Goal: Task Accomplishment & Management: Manage account settings

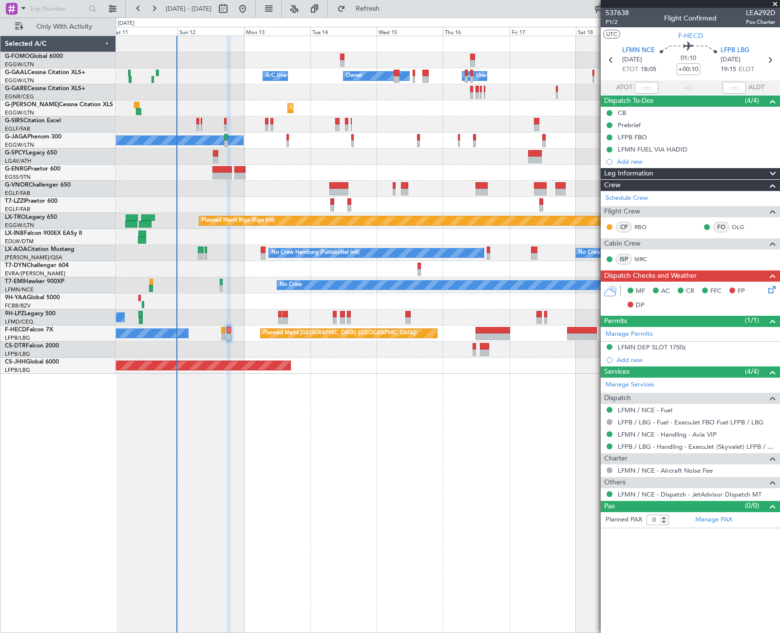
click at [468, 511] on div "Owner Owner A/C Unavailable A/C Unavailable Unplanned Maint London (Luton) Plan…" at bounding box center [448, 334] width 664 height 597
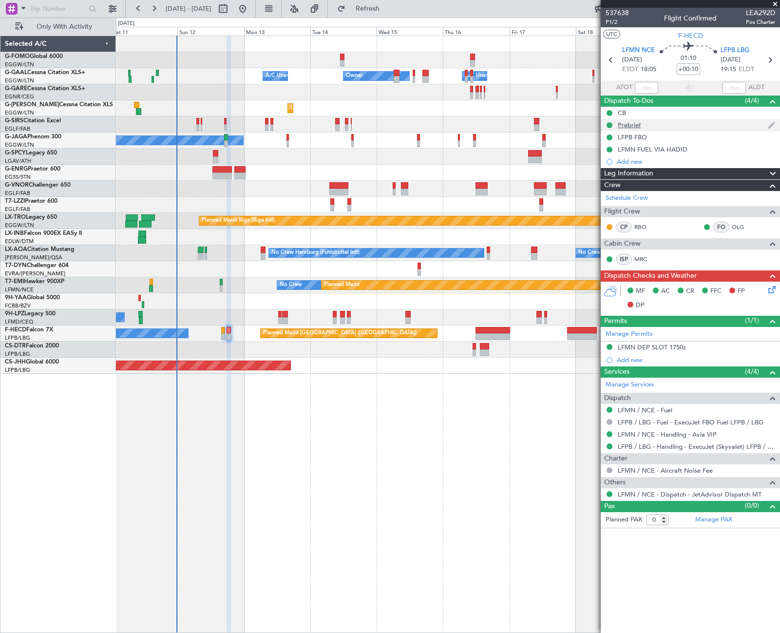
click at [633, 130] on div "Prebrief" at bounding box center [689, 125] width 179 height 12
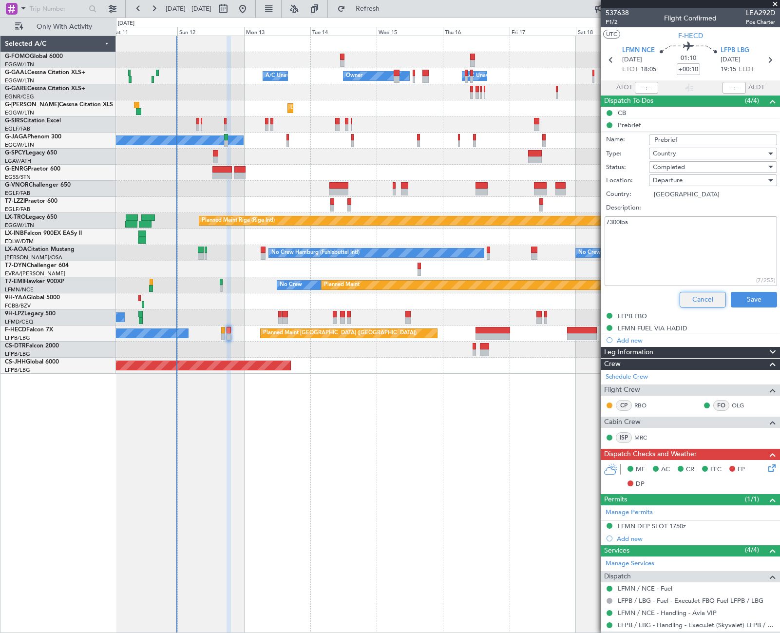
click at [698, 298] on button "Cancel" at bounding box center [702, 300] width 46 height 16
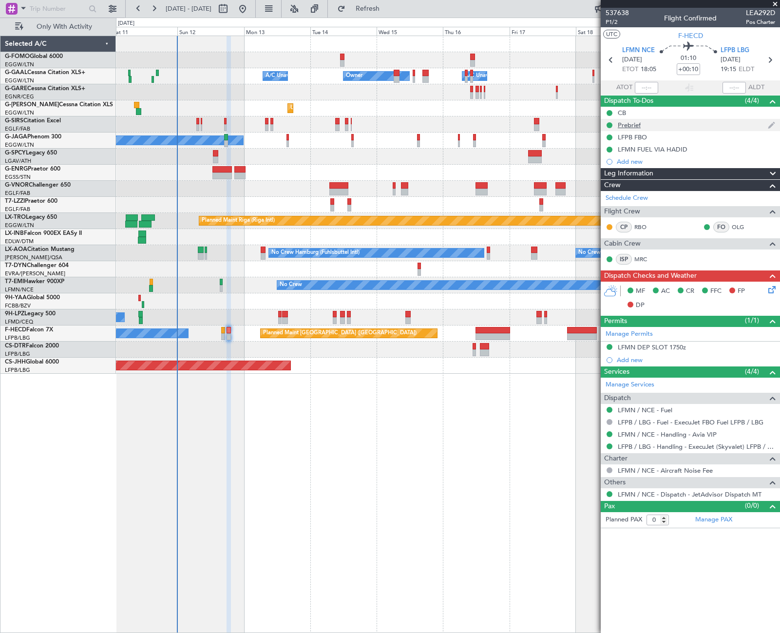
click at [631, 122] on div "Prebrief" at bounding box center [628, 125] width 23 height 8
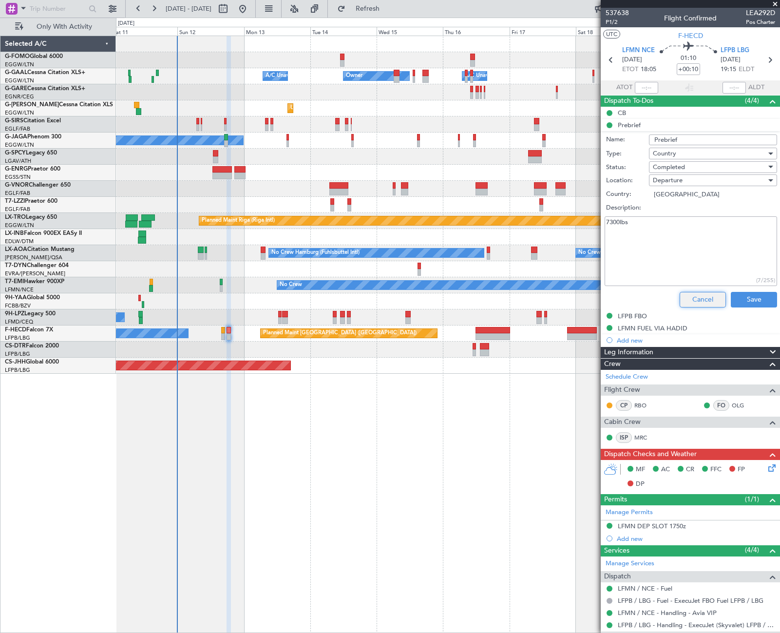
click at [704, 304] on button "Cancel" at bounding box center [702, 300] width 46 height 16
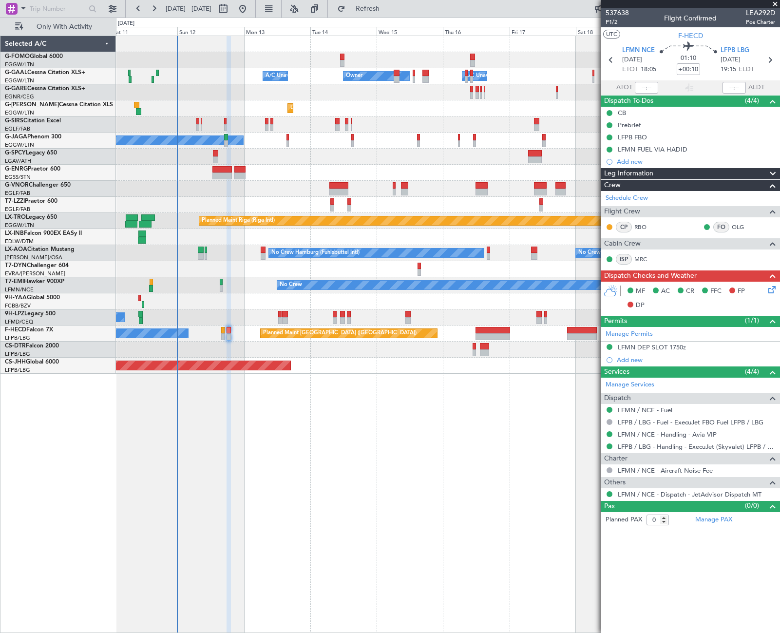
click at [668, 171] on div "Leg Information" at bounding box center [689, 173] width 179 height 11
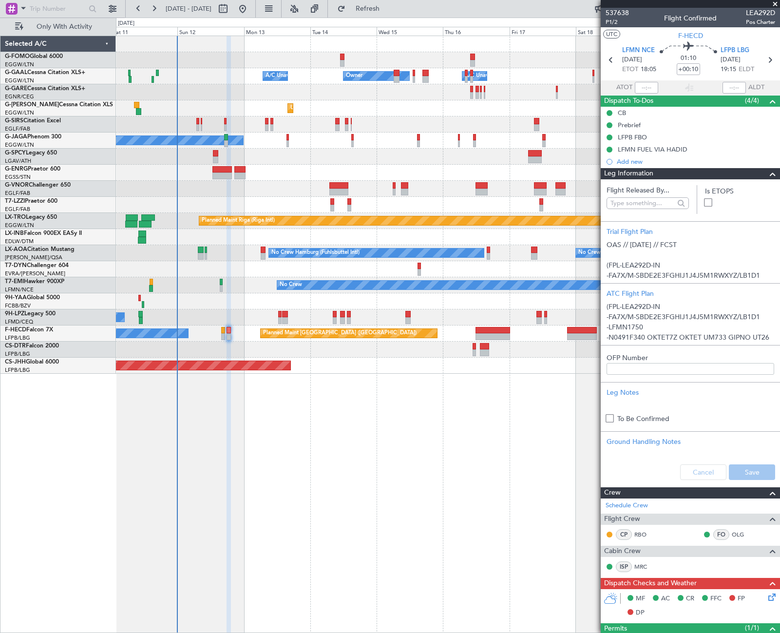
click at [767, 176] on span at bounding box center [773, 174] width 12 height 12
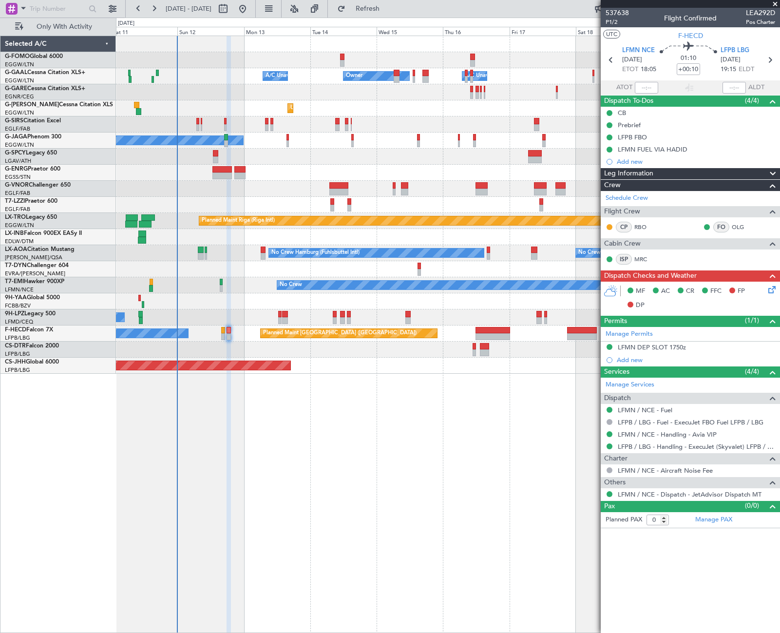
click at [767, 290] on icon at bounding box center [770, 288] width 8 height 8
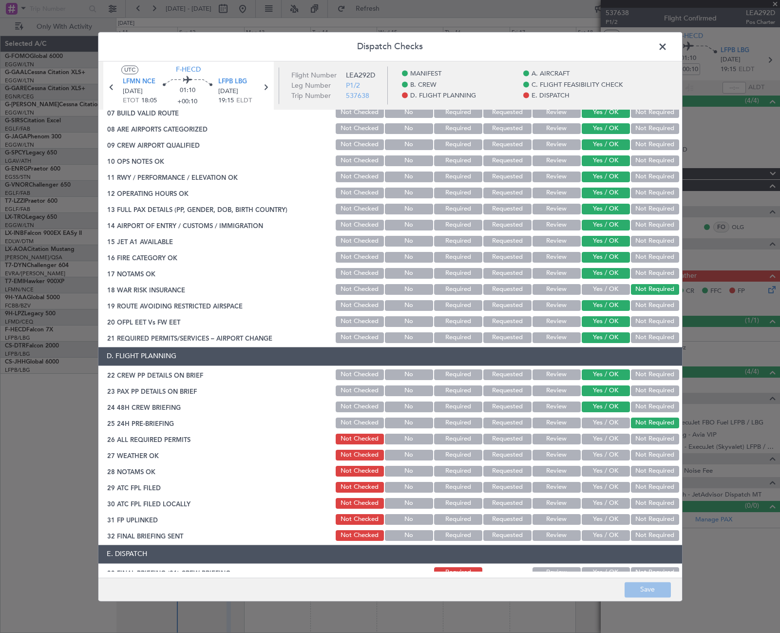
scroll to position [420, 0]
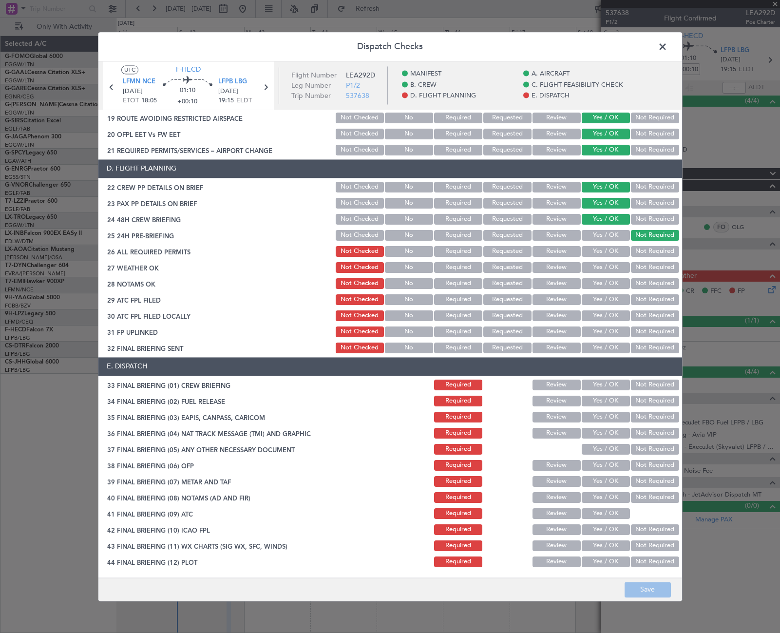
click at [606, 254] on button "Yes / OK" at bounding box center [605, 251] width 48 height 11
click at [611, 269] on button "Yes / OK" at bounding box center [605, 267] width 48 height 11
click at [612, 285] on button "Yes / OK" at bounding box center [605, 283] width 48 height 11
click at [649, 299] on button "Not Required" at bounding box center [655, 299] width 48 height 11
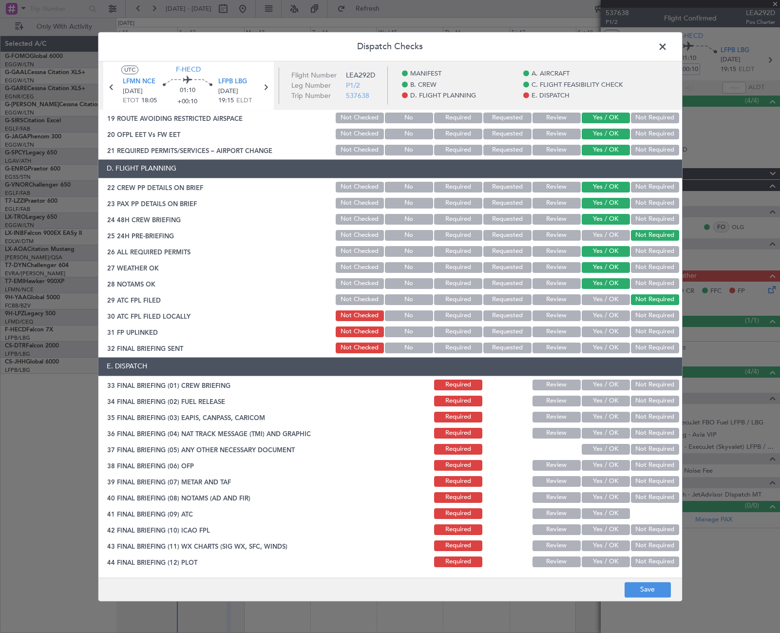
click at [613, 299] on button "Yes / OK" at bounding box center [605, 299] width 48 height 11
click at [647, 320] on div "Not Required" at bounding box center [653, 316] width 49 height 14
click at [631, 316] on button "Not Required" at bounding box center [655, 315] width 48 height 11
click at [614, 331] on button "Yes / OK" at bounding box center [605, 331] width 48 height 11
click at [612, 345] on button "Yes / OK" at bounding box center [605, 347] width 48 height 11
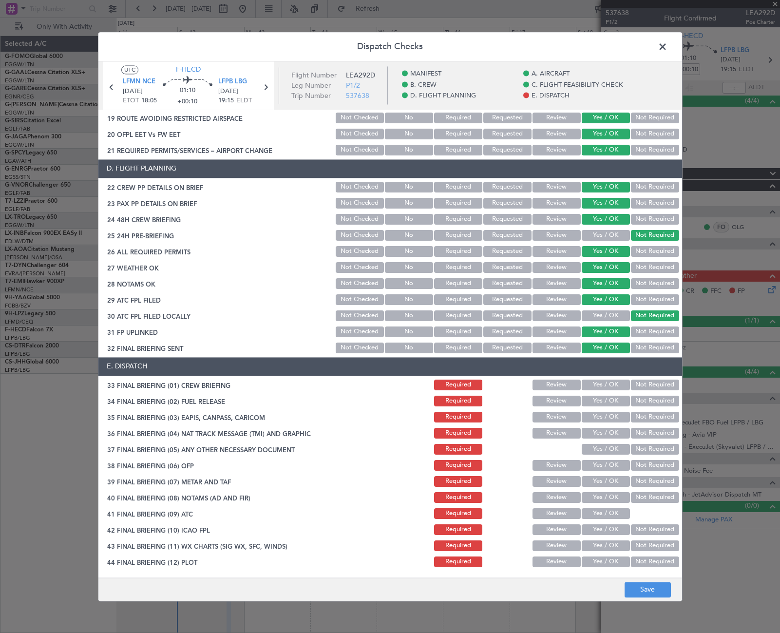
click at [613, 386] on button "Yes / OK" at bounding box center [605, 384] width 48 height 11
click at [614, 401] on button "Yes / OK" at bounding box center [605, 400] width 48 height 11
click at [638, 413] on button "Not Required" at bounding box center [655, 416] width 48 height 11
click at [644, 433] on button "Not Required" at bounding box center [655, 433] width 48 height 11
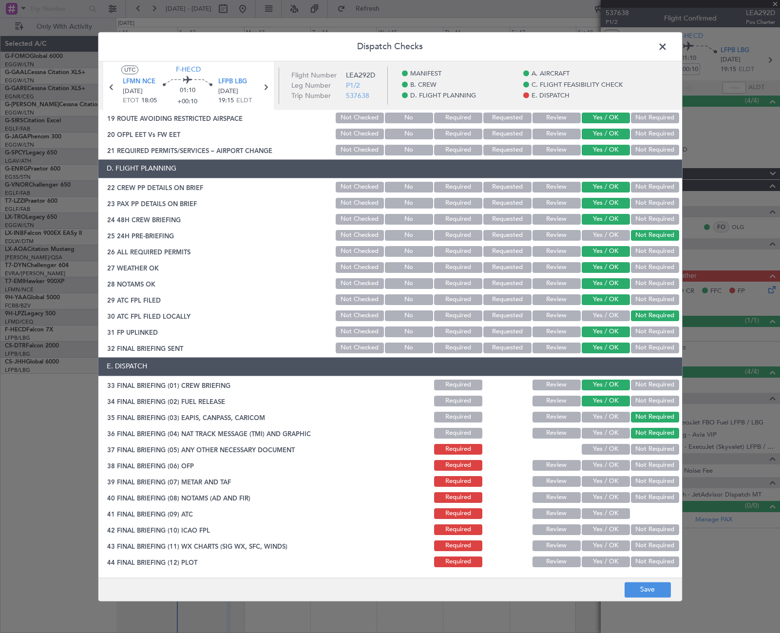
click at [612, 450] on button "Yes / OK" at bounding box center [605, 449] width 48 height 11
click at [613, 464] on button "Yes / OK" at bounding box center [605, 465] width 48 height 11
drag, startPoint x: 612, startPoint y: 479, endPoint x: 613, endPoint y: 486, distance: 6.9
click at [612, 479] on button "Yes / OK" at bounding box center [605, 481] width 48 height 11
click at [614, 497] on button "Yes / OK" at bounding box center [605, 497] width 48 height 11
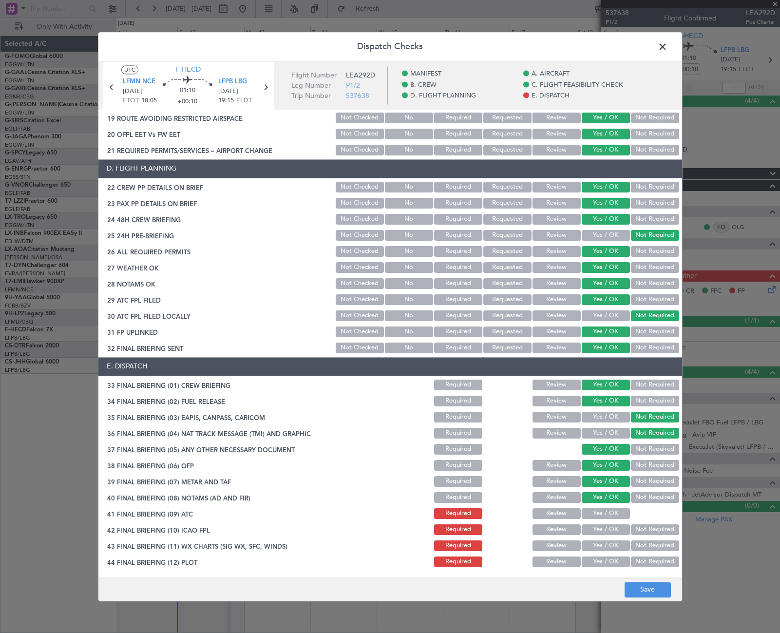
click at [613, 517] on button "Yes / OK" at bounding box center [605, 513] width 48 height 11
click at [616, 535] on div "Yes / OK" at bounding box center [604, 530] width 49 height 14
click at [613, 529] on button "Yes / OK" at bounding box center [605, 529] width 48 height 11
click at [611, 541] on button "Yes / OK" at bounding box center [605, 545] width 48 height 11
click at [614, 567] on div "Yes / OK" at bounding box center [604, 562] width 49 height 14
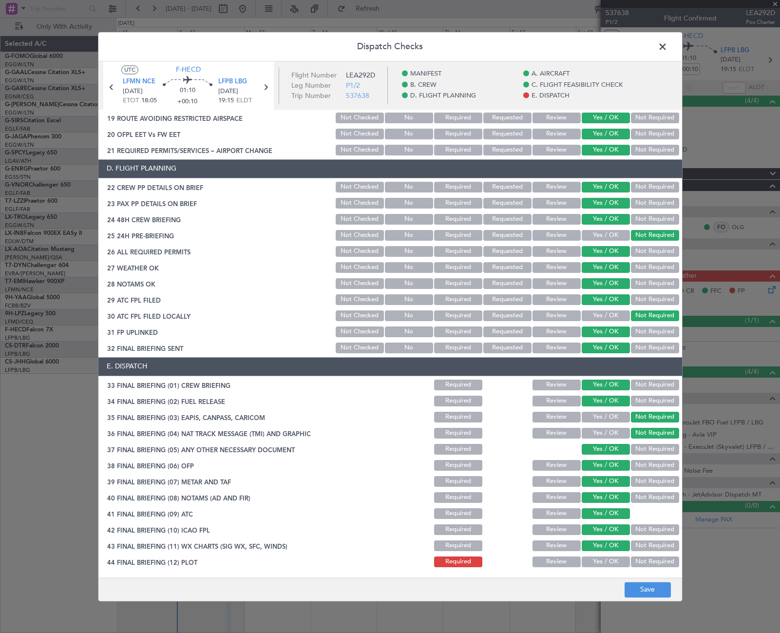
click at [614, 563] on button "Yes / OK" at bounding box center [605, 561] width 48 height 11
click at [633, 587] on button "Save" at bounding box center [647, 589] width 46 height 16
click at [667, 51] on span at bounding box center [667, 48] width 0 height 19
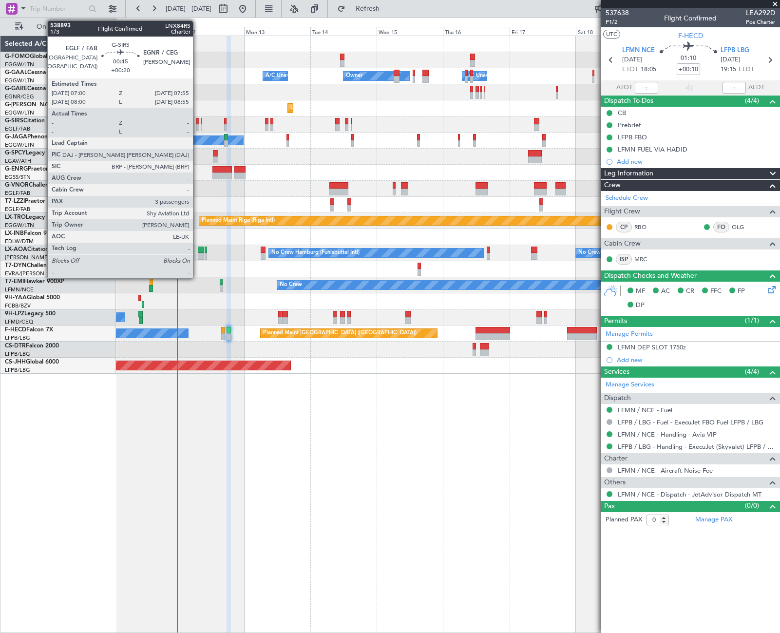
click at [197, 126] on div at bounding box center [197, 127] width 3 height 7
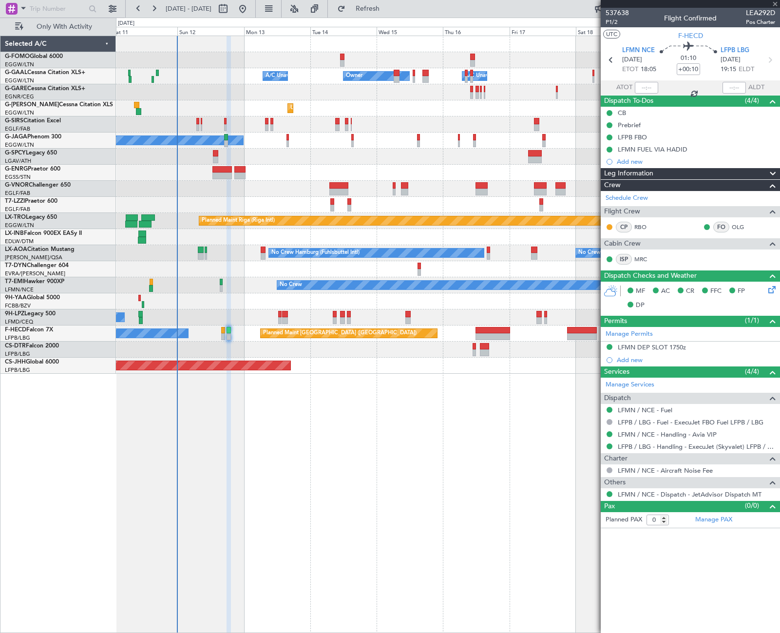
type input "+00:20"
type input "3"
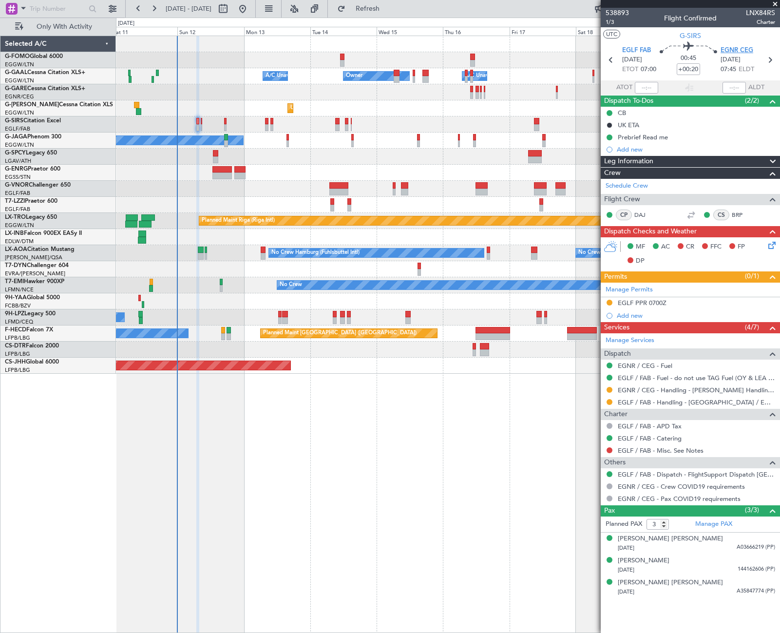
click at [727, 49] on span "EGNR CEG" at bounding box center [736, 51] width 33 height 10
click at [643, 135] on div "Prebrief Read me" at bounding box center [642, 137] width 50 height 8
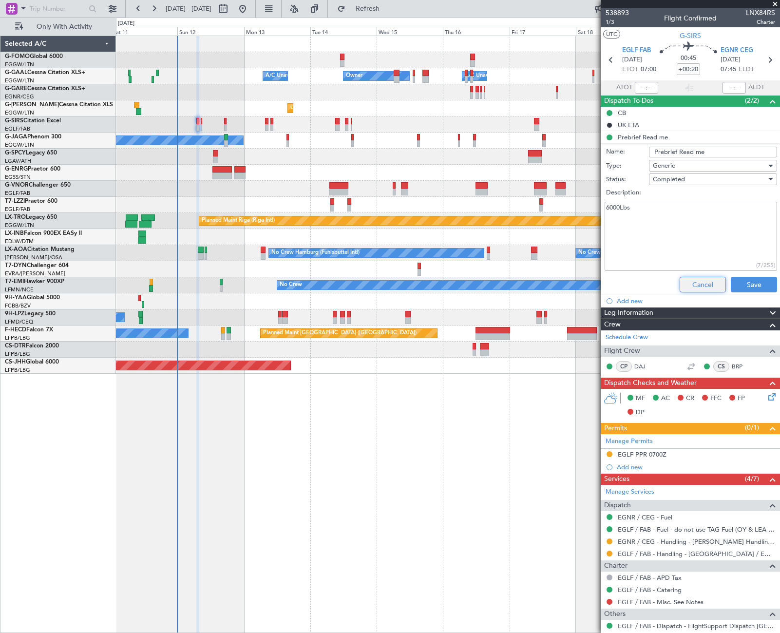
click at [708, 282] on button "Cancel" at bounding box center [702, 285] width 46 height 16
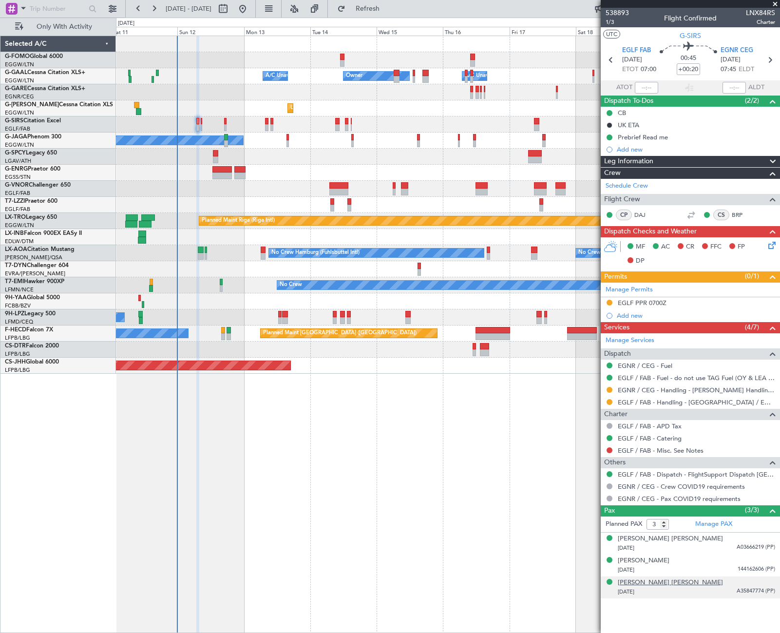
click at [649, 583] on div "Zakary Challen Brown" at bounding box center [669, 583] width 105 height 10
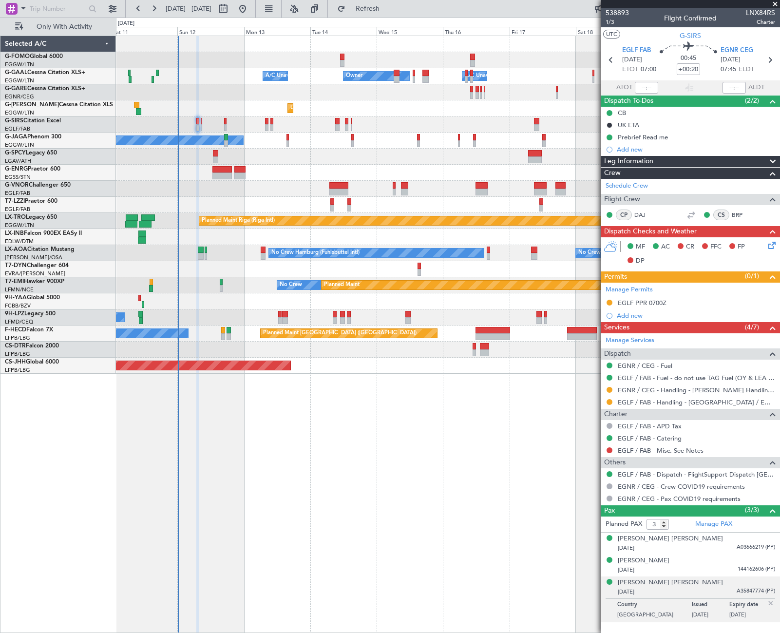
click at [769, 247] on icon at bounding box center [770, 244] width 8 height 8
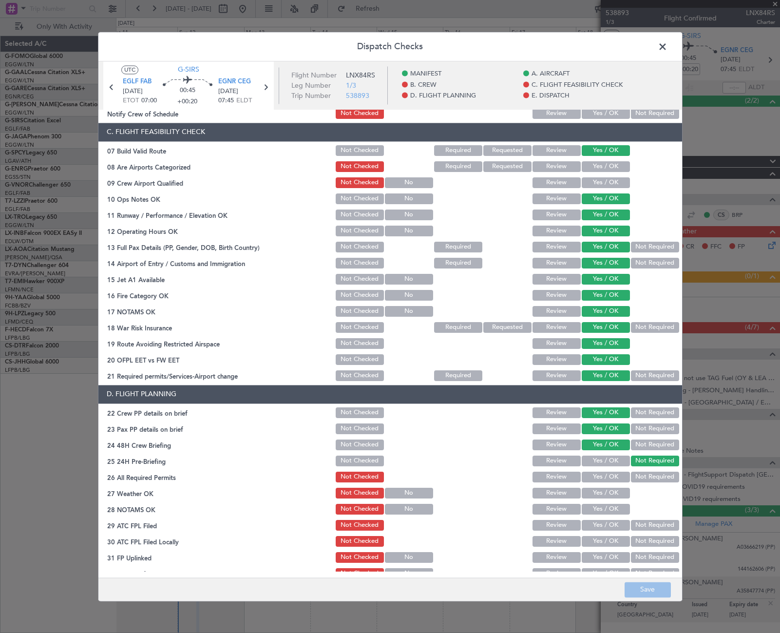
scroll to position [292, 0]
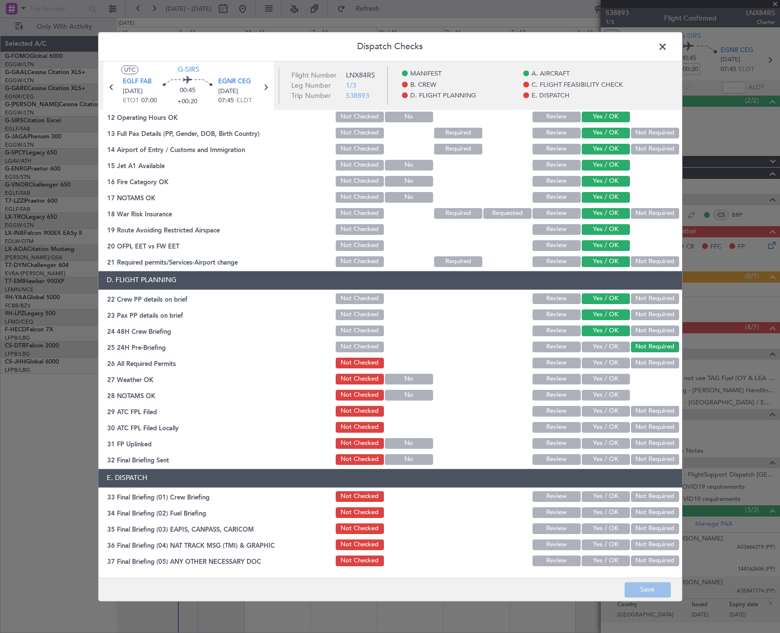
click at [613, 360] on button "Yes / OK" at bounding box center [605, 362] width 48 height 11
click at [608, 372] on div "Yes / OK" at bounding box center [604, 379] width 49 height 14
click at [609, 379] on button "Yes / OK" at bounding box center [605, 379] width 48 height 11
click at [609, 394] on button "Yes / OK" at bounding box center [605, 395] width 48 height 11
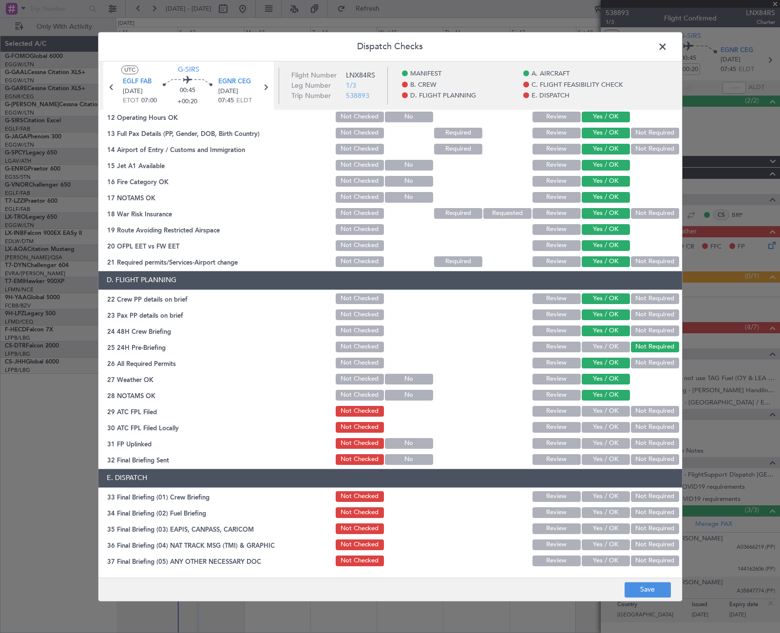
click at [608, 416] on button "Yes / OK" at bounding box center [605, 411] width 48 height 11
click at [654, 438] on button "Not Required" at bounding box center [655, 443] width 48 height 11
click at [654, 427] on button "Not Required" at bounding box center [655, 427] width 48 height 11
click at [605, 445] on button "Yes / OK" at bounding box center [605, 443] width 48 height 11
click at [607, 458] on button "Yes / OK" at bounding box center [605, 459] width 48 height 11
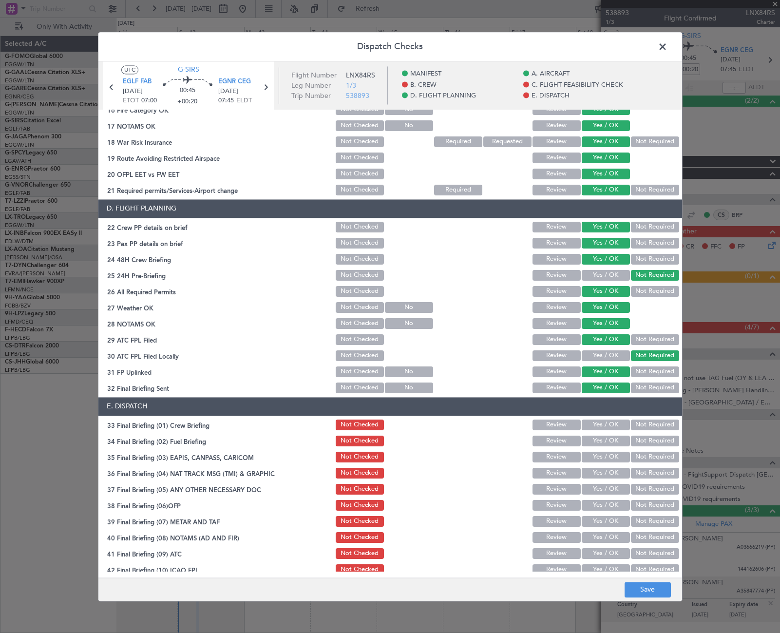
scroll to position [404, 0]
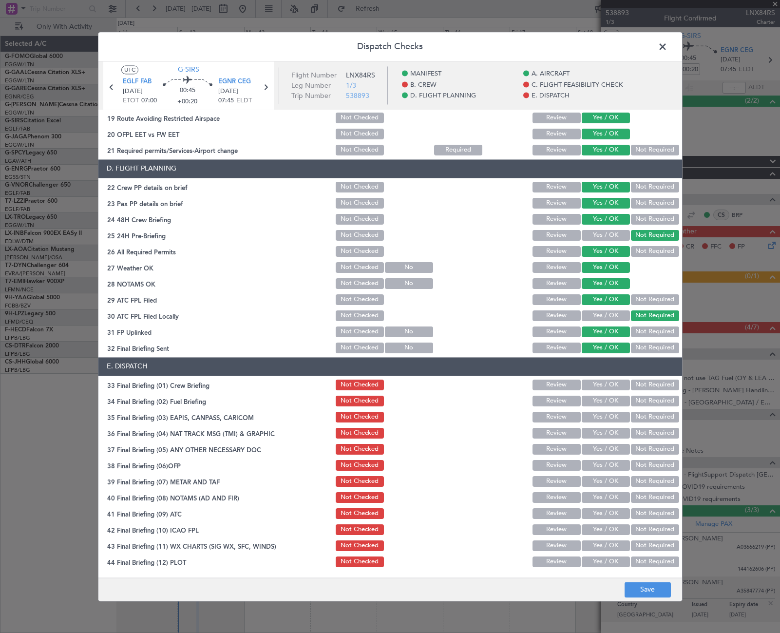
click at [609, 380] on button "Yes / OK" at bounding box center [605, 384] width 48 height 11
click at [609, 401] on button "Yes / OK" at bounding box center [605, 400] width 48 height 11
click at [646, 417] on button "Not Required" at bounding box center [655, 416] width 48 height 11
click at [637, 442] on section "E. DISPATCH 33 Final Briefing (01) Crew Briefing Not Checked Review Yes / OK No…" at bounding box center [389, 462] width 583 height 211
click at [641, 430] on button "Not Required" at bounding box center [655, 433] width 48 height 11
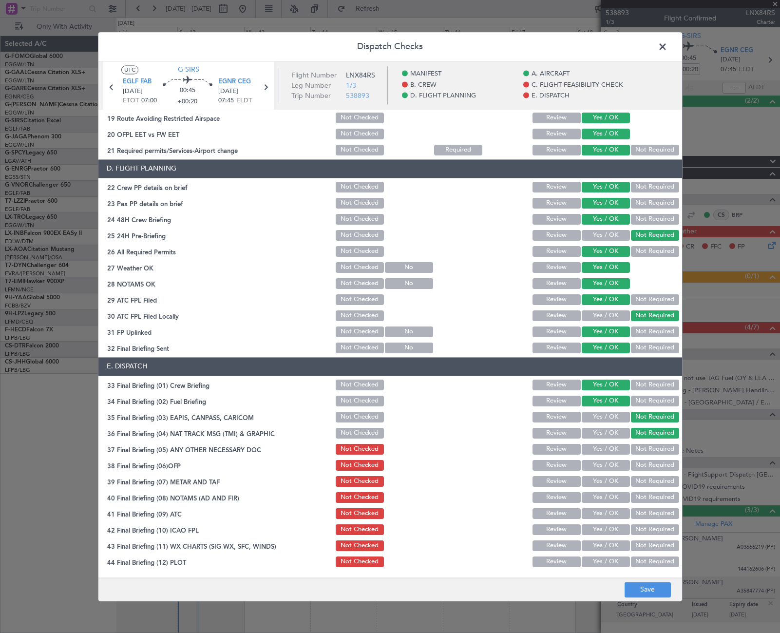
click at [609, 445] on button "Yes / OK" at bounding box center [605, 449] width 48 height 11
click at [607, 467] on button "Yes / OK" at bounding box center [605, 465] width 48 height 11
click at [616, 484] on button "Yes / OK" at bounding box center [605, 481] width 48 height 11
click at [612, 498] on button "Yes / OK" at bounding box center [605, 497] width 48 height 11
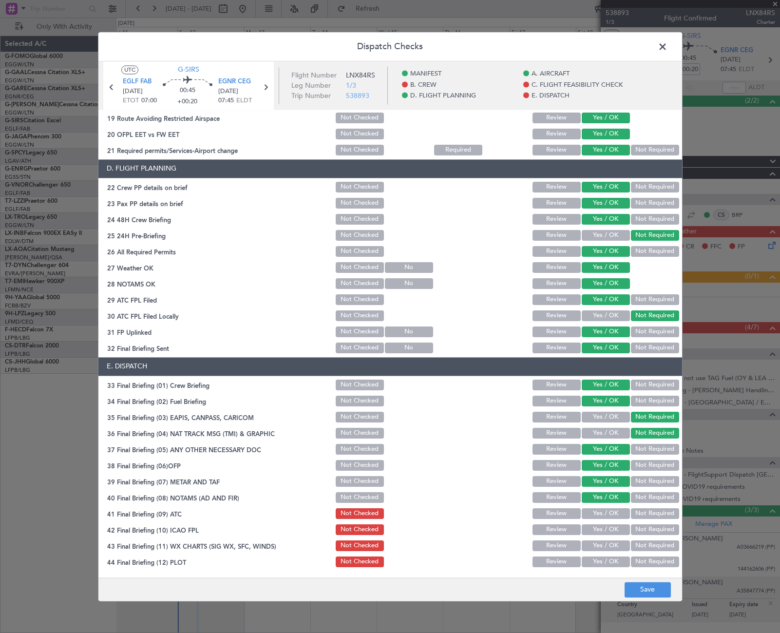
click at [612, 512] on button "Yes / OK" at bounding box center [605, 513] width 48 height 11
click at [613, 532] on button "Yes / OK" at bounding box center [605, 529] width 48 height 11
click at [614, 545] on button "Yes / OK" at bounding box center [605, 545] width 48 height 11
click at [614, 561] on button "Yes / OK" at bounding box center [605, 561] width 48 height 11
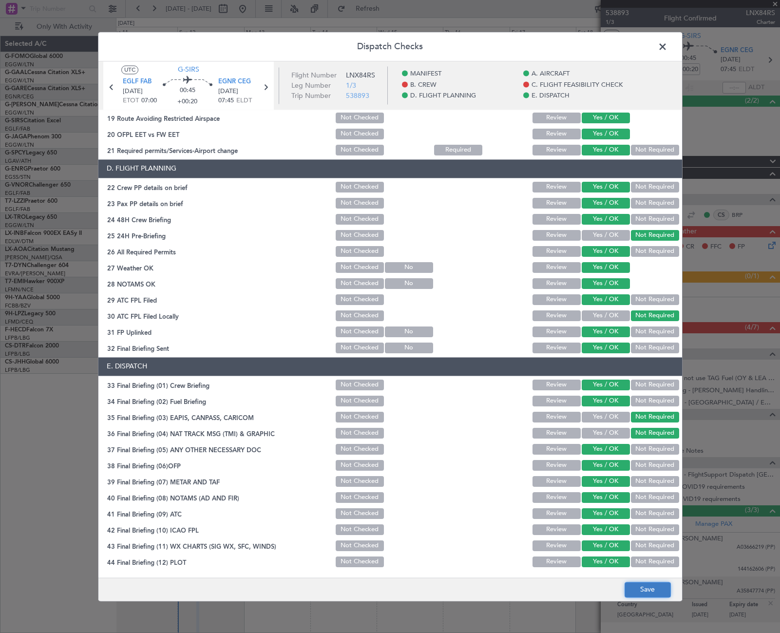
click at [653, 593] on button "Save" at bounding box center [647, 589] width 46 height 16
click at [667, 50] on span at bounding box center [667, 48] width 0 height 19
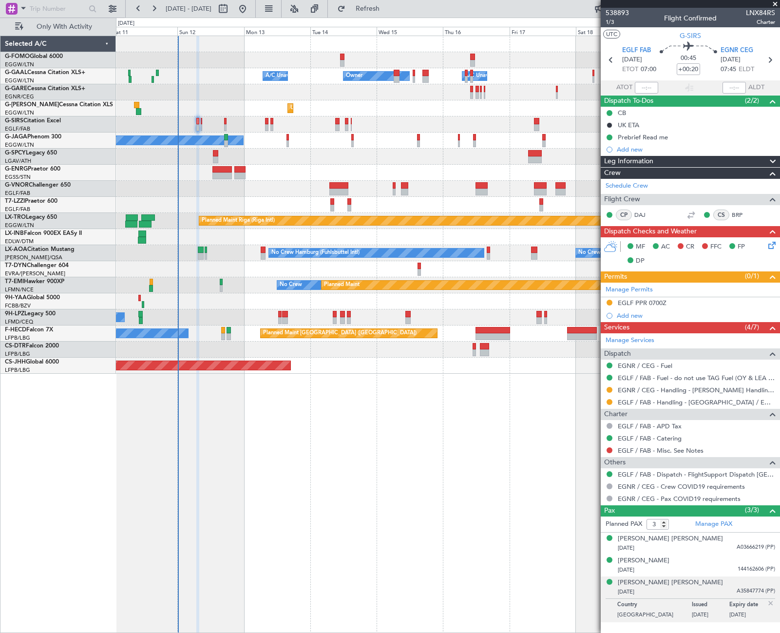
click at [770, 246] on icon at bounding box center [770, 244] width 8 height 8
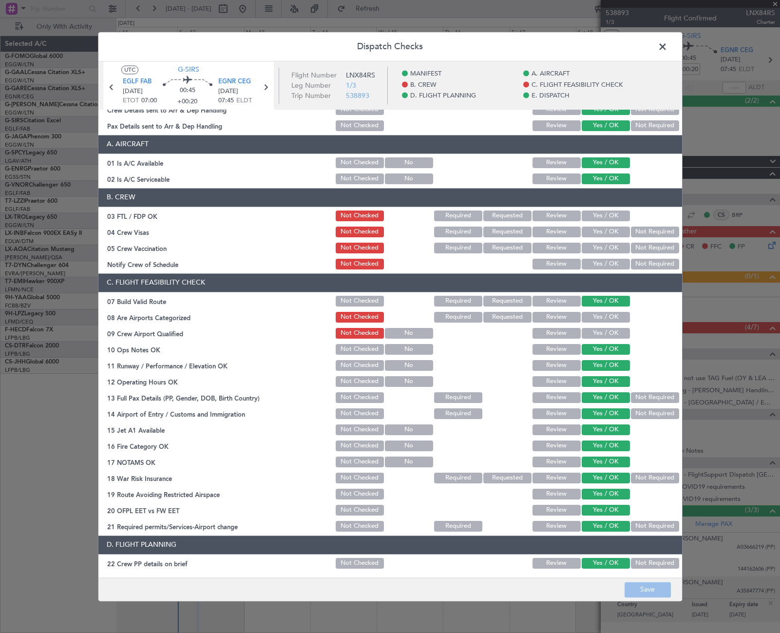
scroll to position [0, 0]
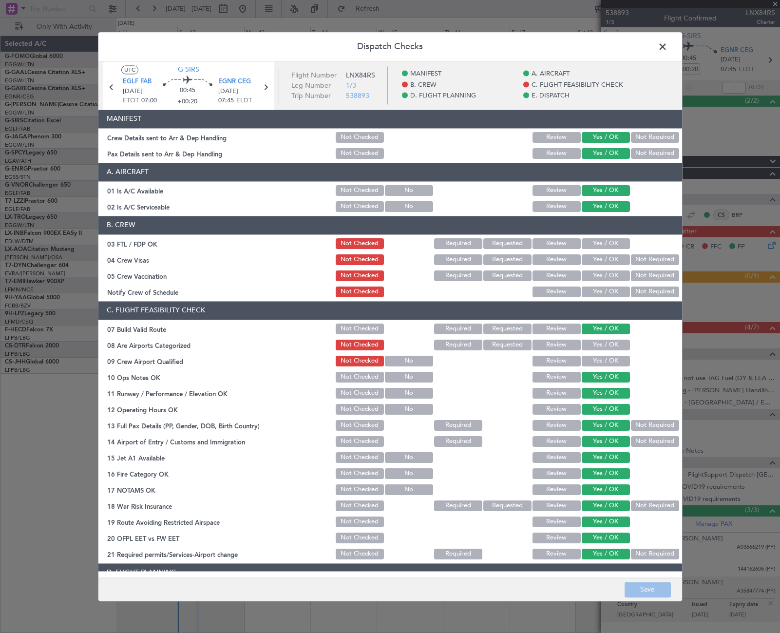
click at [667, 50] on span at bounding box center [667, 48] width 0 height 19
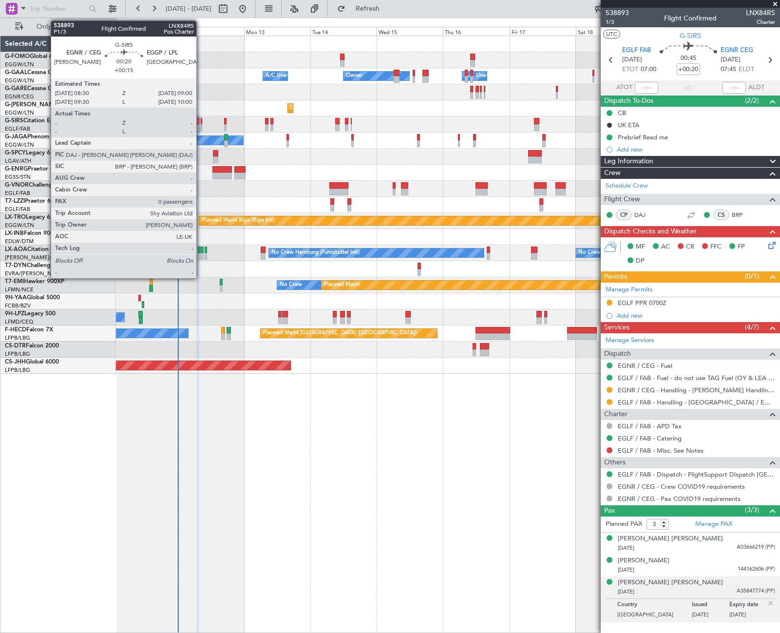
click at [201, 123] on div at bounding box center [201, 121] width 1 height 7
type input "+00:15"
type input "0"
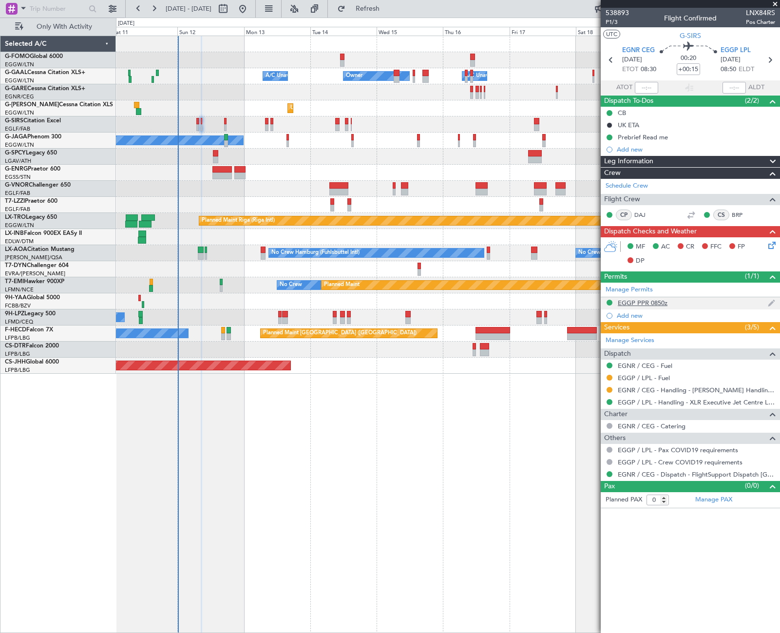
click at [638, 303] on div "EGGP PPR 0850z" at bounding box center [642, 303] width 50 height 8
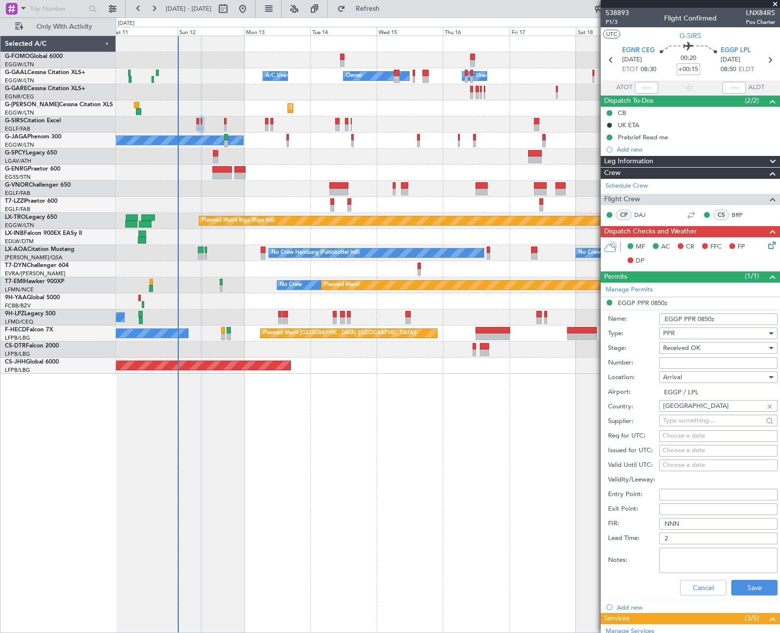
click at [671, 364] on input "Number:" at bounding box center [718, 363] width 118 height 12
paste input "XLR/05/12/FJ"
type input "XLR/05/12/FJ"
click at [751, 587] on button "Save" at bounding box center [754, 588] width 46 height 16
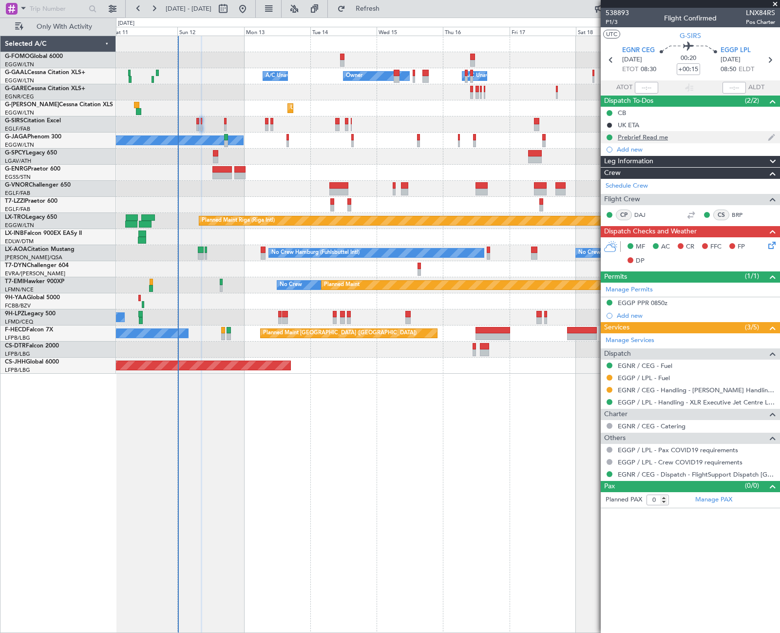
click at [643, 137] on div "Prebrief Read me" at bounding box center [642, 137] width 50 height 8
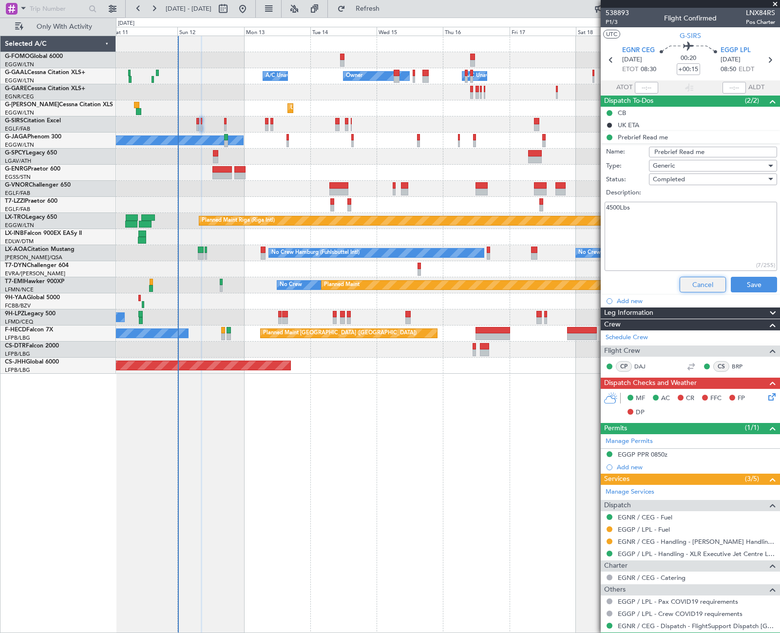
click at [704, 281] on button "Cancel" at bounding box center [702, 285] width 46 height 16
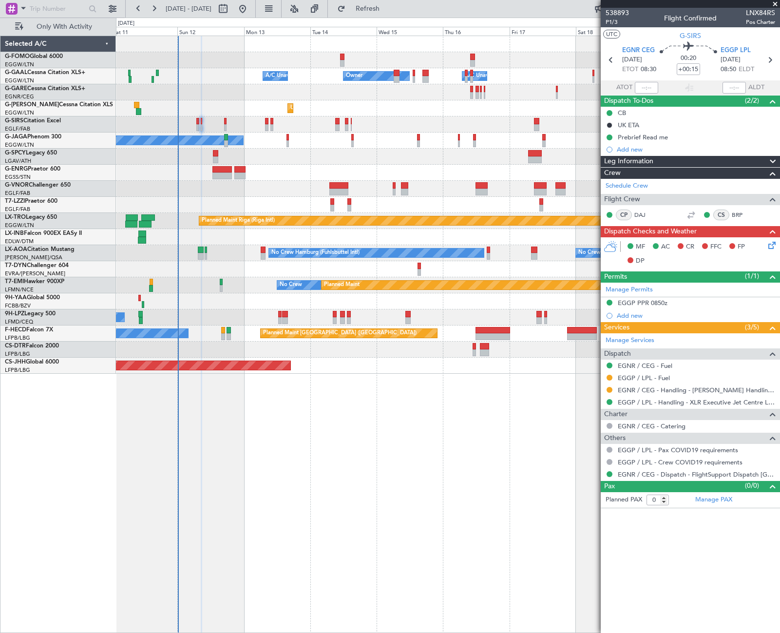
click at [636, 159] on span "Leg Information" at bounding box center [628, 161] width 49 height 11
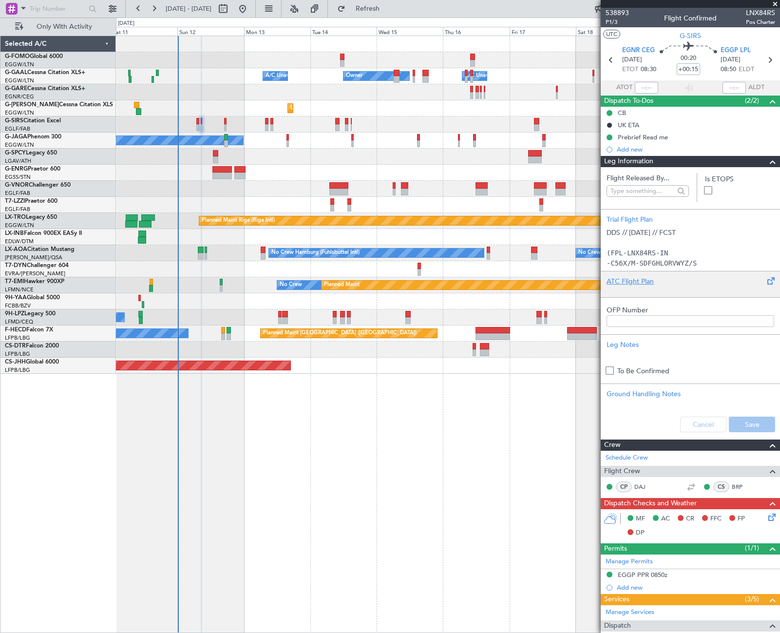
click at [642, 284] on div "ATC Flight Plan" at bounding box center [690, 281] width 168 height 10
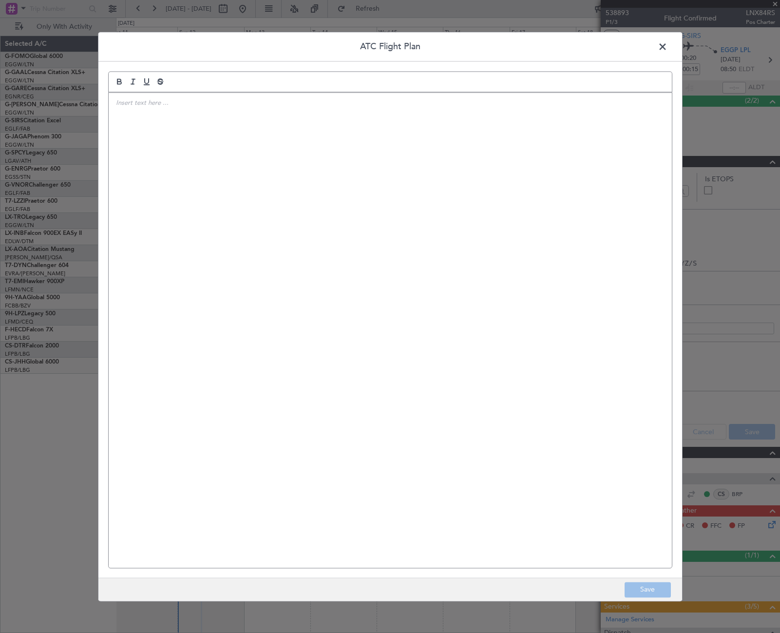
click at [467, 267] on div at bounding box center [390, 330] width 563 height 475
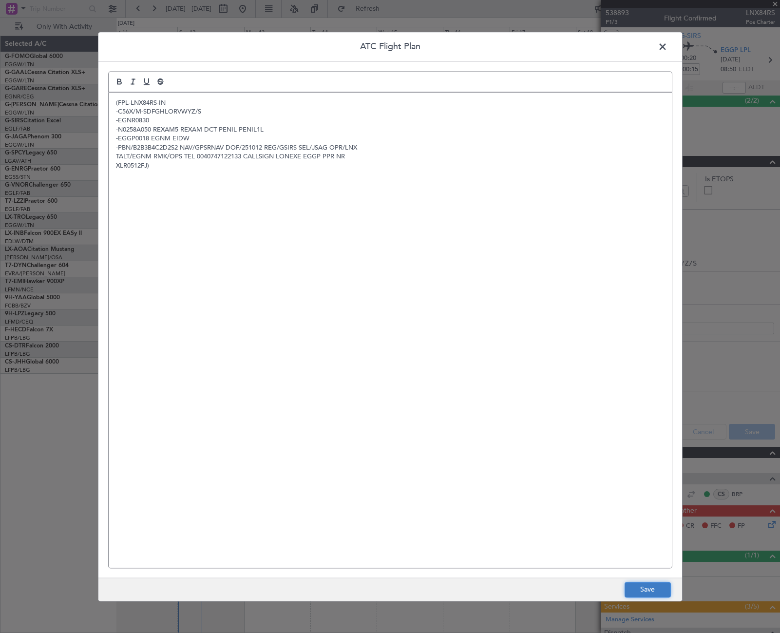
click at [662, 588] on button "Save" at bounding box center [647, 589] width 46 height 16
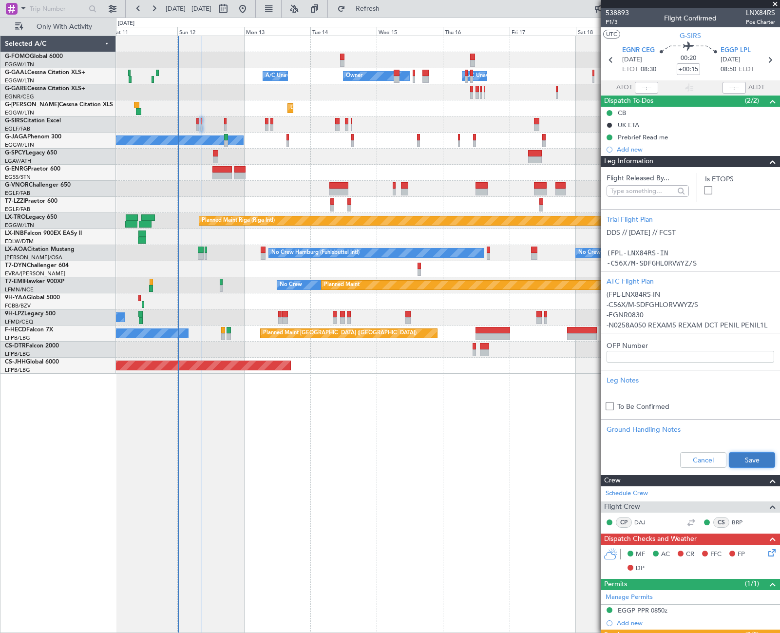
click at [757, 457] on button "Save" at bounding box center [752, 460] width 46 height 16
click at [768, 160] on span at bounding box center [773, 162] width 12 height 12
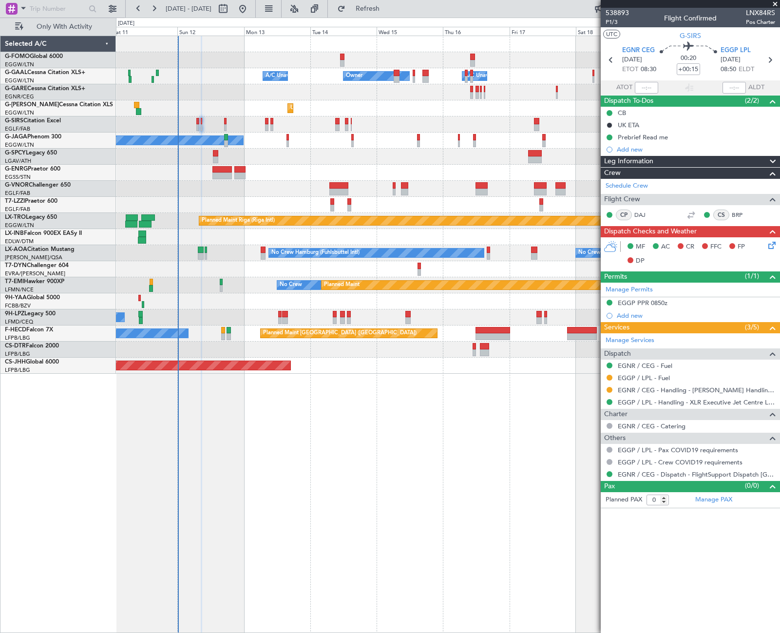
click at [767, 244] on icon at bounding box center [770, 244] width 8 height 8
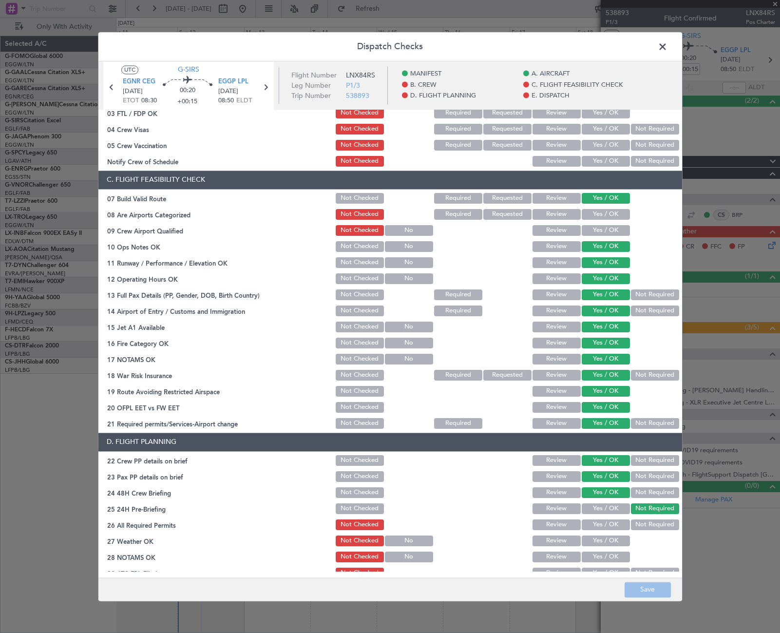
scroll to position [292, 0]
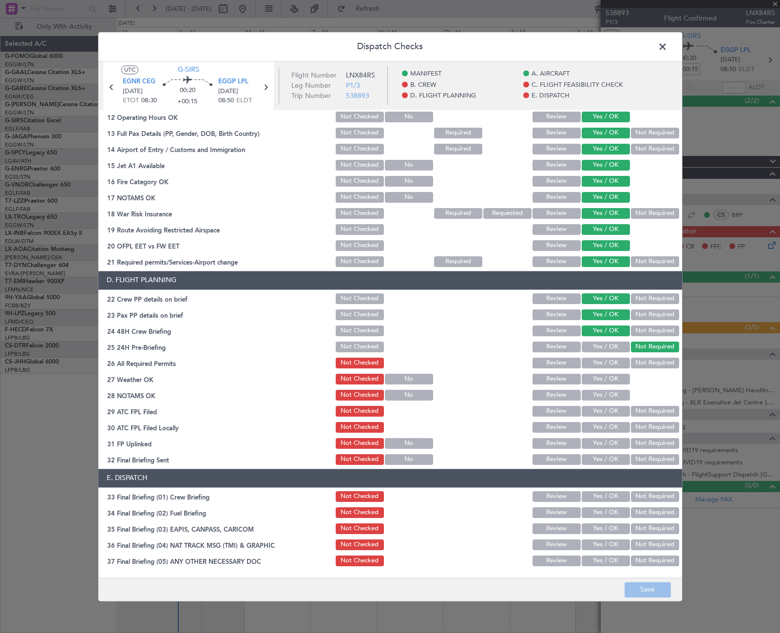
click at [615, 361] on button "Yes / OK" at bounding box center [605, 362] width 48 height 11
click at [612, 382] on button "Yes / OK" at bounding box center [605, 379] width 48 height 11
click at [615, 393] on button "Yes / OK" at bounding box center [605, 395] width 48 height 11
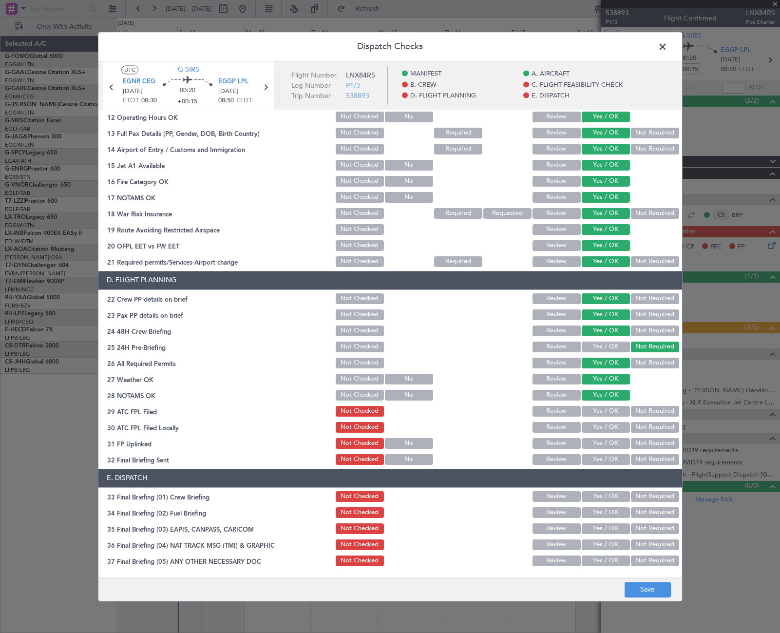
click at [615, 411] on button "Yes / OK" at bounding box center [605, 411] width 48 height 11
click at [645, 426] on button "Not Required" at bounding box center [655, 427] width 48 height 11
click at [597, 444] on button "Yes / OK" at bounding box center [605, 443] width 48 height 11
click at [606, 459] on button "Yes / OK" at bounding box center [605, 459] width 48 height 11
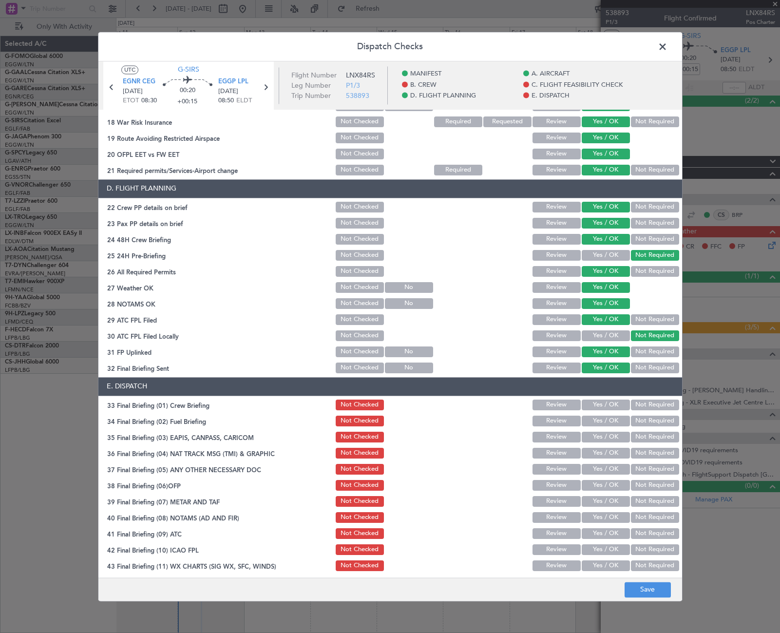
scroll to position [404, 0]
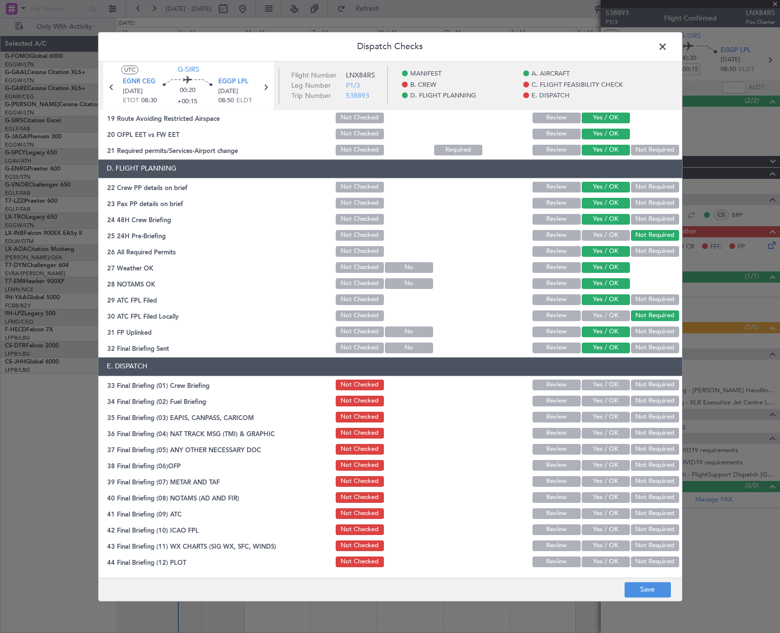
click at [609, 387] on button "Yes / OK" at bounding box center [605, 384] width 48 height 11
click at [608, 400] on button "Yes / OK" at bounding box center [605, 400] width 48 height 11
click at [642, 422] on button "Not Required" at bounding box center [655, 416] width 48 height 11
click at [642, 434] on button "Not Required" at bounding box center [655, 433] width 48 height 11
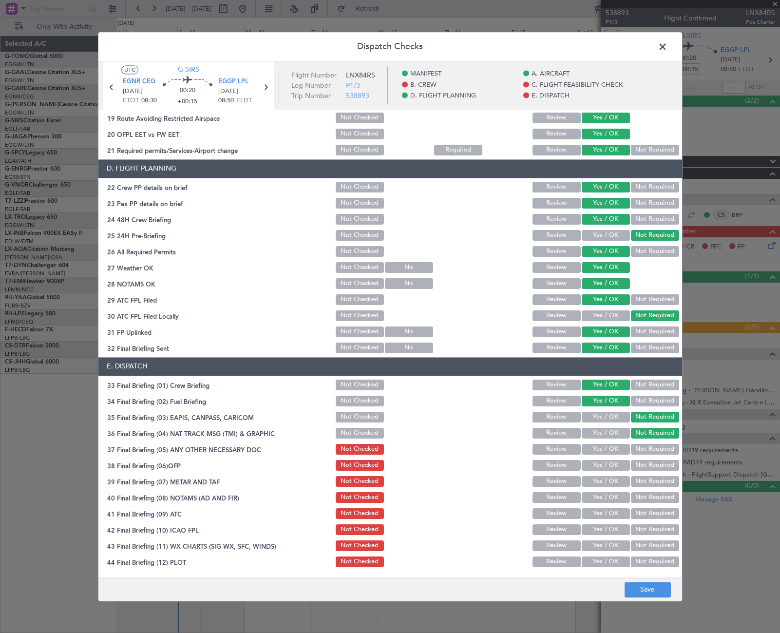
click at [616, 449] on button "Yes / OK" at bounding box center [605, 449] width 48 height 11
click at [608, 464] on button "Yes / OK" at bounding box center [605, 465] width 48 height 11
click at [606, 481] on button "Yes / OK" at bounding box center [605, 481] width 48 height 11
click at [603, 494] on button "Yes / OK" at bounding box center [605, 497] width 48 height 11
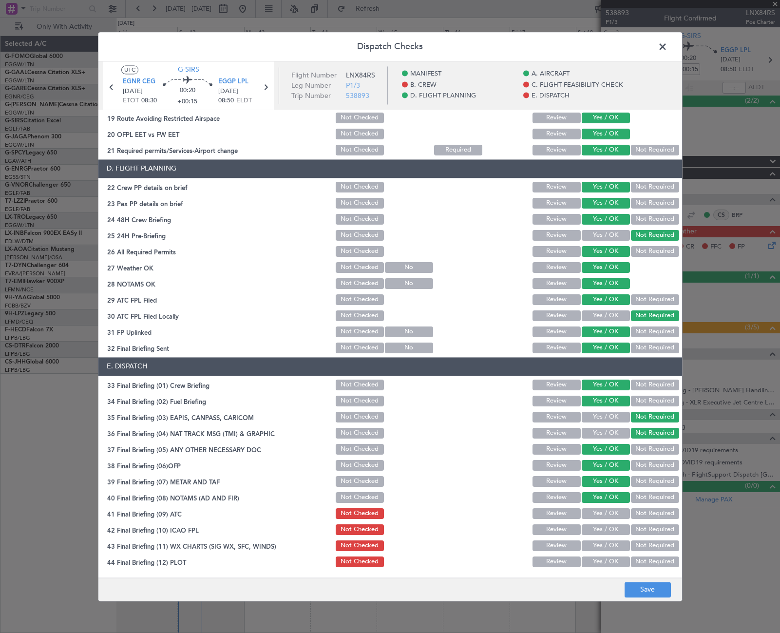
drag, startPoint x: 603, startPoint y: 509, endPoint x: 605, endPoint y: 523, distance: 14.7
click at [603, 509] on button "Yes / OK" at bounding box center [605, 513] width 48 height 11
click at [608, 526] on button "Yes / OK" at bounding box center [605, 529] width 48 height 11
click at [607, 546] on button "Yes / OK" at bounding box center [605, 545] width 48 height 11
click at [606, 561] on button "Yes / OK" at bounding box center [605, 561] width 48 height 11
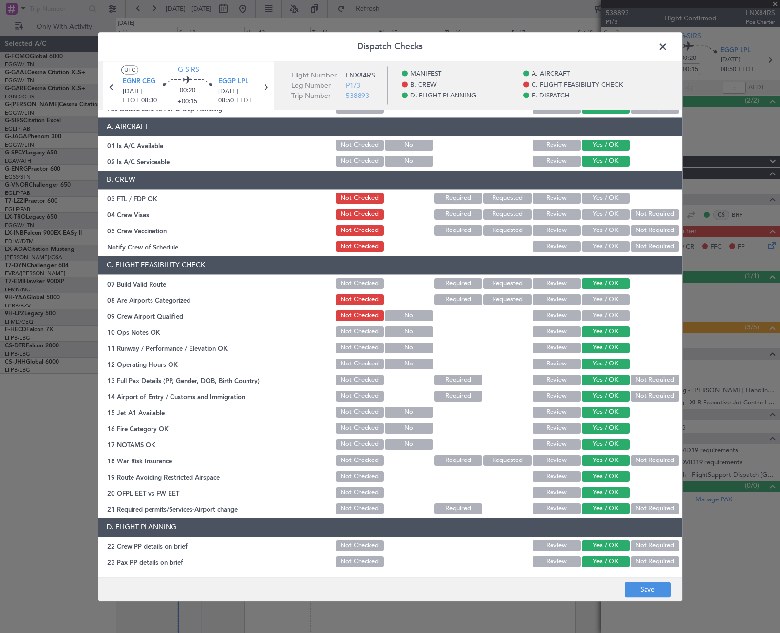
scroll to position [0, 0]
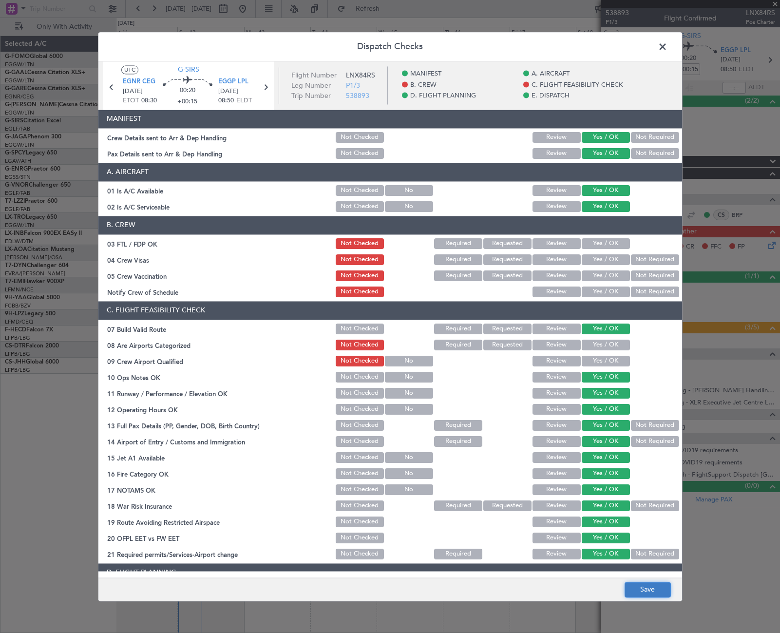
click at [649, 590] on button "Save" at bounding box center [647, 589] width 46 height 16
click at [667, 44] on span at bounding box center [667, 48] width 0 height 19
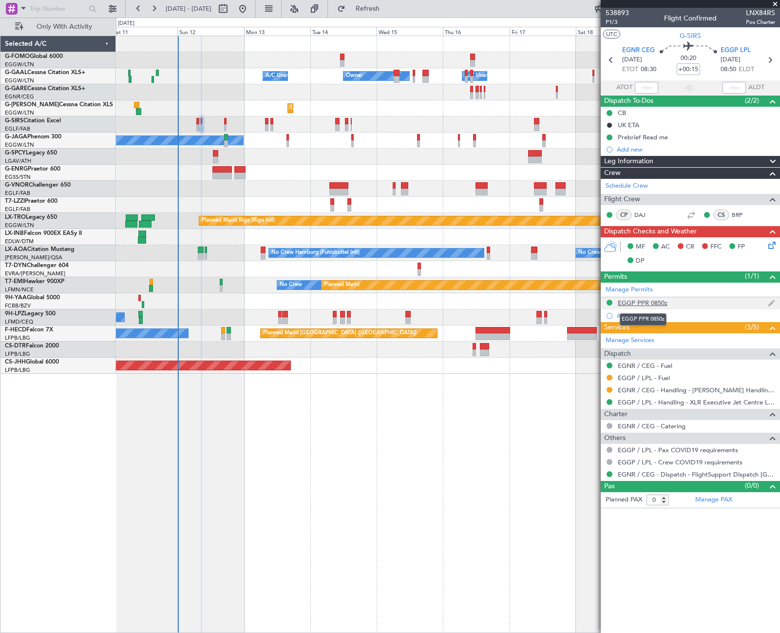
click at [645, 302] on div "EGGP PPR 0850z" at bounding box center [642, 303] width 50 height 8
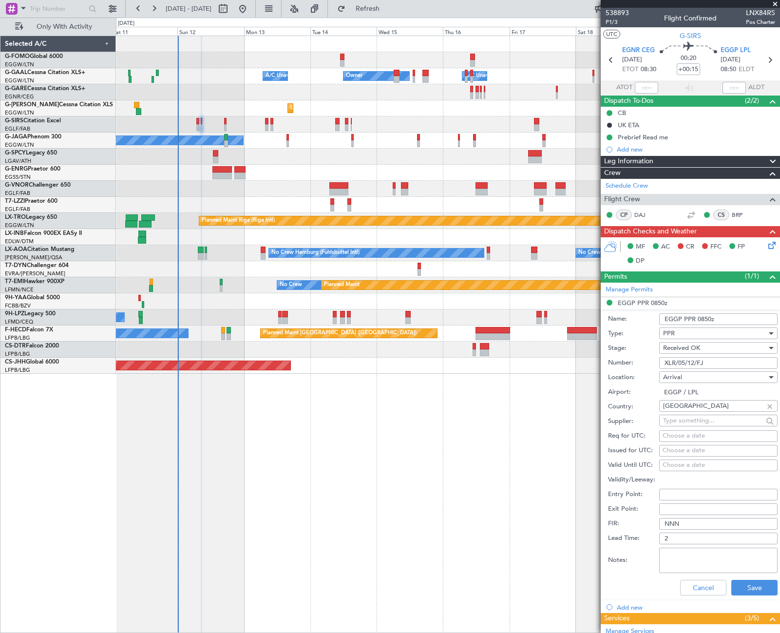
drag, startPoint x: 726, startPoint y: 365, endPoint x: 667, endPoint y: 364, distance: 59.4
click at [648, 369] on div "Number: XLR/05/12/FJ" at bounding box center [692, 362] width 169 height 15
click at [704, 589] on button "Cancel" at bounding box center [703, 588] width 46 height 16
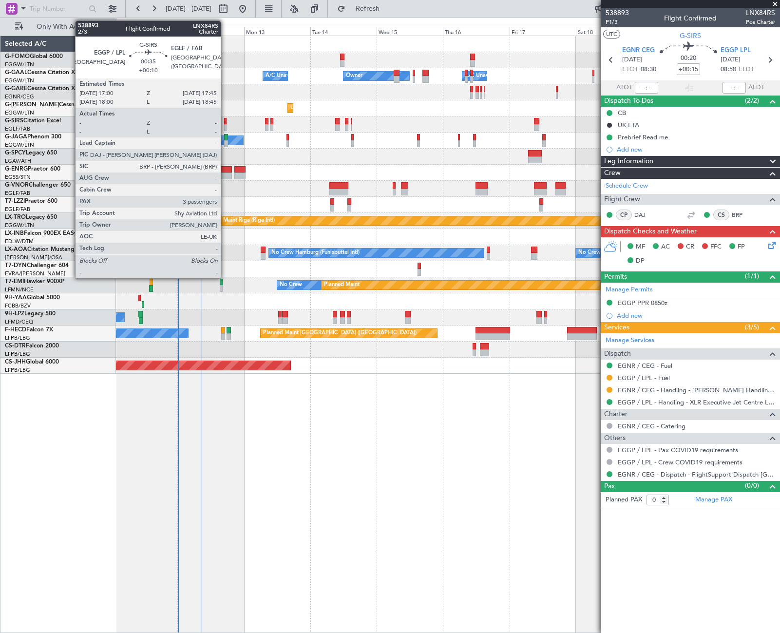
click at [225, 125] on div at bounding box center [225, 127] width 2 height 7
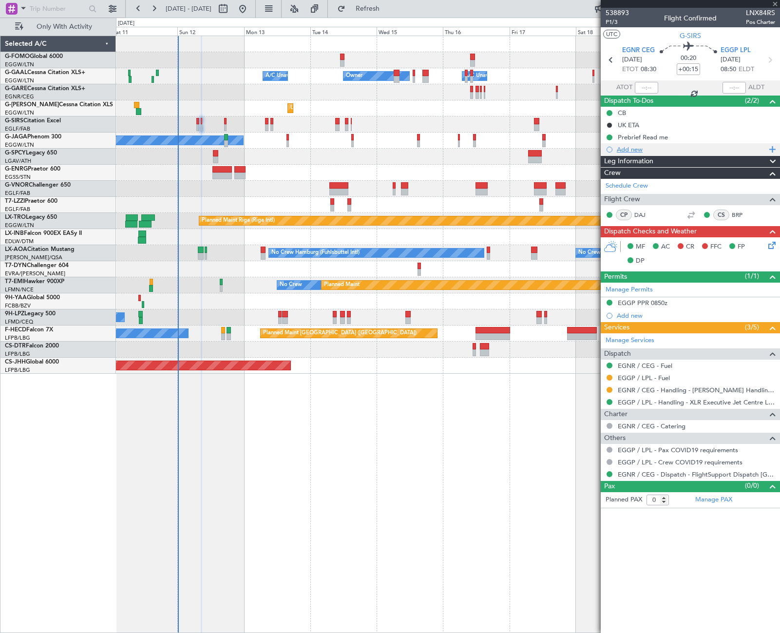
type input "+00:10"
type input "3"
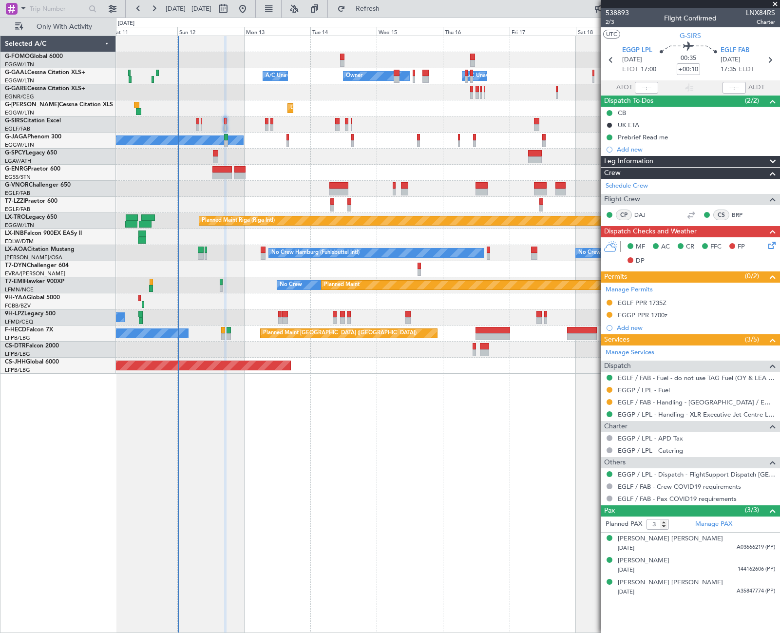
click at [619, 161] on span "Leg Information" at bounding box center [628, 161] width 49 height 11
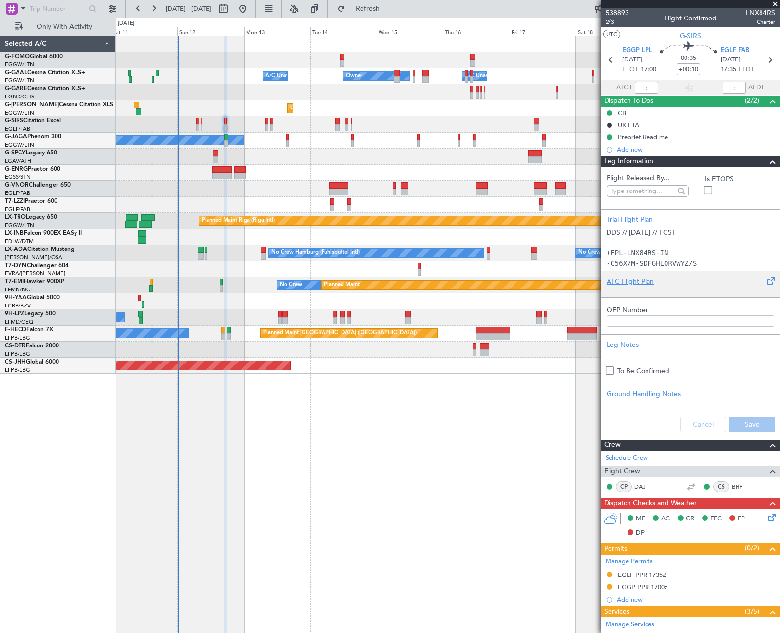
click at [639, 287] on div at bounding box center [690, 289] width 168 height 6
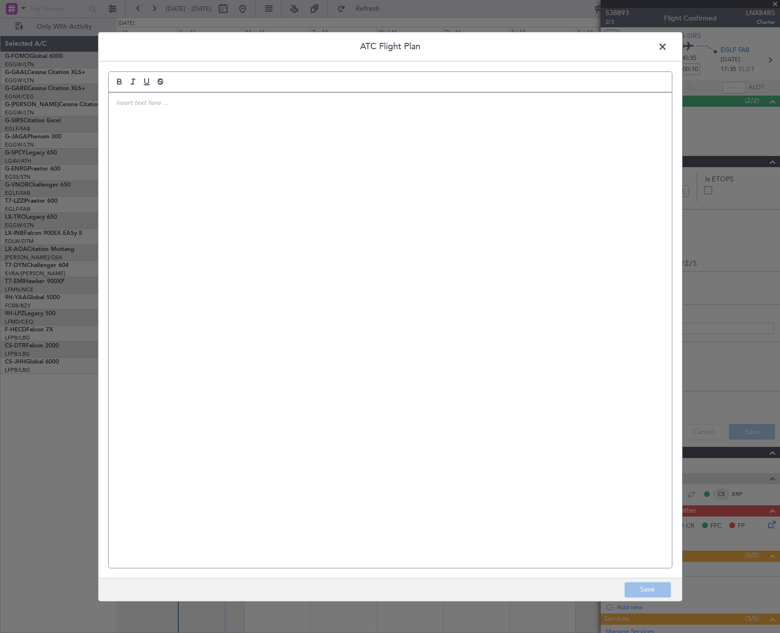
click at [451, 285] on div at bounding box center [390, 330] width 563 height 475
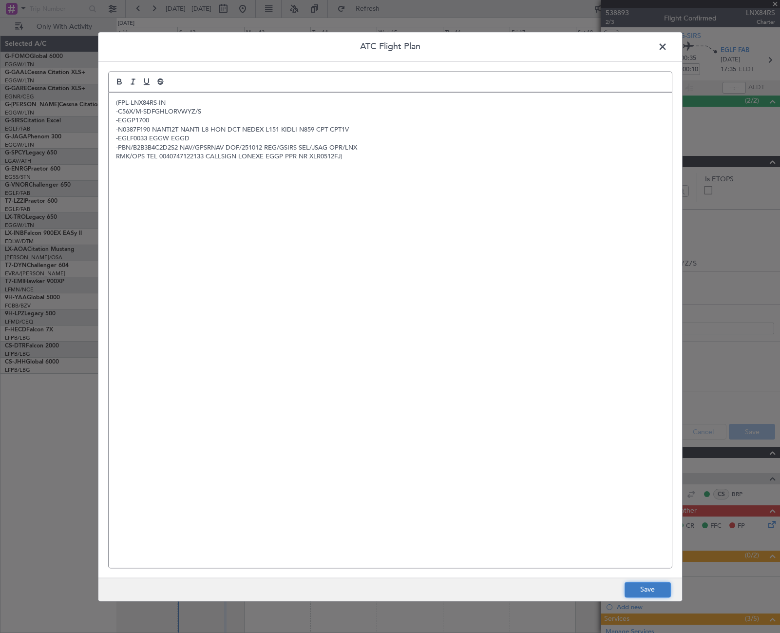
click at [657, 590] on button "Save" at bounding box center [647, 589] width 46 height 16
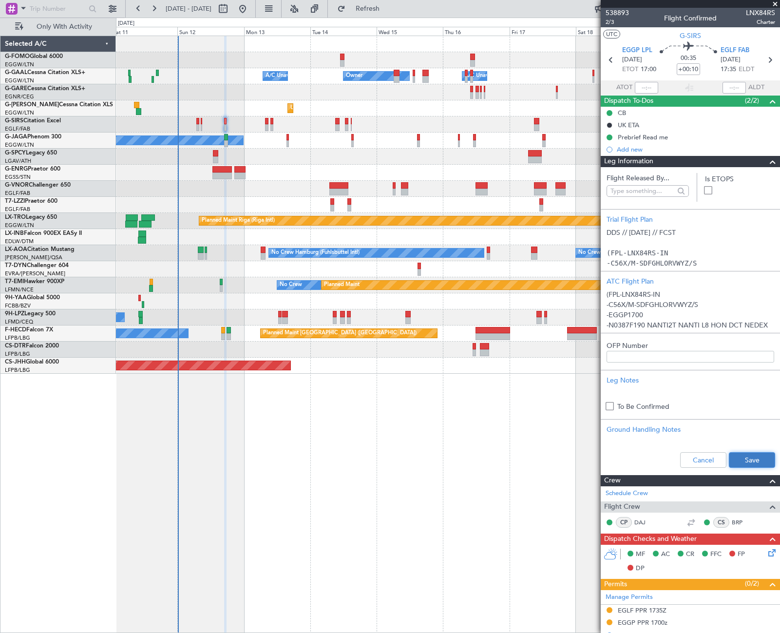
click at [748, 463] on button "Save" at bounding box center [752, 460] width 46 height 16
click at [767, 164] on span at bounding box center [773, 162] width 12 height 12
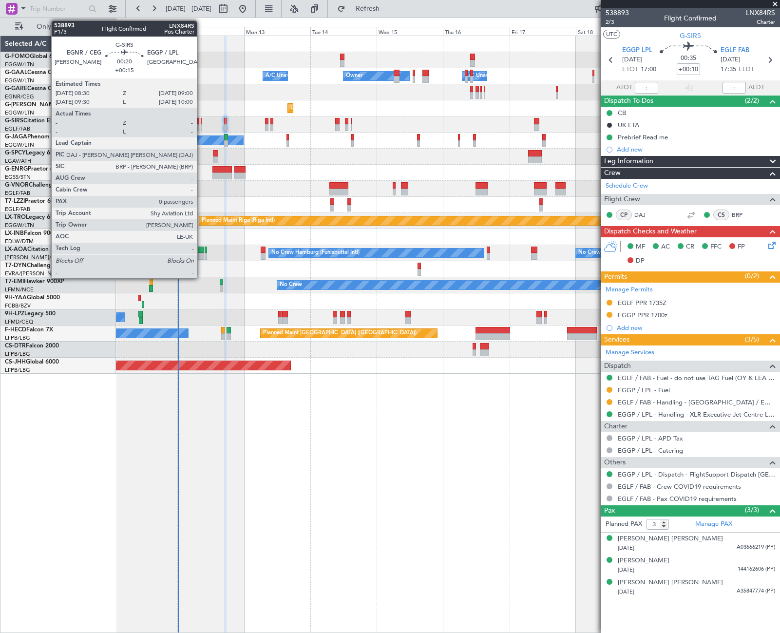
click at [201, 123] on div at bounding box center [201, 121] width 1 height 7
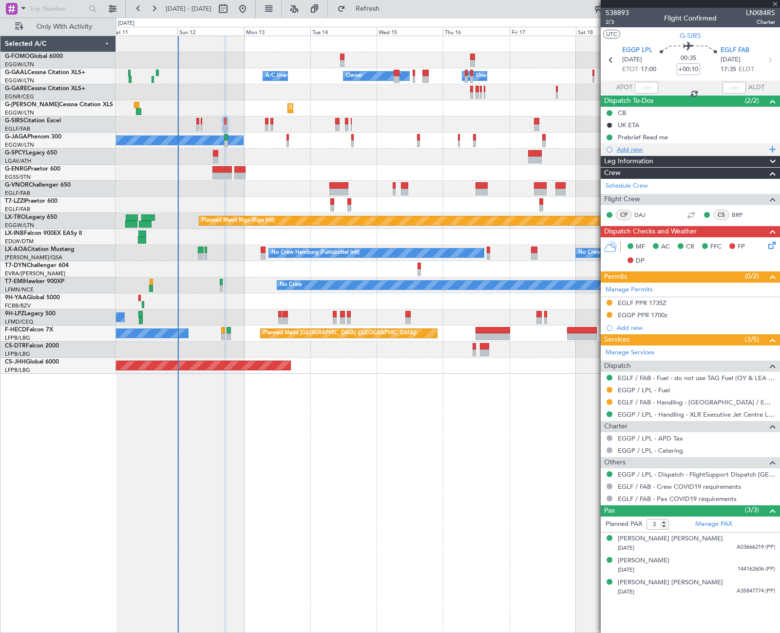
type input "+00:15"
type input "0"
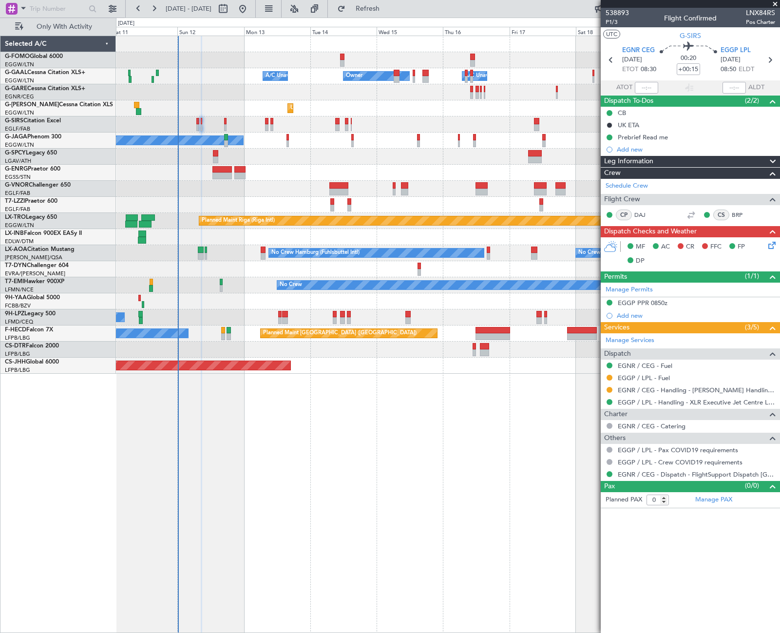
click at [658, 161] on div "Leg Information" at bounding box center [689, 161] width 179 height 11
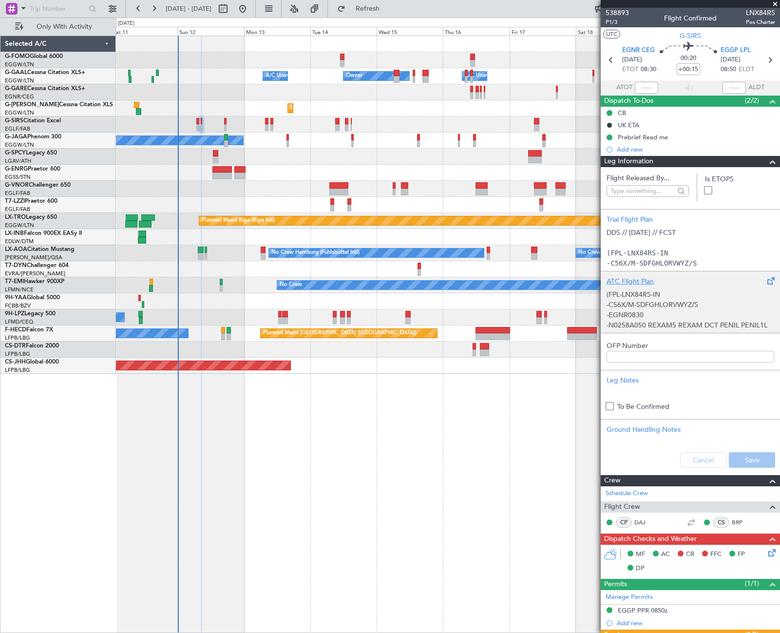
click at [658, 320] on p "-N0258A050 REXAM5 REXAM DCT PENIL PENIL1L" at bounding box center [690, 325] width 168 height 10
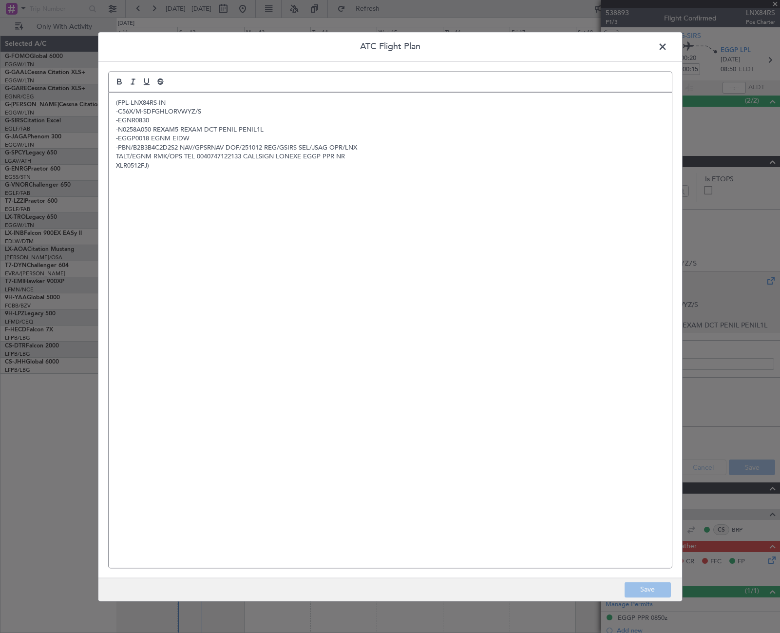
click at [250, 279] on div "(FPL-LNX84RS-IN -C56X/M-SDFGHLORVWYZ/S -EGNR0830 -N0258A050 REXAM5 REXAM DCT PE…" at bounding box center [390, 330] width 563 height 475
click at [647, 596] on button "Save" at bounding box center [647, 589] width 46 height 16
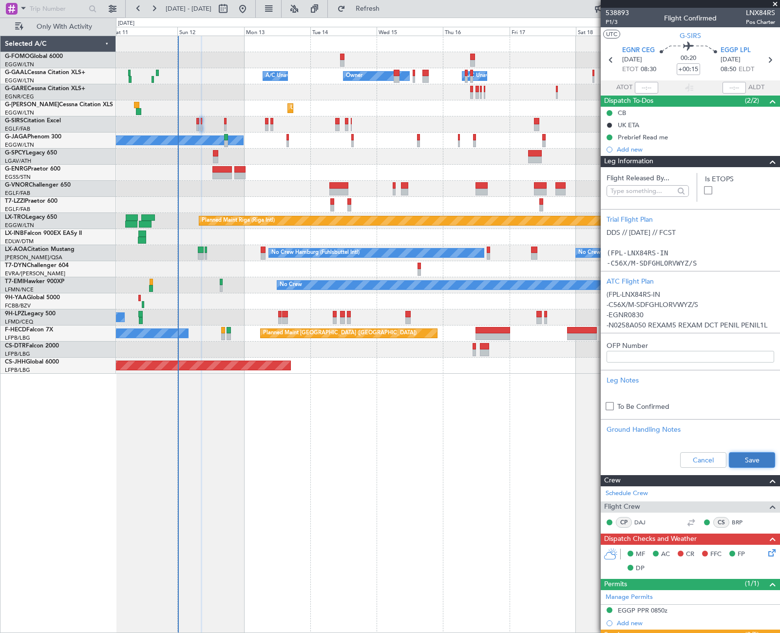
click at [746, 458] on button "Save" at bounding box center [752, 460] width 46 height 16
click at [767, 163] on span at bounding box center [773, 162] width 12 height 12
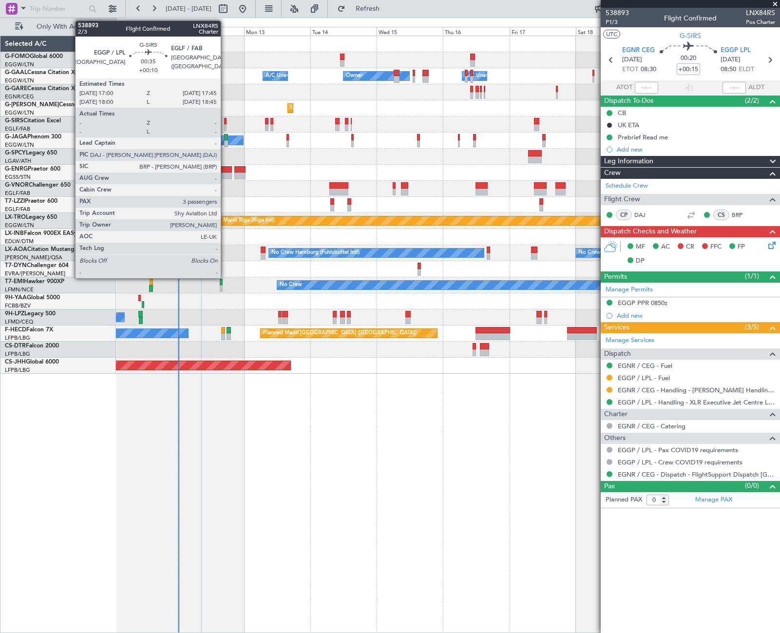
click at [225, 125] on div at bounding box center [225, 127] width 2 height 7
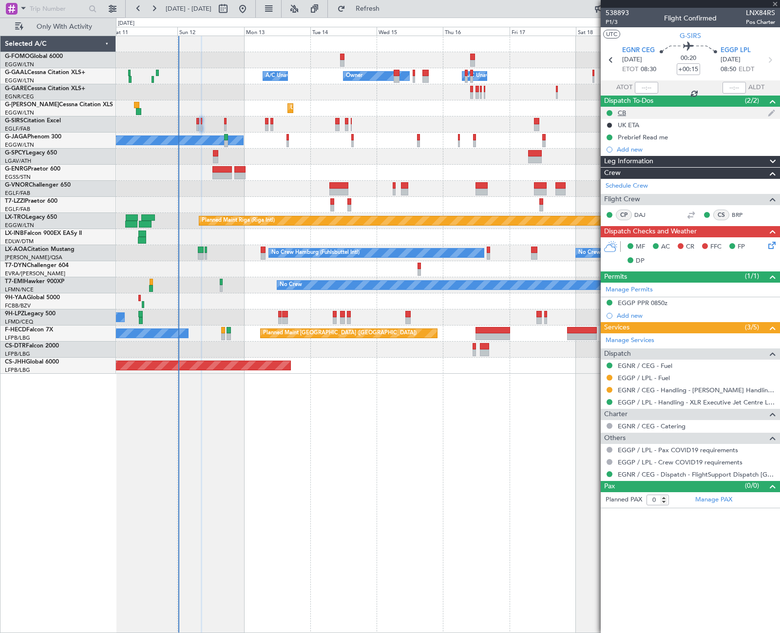
type input "+00:10"
type input "3"
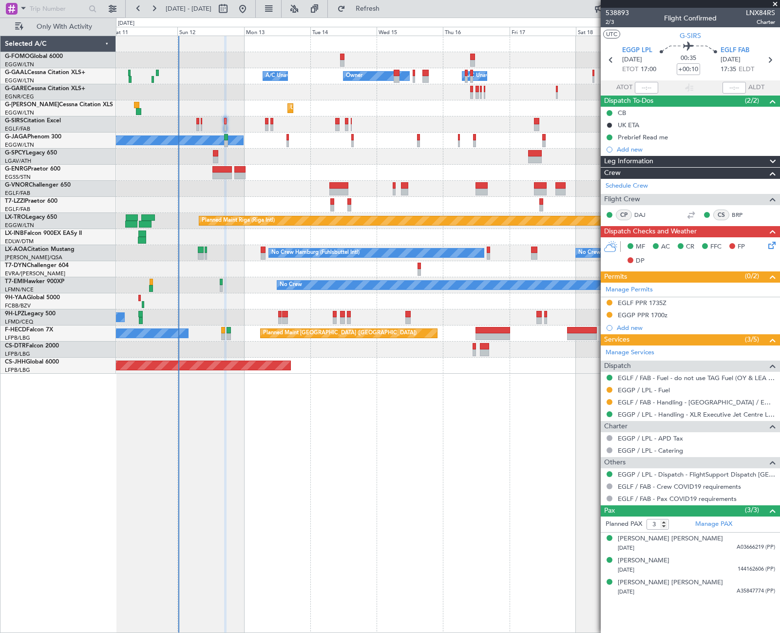
click at [772, 244] on icon at bounding box center [770, 244] width 8 height 8
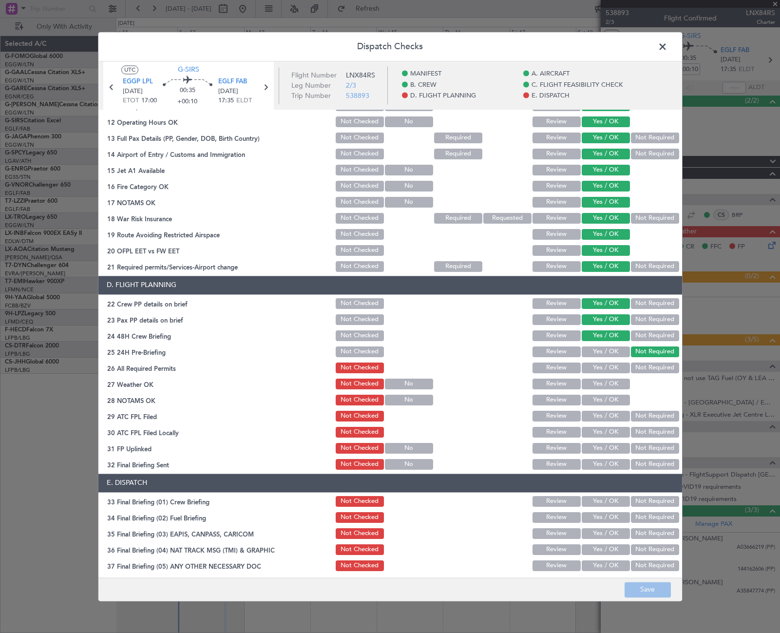
scroll to position [341, 0]
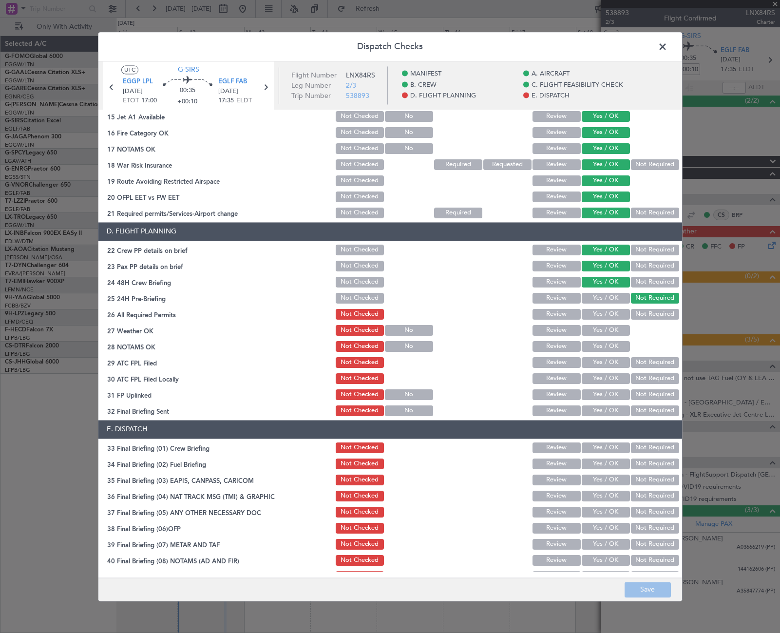
click at [613, 316] on button "Yes / OK" at bounding box center [605, 314] width 48 height 11
drag, startPoint x: 613, startPoint y: 334, endPoint x: 613, endPoint y: 342, distance: 8.3
click at [613, 335] on button "Yes / OK" at bounding box center [605, 330] width 48 height 11
click at [612, 352] on div "Yes / OK" at bounding box center [604, 346] width 49 height 14
click at [615, 339] on section "D. FLIGHT PLANNING 22 Crew PP details on brief Not Checked Review Yes / OK Not …" at bounding box center [389, 319] width 583 height 195
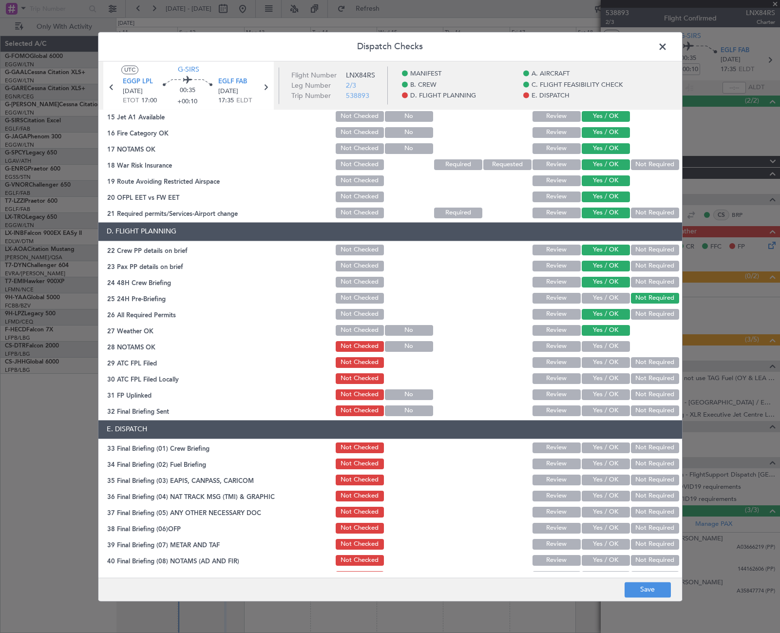
click at [613, 343] on button "Yes / OK" at bounding box center [605, 346] width 48 height 11
click at [612, 359] on button "Yes / OK" at bounding box center [605, 362] width 48 height 11
click at [635, 376] on button "Not Required" at bounding box center [655, 378] width 48 height 11
click at [606, 396] on button "Yes / OK" at bounding box center [605, 394] width 48 height 11
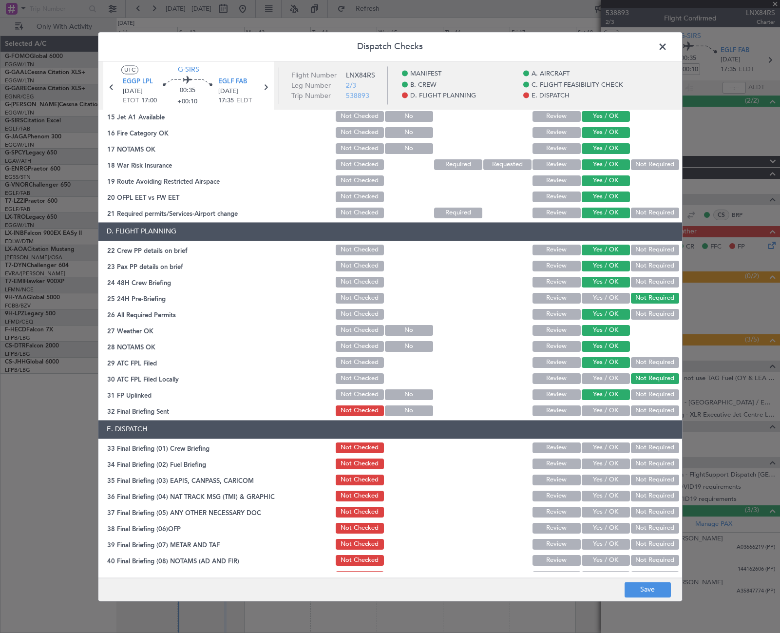
click at [609, 408] on button "Yes / OK" at bounding box center [605, 410] width 48 height 11
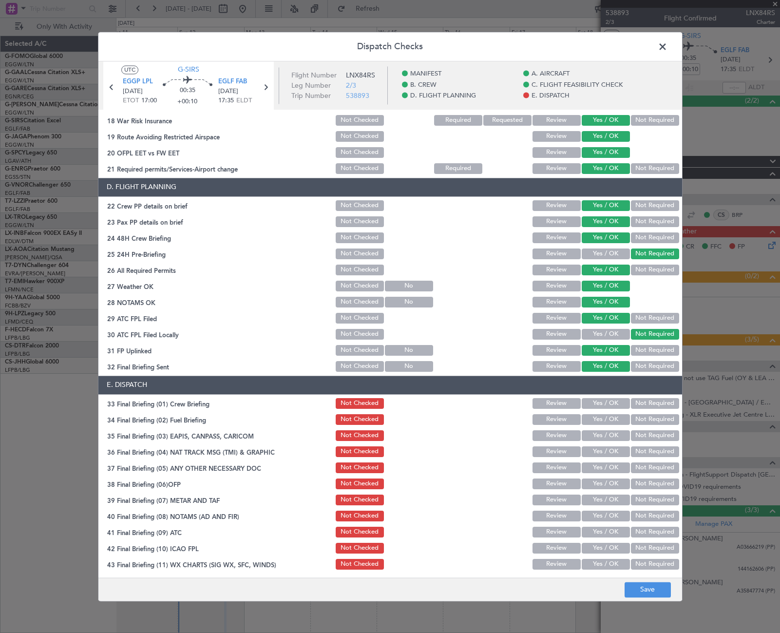
scroll to position [404, 0]
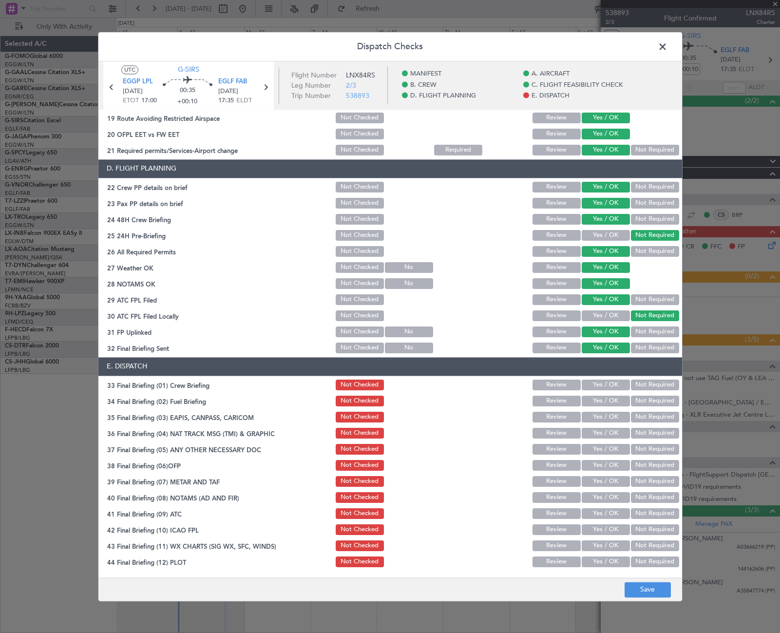
click at [608, 389] on button "Yes / OK" at bounding box center [605, 384] width 48 height 11
click at [608, 400] on button "Yes / OK" at bounding box center [605, 400] width 48 height 11
click at [635, 417] on button "Not Required" at bounding box center [655, 416] width 48 height 11
click at [636, 435] on button "Not Required" at bounding box center [655, 433] width 48 height 11
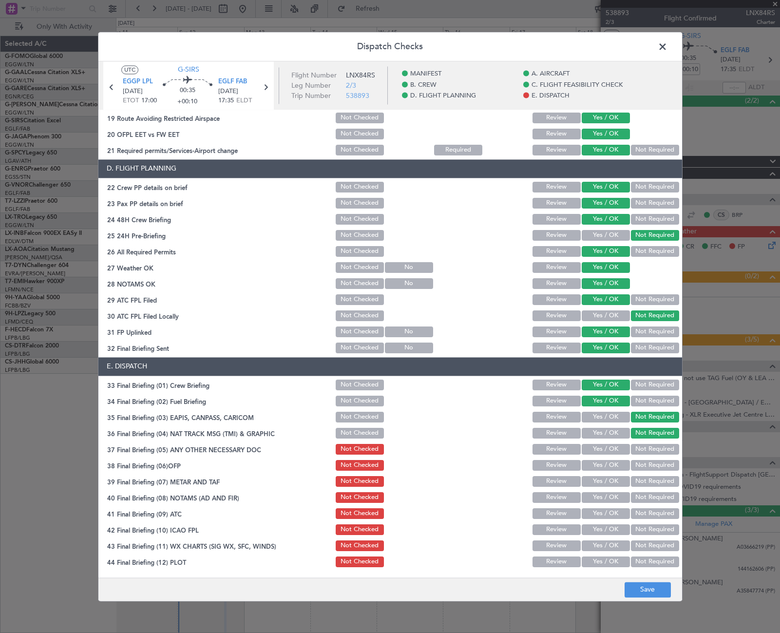
click at [613, 445] on button "Yes / OK" at bounding box center [605, 449] width 48 height 11
click at [612, 462] on button "Yes / OK" at bounding box center [605, 465] width 48 height 11
click at [612, 482] on button "Yes / OK" at bounding box center [605, 481] width 48 height 11
click at [612, 493] on button "Yes / OK" at bounding box center [605, 497] width 48 height 11
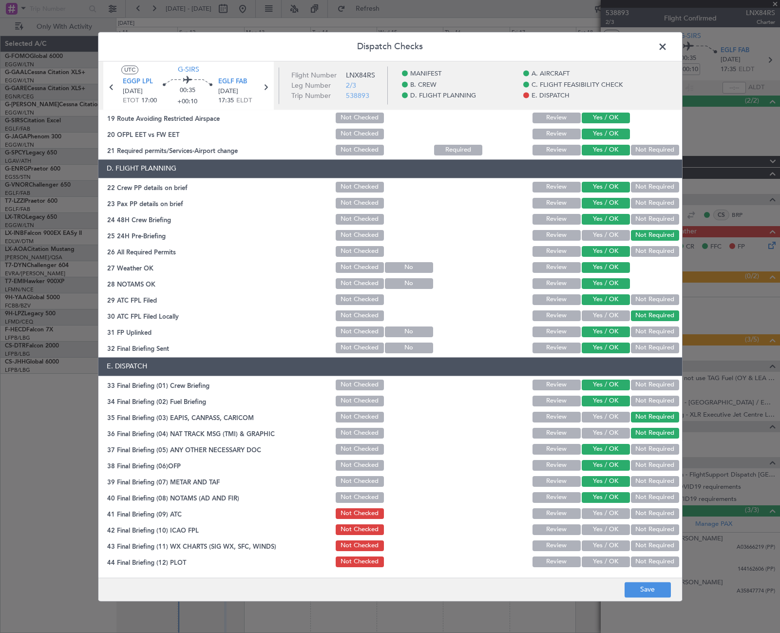
click at [610, 515] on button "Yes / OK" at bounding box center [605, 513] width 48 height 11
click at [608, 531] on button "Yes / OK" at bounding box center [605, 529] width 48 height 11
drag, startPoint x: 611, startPoint y: 543, endPoint x: 611, endPoint y: 549, distance: 5.4
click at [611, 544] on button "Yes / OK" at bounding box center [605, 545] width 48 height 11
click at [610, 563] on button "Yes / OK" at bounding box center [605, 561] width 48 height 11
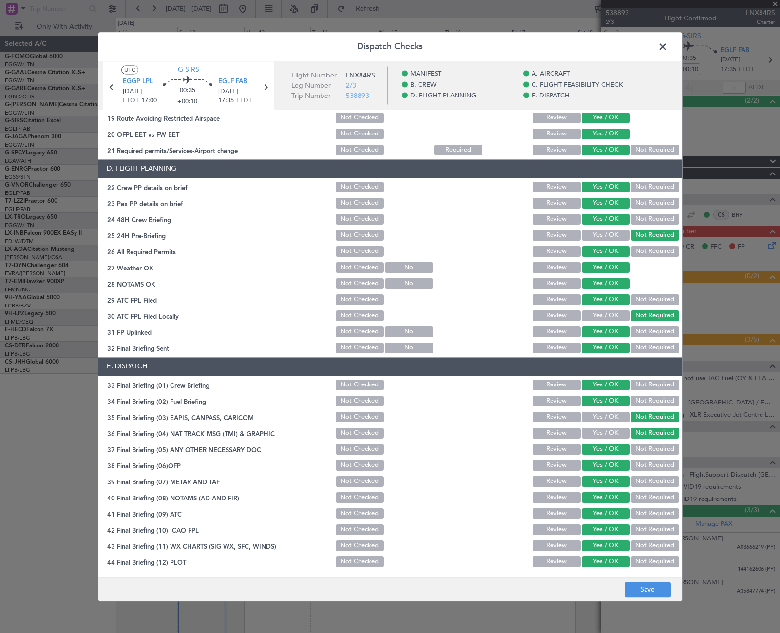
click at [632, 576] on main "UTC G-SIRS EGGP LPL 12/10/2025 ETOT 17:00 00:35 +00:10 EGLF FAB 12/10/2025 17:3…" at bounding box center [389, 321] width 583 height 520
click at [636, 589] on button "Save" at bounding box center [647, 589] width 46 height 16
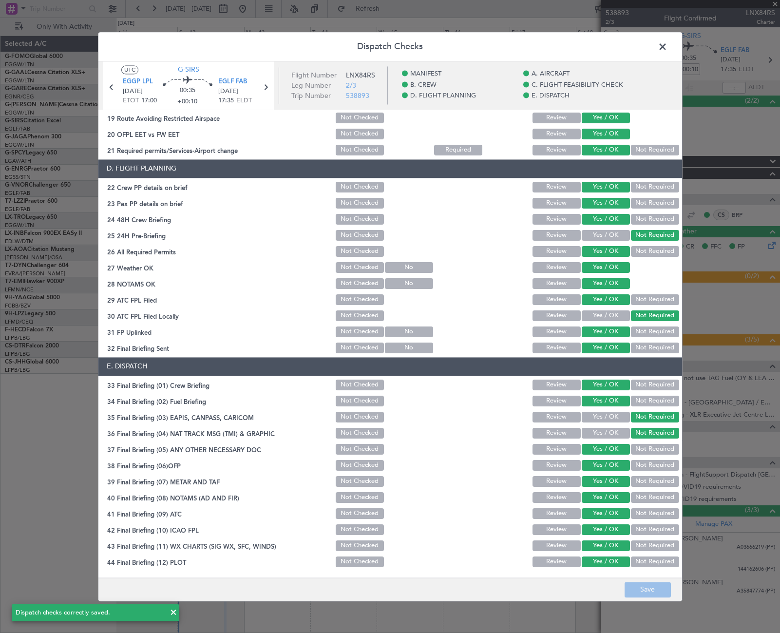
click at [667, 48] on span at bounding box center [667, 48] width 0 height 19
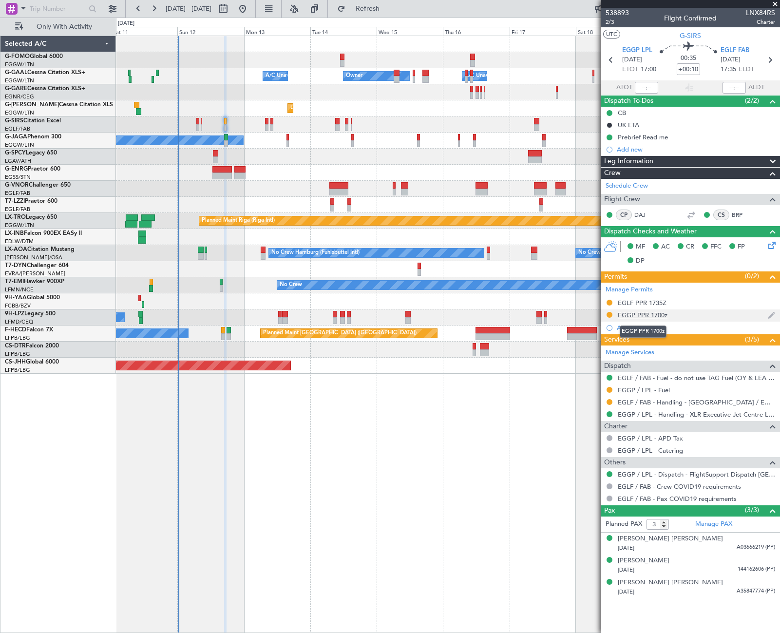
click at [662, 318] on div "EGGP PPR 1700z" at bounding box center [642, 315] width 50 height 8
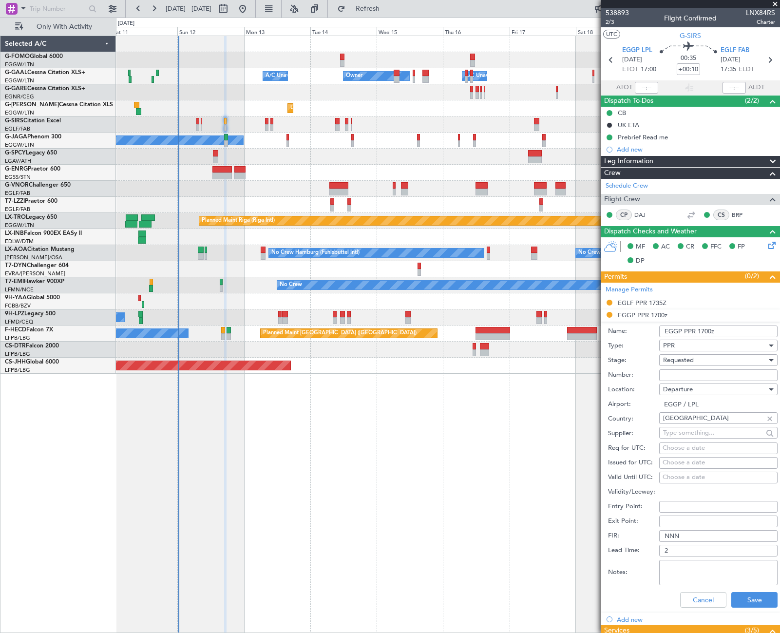
click at [689, 370] on input "Number:" at bounding box center [718, 375] width 118 height 12
paste input "XLR/05/12/FJ"
type input "XLR/05/12/FJ"
click at [702, 361] on div "Requested" at bounding box center [715, 360] width 104 height 15
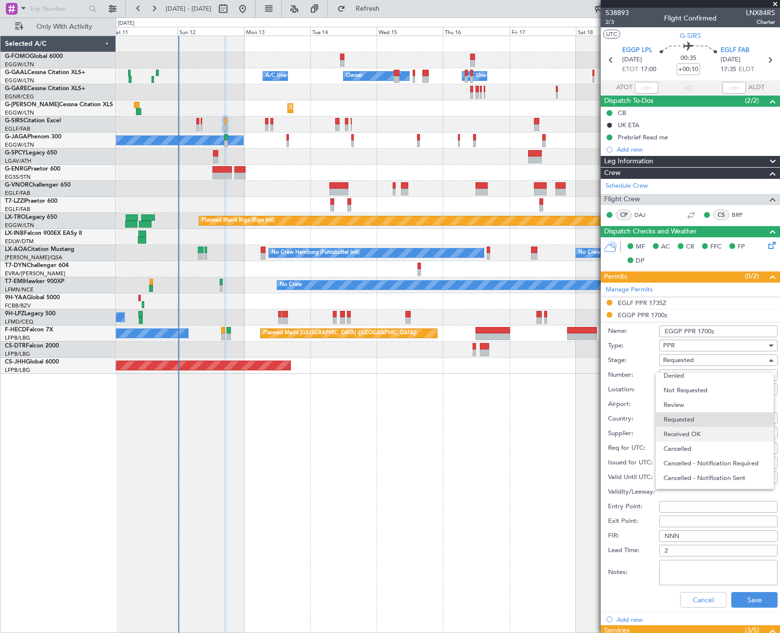
click at [689, 432] on span "Received OK" at bounding box center [714, 434] width 102 height 15
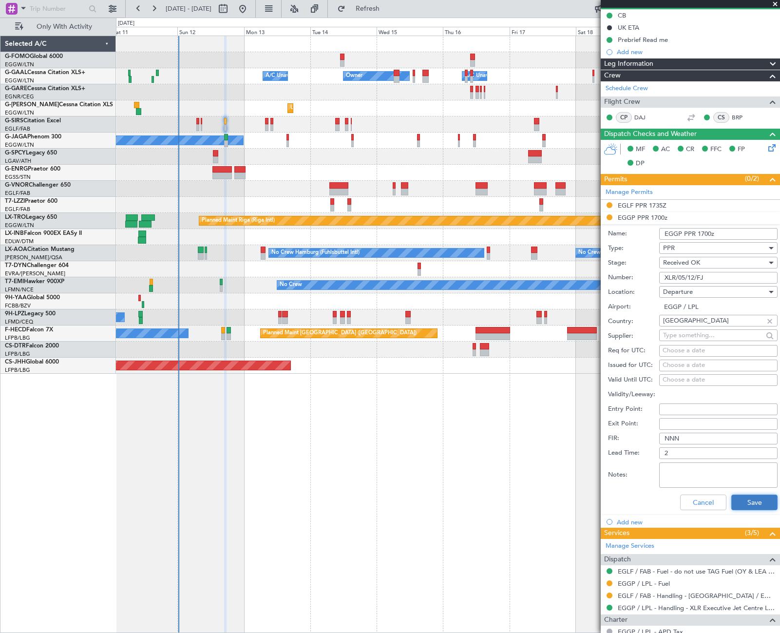
click at [741, 499] on button "Save" at bounding box center [754, 502] width 46 height 16
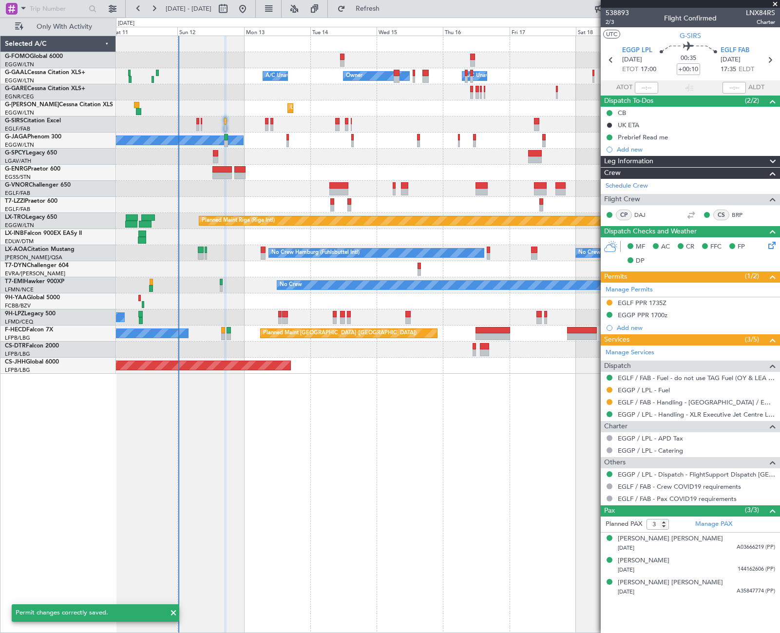
scroll to position [0, 0]
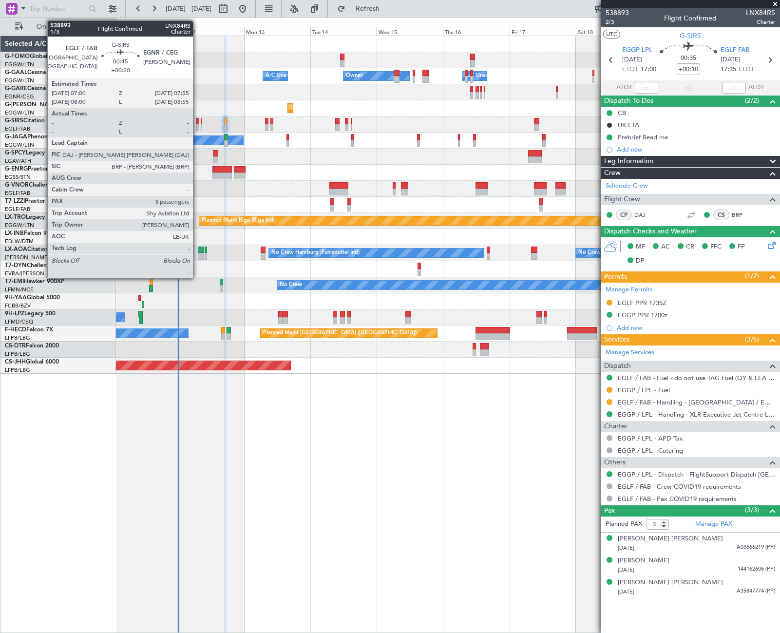
click at [197, 121] on div at bounding box center [197, 121] width 3 height 7
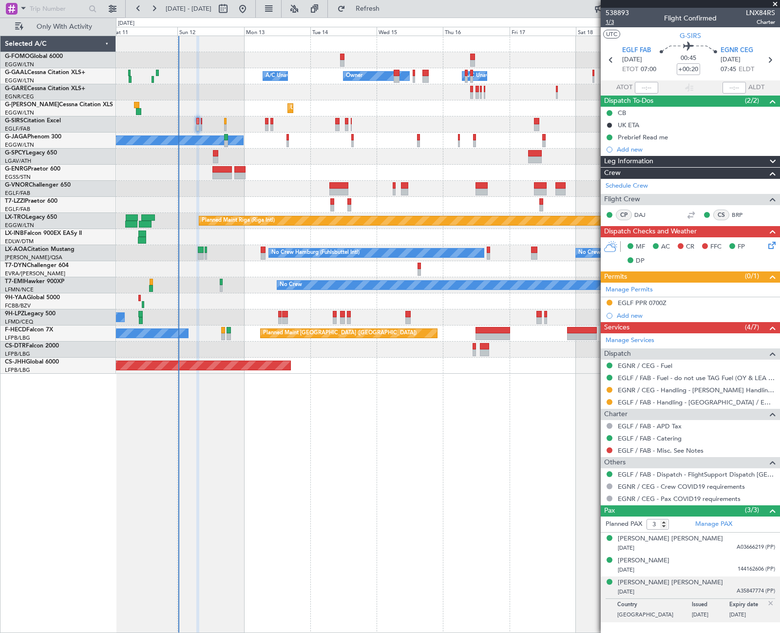
click at [614, 24] on span "1/3" at bounding box center [616, 22] width 23 height 8
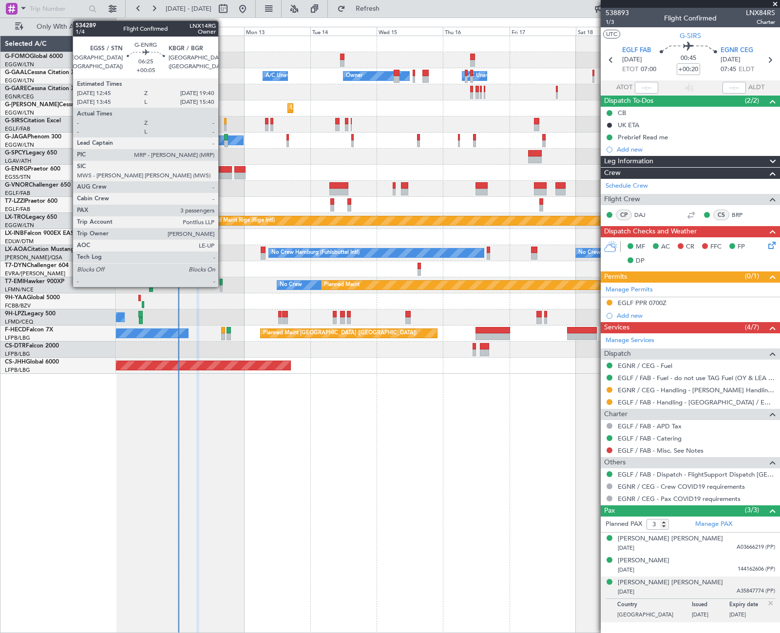
click at [223, 173] on div at bounding box center [221, 175] width 19 height 7
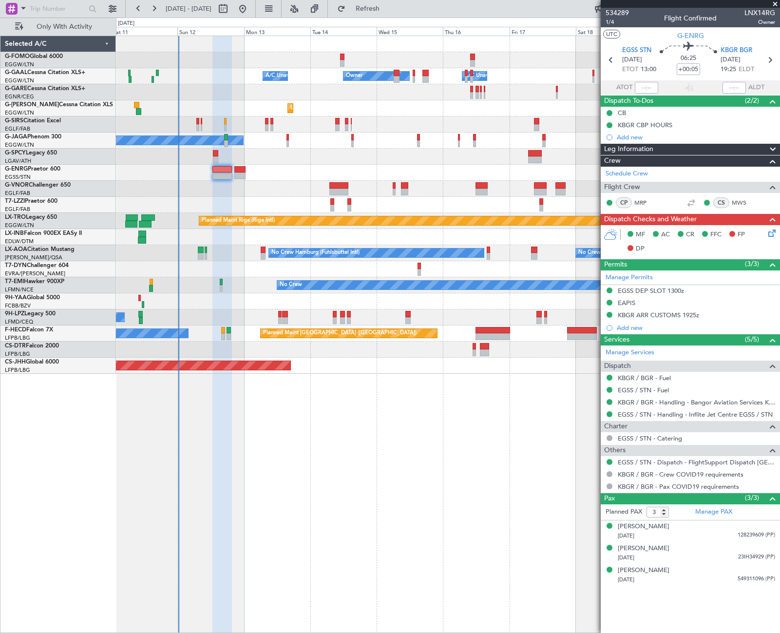
click at [685, 149] on div "Leg Information" at bounding box center [689, 149] width 179 height 11
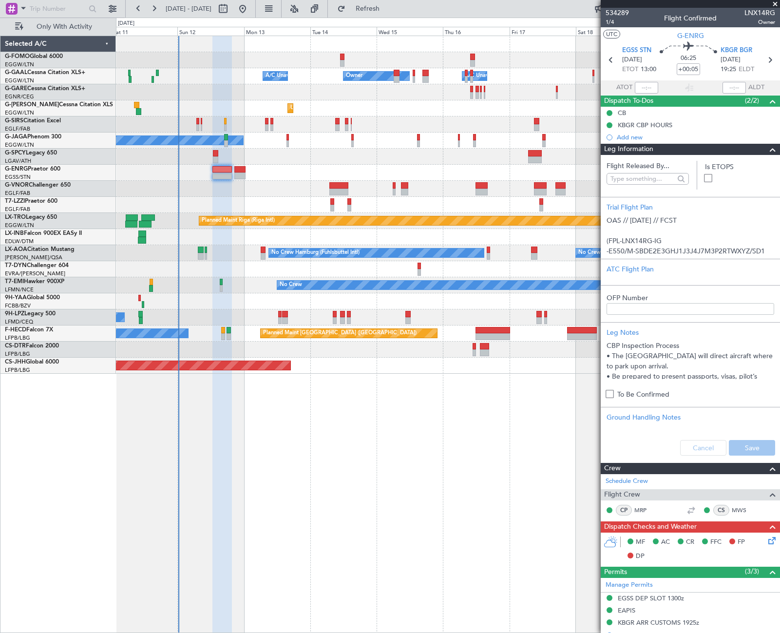
click at [685, 149] on div "Leg Information" at bounding box center [689, 149] width 179 height 11
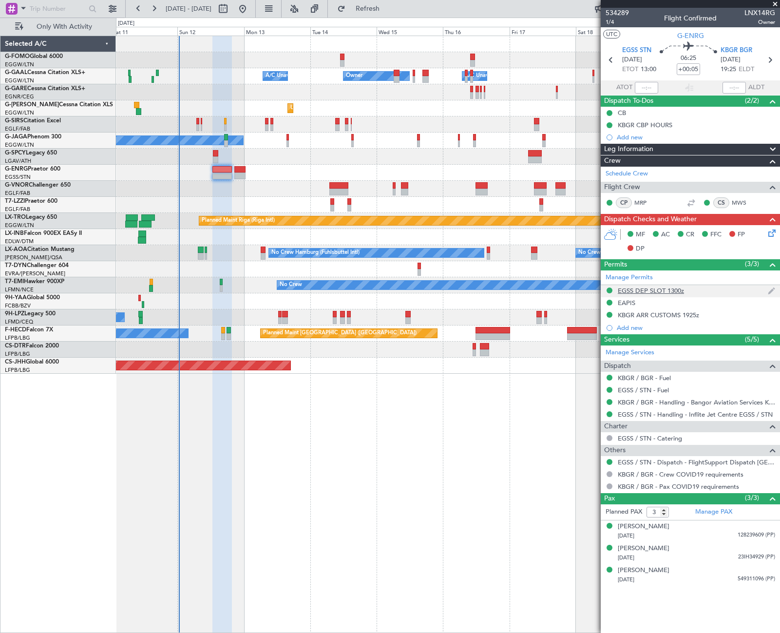
click at [647, 294] on div "EGSS DEP SLOT 1300z" at bounding box center [689, 291] width 179 height 12
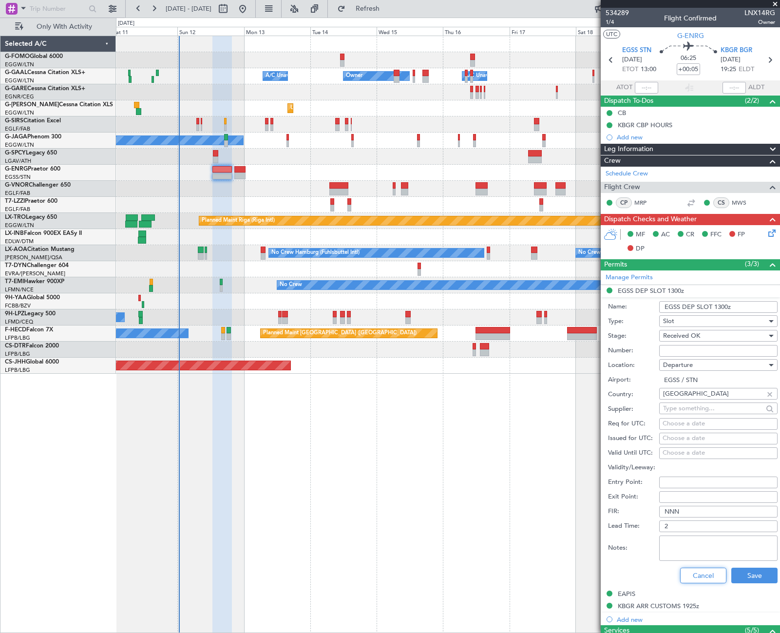
click at [687, 582] on button "Cancel" at bounding box center [703, 575] width 46 height 16
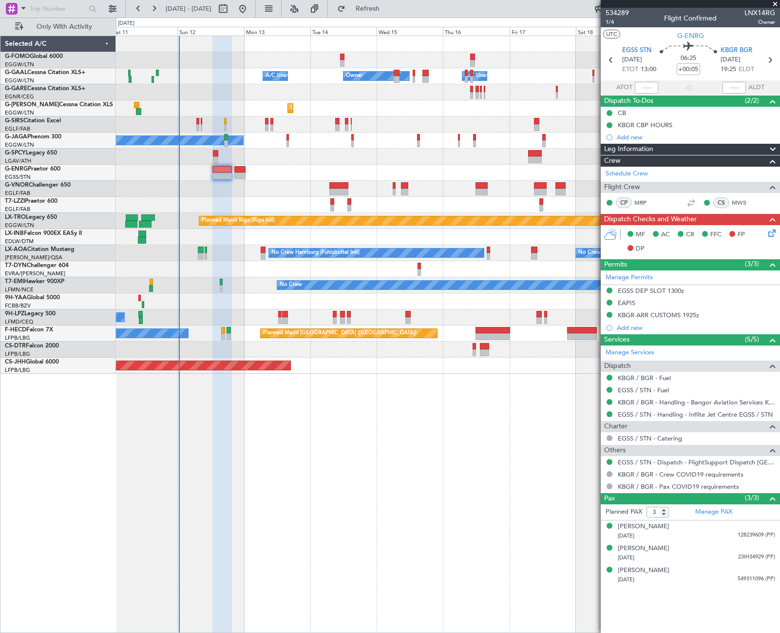
click at [683, 147] on div "Leg Information" at bounding box center [689, 149] width 179 height 11
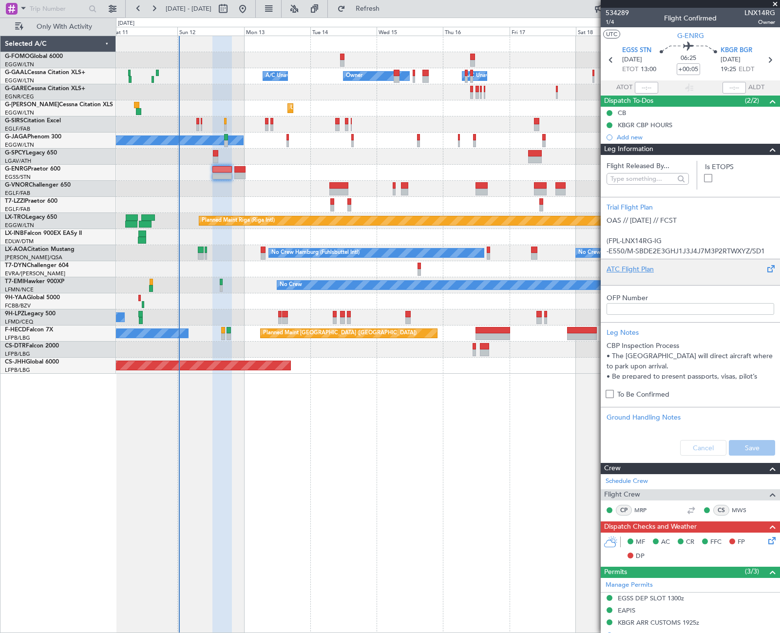
click at [654, 273] on div "ATC Flight Plan" at bounding box center [690, 269] width 168 height 10
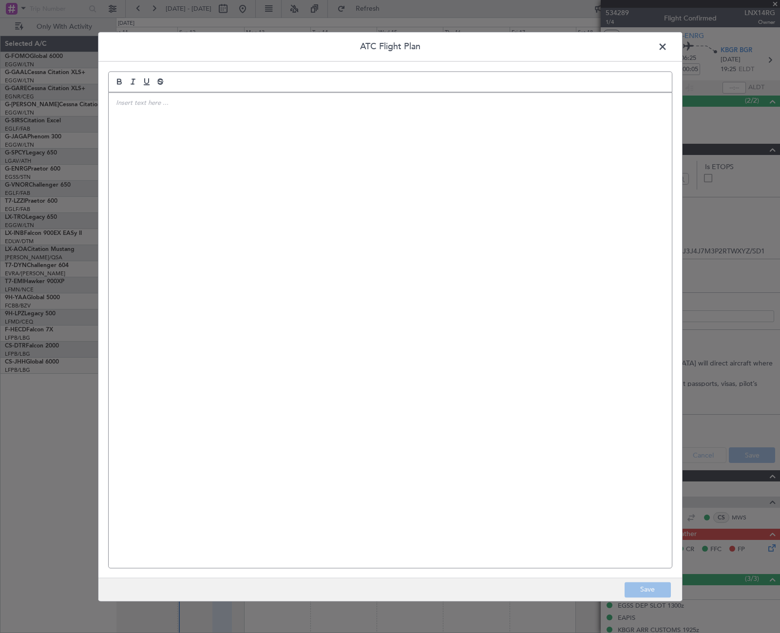
click at [462, 252] on div at bounding box center [390, 330] width 563 height 475
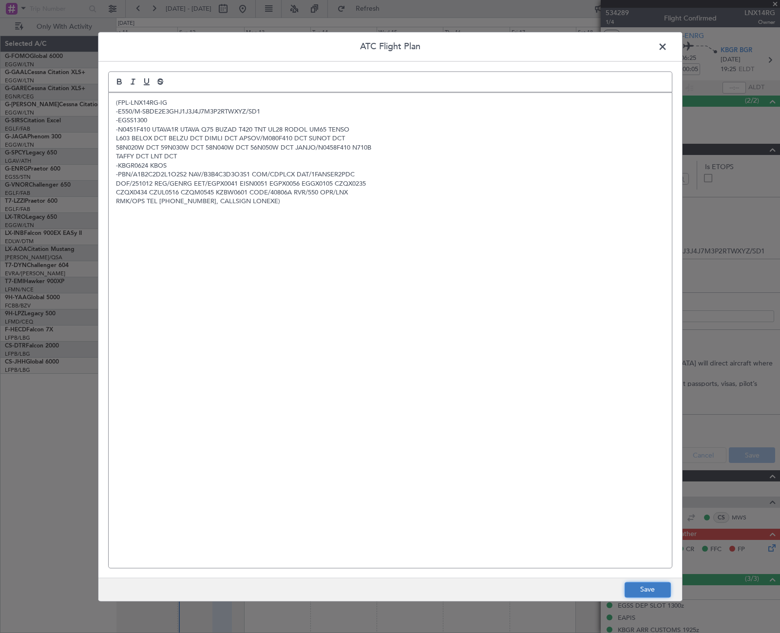
click at [649, 589] on button "Save" at bounding box center [647, 589] width 46 height 16
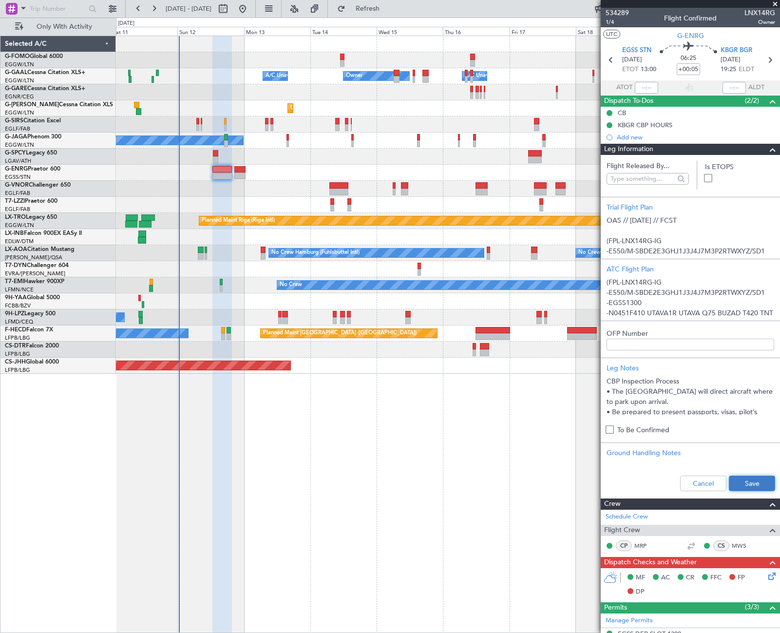
click at [758, 483] on button "Save" at bounding box center [752, 483] width 46 height 16
click at [767, 150] on span at bounding box center [773, 150] width 12 height 12
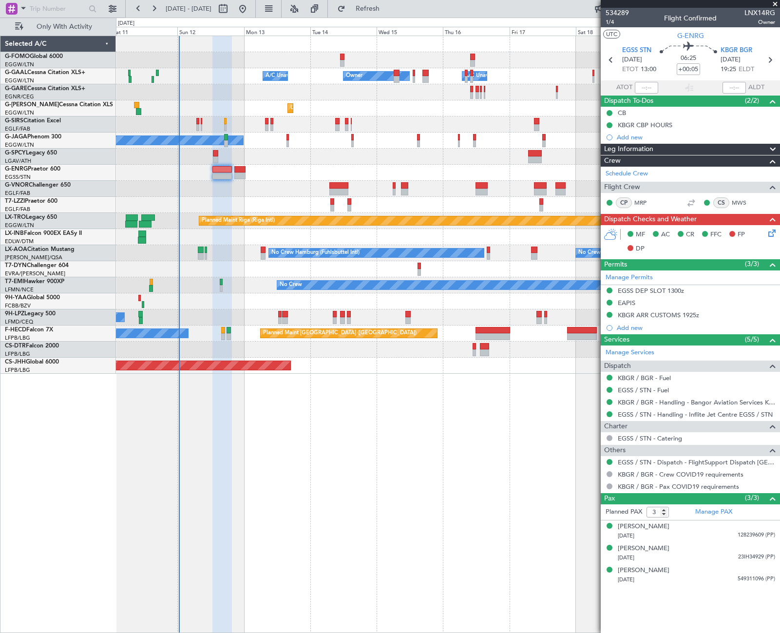
click at [772, 233] on icon at bounding box center [770, 231] width 8 height 8
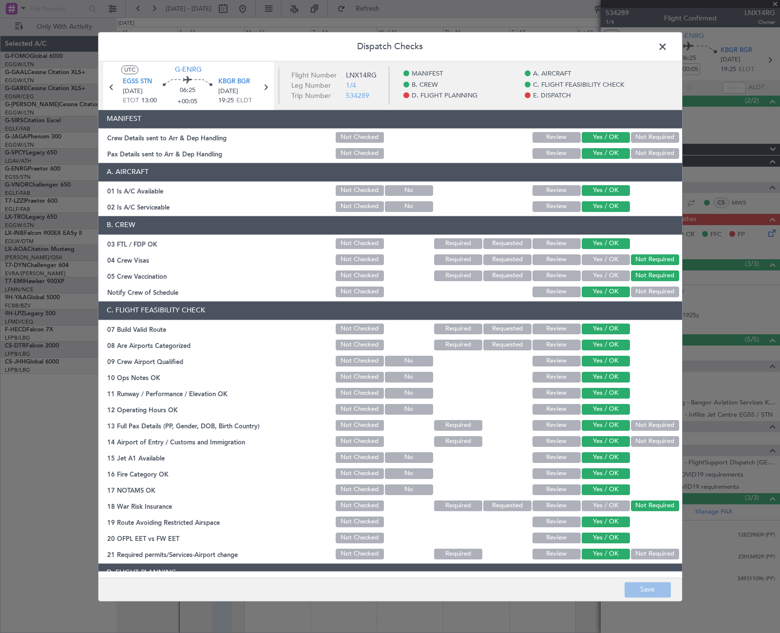
scroll to position [243, 0]
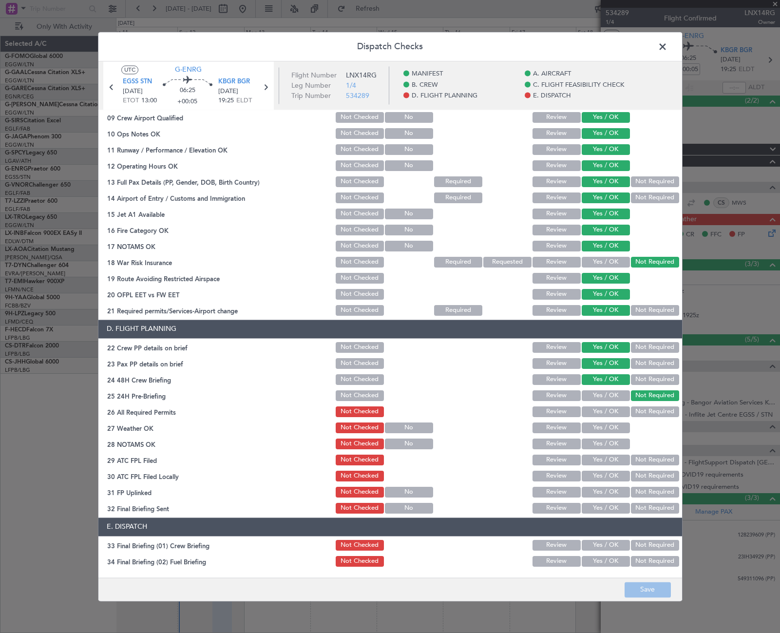
click at [608, 410] on button "Yes / OK" at bounding box center [605, 411] width 48 height 11
click at [607, 425] on button "Yes / OK" at bounding box center [605, 427] width 48 height 11
drag, startPoint x: 611, startPoint y: 441, endPoint x: 609, endPoint y: 454, distance: 13.3
click at [611, 442] on button "Yes / OK" at bounding box center [605, 443] width 48 height 11
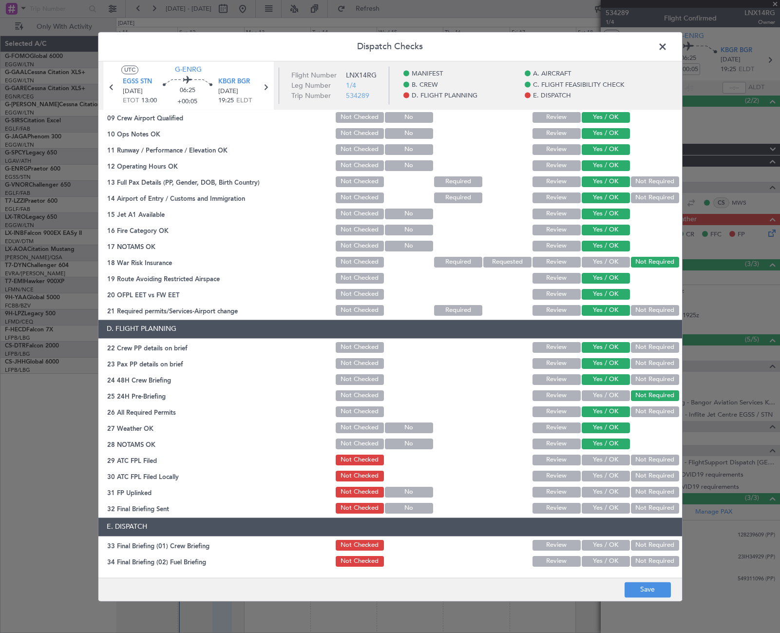
click at [609, 462] on button "Yes / OK" at bounding box center [605, 459] width 48 height 11
click at [636, 474] on button "Not Required" at bounding box center [655, 475] width 48 height 11
click at [612, 489] on button "Yes / OK" at bounding box center [605, 491] width 48 height 11
click at [610, 506] on button "Yes / OK" at bounding box center [605, 508] width 48 height 11
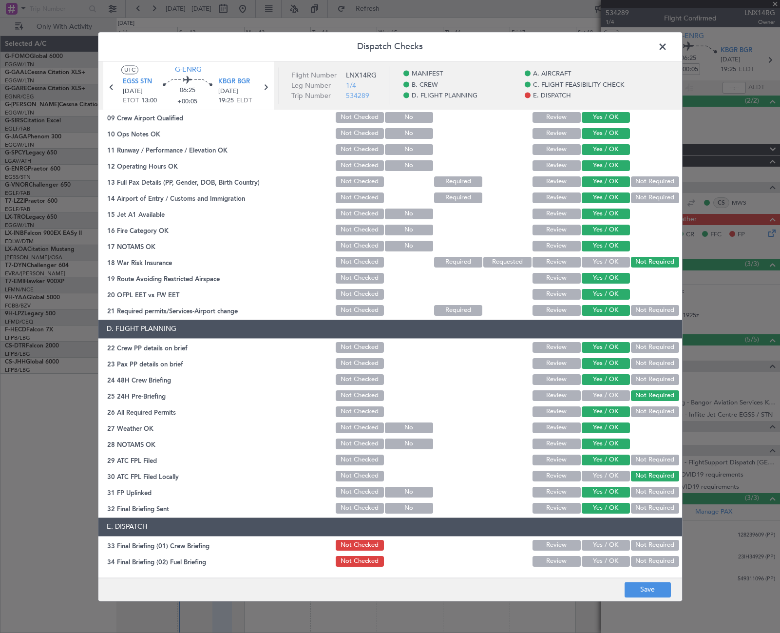
scroll to position [404, 0]
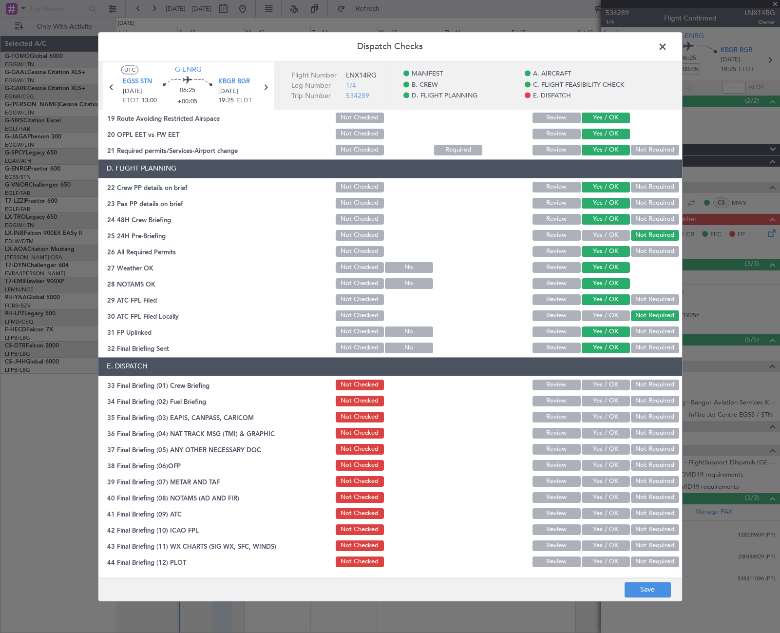
click at [609, 390] on button "Yes / OK" at bounding box center [605, 384] width 48 height 11
click at [610, 397] on button "Yes / OK" at bounding box center [605, 400] width 48 height 11
click at [638, 418] on button "Not Required" at bounding box center [655, 416] width 48 height 11
click at [640, 430] on button "Not Required" at bounding box center [655, 433] width 48 height 11
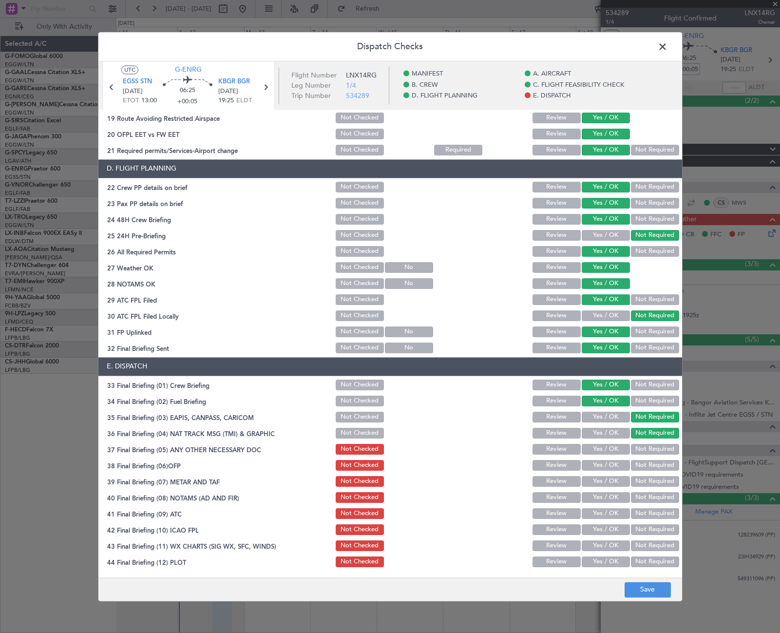
click at [609, 444] on button "Yes / OK" at bounding box center [605, 449] width 48 height 11
click at [612, 465] on button "Yes / OK" at bounding box center [605, 465] width 48 height 11
click at [611, 483] on button "Yes / OK" at bounding box center [605, 481] width 48 height 11
click at [615, 497] on button "Yes / OK" at bounding box center [605, 497] width 48 height 11
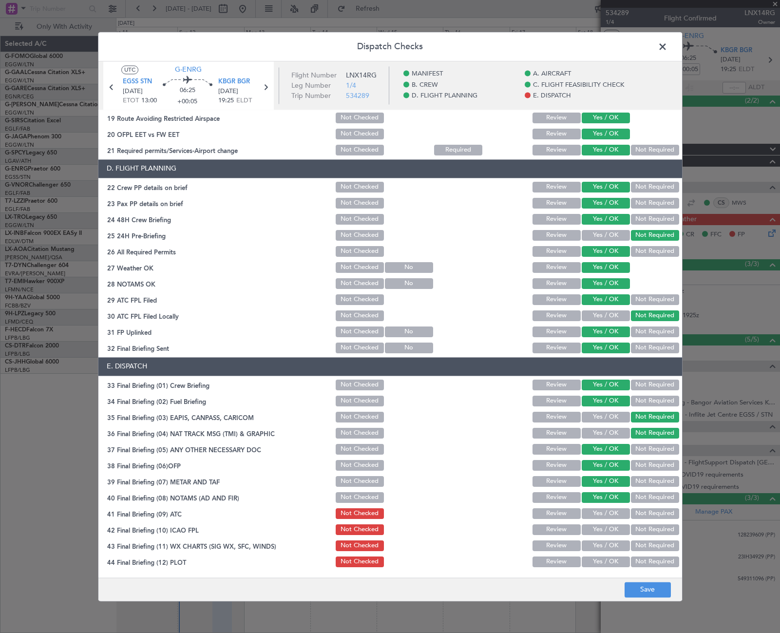
drag, startPoint x: 613, startPoint y: 512, endPoint x: 611, endPoint y: 524, distance: 12.7
click at [613, 512] on button "Yes / OK" at bounding box center [605, 513] width 48 height 11
drag, startPoint x: 611, startPoint y: 524, endPoint x: 610, endPoint y: 540, distance: 15.2
click at [611, 527] on button "Yes / OK" at bounding box center [605, 529] width 48 height 11
click at [610, 542] on button "Yes / OK" at bounding box center [605, 545] width 48 height 11
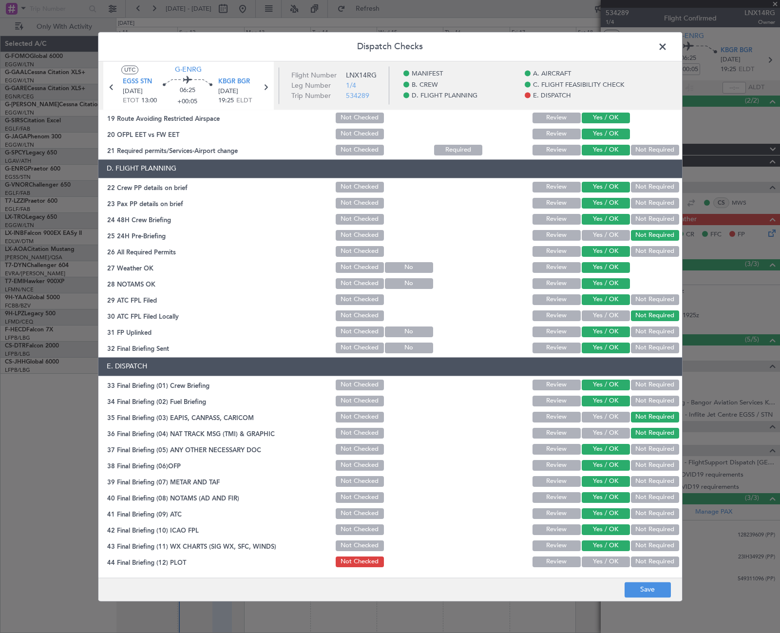
click at [607, 562] on button "Yes / OK" at bounding box center [605, 561] width 48 height 11
click at [637, 584] on button "Save" at bounding box center [647, 589] width 46 height 16
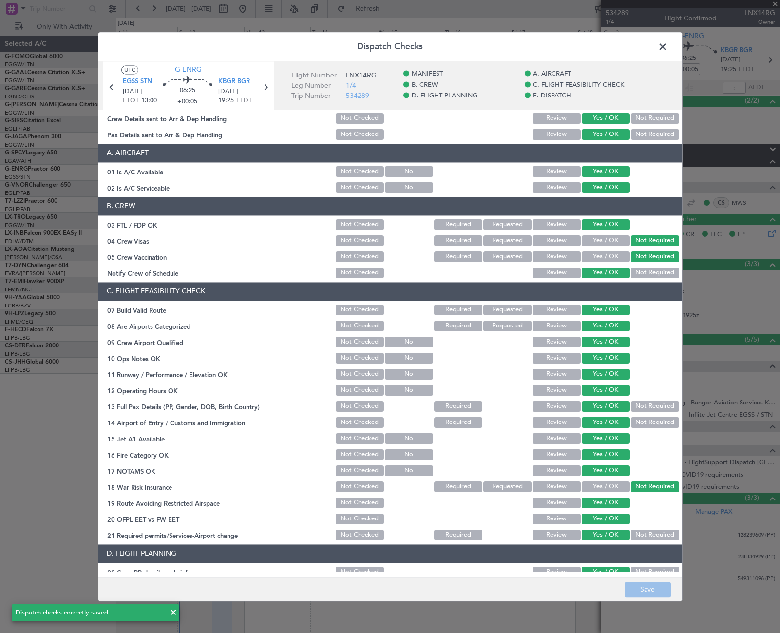
scroll to position [0, 0]
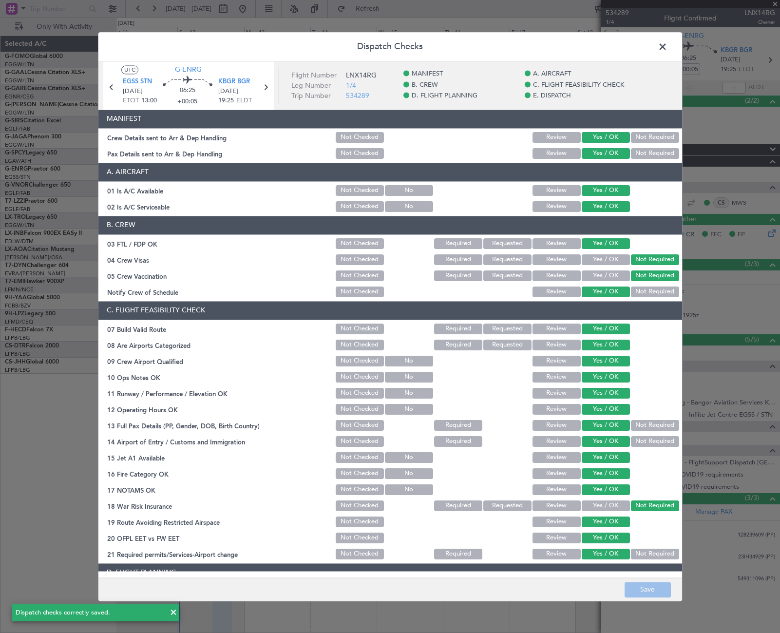
click at [667, 47] on span at bounding box center [667, 48] width 0 height 19
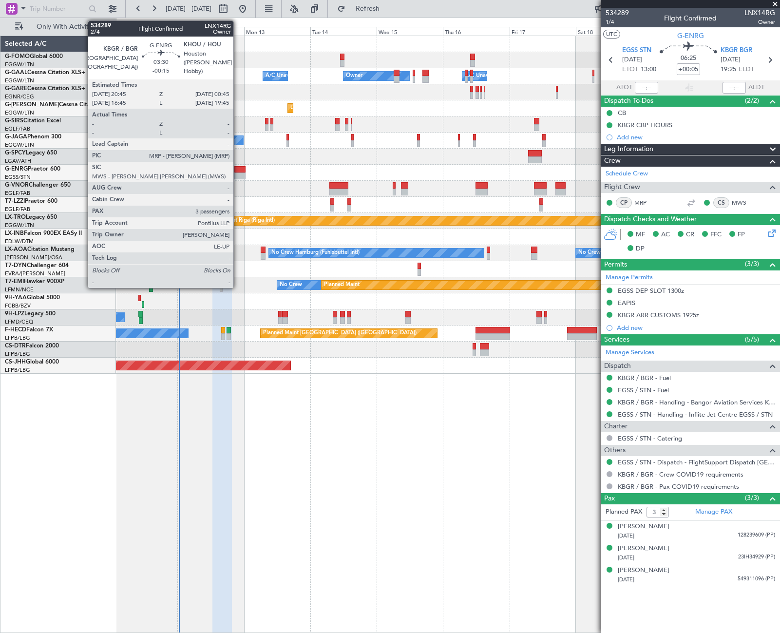
click at [238, 170] on div at bounding box center [239, 169] width 11 height 7
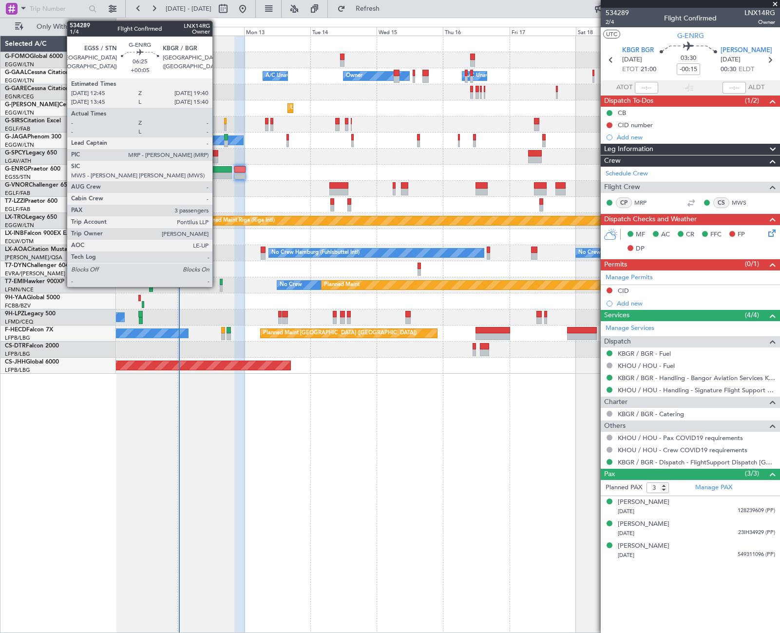
click at [217, 172] on div at bounding box center [221, 169] width 19 height 7
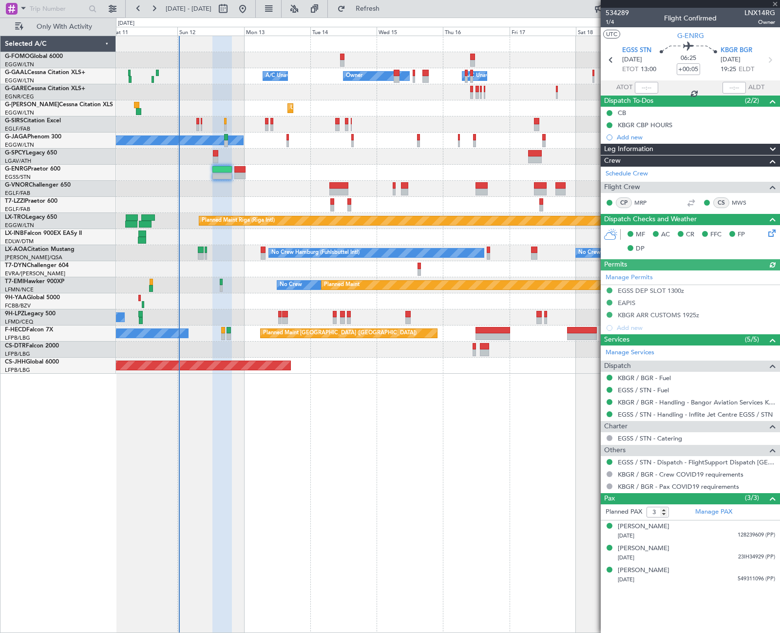
click at [773, 148] on span at bounding box center [773, 150] width 12 height 12
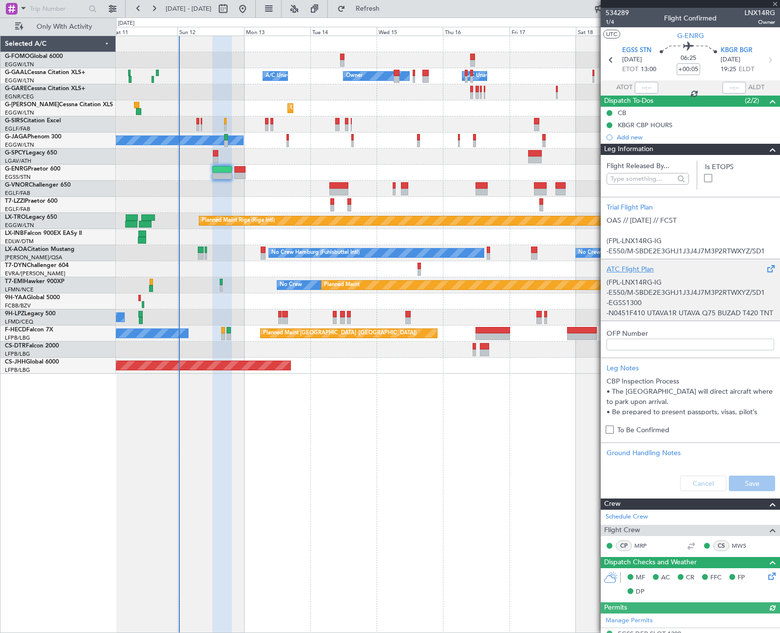
click at [688, 292] on p "-E550/M-SBDE2E3GHJ1J3J4J7M3P2RTWXYZ/SD1" at bounding box center [690, 292] width 168 height 10
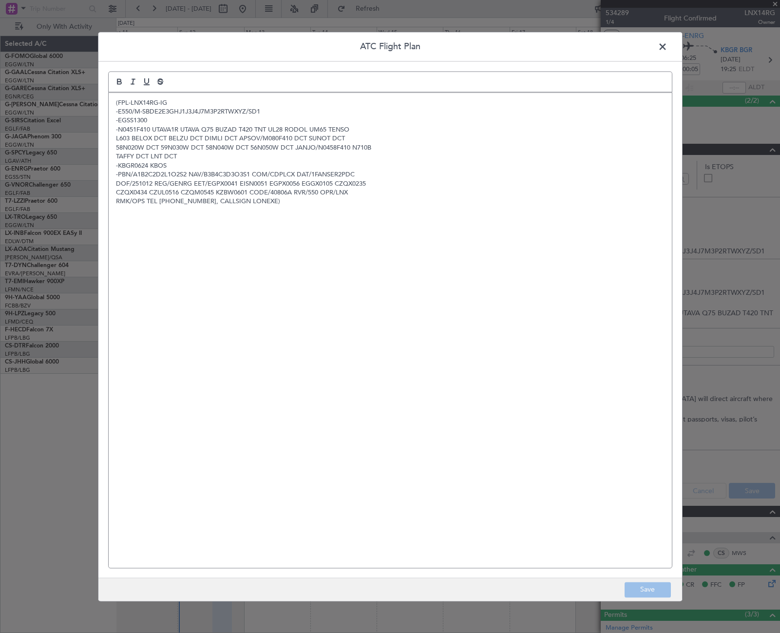
click at [667, 42] on span at bounding box center [667, 48] width 0 height 19
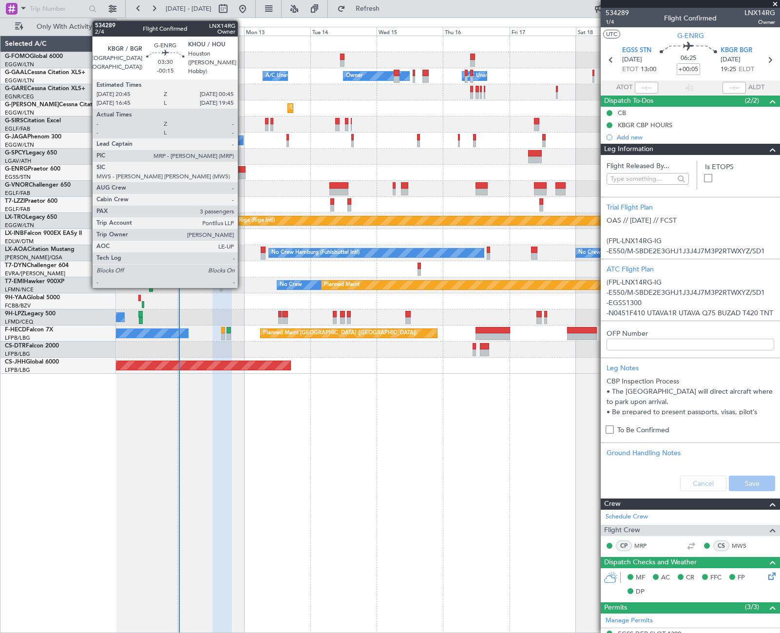
click at [241, 169] on div at bounding box center [239, 169] width 11 height 7
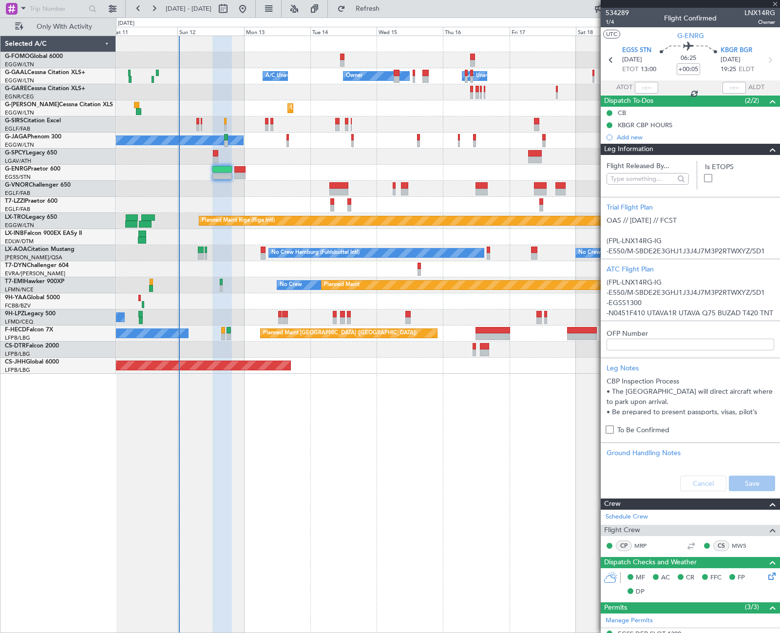
type input "-00:15"
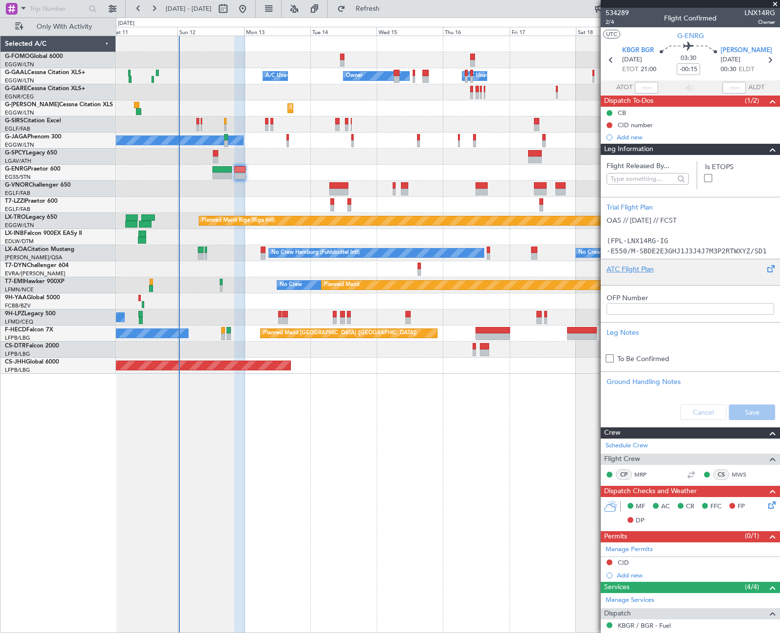
click at [627, 270] on div "ATC Flight Plan" at bounding box center [690, 269] width 168 height 10
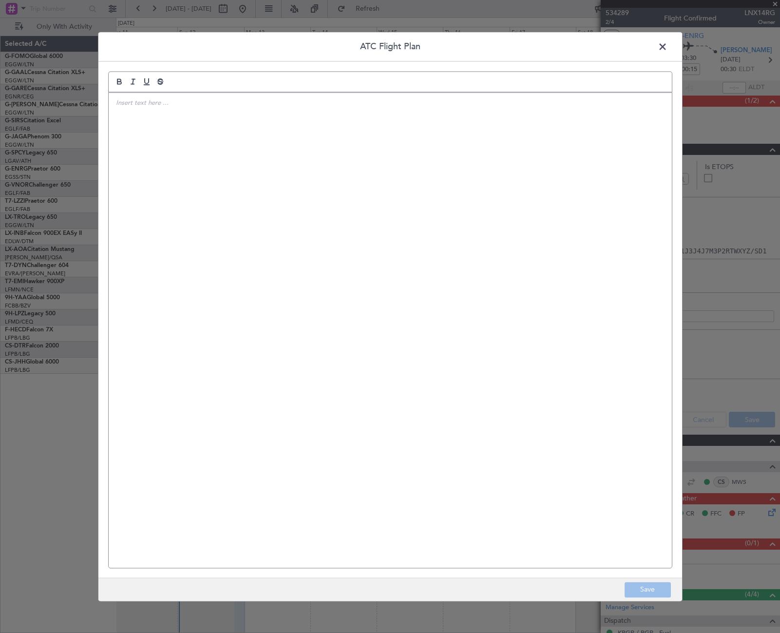
click at [384, 277] on div at bounding box center [390, 330] width 563 height 475
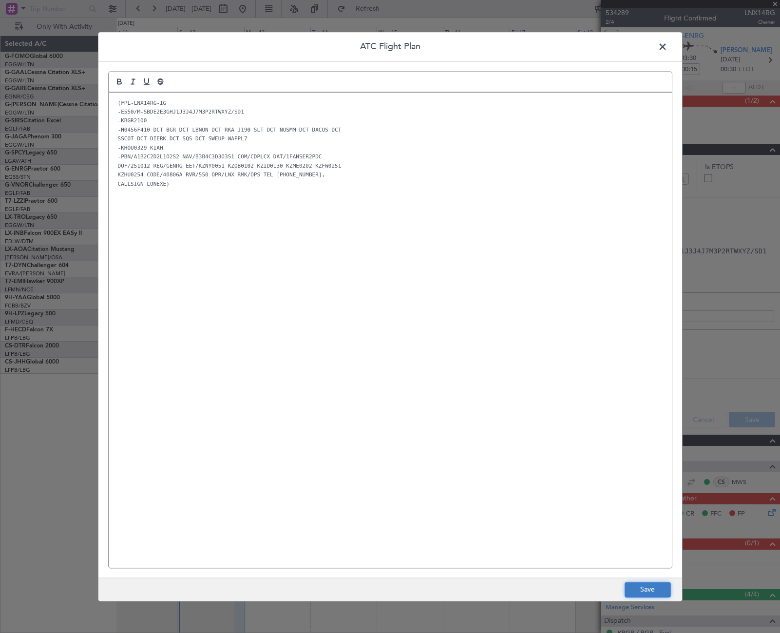
click at [650, 588] on button "Save" at bounding box center [647, 589] width 46 height 16
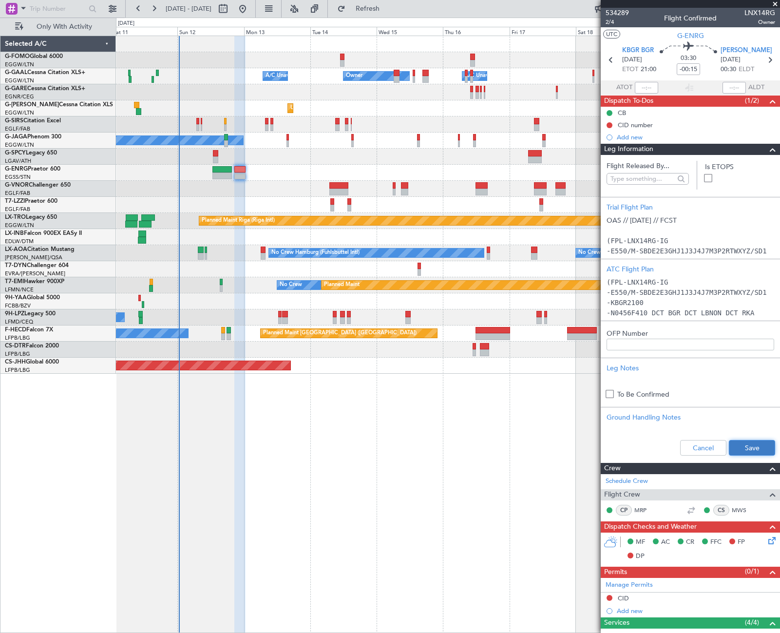
click at [749, 452] on button "Save" at bounding box center [752, 448] width 46 height 16
drag, startPoint x: 763, startPoint y: 149, endPoint x: 735, endPoint y: 149, distance: 27.8
click at [767, 149] on span at bounding box center [773, 150] width 12 height 12
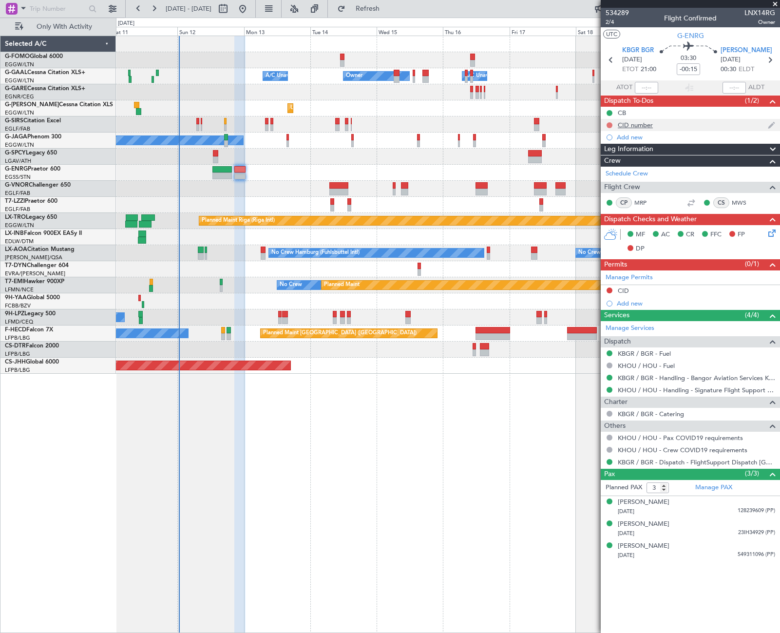
click at [606, 126] on div at bounding box center [609, 125] width 8 height 8
click at [609, 125] on button at bounding box center [609, 125] width 6 height 6
click at [601, 170] on span "Completed" at bounding box center [614, 168] width 32 height 10
click at [619, 292] on div "CID" at bounding box center [622, 290] width 11 height 8
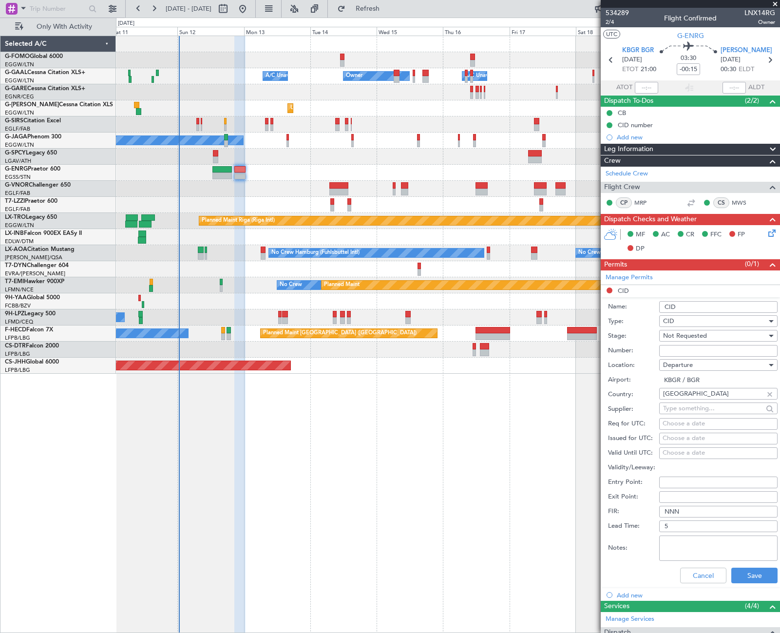
click at [680, 353] on input "Number:" at bounding box center [718, 351] width 118 height 12
paste input "294"
type input "294"
click at [691, 332] on span "Not Requested" at bounding box center [685, 335] width 44 height 9
click at [700, 412] on span "Received OK" at bounding box center [714, 414] width 102 height 15
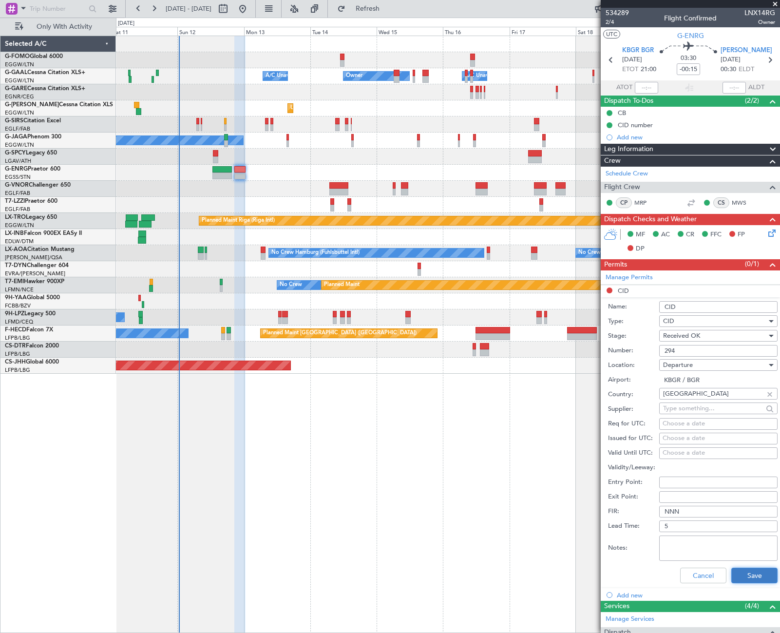
click at [756, 572] on button "Save" at bounding box center [754, 575] width 46 height 16
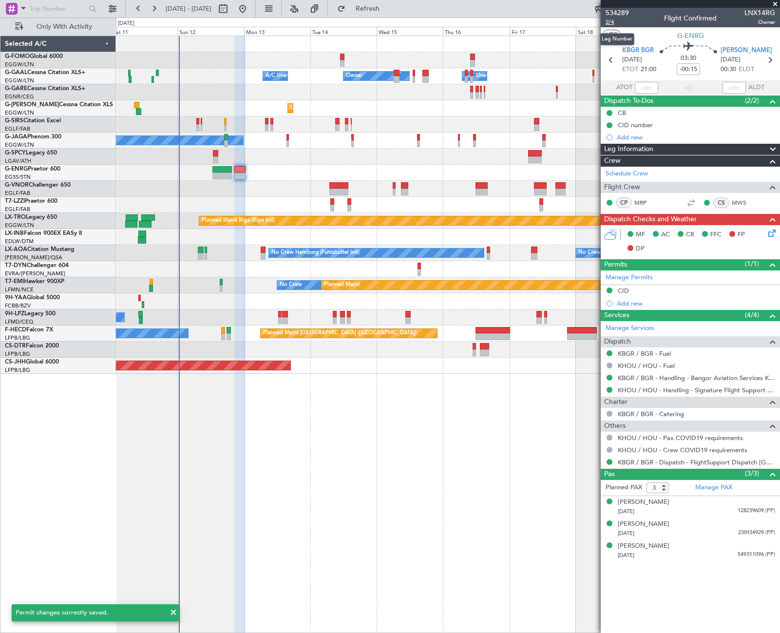
click at [608, 19] on span "2/4" at bounding box center [616, 22] width 23 height 8
click at [772, 229] on icon at bounding box center [770, 231] width 8 height 8
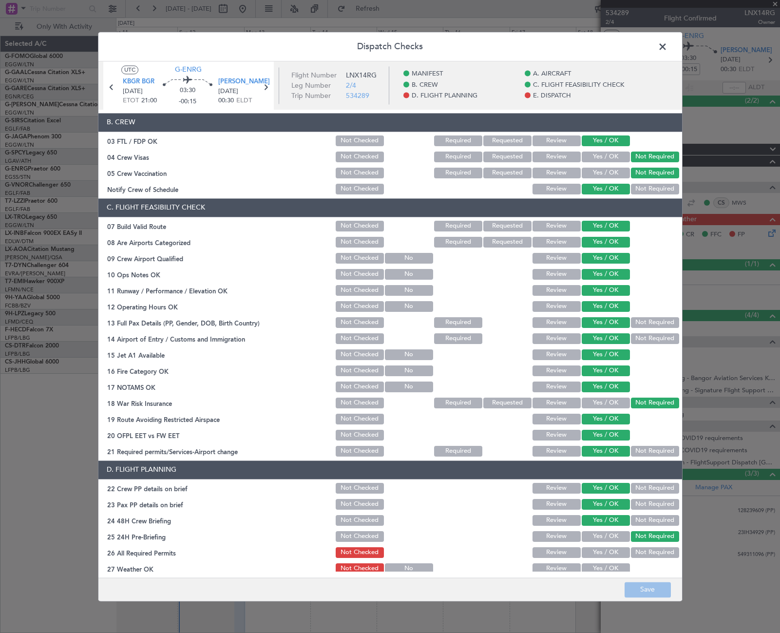
scroll to position [390, 0]
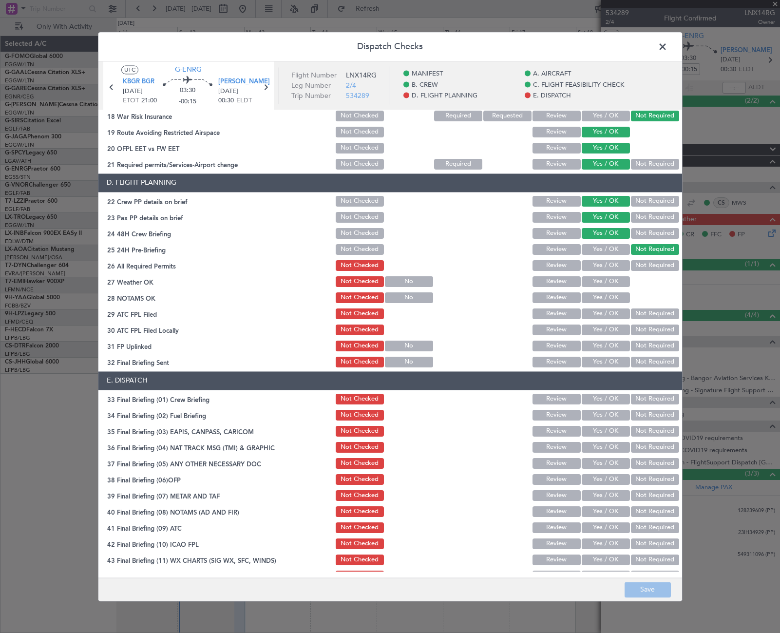
click at [610, 264] on button "Yes / OK" at bounding box center [605, 265] width 48 height 11
click at [611, 285] on button "Yes / OK" at bounding box center [605, 281] width 48 height 11
click at [612, 298] on button "Yes / OK" at bounding box center [605, 297] width 48 height 11
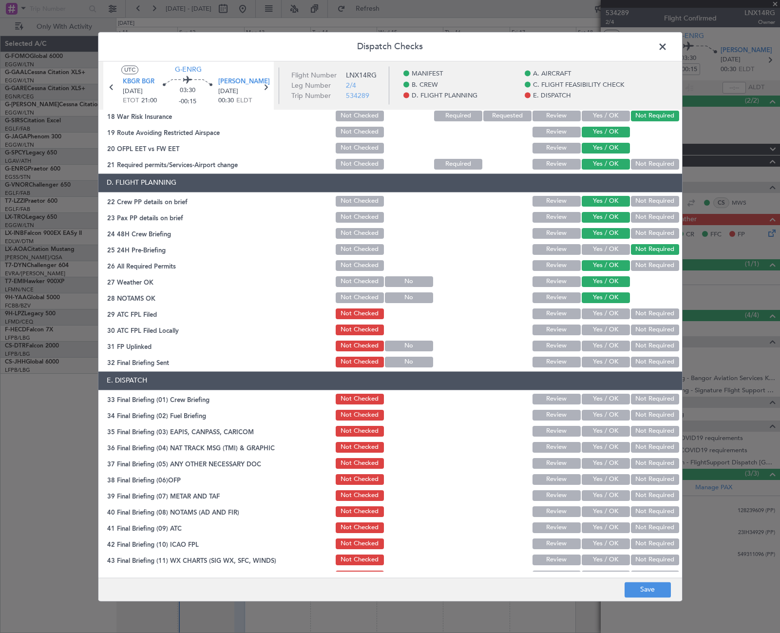
click at [614, 312] on button "Yes / OK" at bounding box center [605, 313] width 48 height 11
click at [646, 330] on button "Not Required" at bounding box center [655, 329] width 48 height 11
click at [619, 343] on button "Yes / OK" at bounding box center [605, 345] width 48 height 11
click at [613, 361] on button "Yes / OK" at bounding box center [605, 361] width 48 height 11
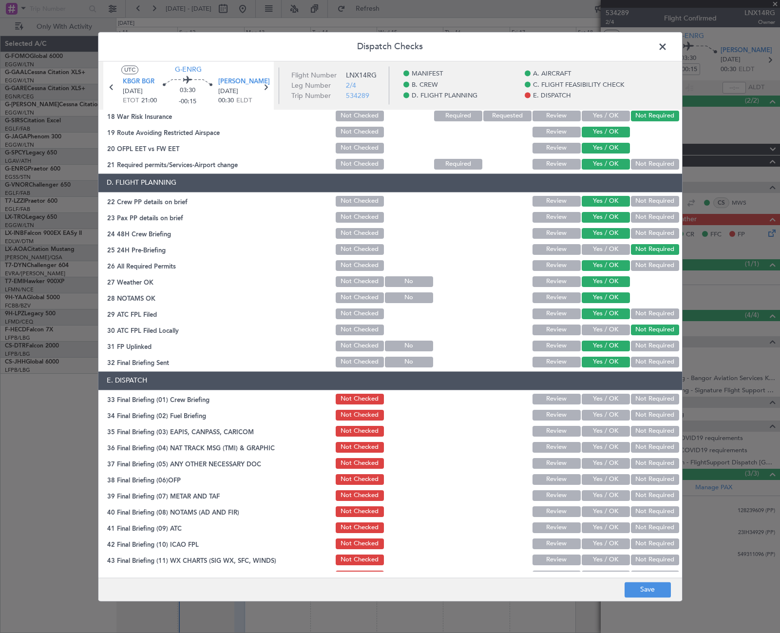
scroll to position [404, 0]
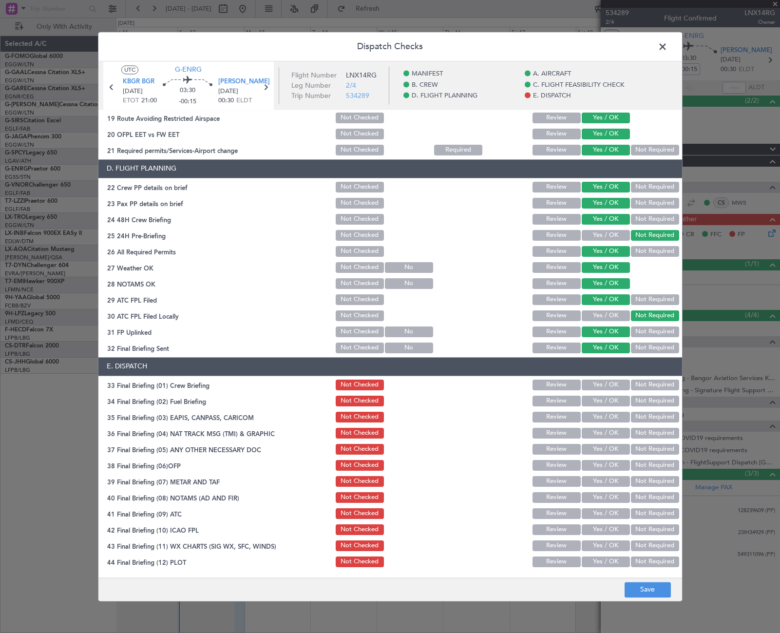
click at [599, 384] on button "Yes / OK" at bounding box center [605, 384] width 48 height 11
click at [604, 401] on button "Yes / OK" at bounding box center [605, 400] width 48 height 11
click at [644, 419] on button "Not Required" at bounding box center [655, 416] width 48 height 11
click at [641, 432] on button "Not Required" at bounding box center [655, 433] width 48 height 11
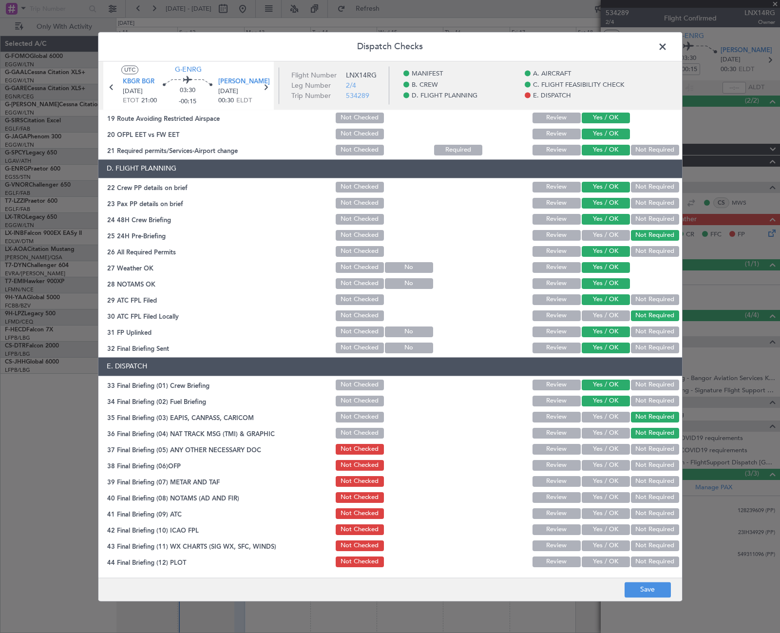
click at [609, 445] on button "Yes / OK" at bounding box center [605, 449] width 48 height 11
click at [611, 463] on button "Yes / OK" at bounding box center [605, 465] width 48 height 11
click at [611, 487] on div "Yes / OK" at bounding box center [604, 481] width 49 height 14
click at [611, 483] on button "Yes / OK" at bounding box center [605, 481] width 48 height 11
click at [611, 498] on button "Yes / OK" at bounding box center [605, 497] width 48 height 11
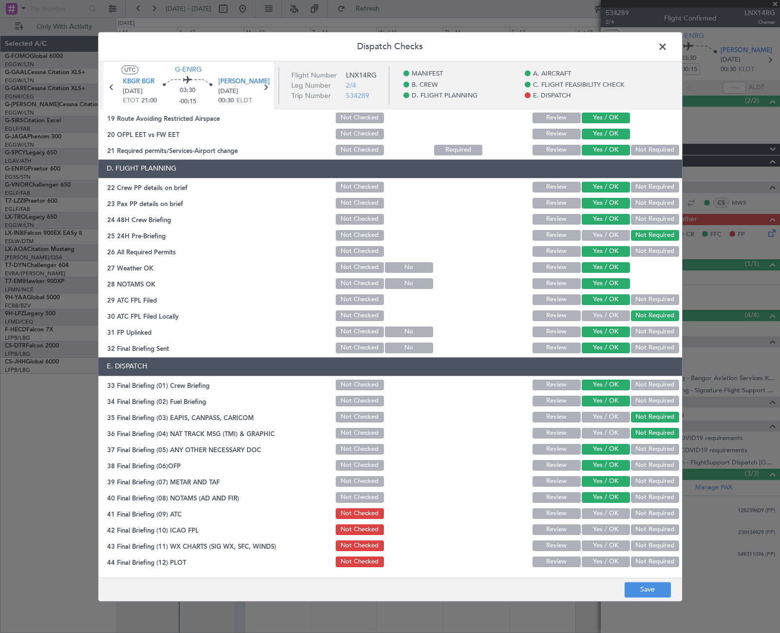
drag, startPoint x: 614, startPoint y: 510, endPoint x: 616, endPoint y: 527, distance: 17.2
click at [614, 511] on button "Yes / OK" at bounding box center [605, 513] width 48 height 11
click at [614, 532] on button "Yes / OK" at bounding box center [605, 529] width 48 height 11
click at [614, 549] on button "Yes / OK" at bounding box center [605, 545] width 48 height 11
click at [609, 561] on button "Yes / OK" at bounding box center [605, 561] width 48 height 11
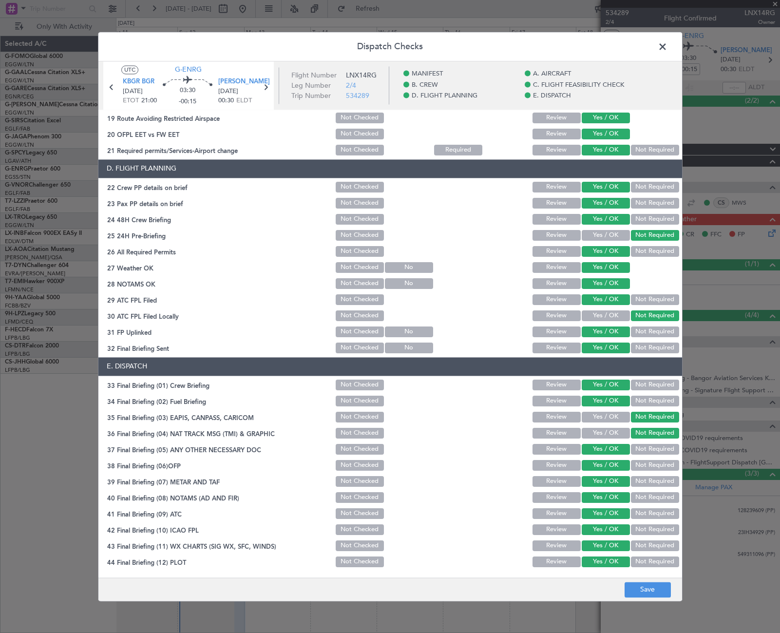
click at [651, 598] on footer "Save" at bounding box center [389, 588] width 583 height 23
click at [653, 596] on button "Save" at bounding box center [647, 589] width 46 height 16
click at [667, 45] on span at bounding box center [667, 48] width 0 height 19
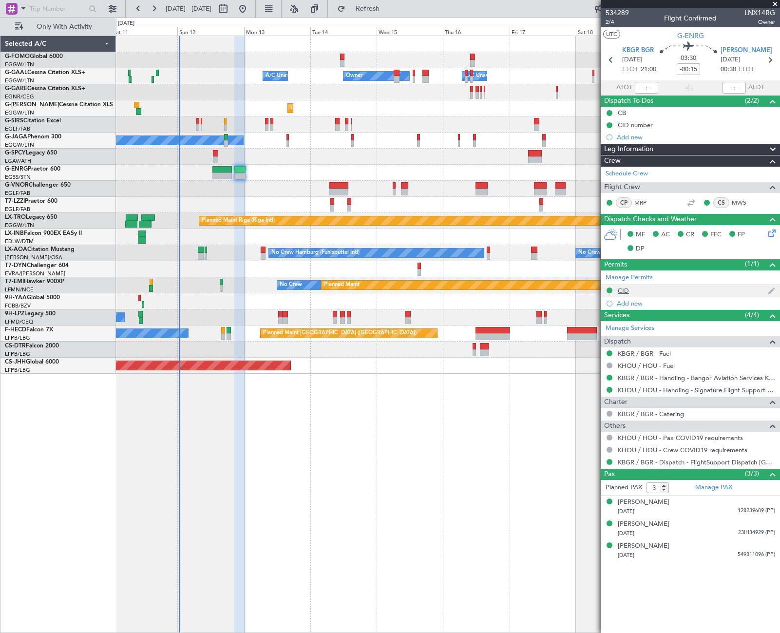
click at [623, 295] on div "CID" at bounding box center [689, 291] width 179 height 12
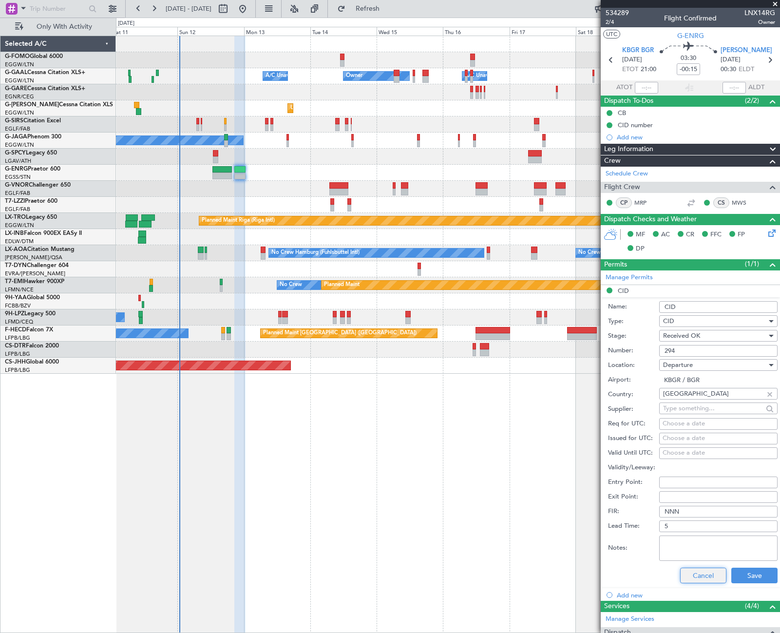
click at [711, 578] on button "Cancel" at bounding box center [703, 575] width 46 height 16
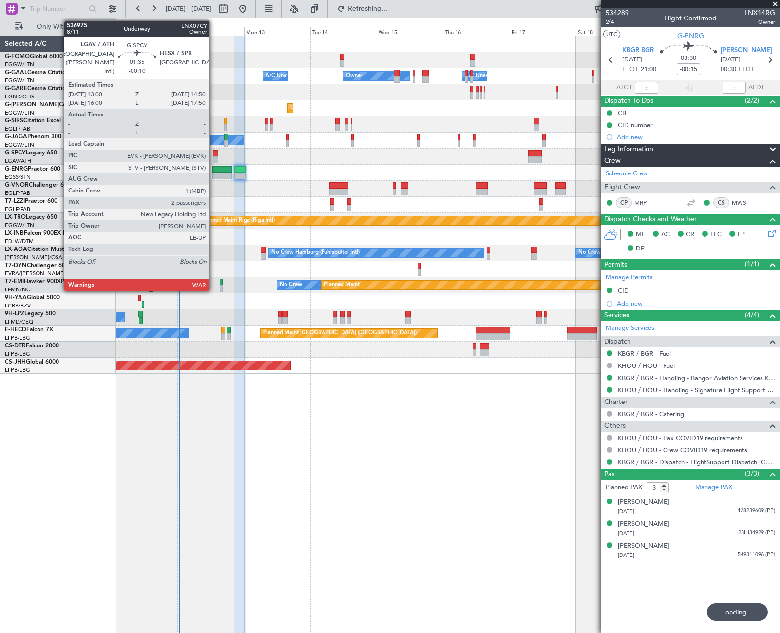
click at [214, 155] on div at bounding box center [215, 153] width 5 height 7
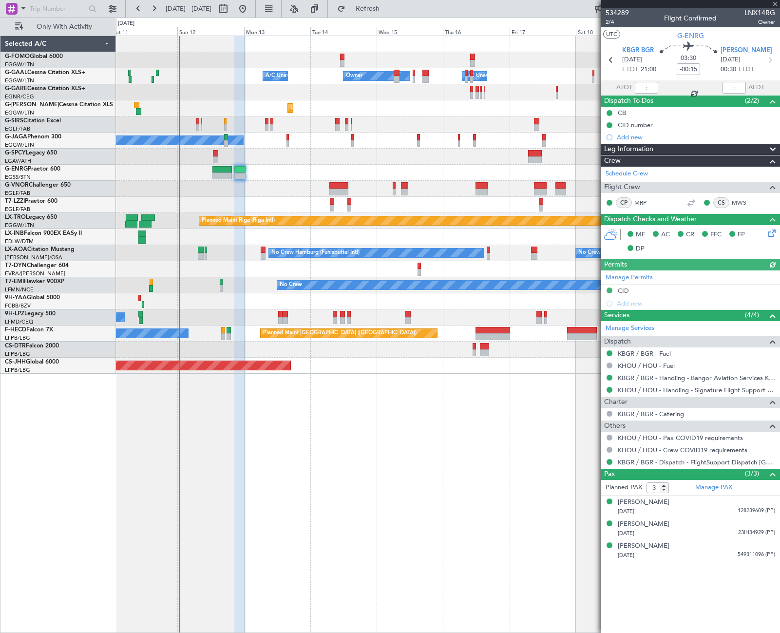
type input "-00:10"
type input "2"
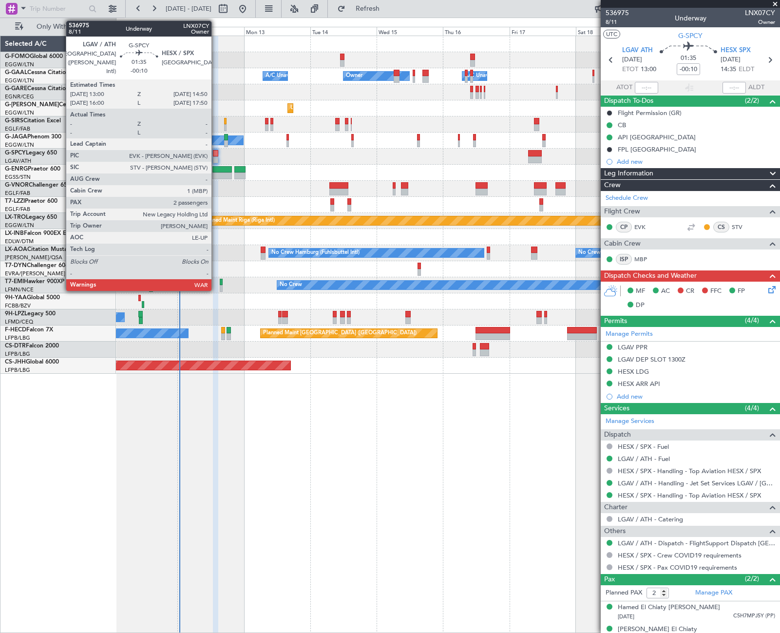
click at [216, 157] on div at bounding box center [215, 159] width 5 height 7
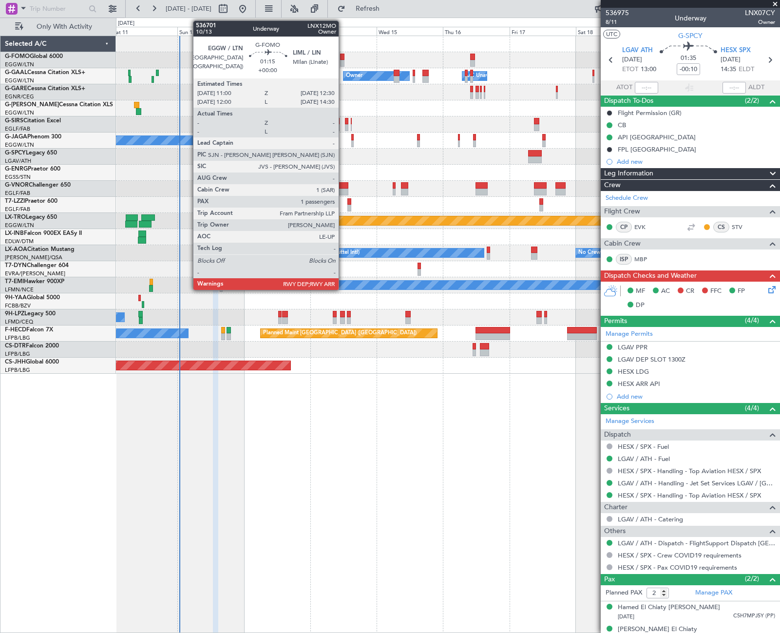
click at [343, 61] on div at bounding box center [342, 63] width 4 height 7
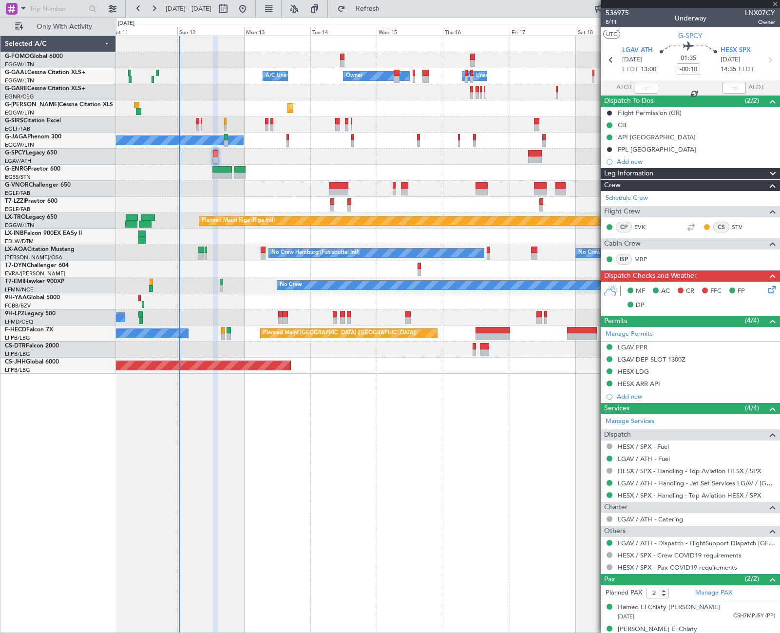
type input "1"
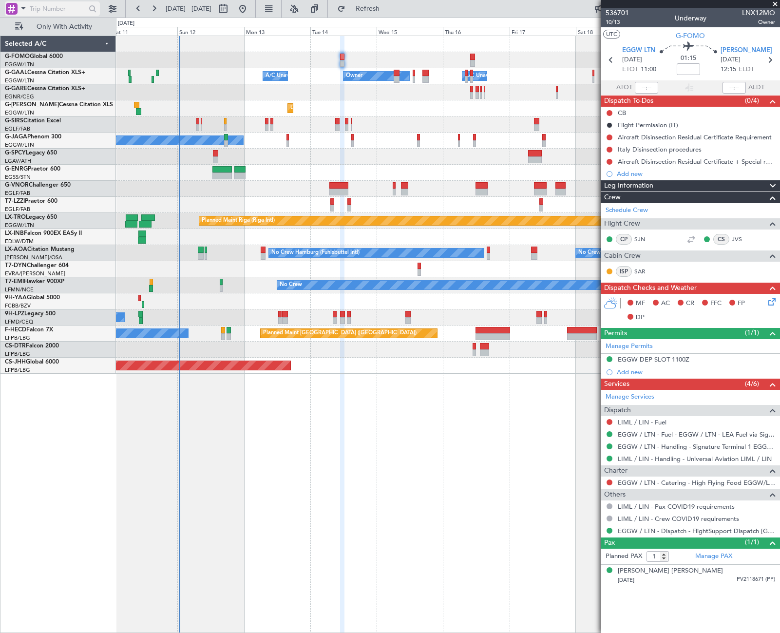
click at [19, 10] on span at bounding box center [24, 8] width 12 height 12
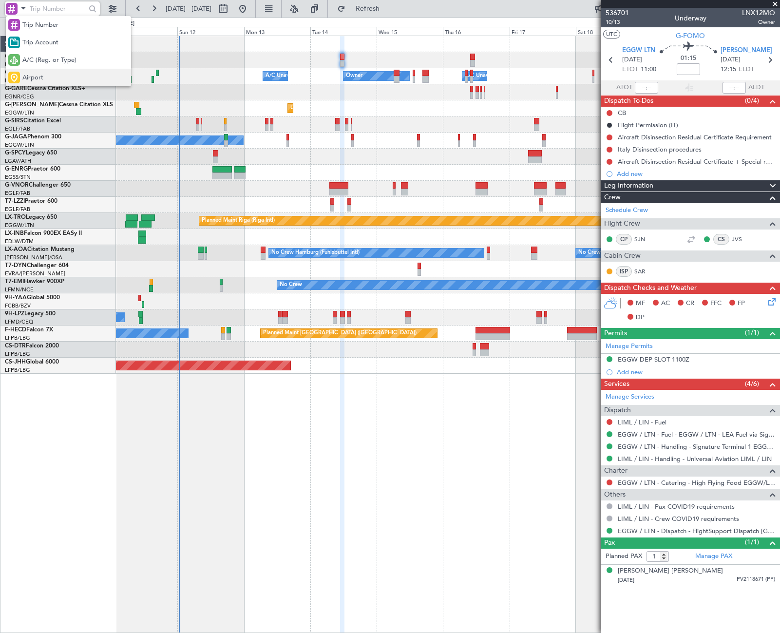
click at [33, 75] on span "Airport" at bounding box center [32, 78] width 21 height 10
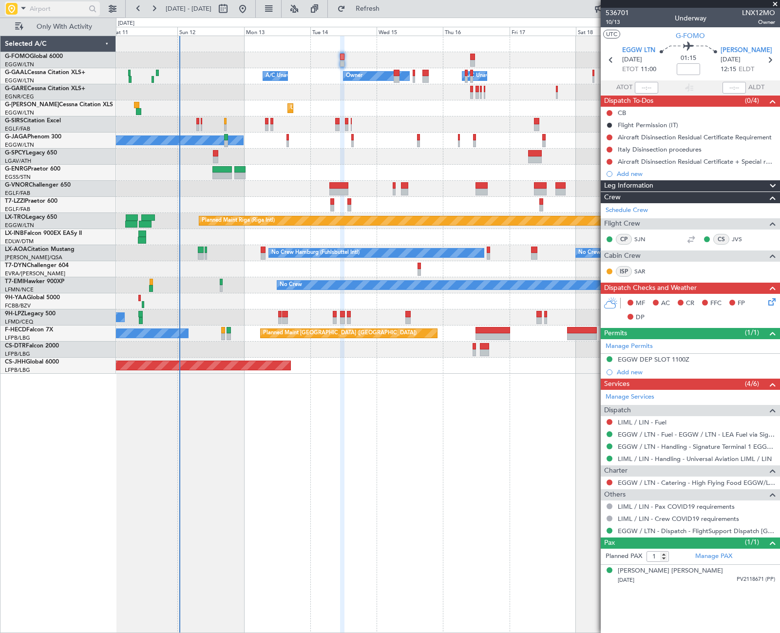
click at [50, 6] on input "text" at bounding box center [58, 8] width 56 height 15
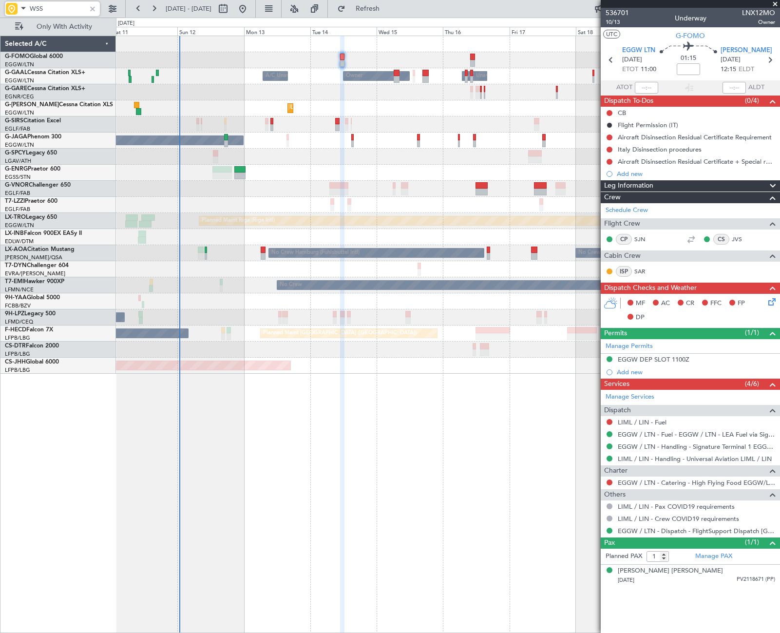
type input "WSSL"
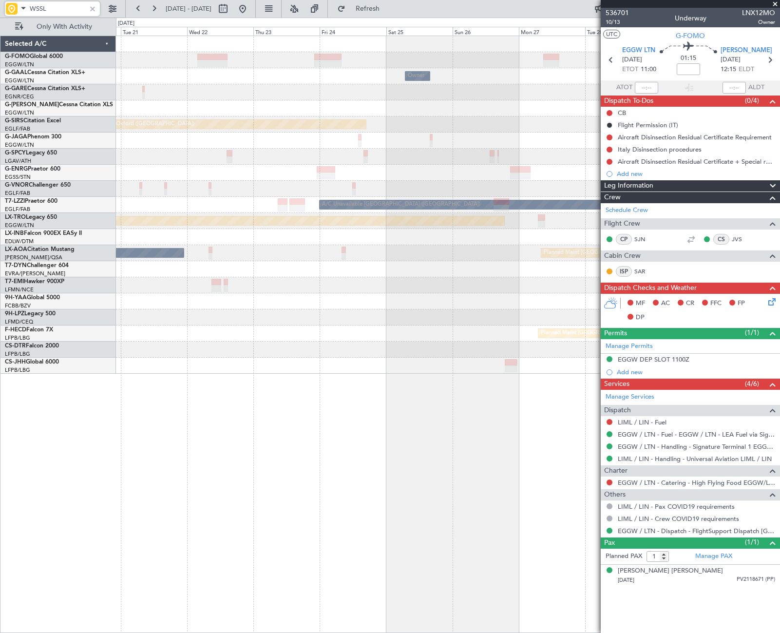
click at [0, 313] on html "WSSL 11 Oct 2025 - 21 Oct 2025 Refresh Quick Links Only With Activity Owner Own…" at bounding box center [390, 316] width 780 height 633
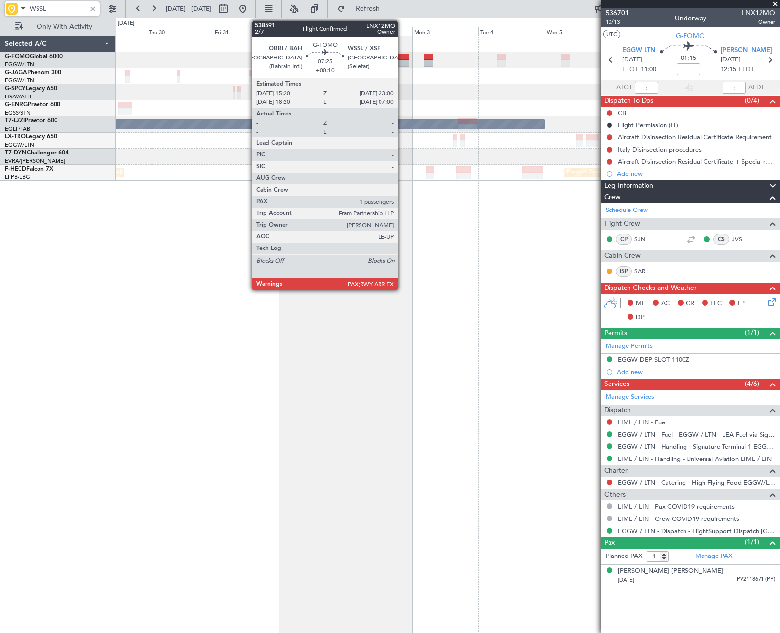
click at [402, 61] on div at bounding box center [398, 63] width 21 height 7
type input "+00:10"
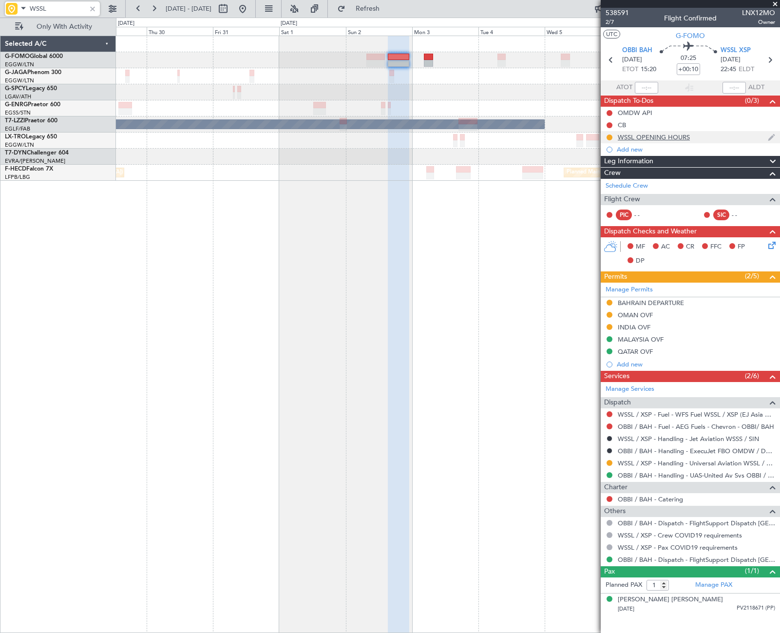
type input "WSSL"
click at [623, 138] on div "WSSL OPENING HOURS" at bounding box center [653, 137] width 72 height 8
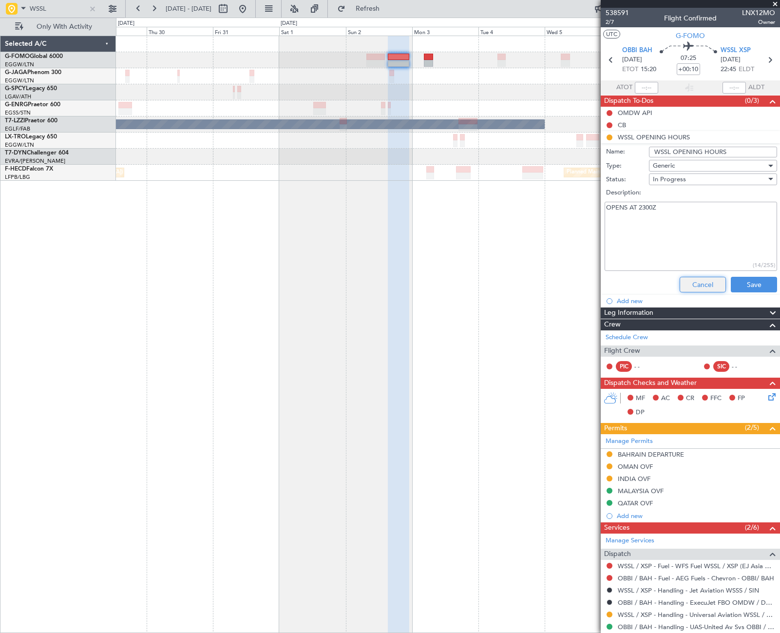
click at [701, 282] on button "Cancel" at bounding box center [702, 285] width 46 height 16
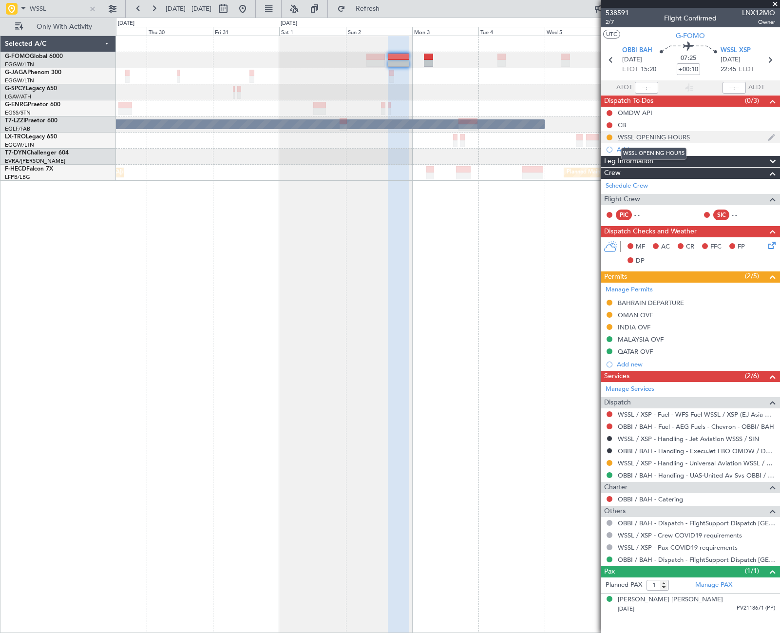
click at [632, 136] on div "WSSL OPENING HOURS" at bounding box center [653, 137] width 72 height 8
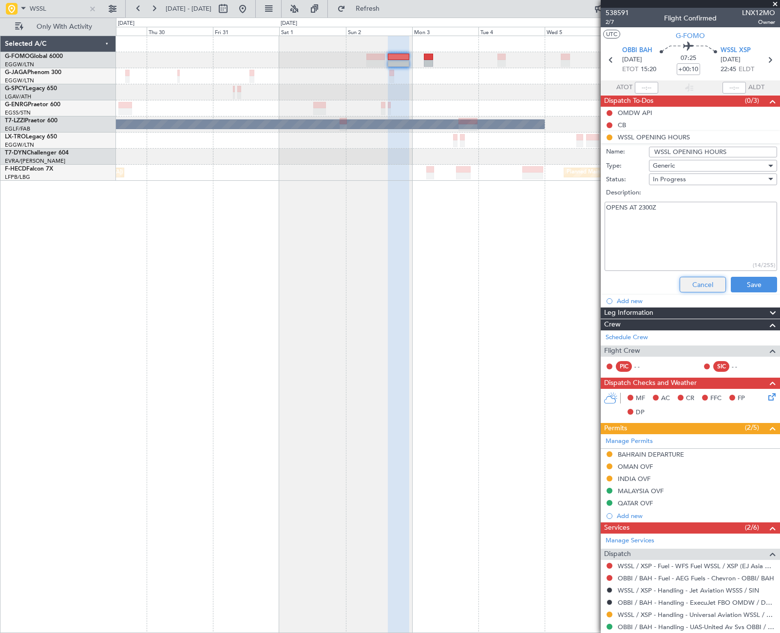
click at [708, 282] on button "Cancel" at bounding box center [702, 285] width 46 height 16
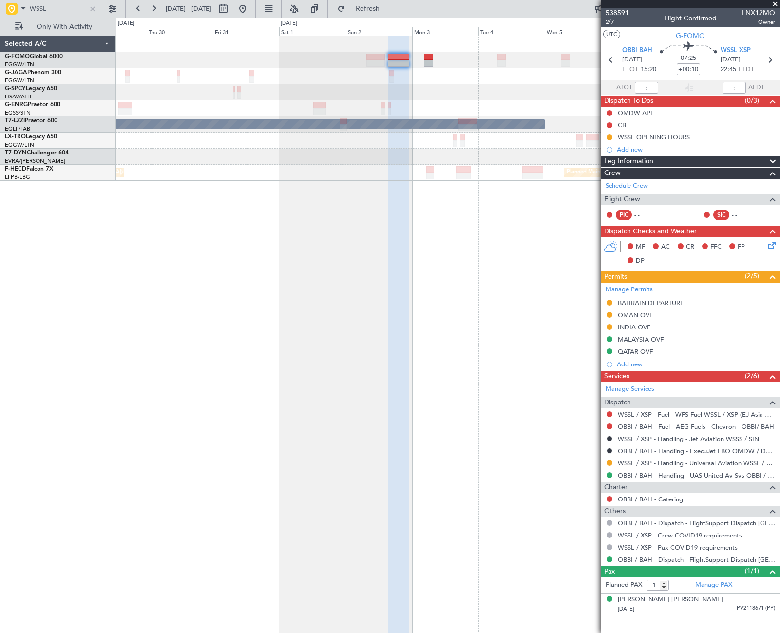
click at [0, 333] on html "WSSL 29 Oct 2025 - 08 Nov 2025 Refresh Quick Links Only With Activity A/C Unava…" at bounding box center [390, 316] width 780 height 633
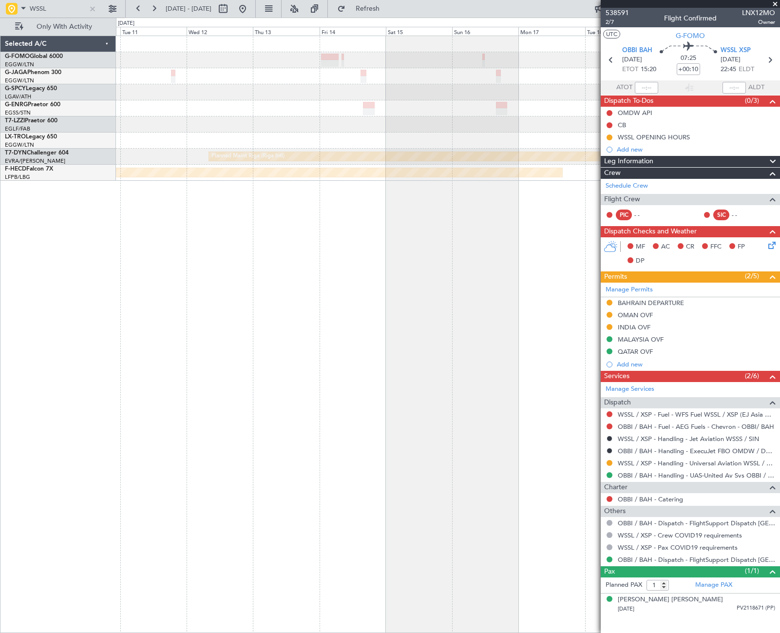
click at [38, 382] on div "Planned Maint Riga (Riga Intl) Planned Maint Paris (Le Bourget) Selected A/C G-…" at bounding box center [390, 325] width 780 height 615
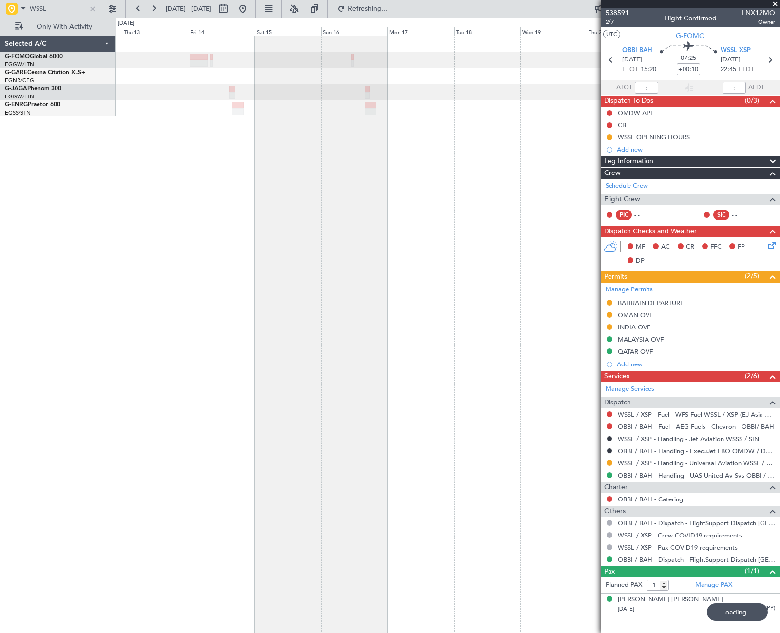
click at [283, 251] on div at bounding box center [448, 334] width 664 height 597
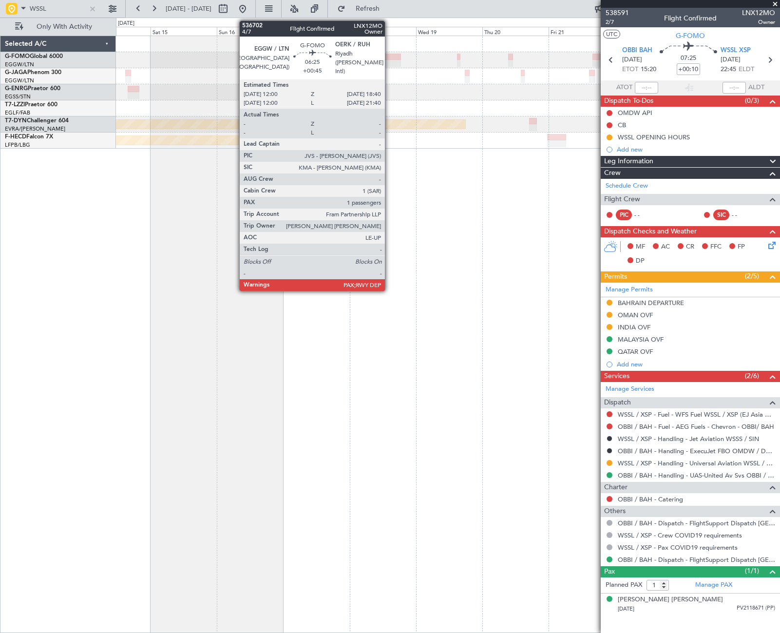
click at [389, 58] on div at bounding box center [391, 57] width 19 height 7
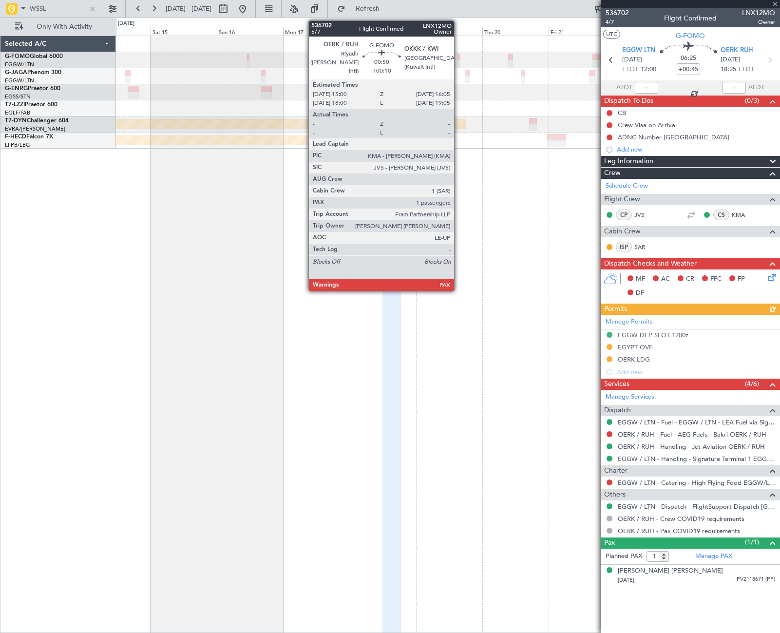
click at [458, 58] on div at bounding box center [458, 57] width 3 height 7
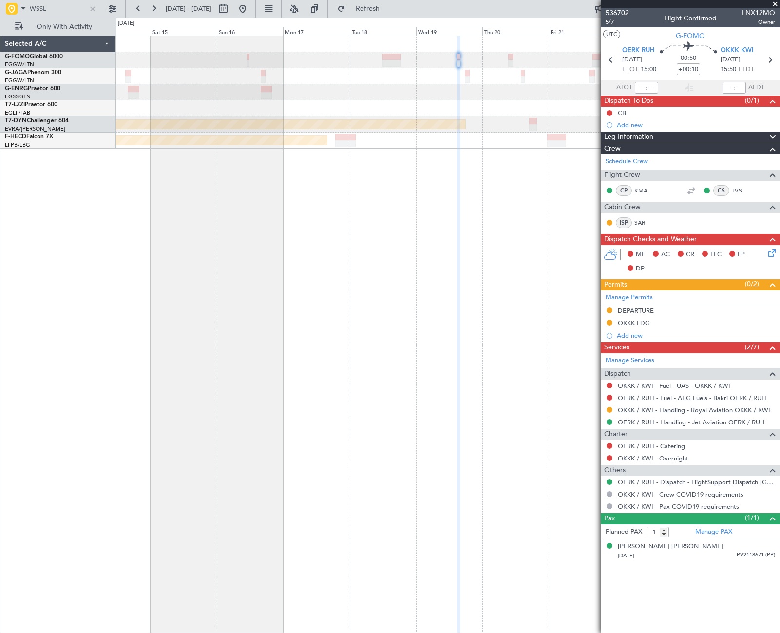
click at [720, 409] on link "OKKK / KWI - Handling - Royal Aviation OKKK / KWI" at bounding box center [693, 410] width 152 height 8
click at [676, 412] on link "OKKK / KWI - Handling - Royal Aviation OKKK / KWI" at bounding box center [693, 410] width 152 height 8
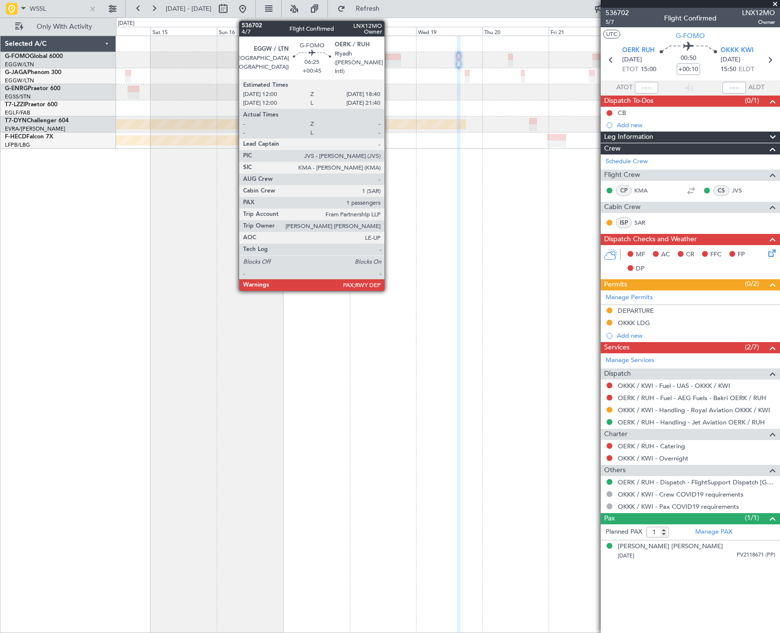
click at [389, 60] on div at bounding box center [391, 63] width 19 height 7
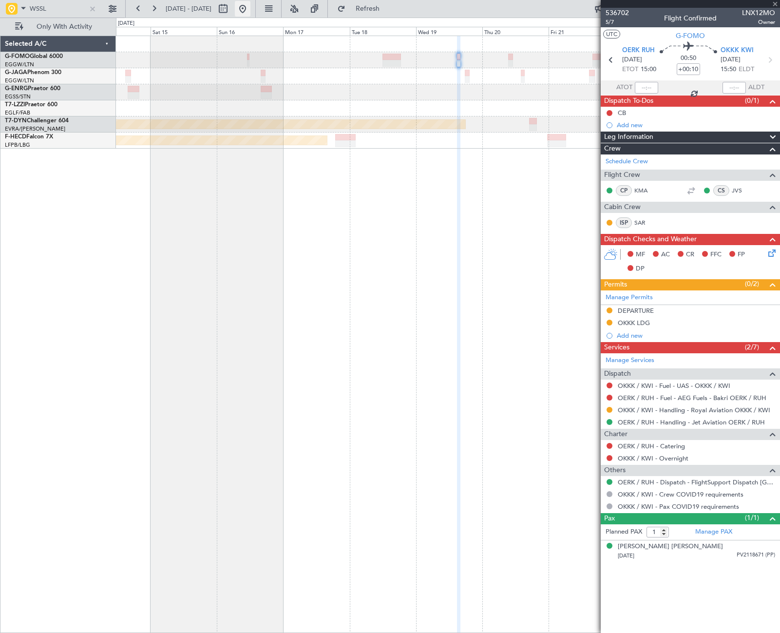
type input "+00:45"
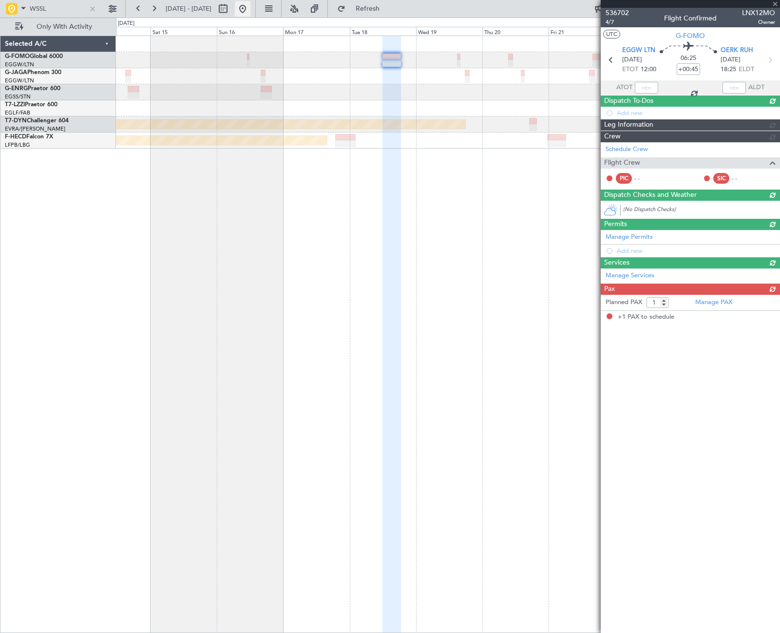
click at [250, 8] on button at bounding box center [243, 9] width 16 height 16
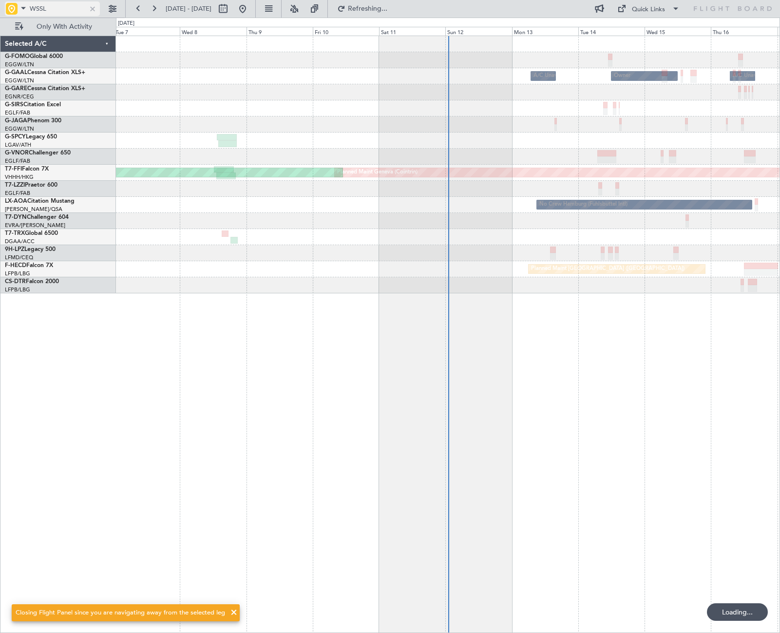
click at [93, 9] on div at bounding box center [92, 8] width 11 height 11
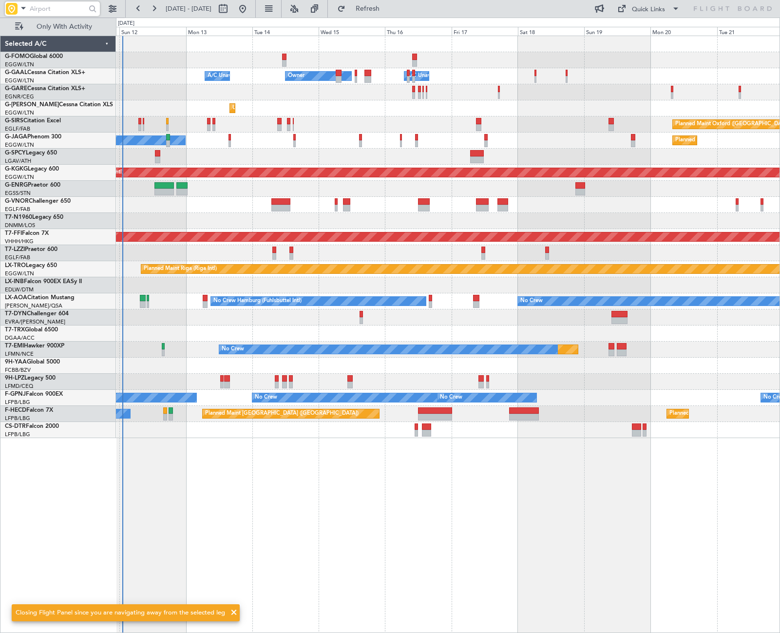
click at [286, 337] on div at bounding box center [447, 333] width 663 height 16
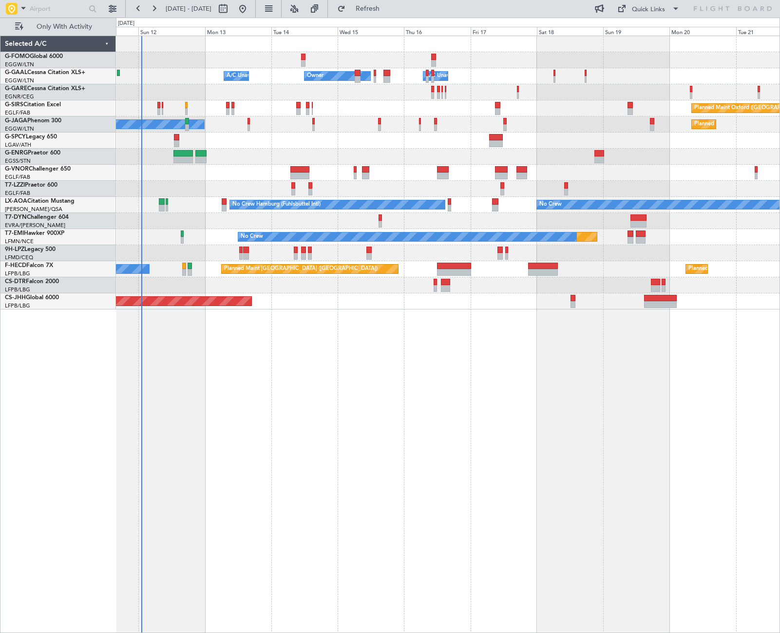
click at [393, 415] on div "A/C Unavailable Owner Owner A/C Unavailable Planned Maint Oxford (Kidlington) A…" at bounding box center [448, 334] width 664 height 597
click at [398, 125] on div "A/C Unavailable Owner Owner A/C Unavailable Planned Maint Oxford (Kidlington) A…" at bounding box center [447, 172] width 663 height 273
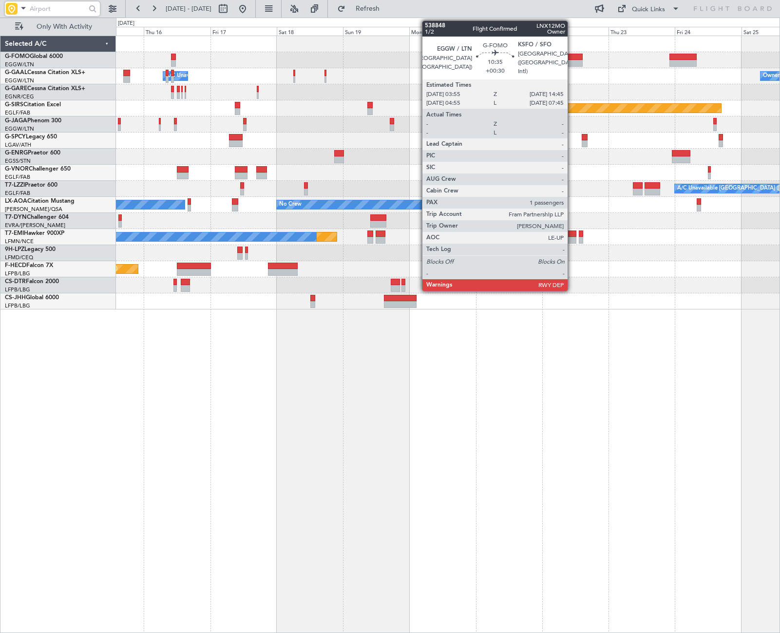
click at [572, 58] on div at bounding box center [567, 57] width 30 height 7
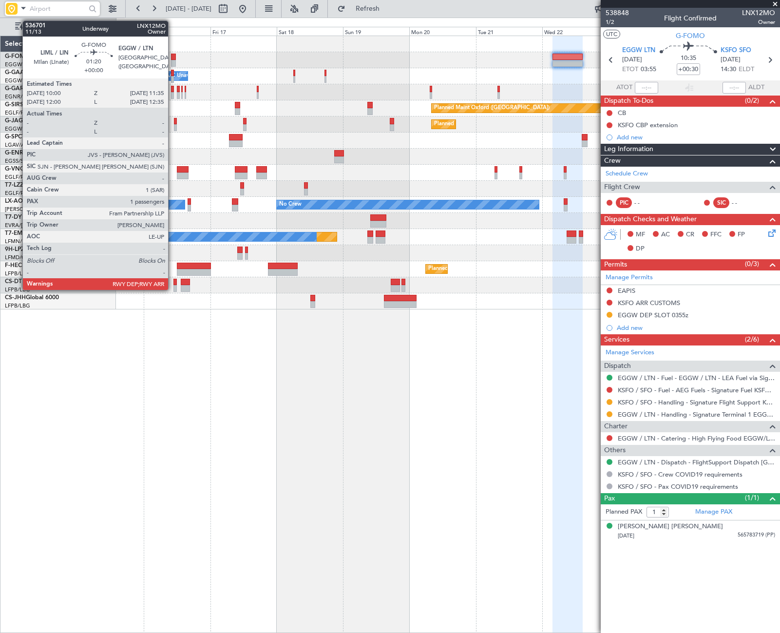
click at [172, 59] on div at bounding box center [173, 57] width 4 height 7
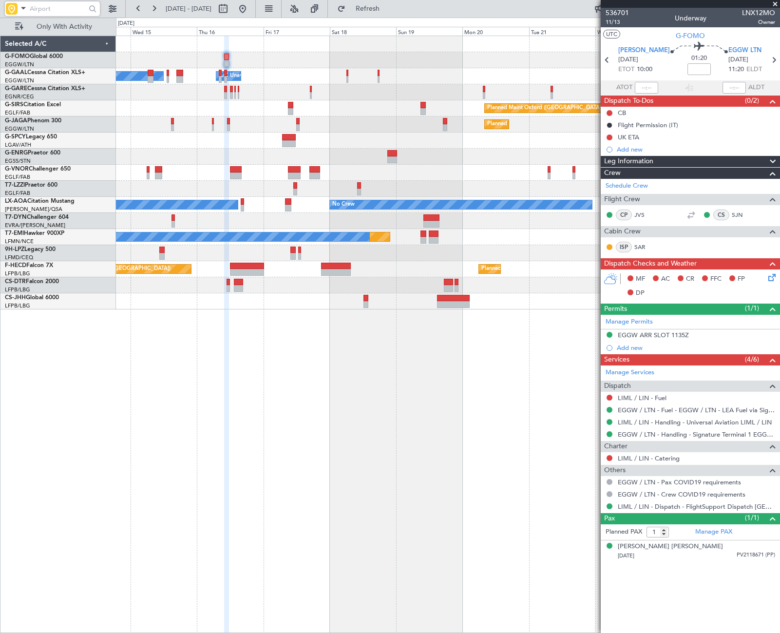
click at [450, 225] on div "Owner A/C Unavailable Owner A/C Unavailable Owner Planned Maint Oxford (Kidling…" at bounding box center [447, 172] width 663 height 273
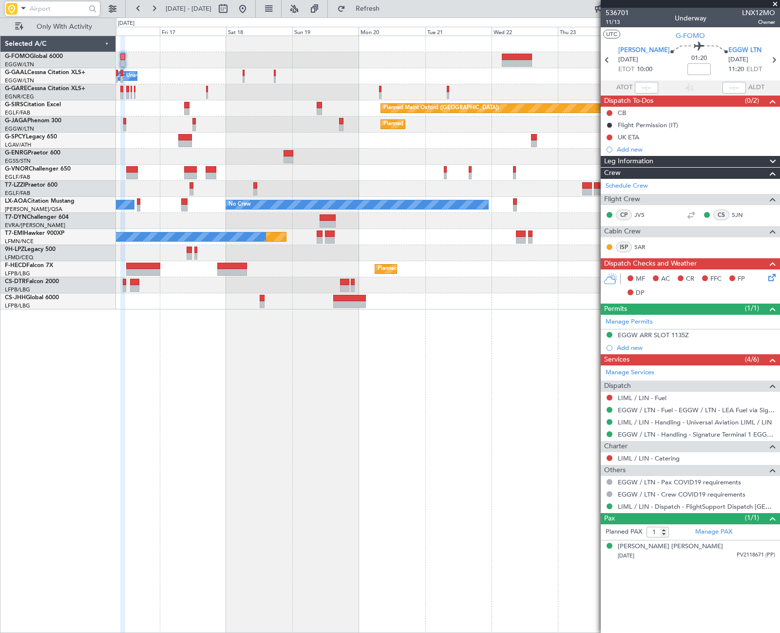
click at [378, 250] on div "Owner A/C Unavailable Owner Owner Planned Maint Oxford (Kidlington) Planned Mai…" at bounding box center [447, 172] width 663 height 273
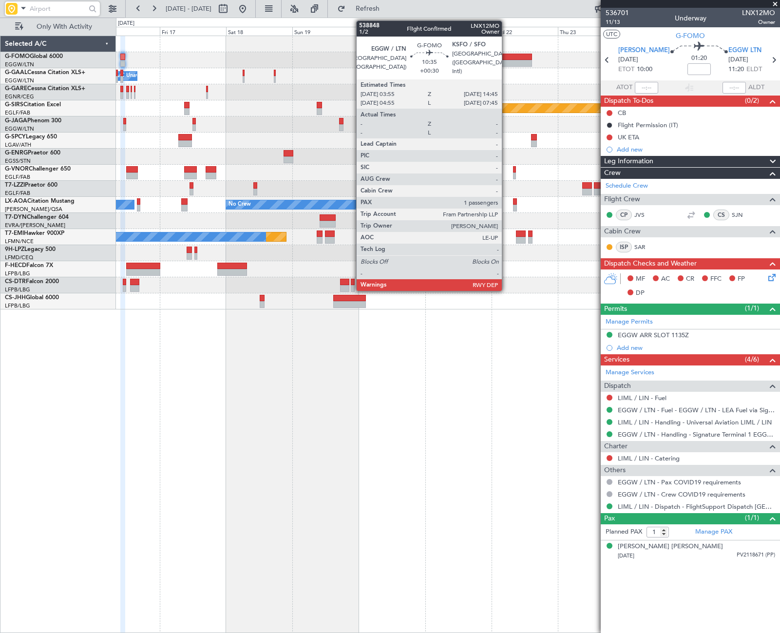
click at [506, 61] on div at bounding box center [517, 63] width 30 height 7
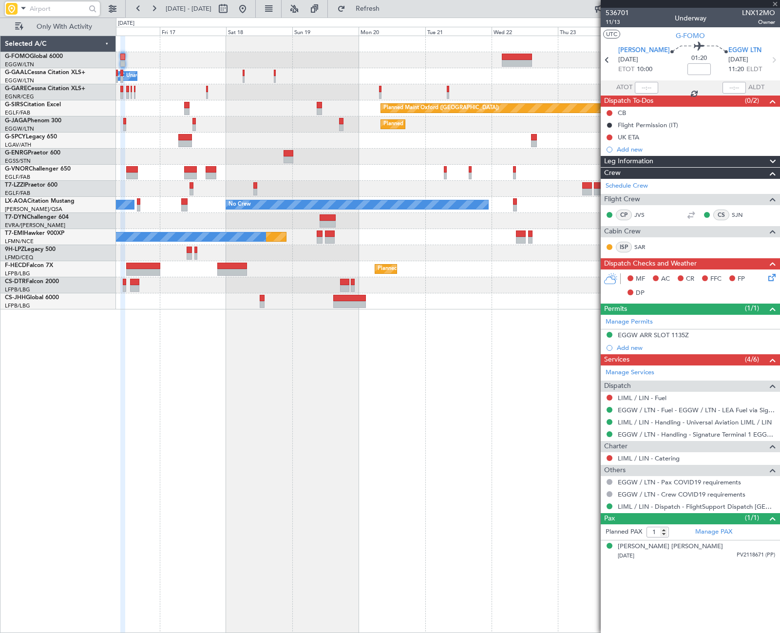
type input "+00:30"
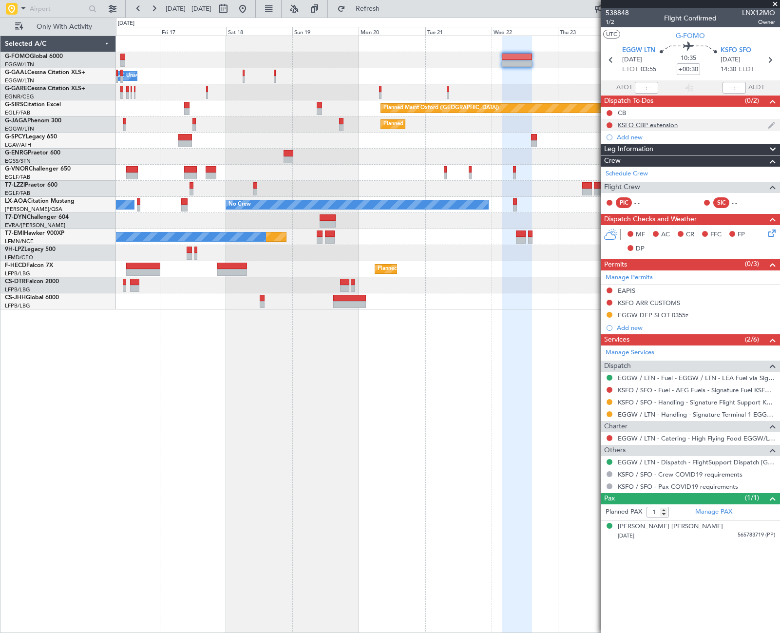
click at [652, 121] on div "KSFO CBP extension" at bounding box center [647, 125] width 60 height 8
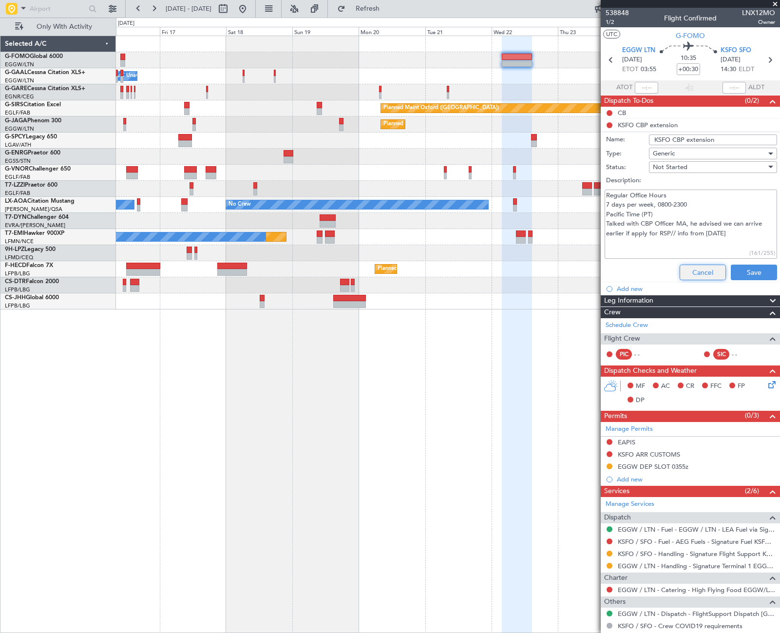
click at [694, 271] on button "Cancel" at bounding box center [702, 272] width 46 height 16
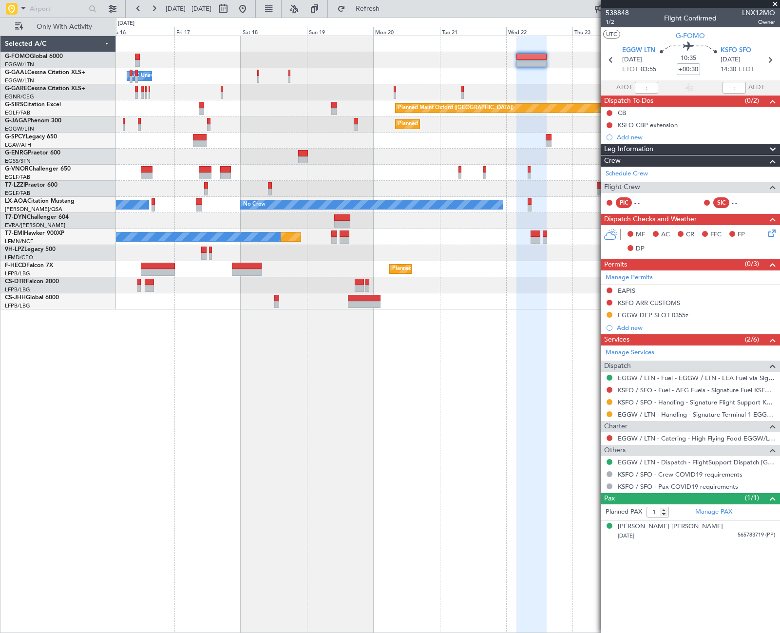
click at [556, 376] on div "Owner A/C Unavailable Owner Owner A/C Unavailable Planned Maint Oxford (Kidling…" at bounding box center [448, 334] width 664 height 597
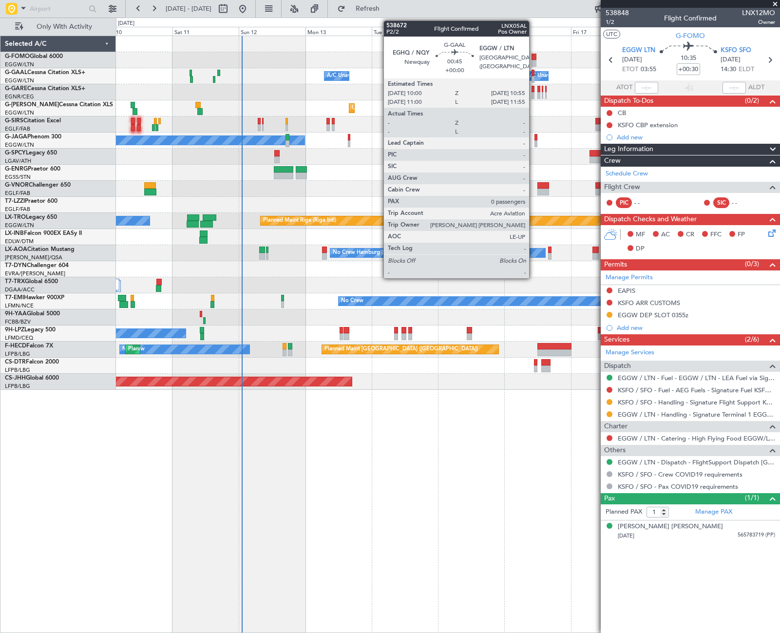
click at [533, 77] on div at bounding box center [532, 79] width 3 height 7
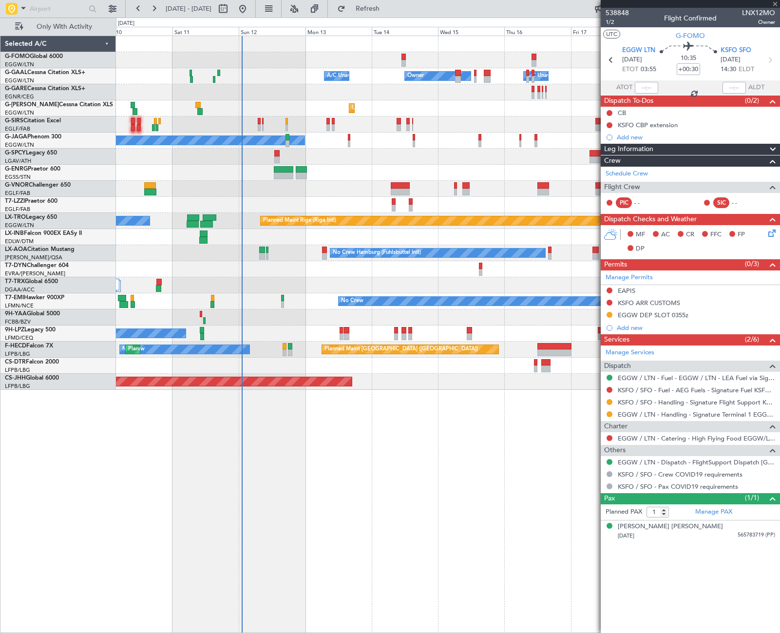
type input "0"
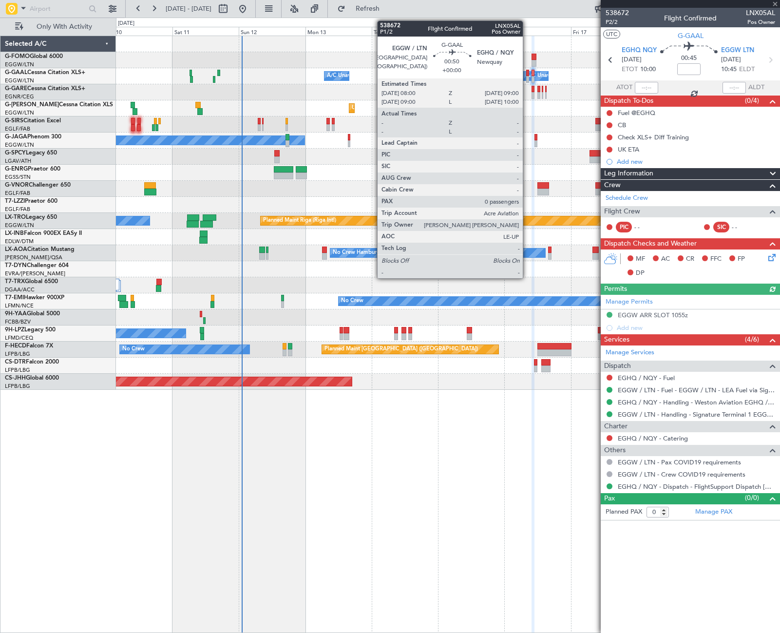
click at [527, 75] on div at bounding box center [527, 73] width 3 height 7
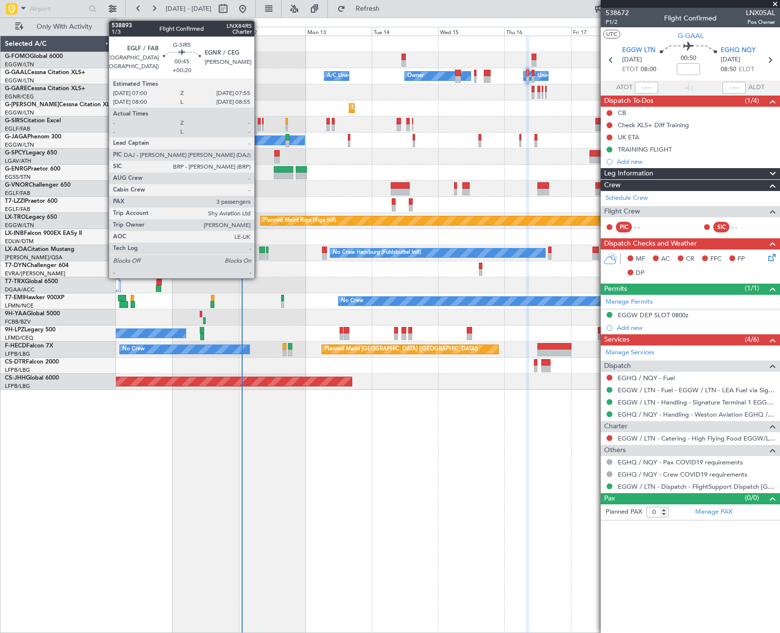
click at [259, 124] on div at bounding box center [259, 127] width 3 height 7
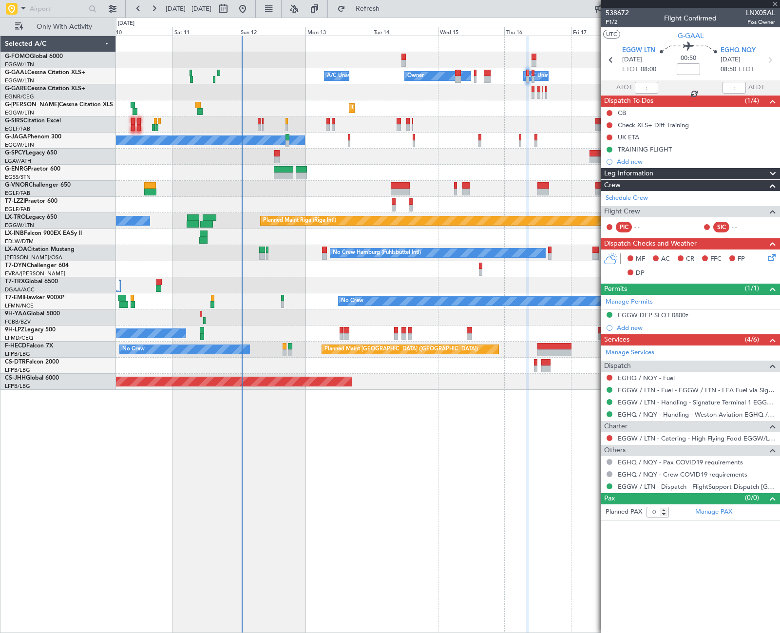
type input "+00:20"
type input "3"
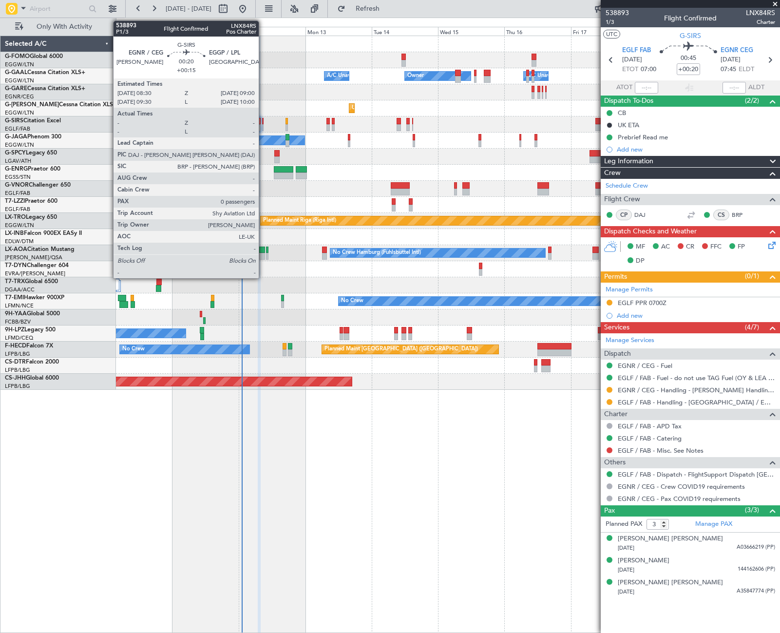
click at [263, 120] on div at bounding box center [262, 121] width 1 height 7
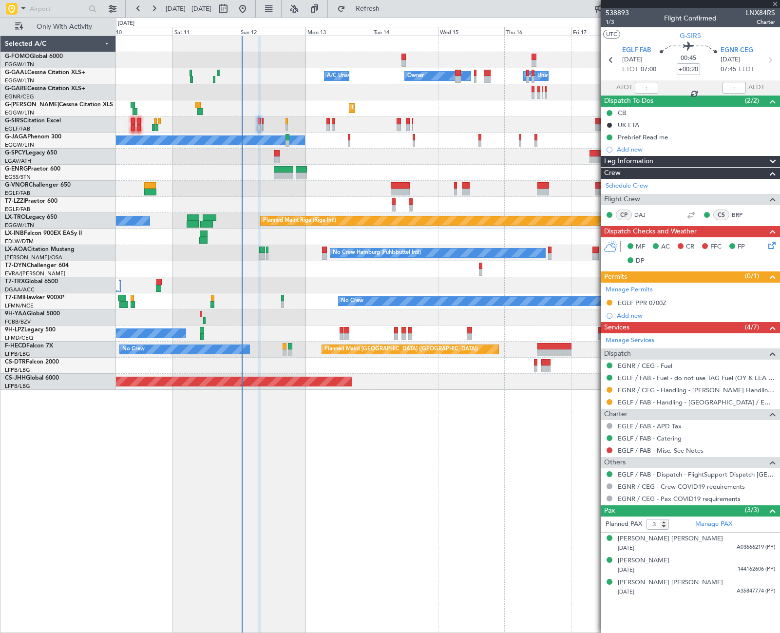
type input "+00:15"
type input "0"
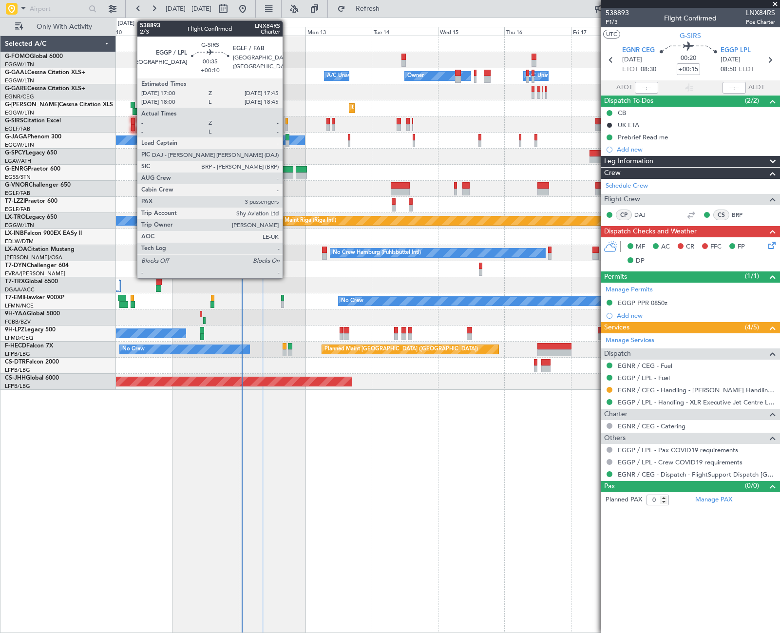
click at [287, 124] on div at bounding box center [286, 121] width 2 height 7
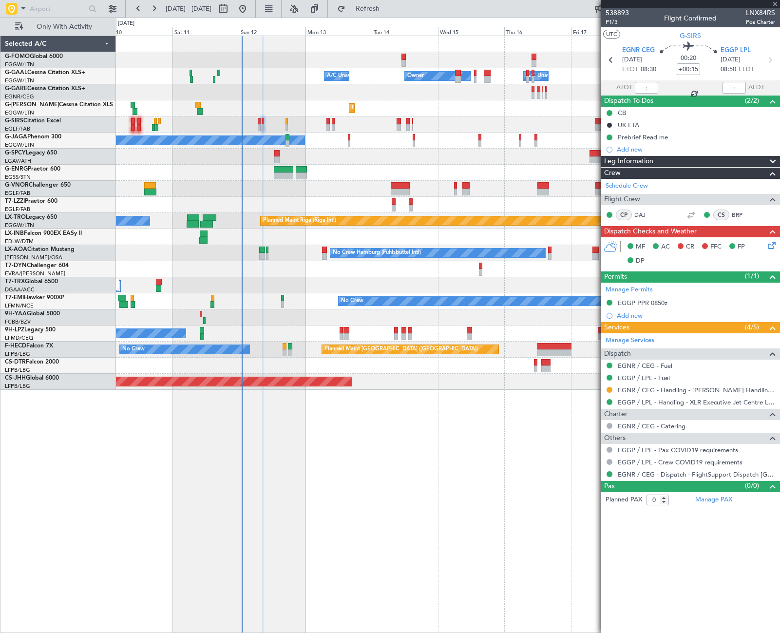
type input "+00:10"
type input "3"
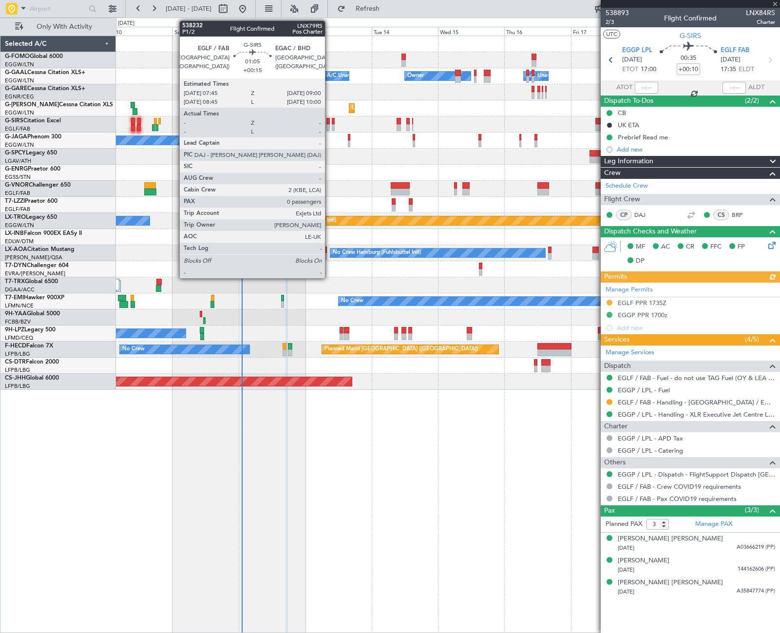
click at [329, 126] on div at bounding box center [328, 127] width 4 height 7
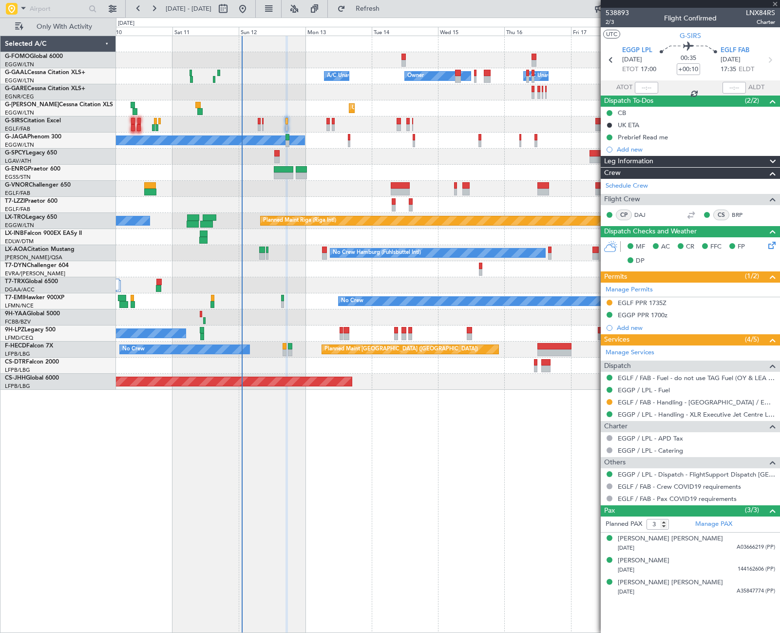
type input "+00:15"
type input "0"
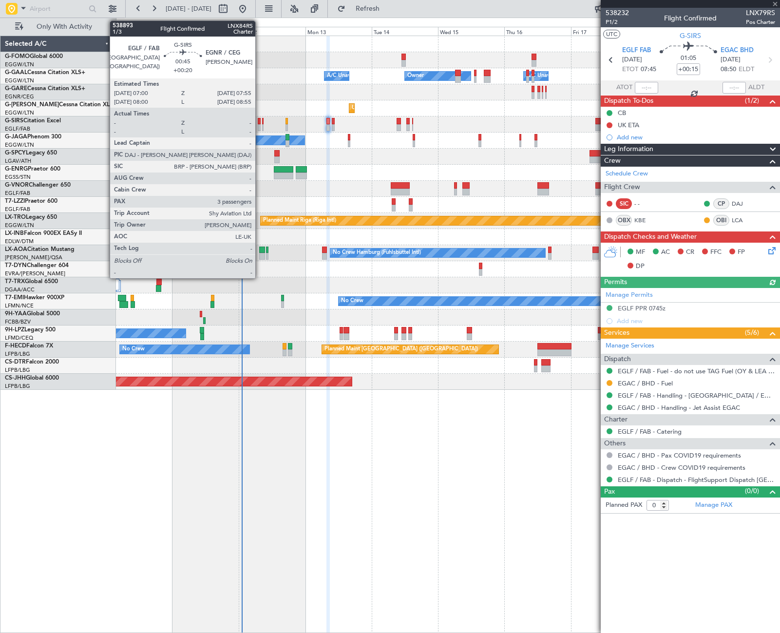
click at [260, 124] on div at bounding box center [259, 121] width 3 height 7
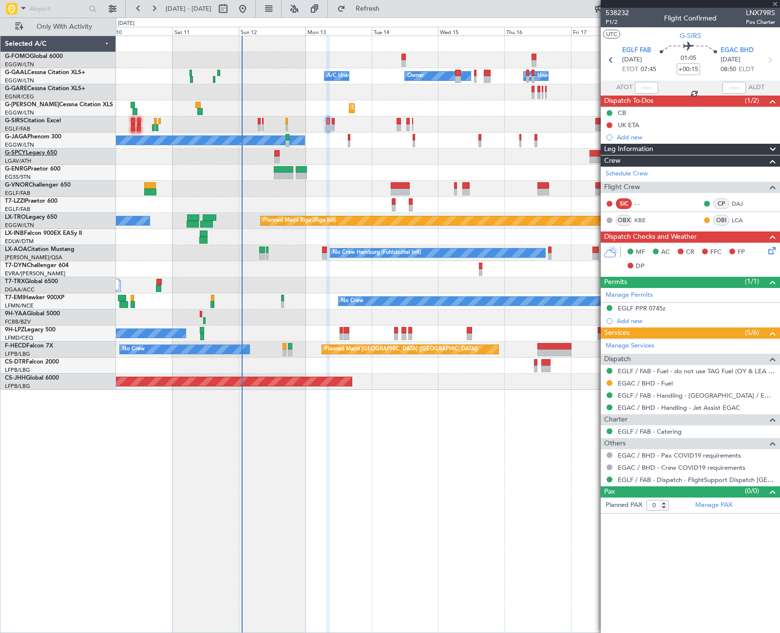
type input "+00:20"
type input "3"
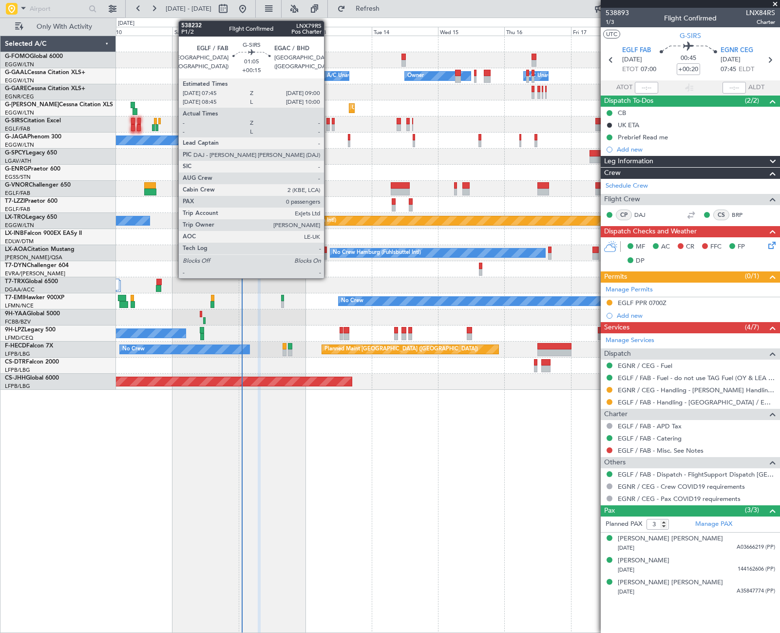
click at [328, 130] on div at bounding box center [328, 127] width 4 height 7
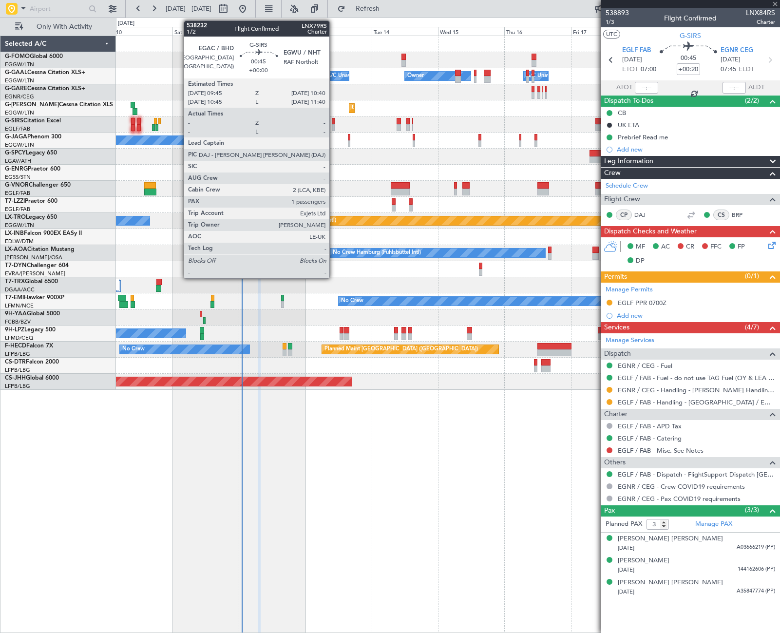
type input "+00:15"
type input "0"
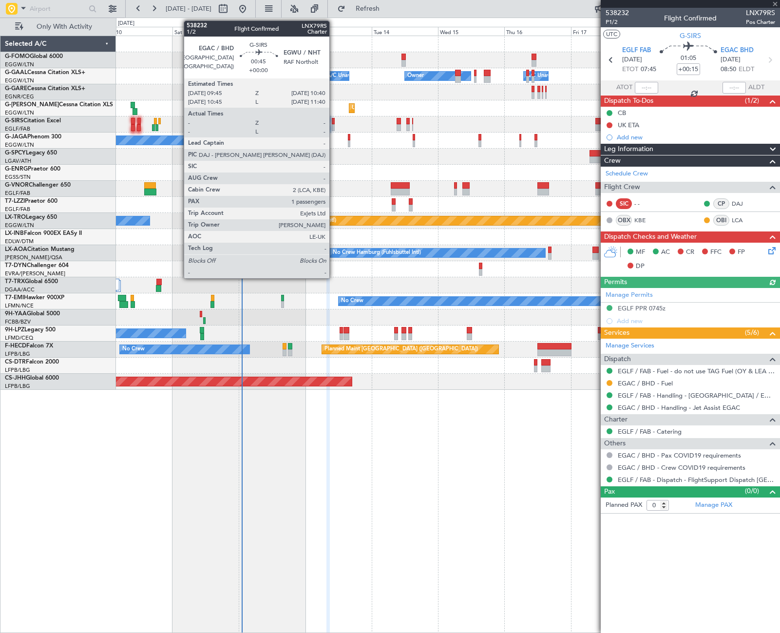
click at [334, 126] on div at bounding box center [333, 127] width 3 height 7
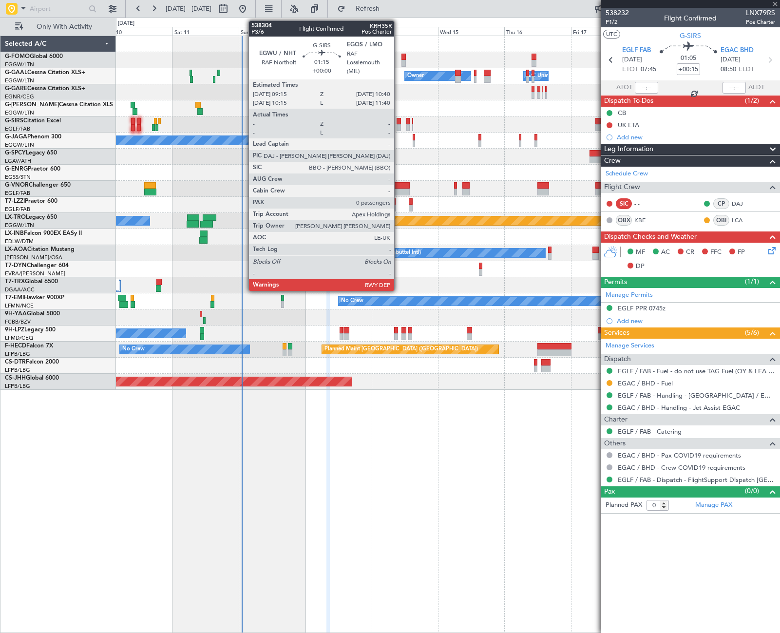
type input "1"
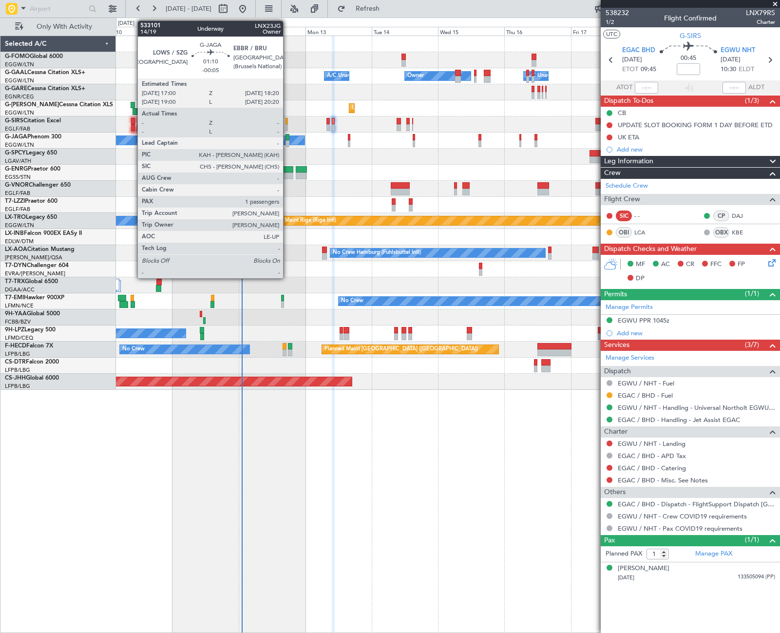
click at [287, 142] on div at bounding box center [287, 143] width 4 height 7
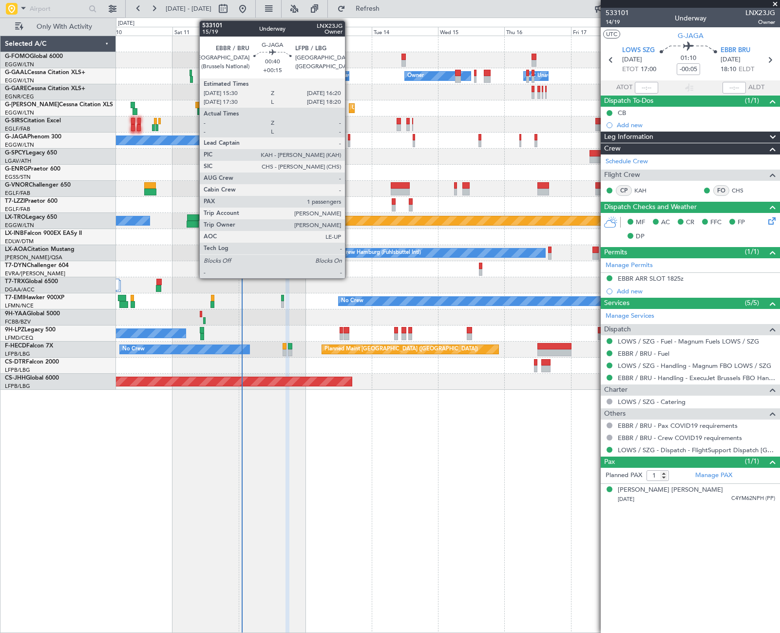
click at [349, 141] on div at bounding box center [349, 143] width 2 height 7
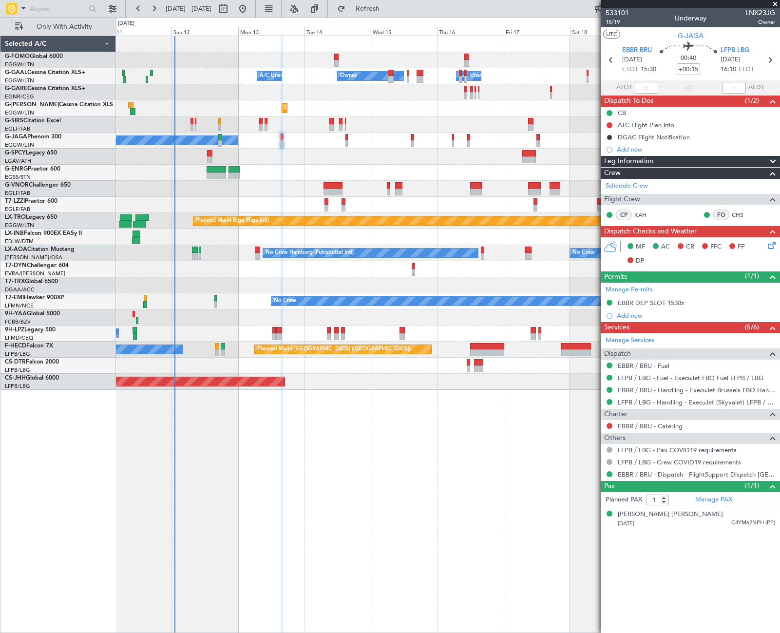
click at [595, 167] on div "Owner Owner A/C Unavailable A/C Unavailable Unplanned Maint London (Luton) Plan…" at bounding box center [447, 213] width 663 height 354
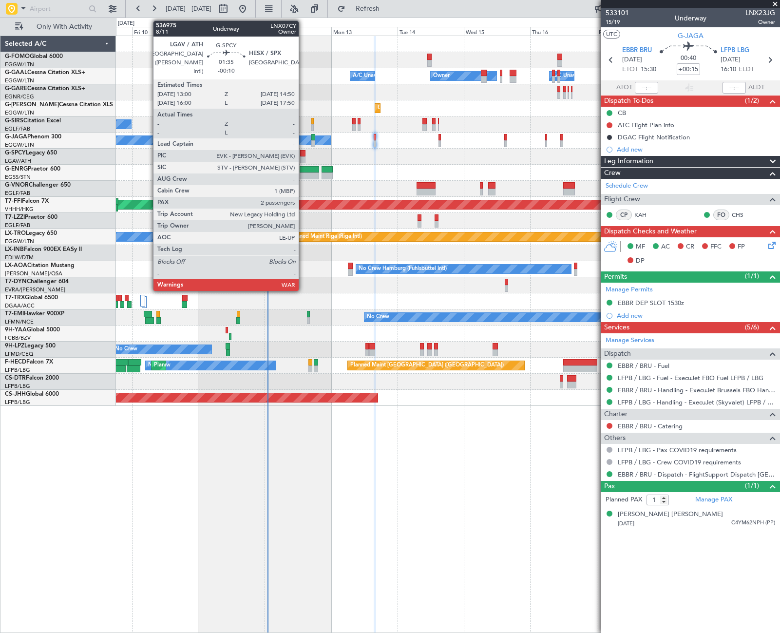
click at [303, 155] on div at bounding box center [302, 153] width 5 height 7
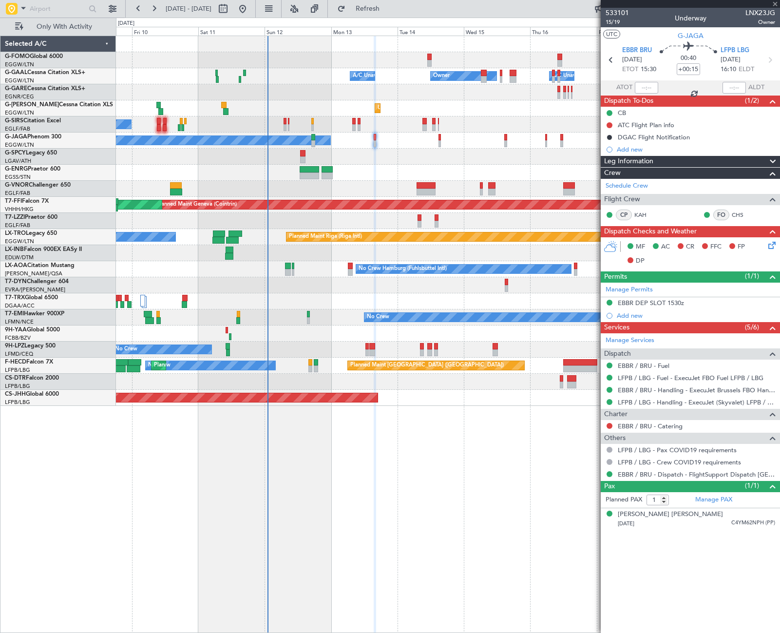
type input "-00:10"
type input "2"
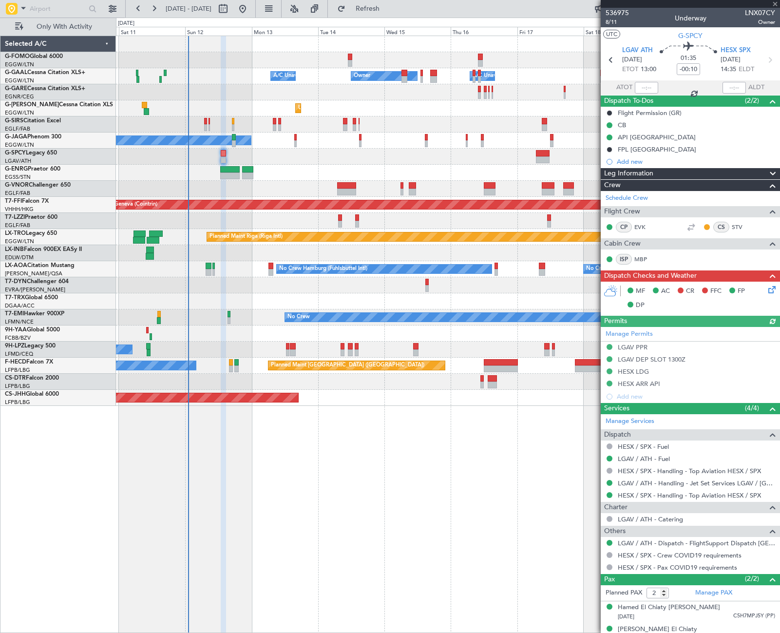
click at [284, 190] on div at bounding box center [447, 189] width 663 height 16
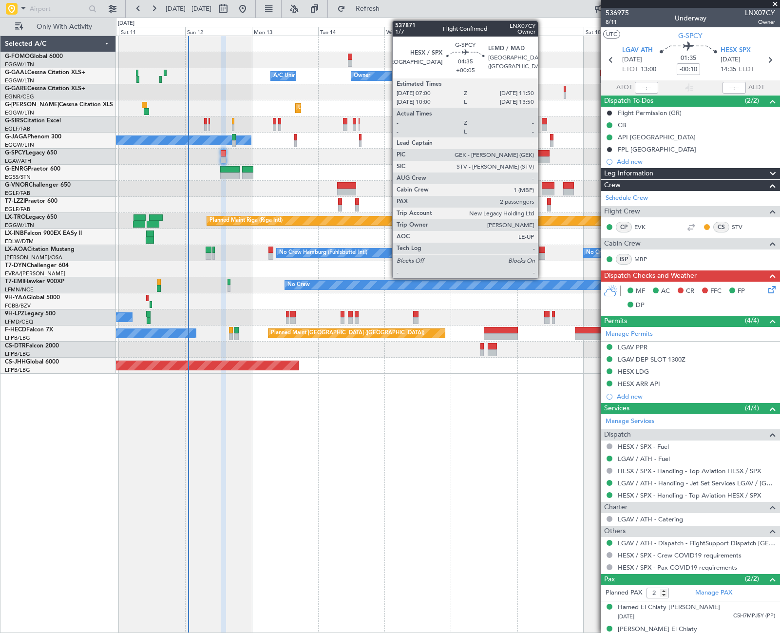
click at [542, 158] on div at bounding box center [543, 159] width 14 height 7
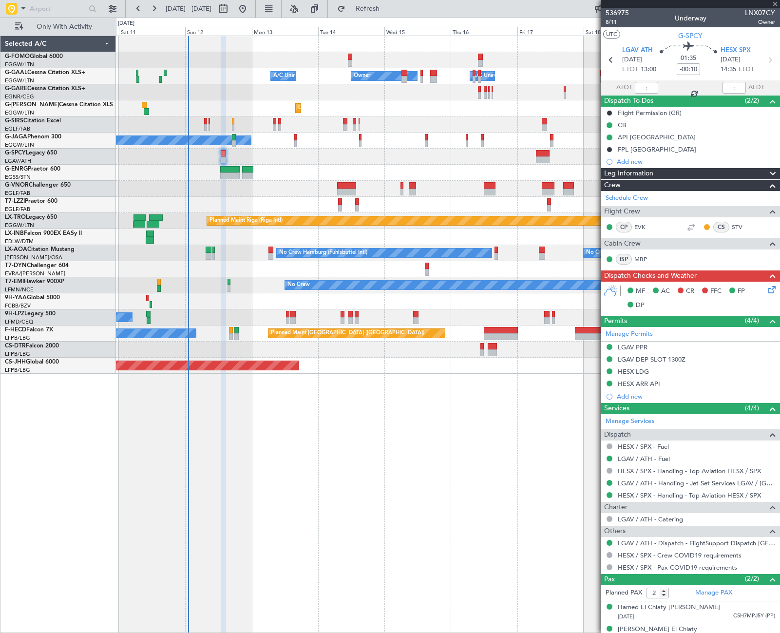
type input "+00:05"
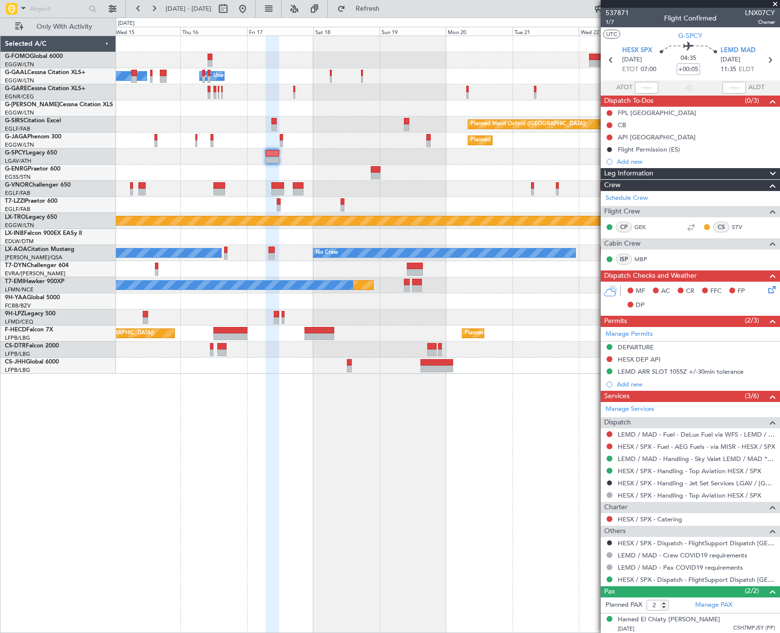
click at [73, 254] on div "Owner Owner A/C Unavailable A/C Unavailable Owner Unplanned Maint London (Luton…" at bounding box center [390, 325] width 780 height 615
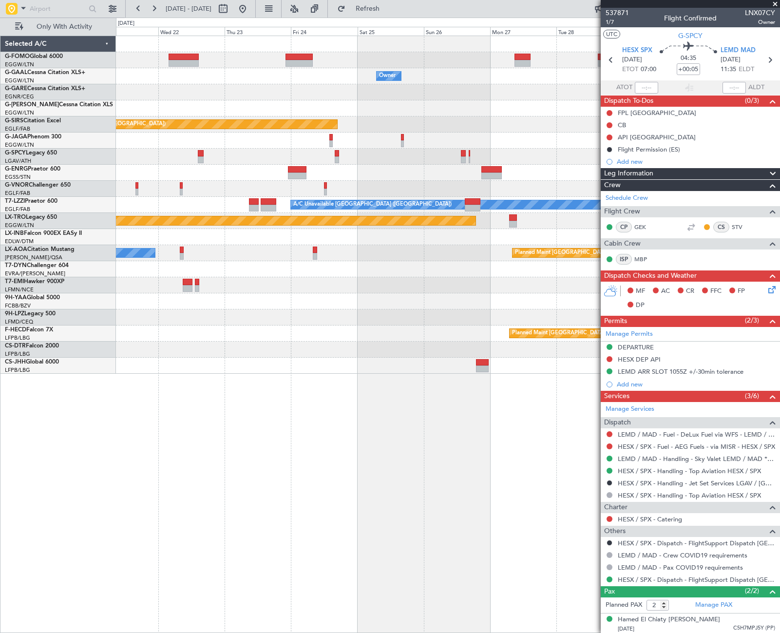
click at [75, 309] on div "Owner Owner Planned Maint Oxford (Kidlington) Planned Maint Paris (Le Bourget) …" at bounding box center [390, 325] width 780 height 615
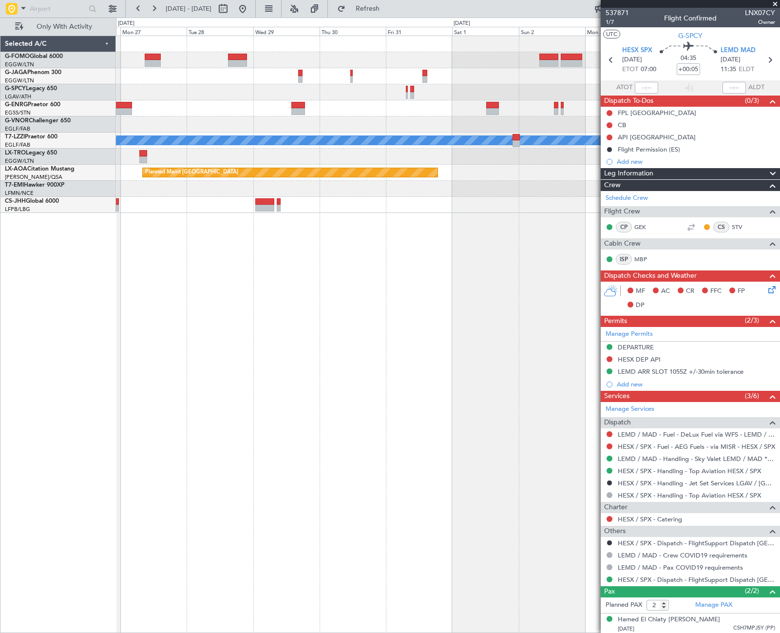
click at [24, 371] on div "A/C Unavailable London (Luton) Planned Maint Riga (Riga Intl) Planned Maint Mon…" at bounding box center [390, 325] width 780 height 615
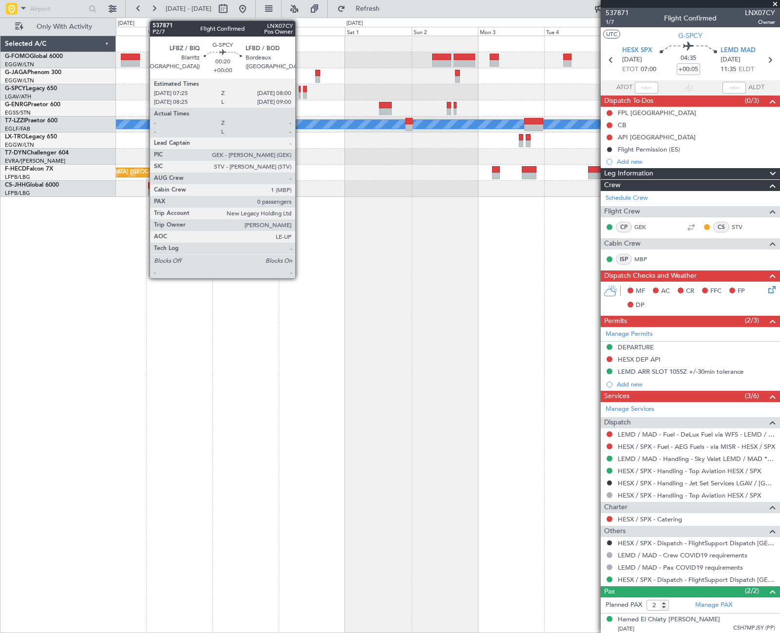
click at [299, 91] on div at bounding box center [300, 89] width 2 height 7
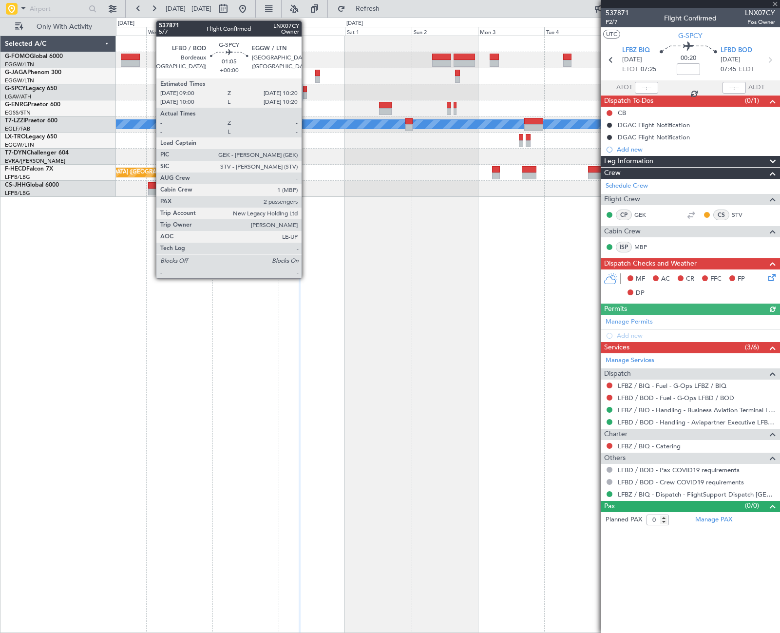
click at [306, 93] on div at bounding box center [305, 95] width 4 height 7
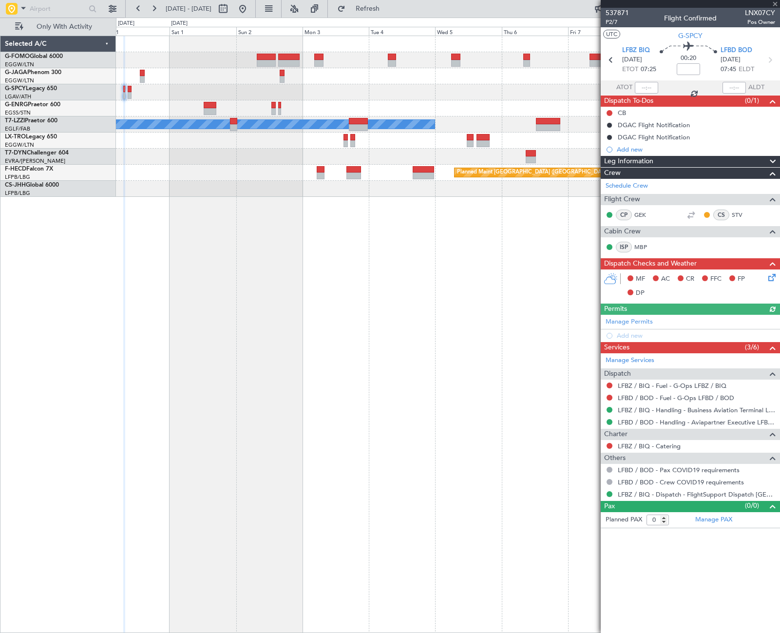
click at [143, 281] on div "A/C Unavailable [GEOGRAPHIC_DATA] ([GEOGRAPHIC_DATA]) Planned Maint [GEOGRAPHIC…" at bounding box center [448, 334] width 664 height 597
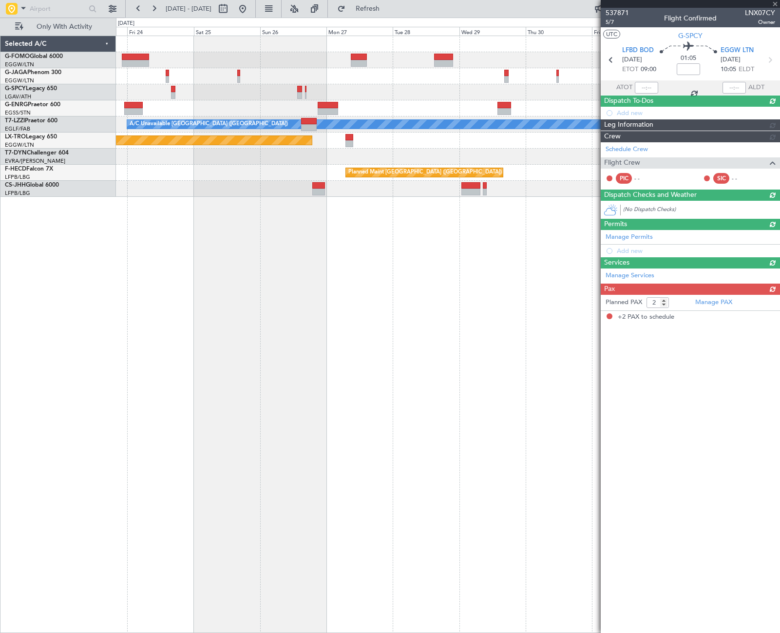
click at [779, 321] on html "28 Oct 2025 - 07 Nov 2025 Refresh Quick Links Only With Activity A/C Unavailabl…" at bounding box center [390, 316] width 780 height 633
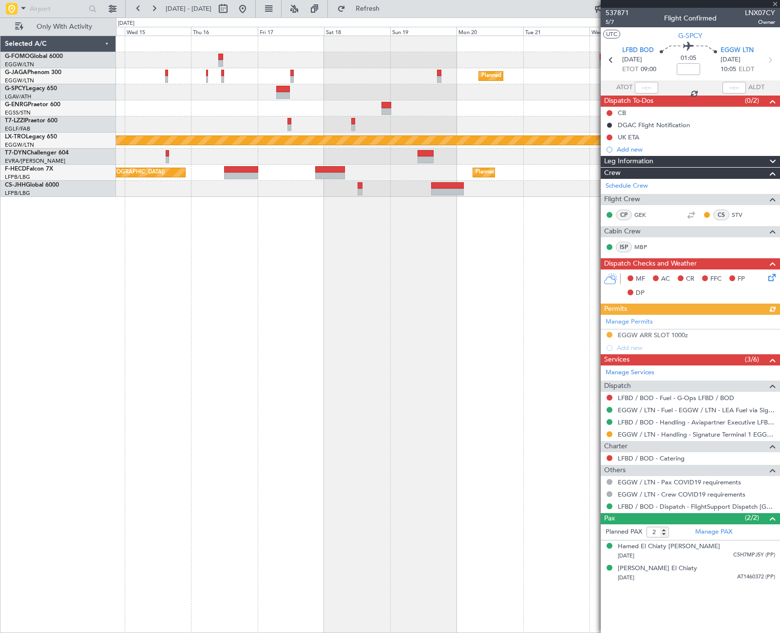
click at [779, 315] on html "28 Oct 2025 - 07 Nov 2025 Refresh Quick Links Only With Activity Planned Maint …" at bounding box center [390, 316] width 780 height 633
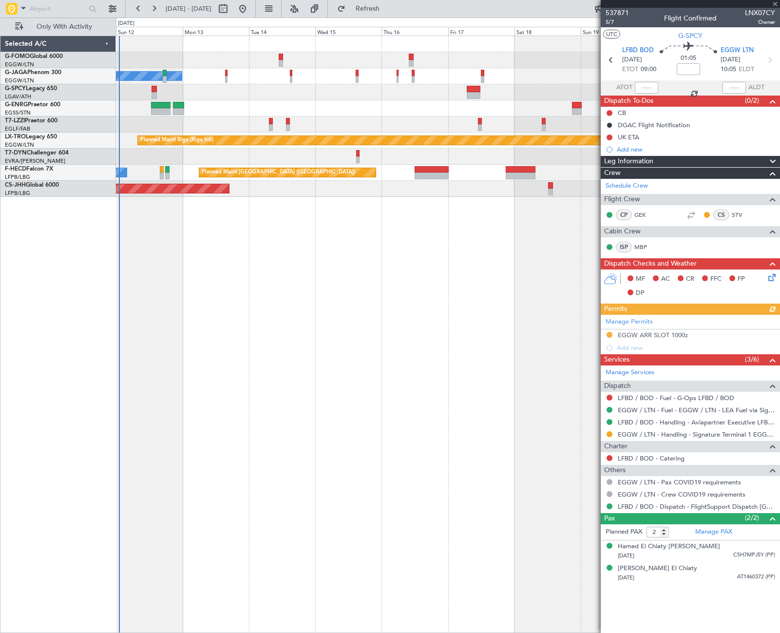
click at [779, 343] on html "28 Oct 2025 - 07 Nov 2025 Refresh Quick Links Only With Activity Planned Maint …" at bounding box center [390, 316] width 780 height 633
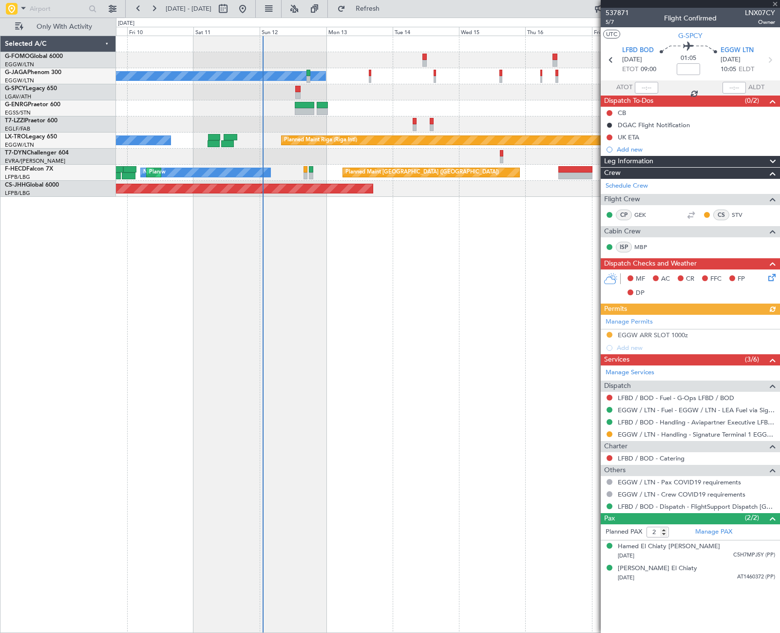
click at [123, 372] on div "No Crew Planned Maint [GEOGRAPHIC_DATA] ([GEOGRAPHIC_DATA]) Unplanned Maint [GE…" at bounding box center [448, 334] width 664 height 597
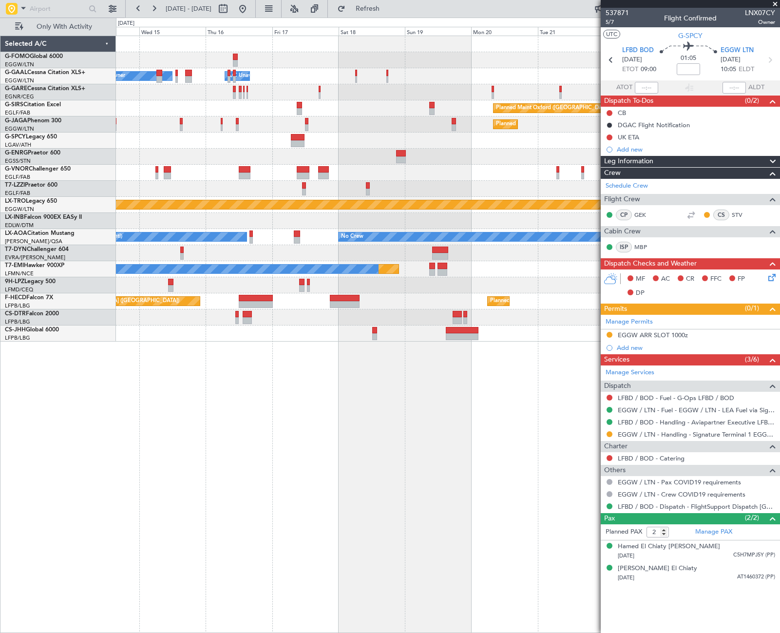
click at [307, 192] on div "Owner Owner A/C Unavailable A/C Unavailable Owner Planned Maint Oxford (Kidling…" at bounding box center [447, 188] width 663 height 305
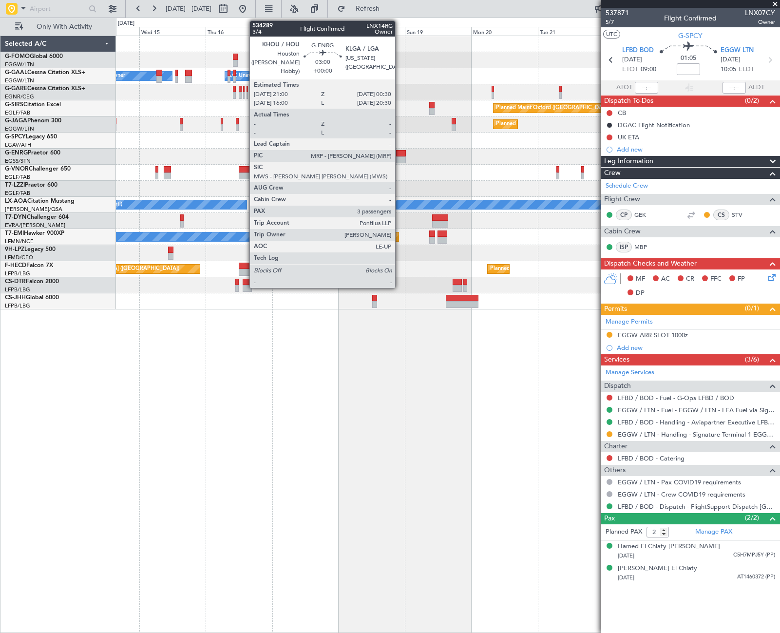
click at [399, 157] on div at bounding box center [401, 159] width 10 height 7
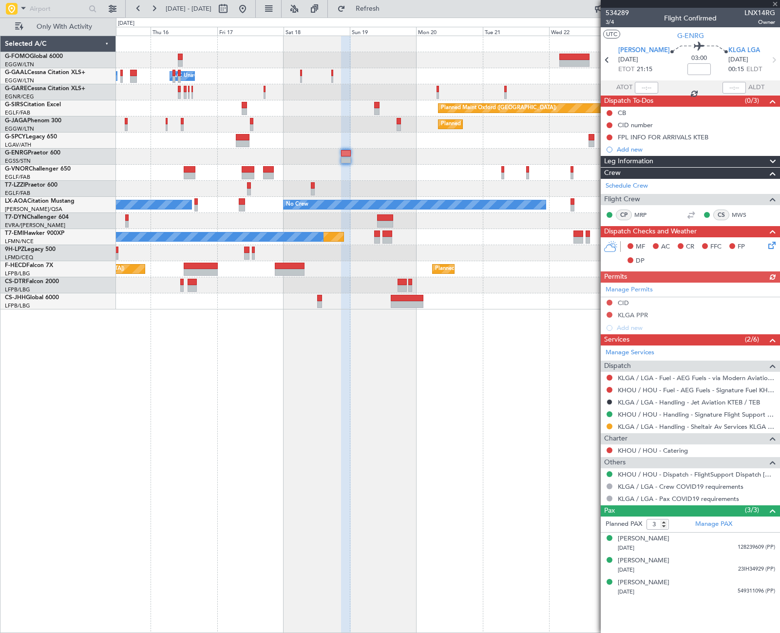
click at [395, 179] on div at bounding box center [447, 173] width 663 height 16
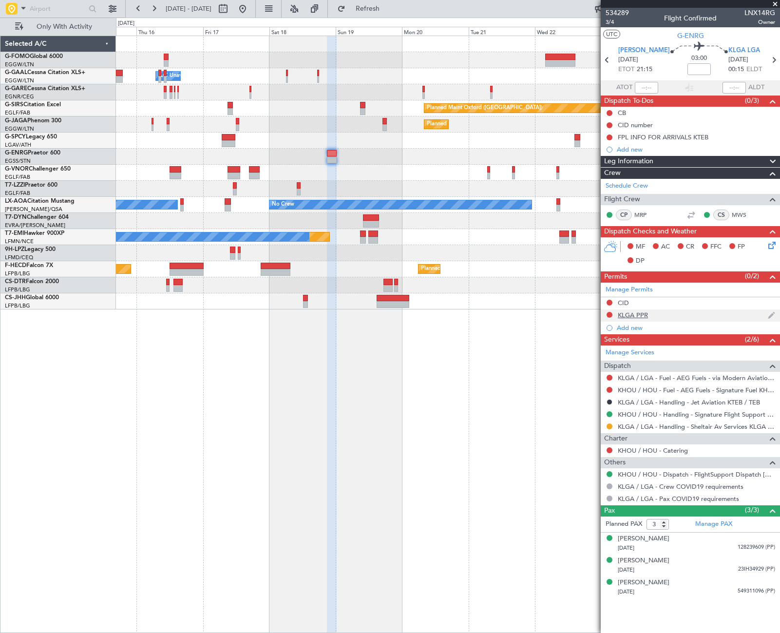
click at [639, 317] on div "KLGA PPR" at bounding box center [632, 315] width 30 height 8
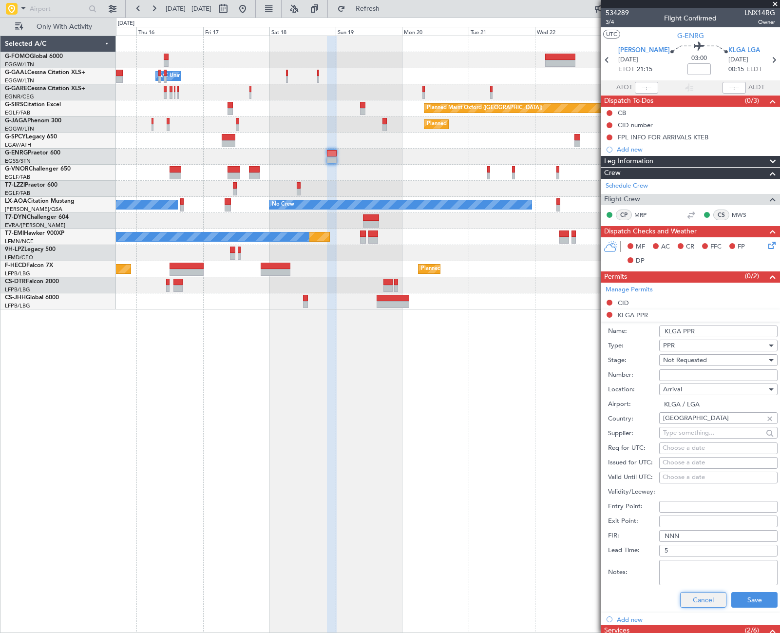
click at [708, 600] on button "Cancel" at bounding box center [703, 600] width 46 height 16
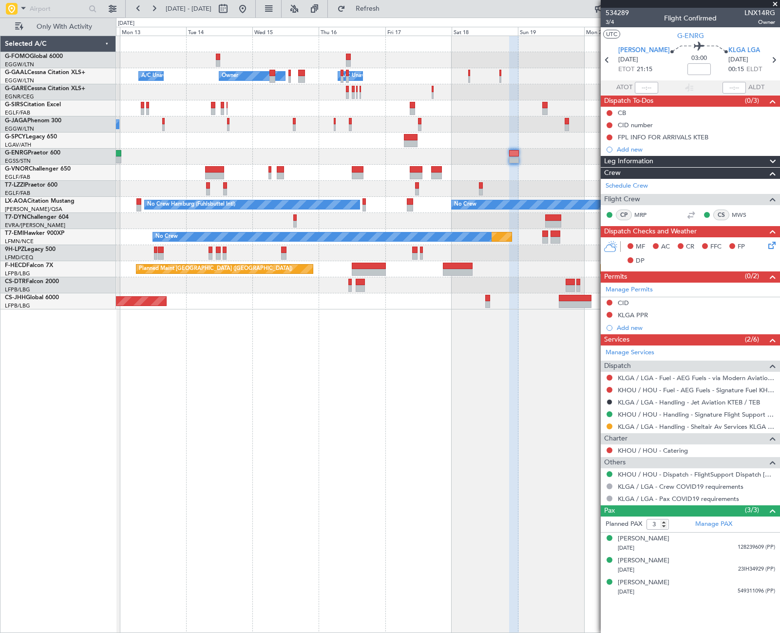
click at [527, 229] on div "Owner A/C Unavailable Owner A/C Unavailable Owner Planned Maint Oxford (Kidling…" at bounding box center [447, 172] width 663 height 273
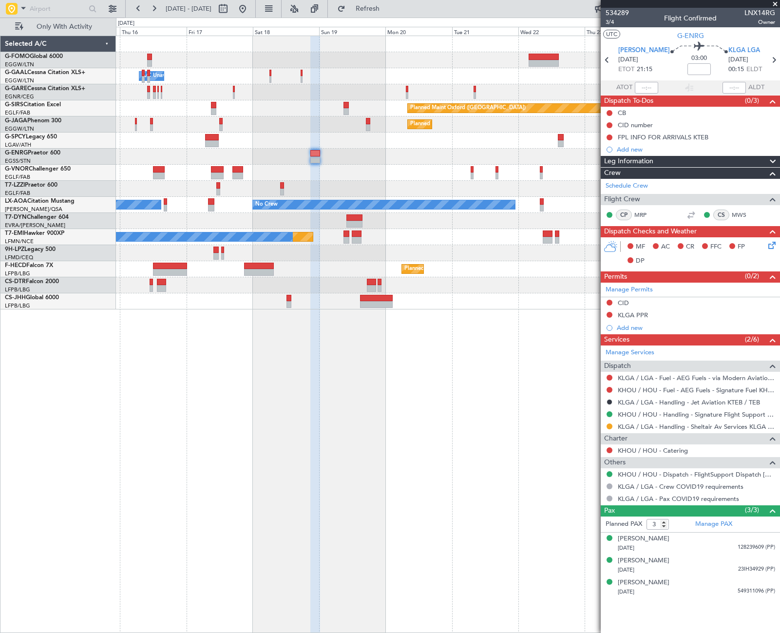
click at [131, 176] on div "Owner A/C Unavailable Owner Owner A/C Unavailable Planned Maint Oxford (Kidling…" at bounding box center [447, 172] width 663 height 273
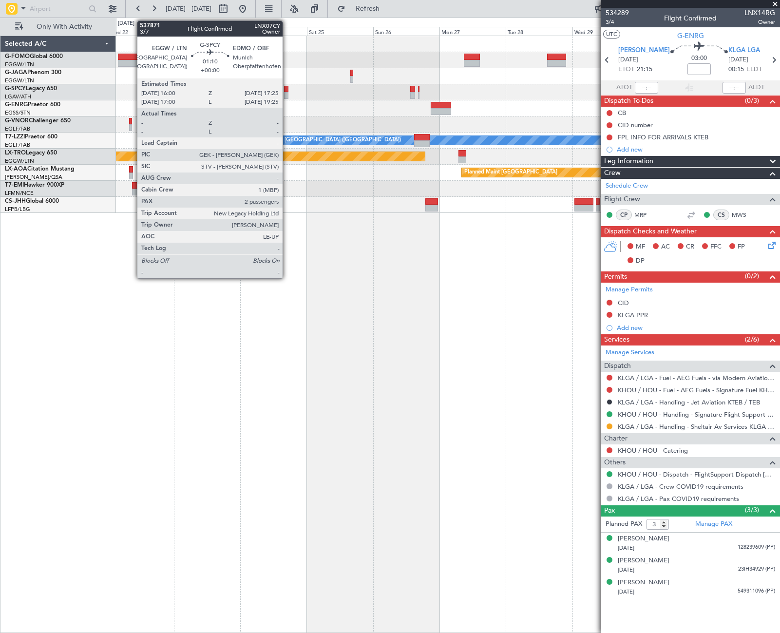
click at [287, 95] on div at bounding box center [286, 95] width 4 height 7
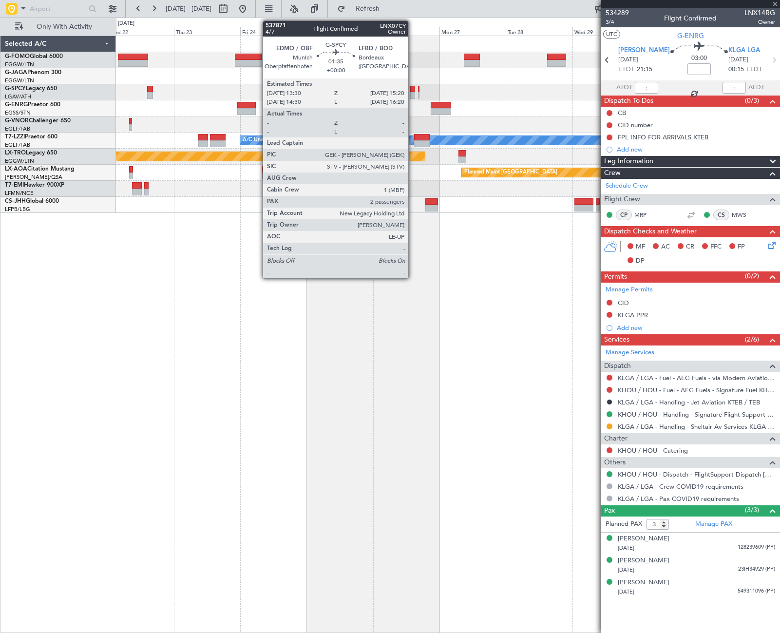
type input "2"
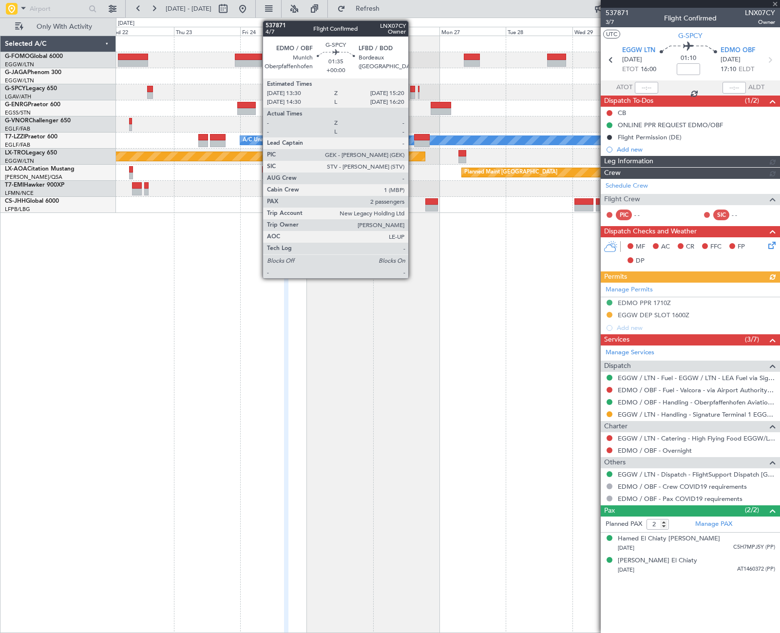
click at [412, 93] on div at bounding box center [412, 95] width 5 height 7
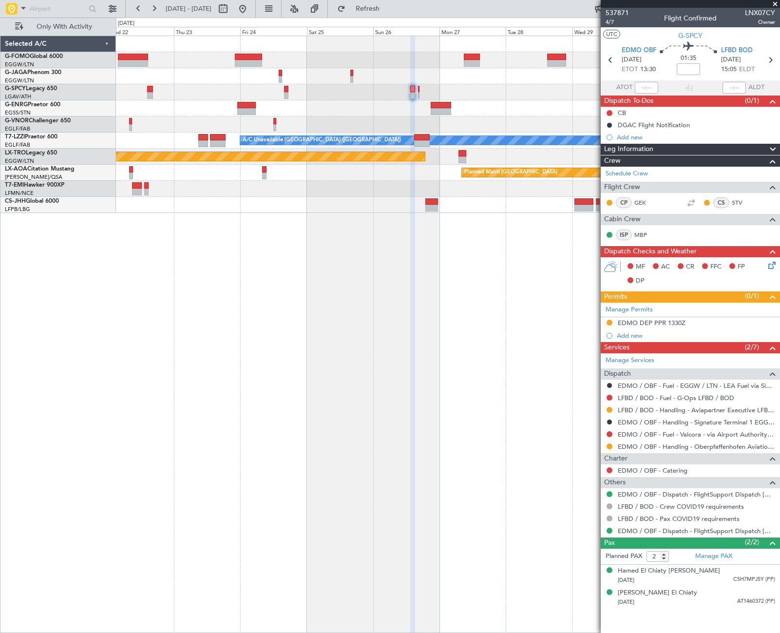
click at [279, 14] on fb-flight-board "22 Oct 2025 - 01 Nov 2025 Refresh Quick Links Only With Activity Planned Maint …" at bounding box center [390, 319] width 780 height 625
click at [250, 12] on button at bounding box center [243, 9] width 16 height 16
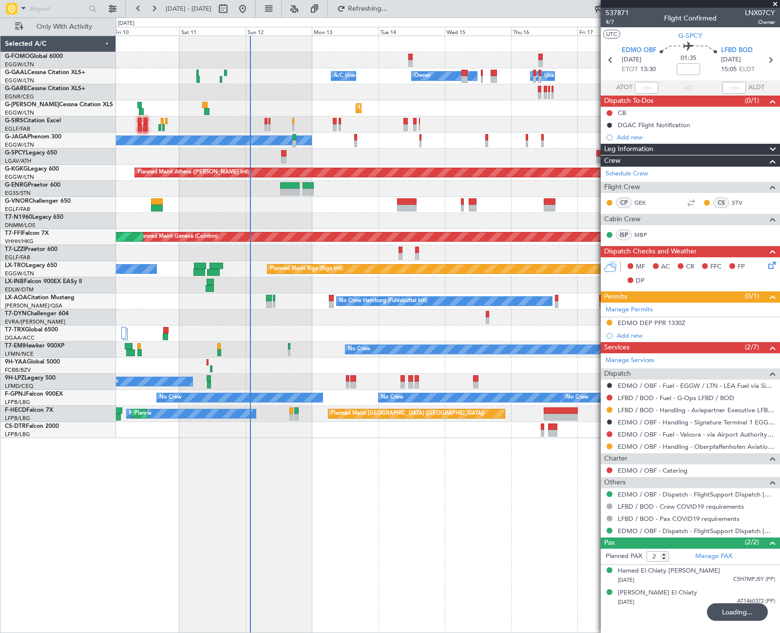
click at [187, 261] on div "Unplanned Maint [GEOGRAPHIC_DATA] ([GEOGRAPHIC_DATA])" at bounding box center [447, 253] width 663 height 16
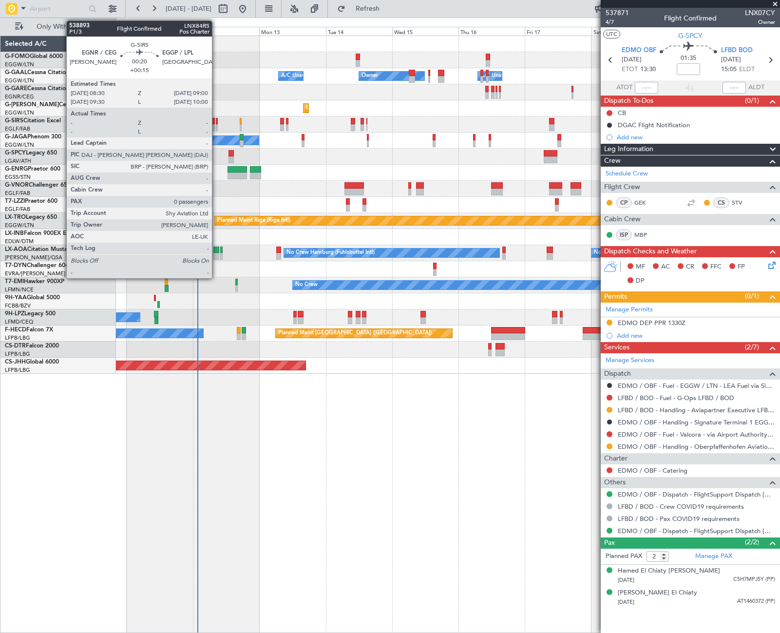
click at [216, 121] on div at bounding box center [216, 121] width 1 height 7
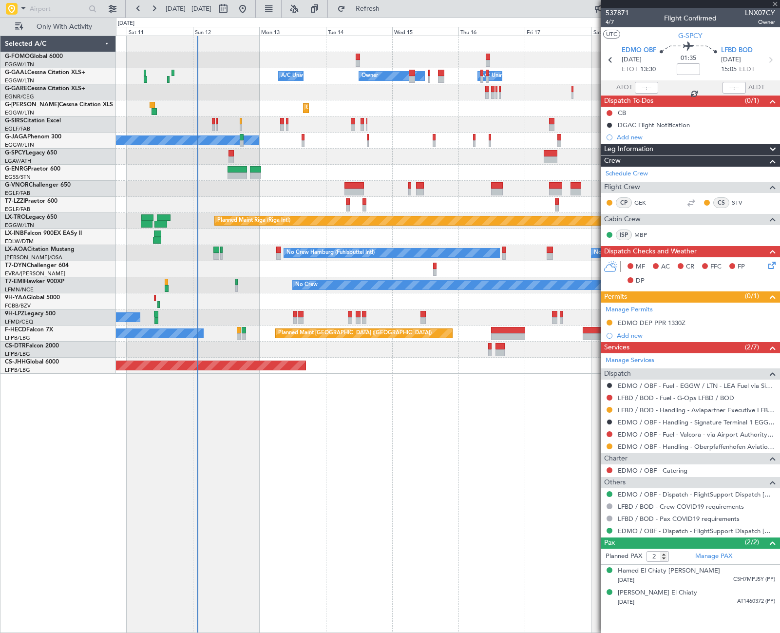
type input "+00:15"
type input "0"
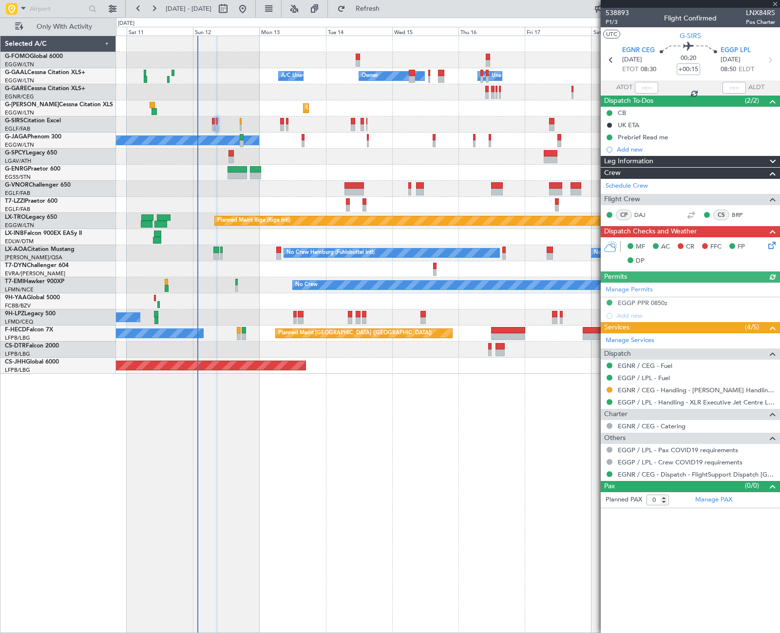
click at [642, 160] on span "Leg Information" at bounding box center [628, 161] width 49 height 11
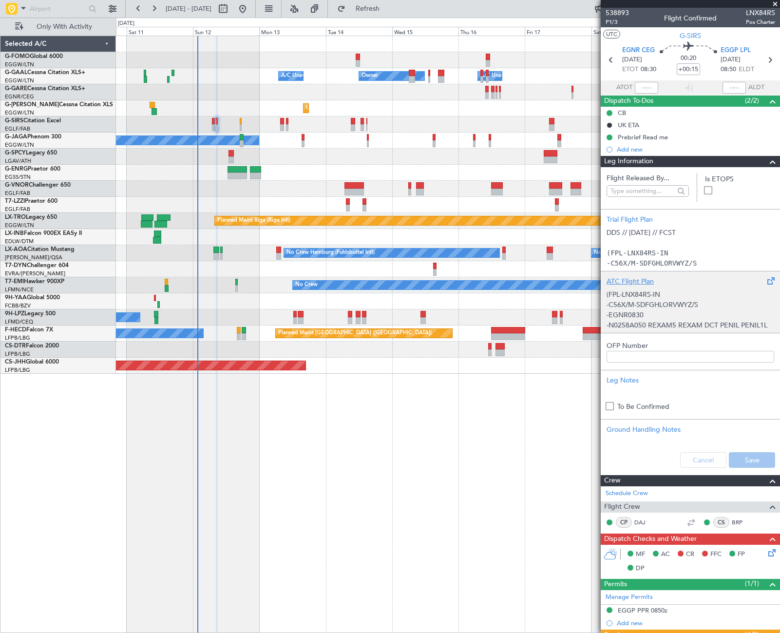
click at [665, 295] on p "(FPL-LNX84RS-IN" at bounding box center [690, 294] width 168 height 10
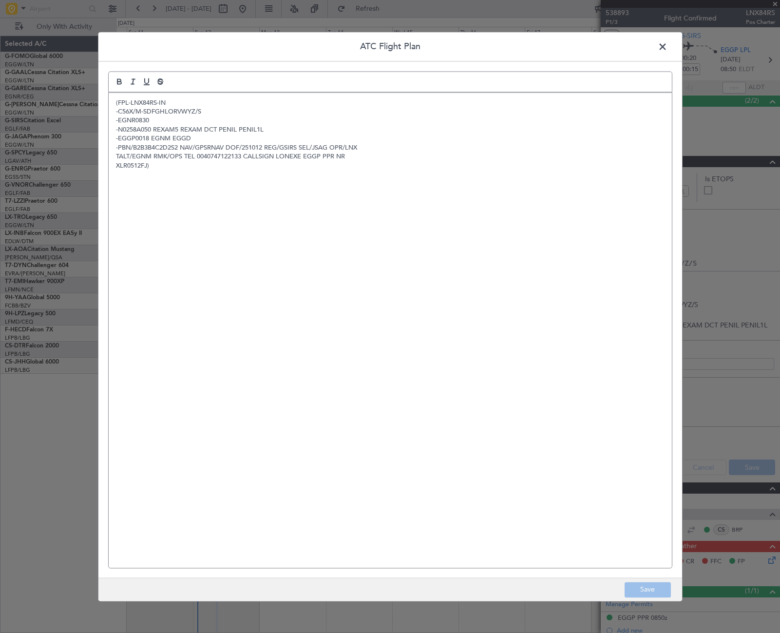
click at [667, 47] on span at bounding box center [667, 48] width 0 height 19
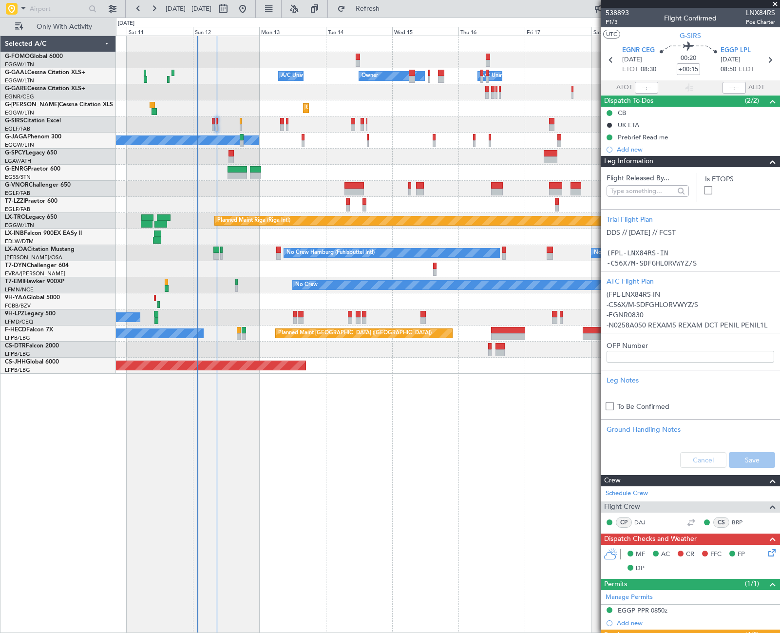
click at [768, 163] on span at bounding box center [773, 162] width 12 height 12
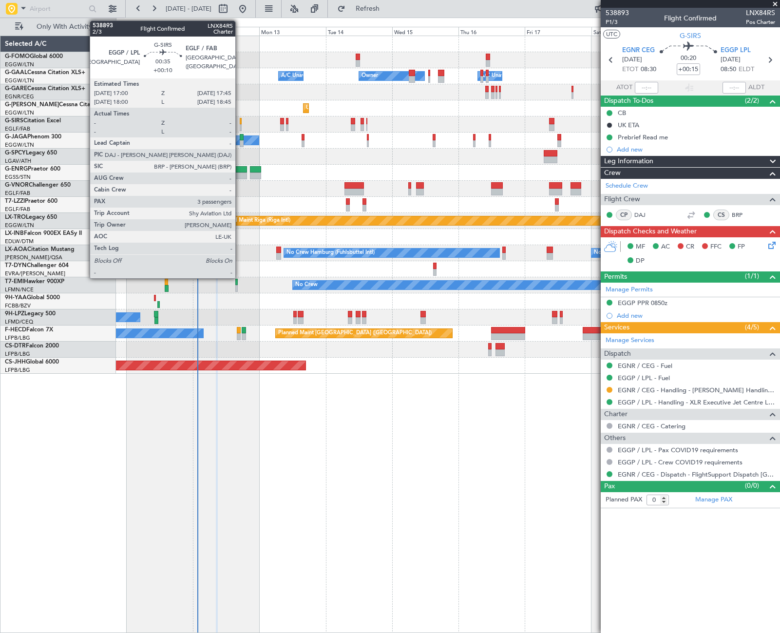
click at [240, 128] on div at bounding box center [241, 127] width 2 height 7
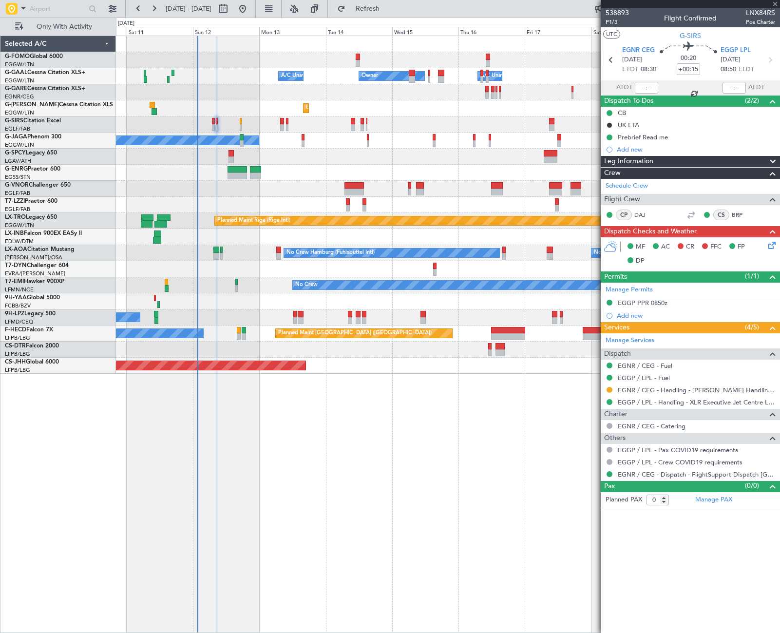
type input "+00:10"
type input "3"
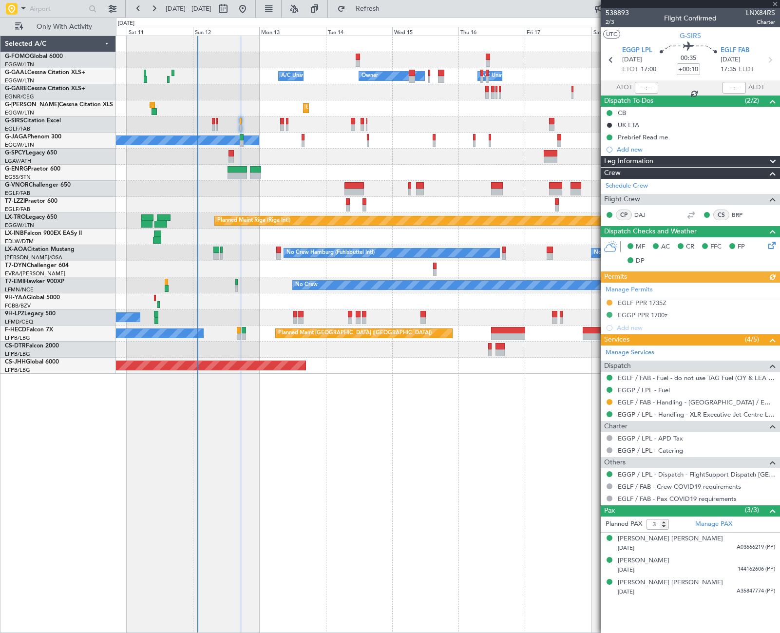
click at [668, 157] on div "Leg Information" at bounding box center [689, 161] width 179 height 11
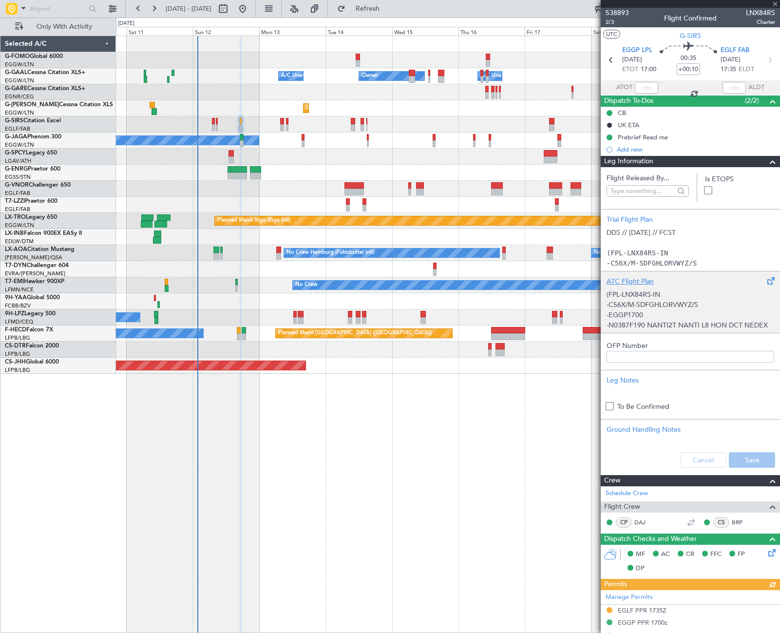
click at [689, 299] on p "-C56X/M-SDFGHLORVWYZ/S" at bounding box center [690, 304] width 168 height 10
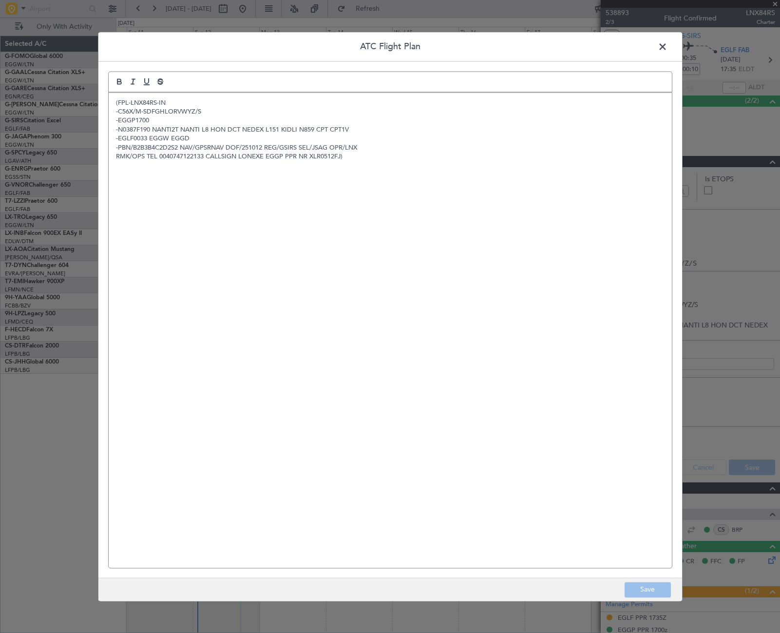
click at [667, 47] on span at bounding box center [667, 48] width 0 height 19
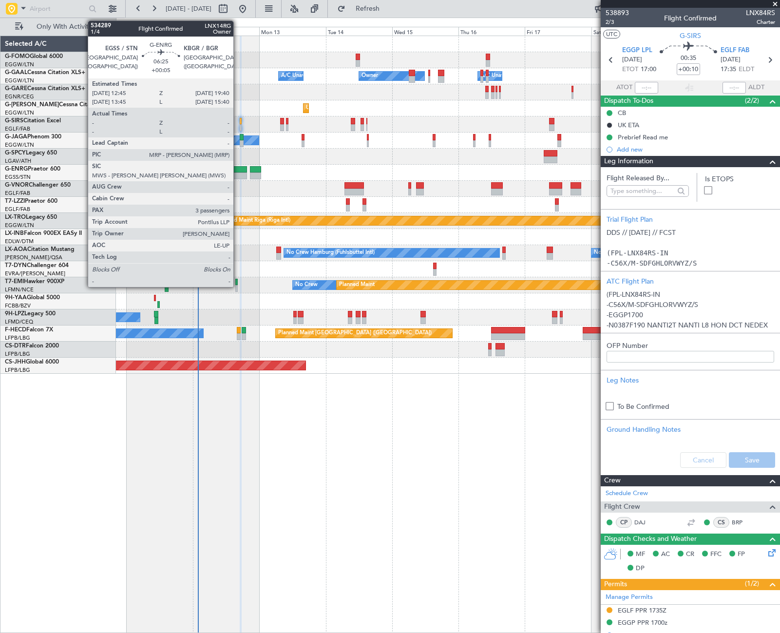
click at [238, 173] on div at bounding box center [236, 175] width 19 height 7
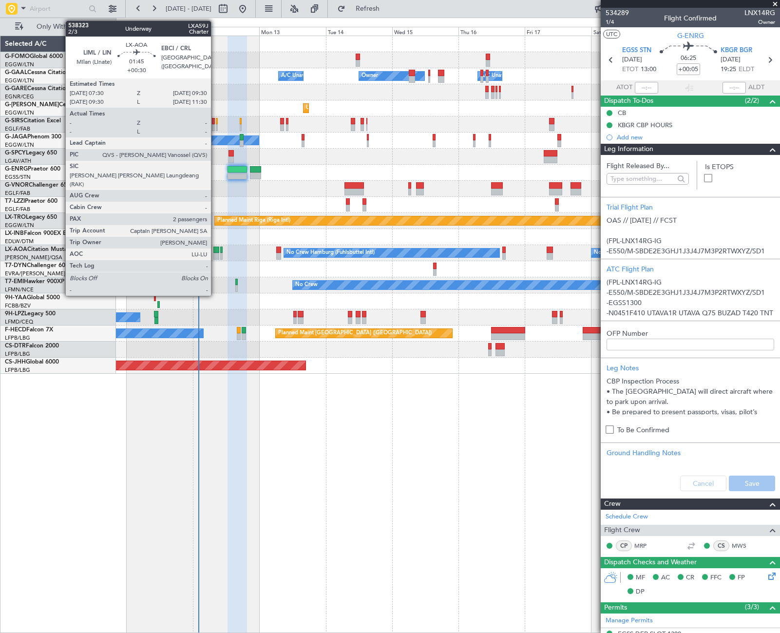
click at [215, 255] on div at bounding box center [216, 256] width 6 height 7
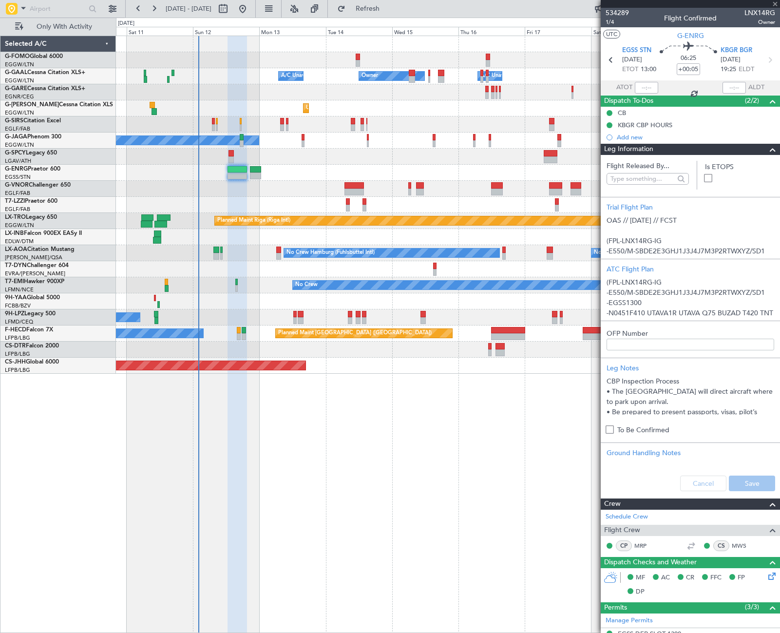
type input "+00:30"
type input "2"
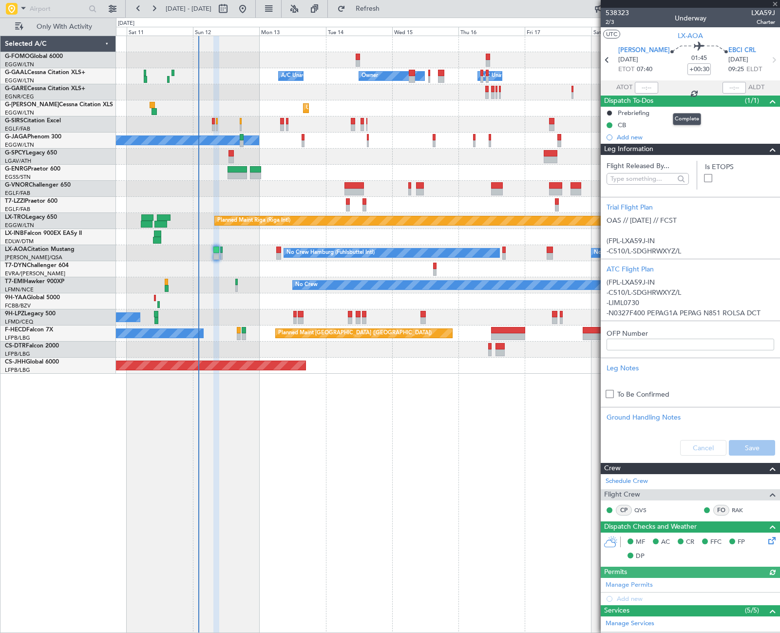
click at [767, 103] on span at bounding box center [773, 101] width 12 height 12
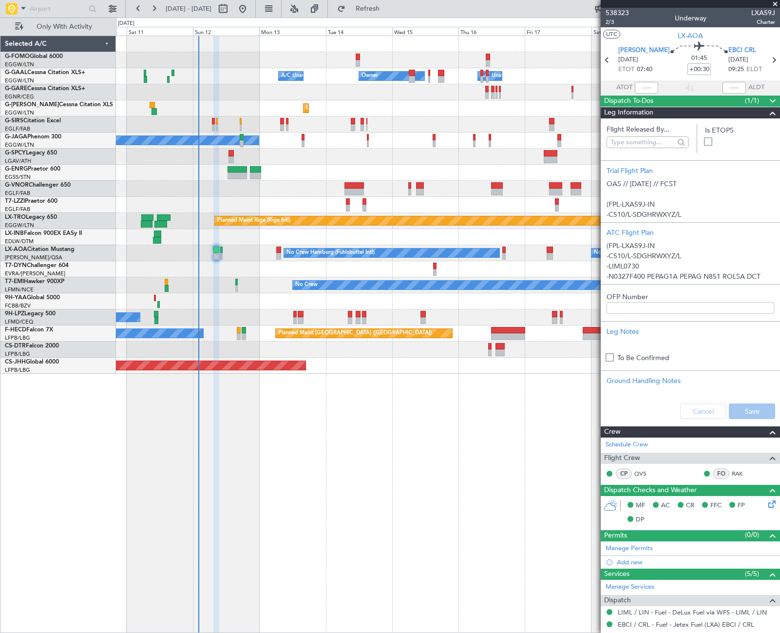
click at [767, 102] on span at bounding box center [773, 101] width 12 height 12
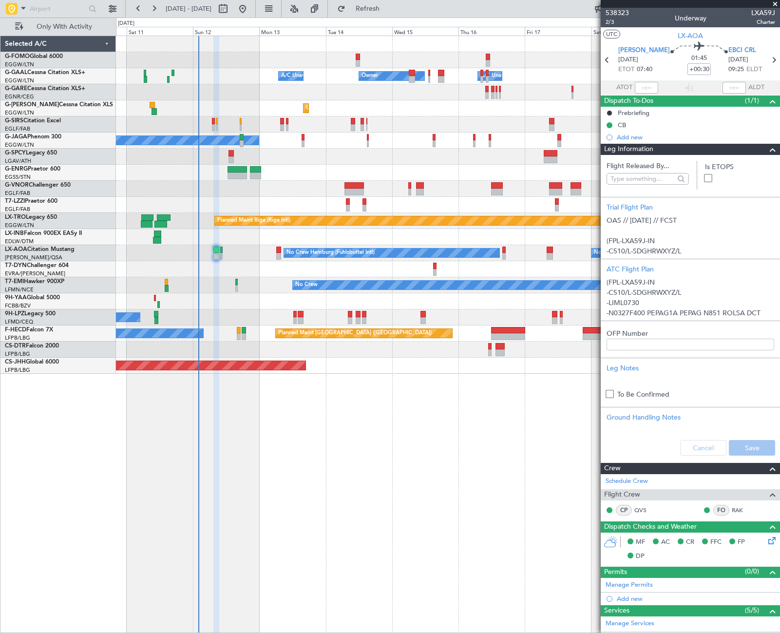
click at [767, 150] on span at bounding box center [773, 150] width 12 height 12
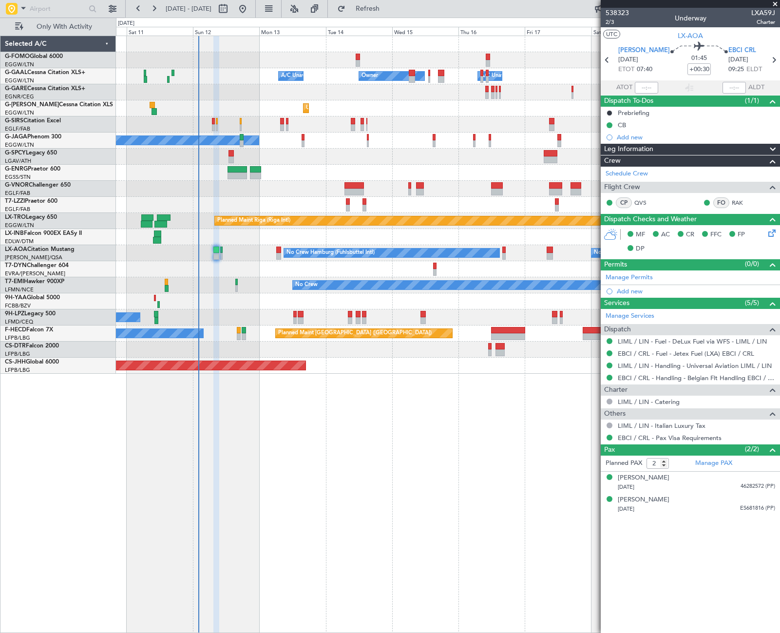
click at [749, 151] on div "Leg Information" at bounding box center [689, 149] width 179 height 11
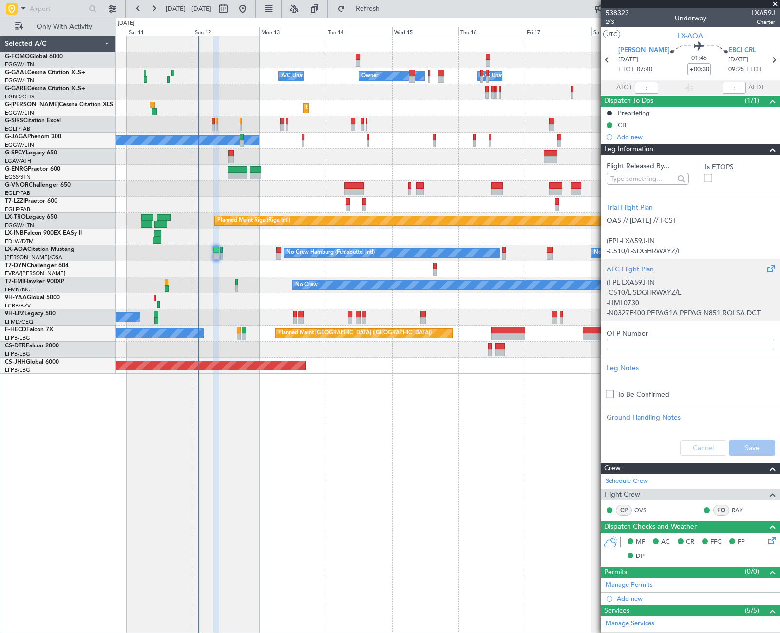
click at [689, 293] on p "-C510/L-SDGHRWXYZ/L" at bounding box center [690, 292] width 168 height 10
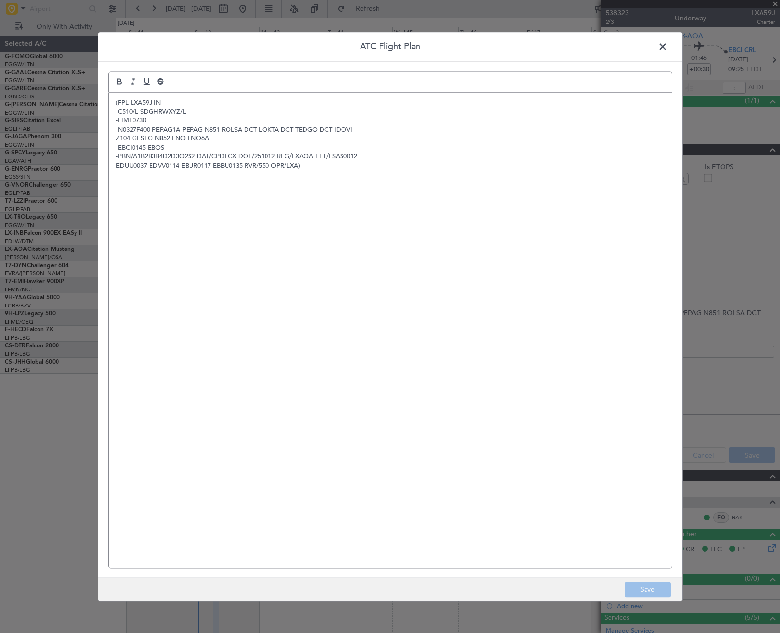
click at [667, 45] on span at bounding box center [667, 48] width 0 height 19
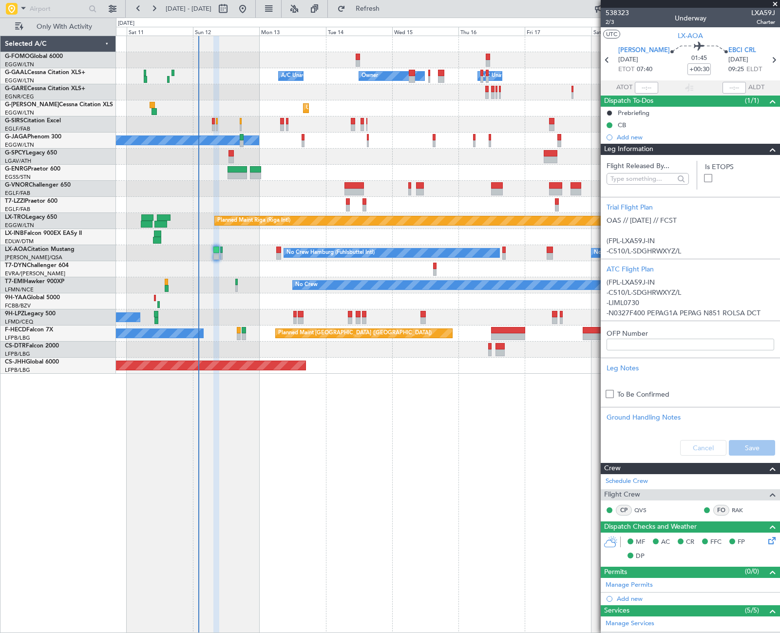
click at [767, 150] on span at bounding box center [773, 150] width 12 height 12
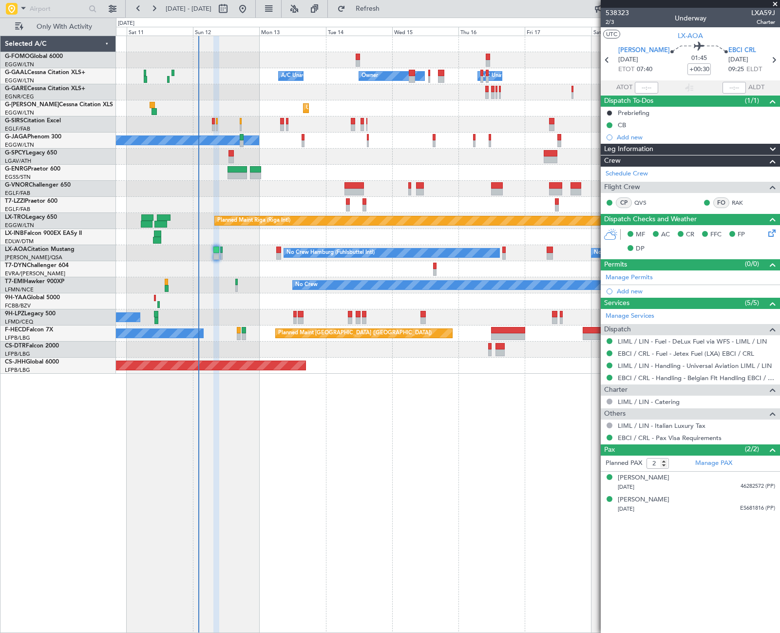
click at [682, 144] on div "Leg Information" at bounding box center [689, 149] width 179 height 11
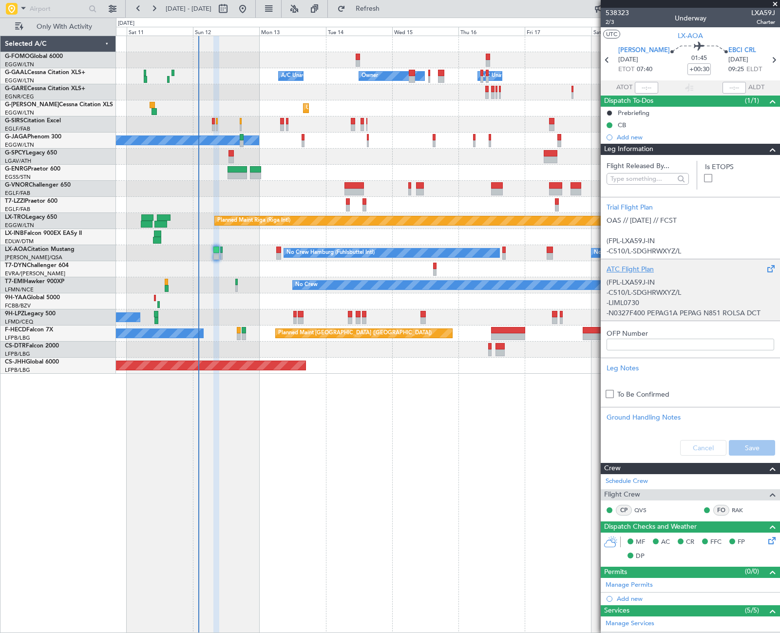
click at [666, 291] on p "-C510/L-SDGHRWXYZ/L" at bounding box center [690, 292] width 168 height 10
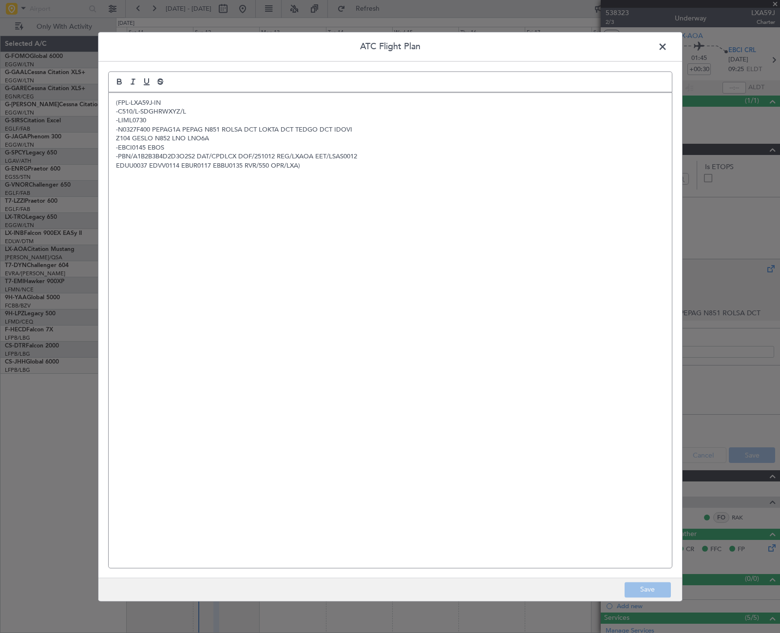
click at [220, 322] on div "(FPL-LXA59J-IN -C510/L-SDGHRWXYZ/L -LIML0730 -N0327F400 PEPAG1A PEPAG N851 ROLS…" at bounding box center [390, 330] width 563 height 475
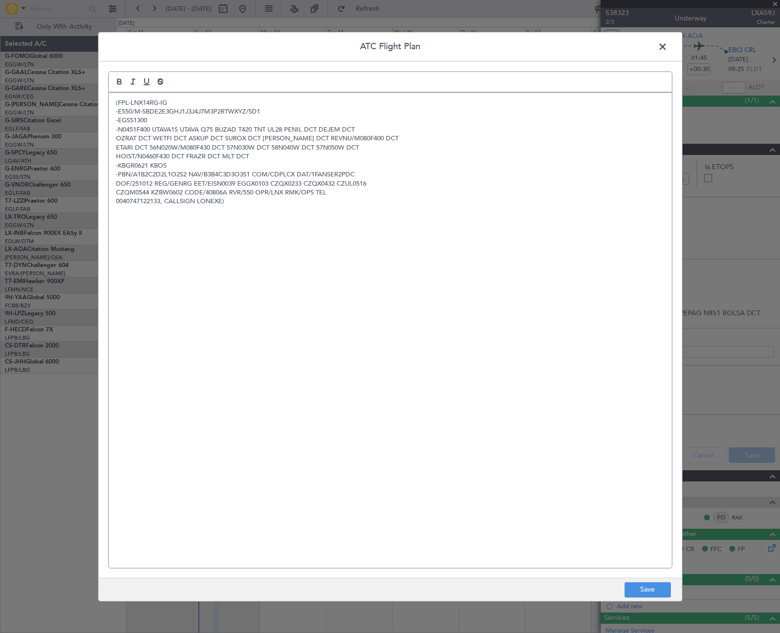
click at [667, 47] on span at bounding box center [667, 48] width 0 height 19
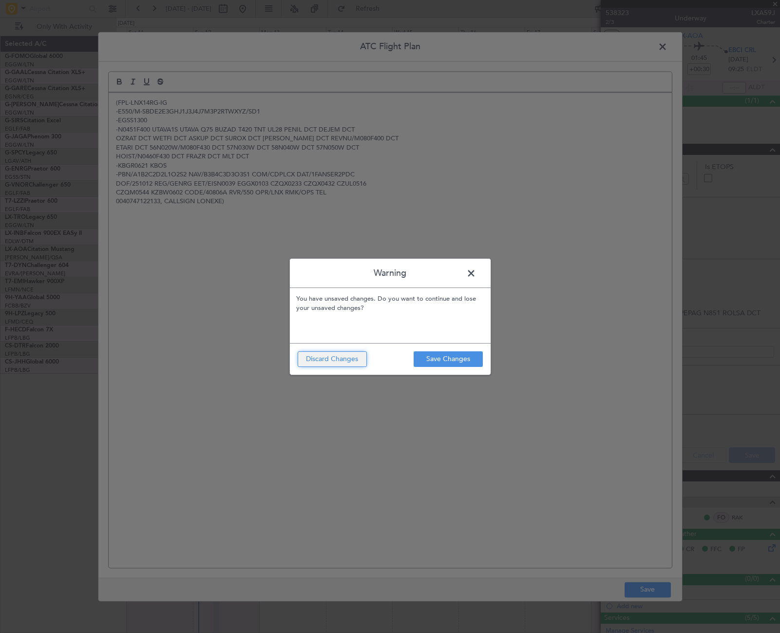
click at [325, 359] on button "Discard Changes" at bounding box center [332, 359] width 69 height 16
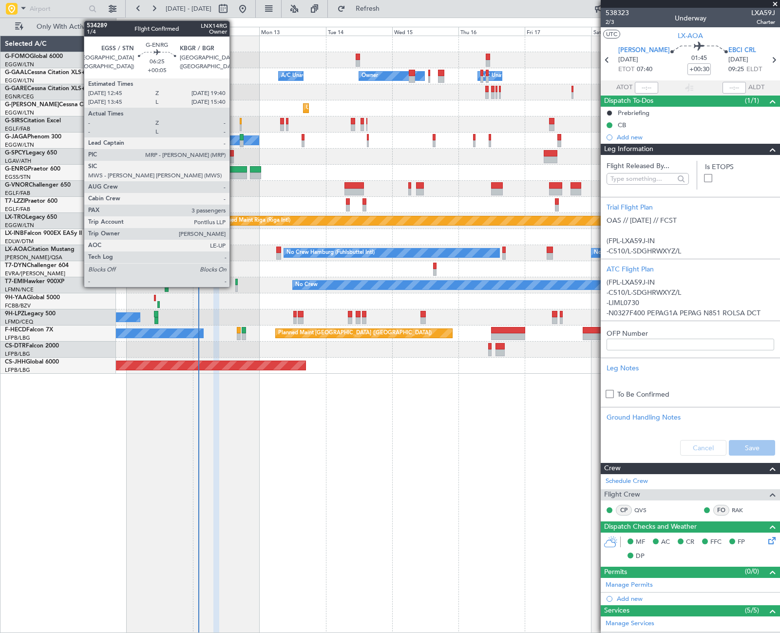
click at [234, 173] on div at bounding box center [236, 175] width 19 height 7
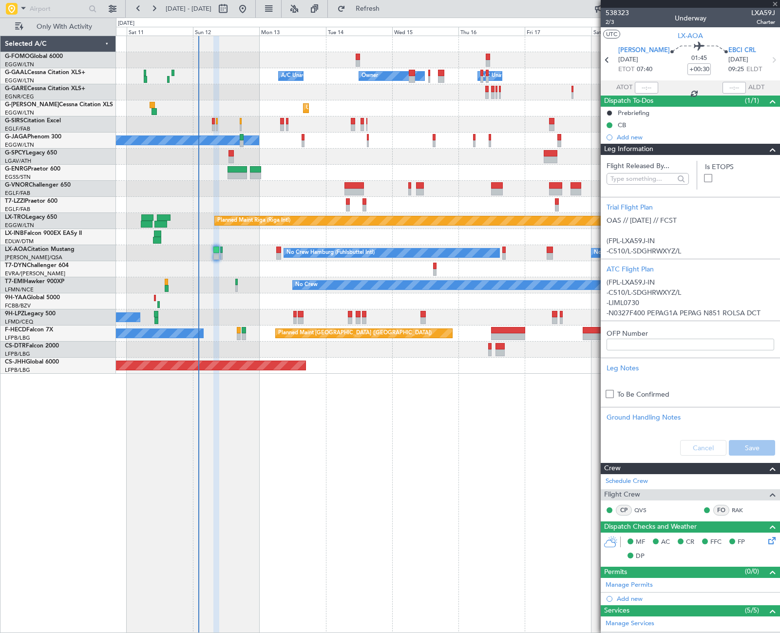
type input "+00:05"
type input "3"
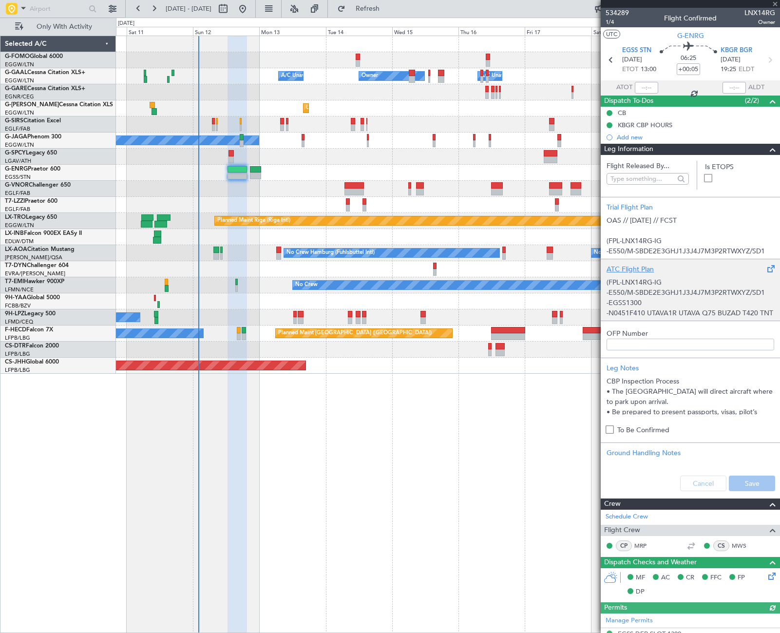
click at [662, 298] on p "-E550/M-SBDE2E3GHJ1J3J4J7M3P2RTWXYZ/SD1" at bounding box center [690, 292] width 168 height 10
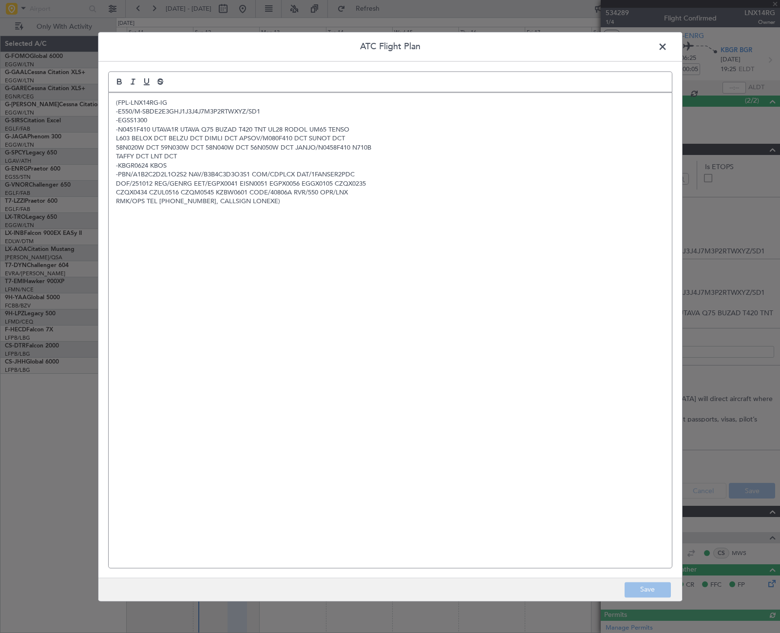
click at [190, 286] on div "(FPL-LNX14RG-IG -E550/M-SBDE2E3GHJ1J3J4J7M3P2RTWXYZ/SD1 -EGSS1300 -N0451F410 UT…" at bounding box center [390, 330] width 563 height 475
click at [658, 583] on button "Save" at bounding box center [647, 589] width 46 height 16
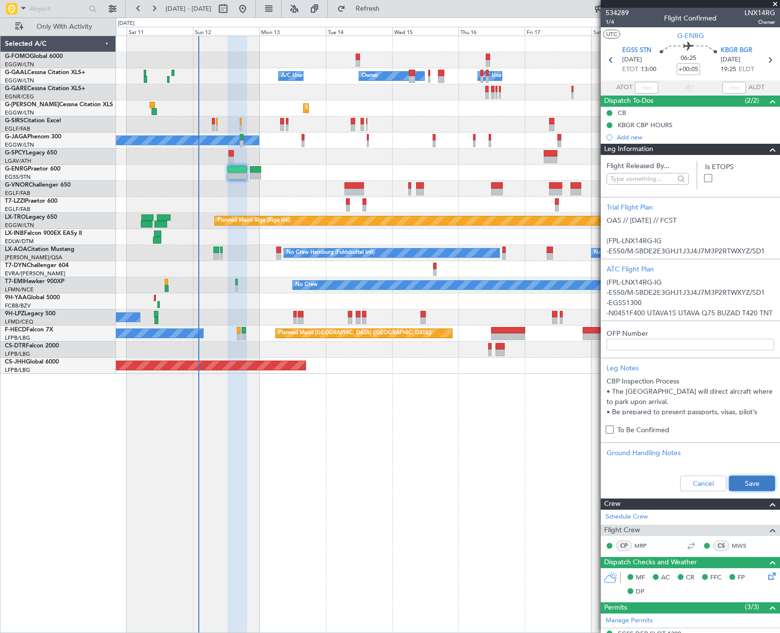
click at [757, 484] on button "Save" at bounding box center [752, 483] width 46 height 16
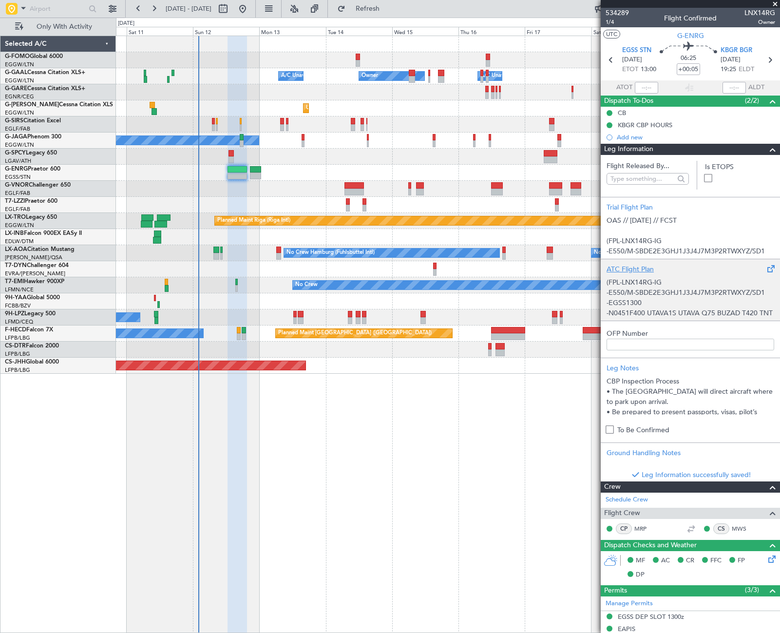
click at [689, 298] on p "-E550/M-SBDE2E3GHJ1J3J4J7M3P2RTWXYZ/SD1" at bounding box center [690, 292] width 168 height 10
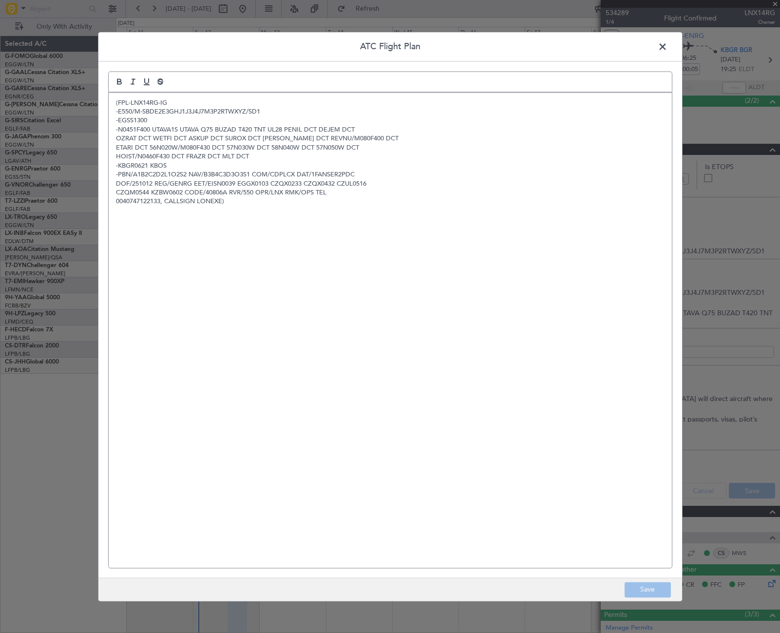
click at [667, 51] on span at bounding box center [667, 48] width 0 height 19
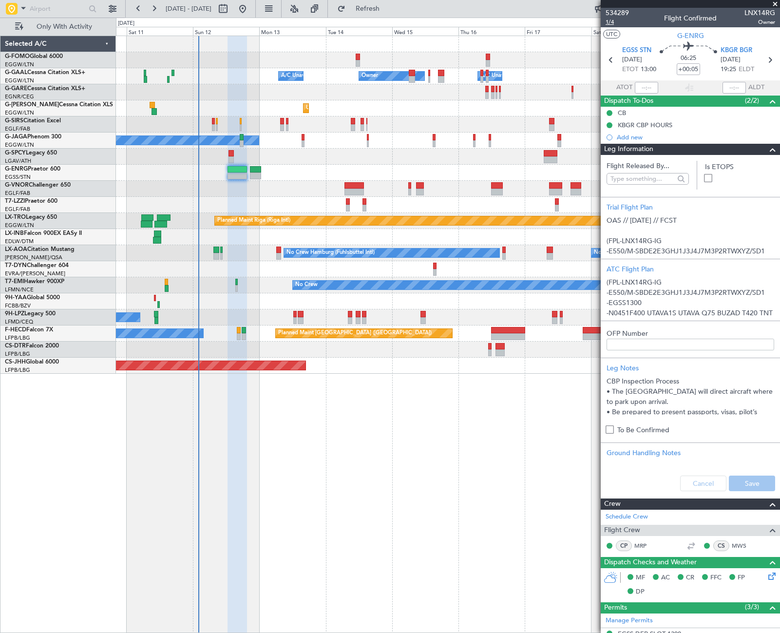
click at [607, 21] on span "1/4" at bounding box center [616, 22] width 23 height 8
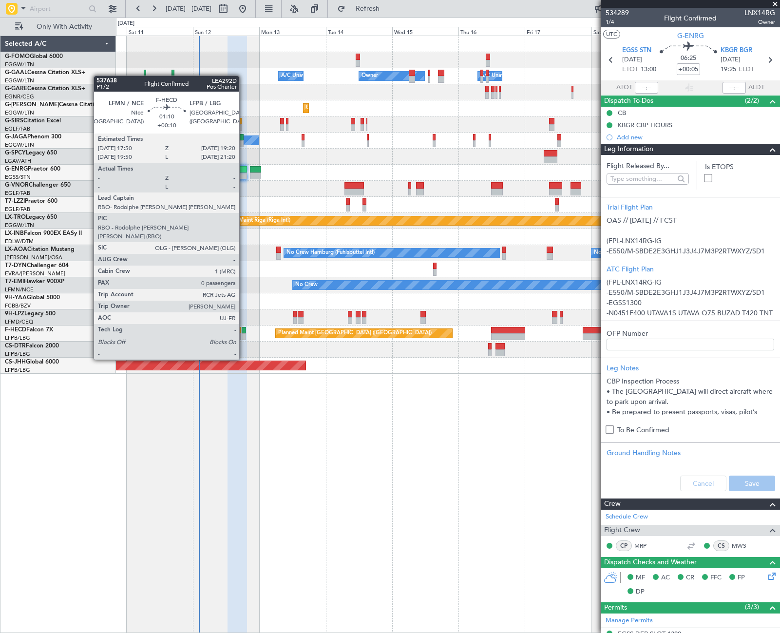
click at [243, 332] on div at bounding box center [244, 330] width 4 height 7
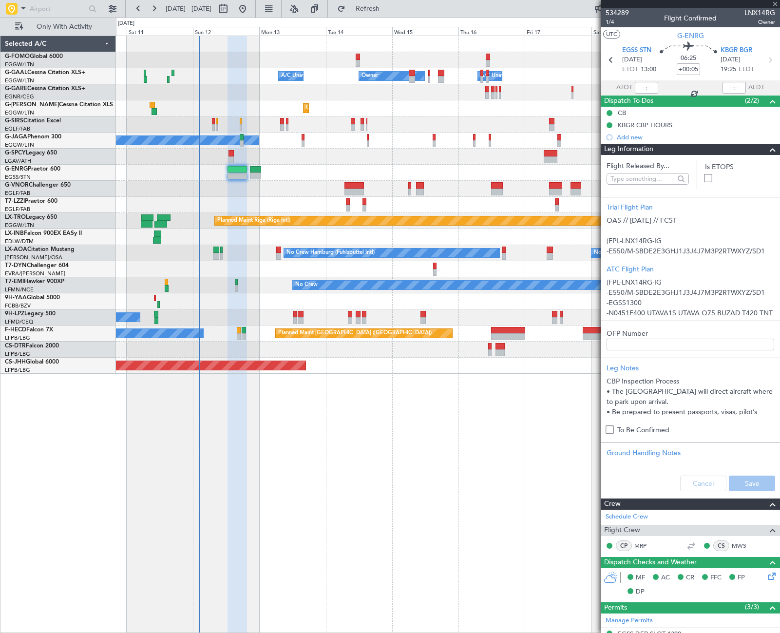
type input "+00:10"
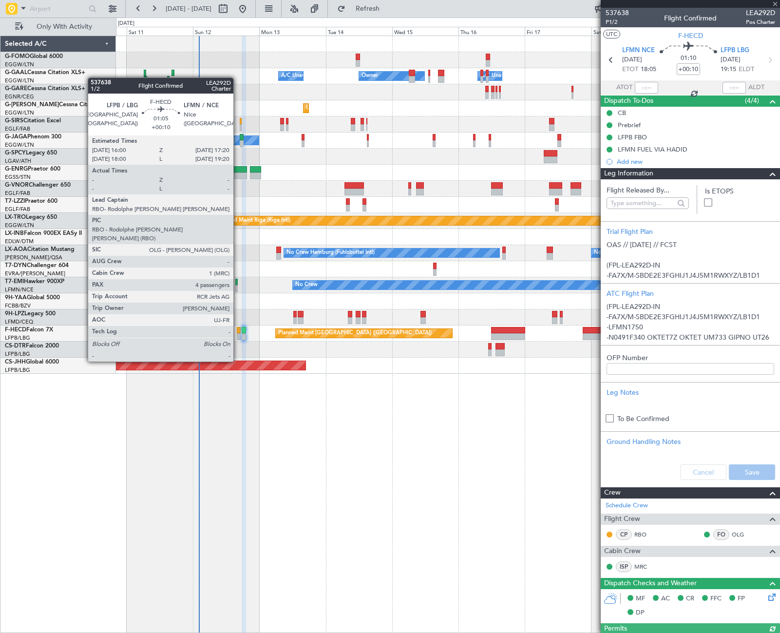
click at [238, 334] on div at bounding box center [239, 336] width 4 height 7
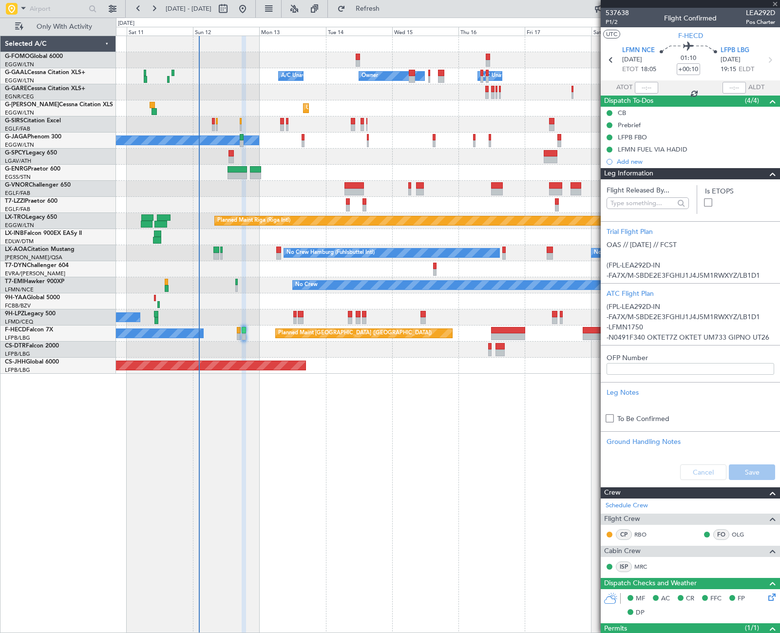
type input "4"
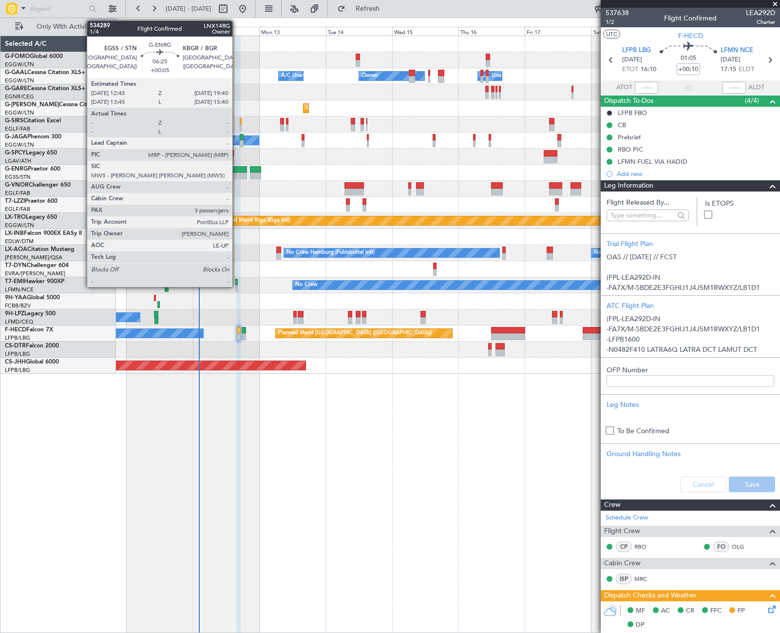
click at [237, 171] on div at bounding box center [236, 169] width 19 height 7
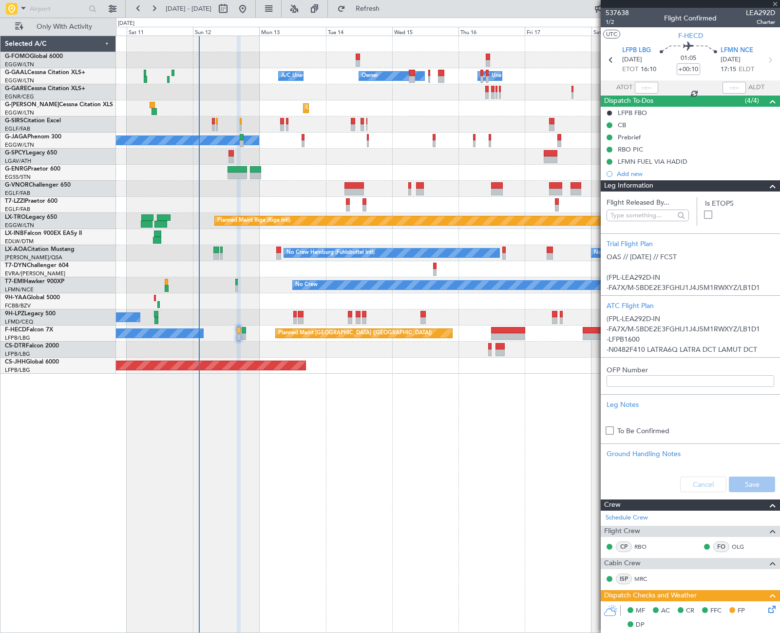
click at [767, 187] on span at bounding box center [773, 186] width 12 height 12
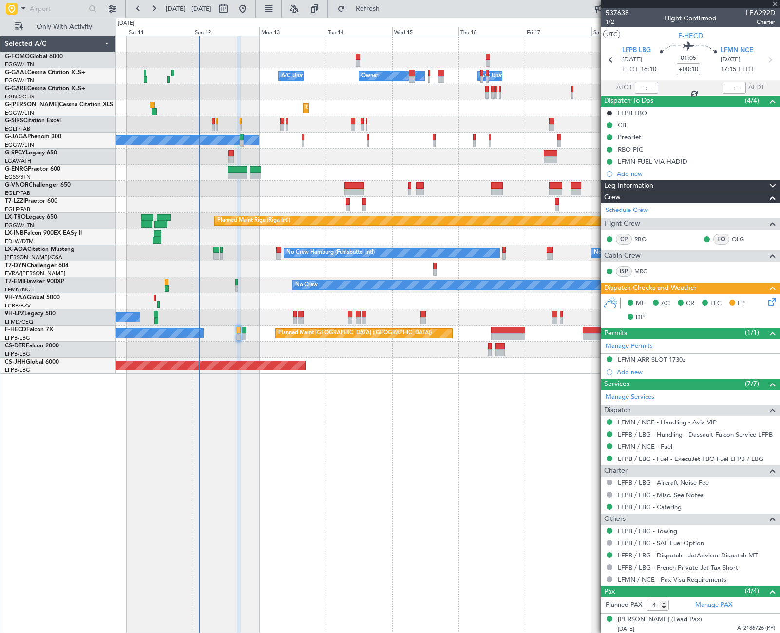
type input "+00:05"
type input "3"
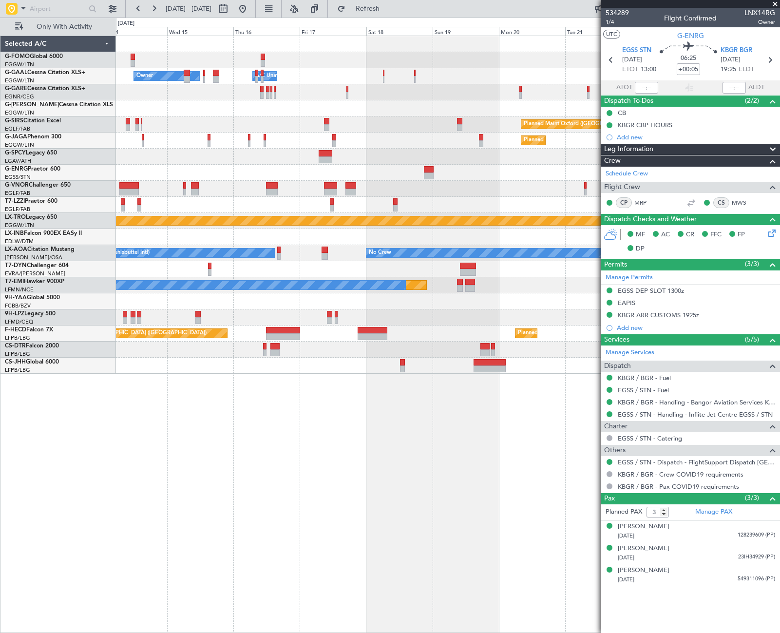
click at [221, 188] on div "Owner Owner A/C Unavailable A/C Unavailable Owner Unplanned Maint London (Luton…" at bounding box center [447, 204] width 663 height 337
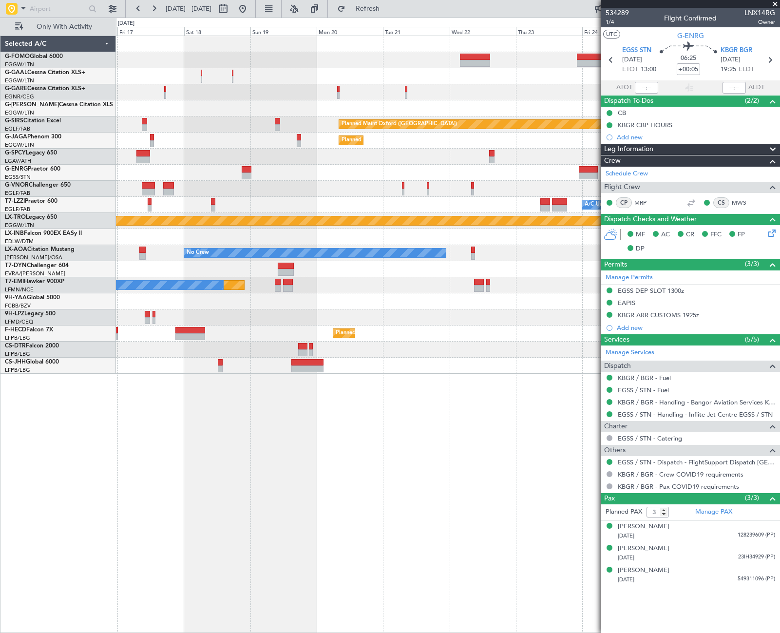
click at [391, 188] on div "Owner A/C Unavailable Owner Owner Planned Maint Oxford (Kidlington) Planned Mai…" at bounding box center [447, 204] width 663 height 337
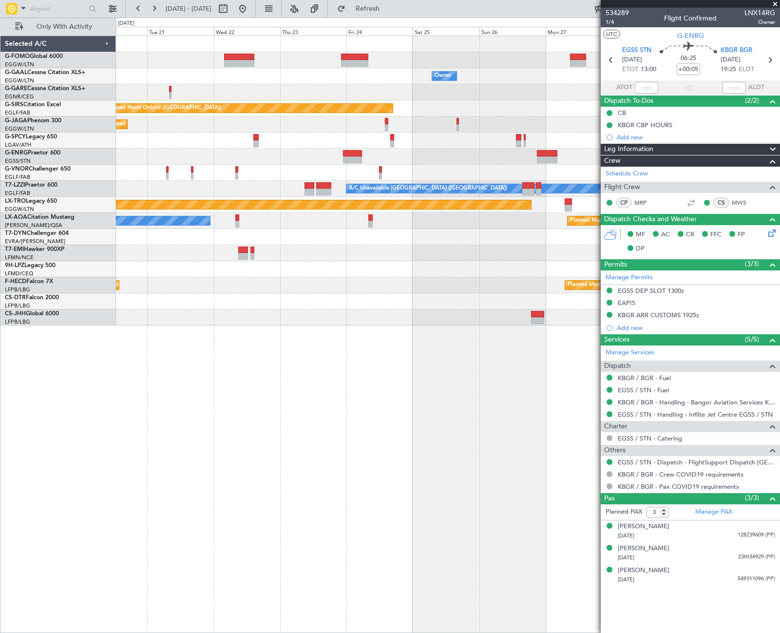
click at [144, 161] on div "Owner Owner Planned Maint Oxford (Kidlington) Planned Maint Paris (Le Bourget) …" at bounding box center [447, 180] width 663 height 289
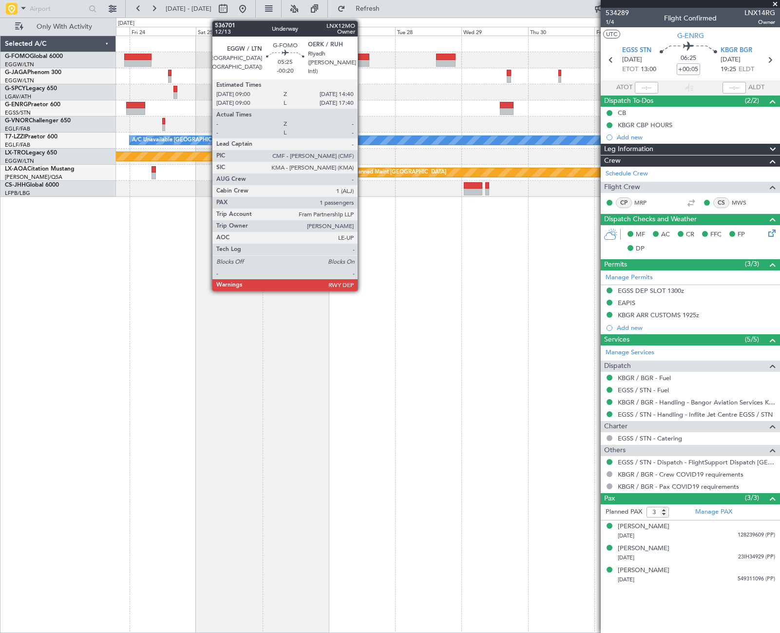
click at [362, 61] on div at bounding box center [361, 63] width 16 height 7
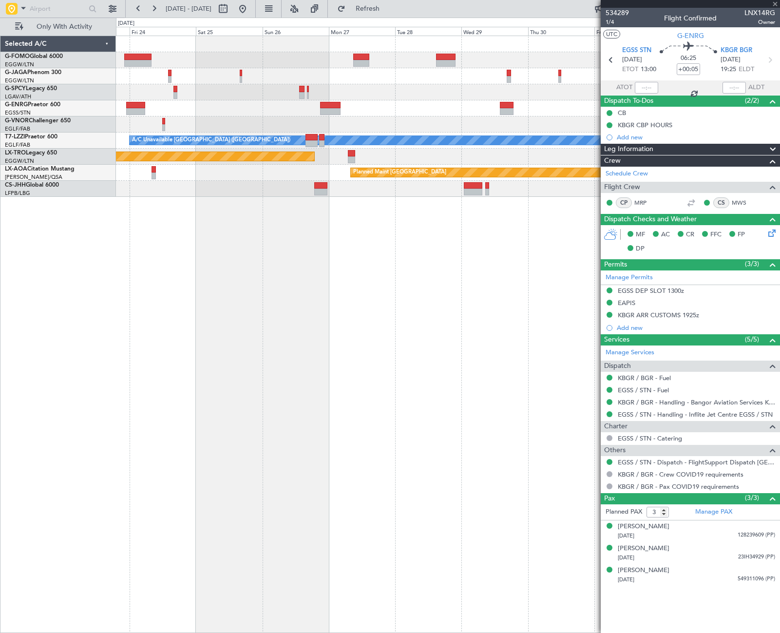
type input "-00:20"
type input "1"
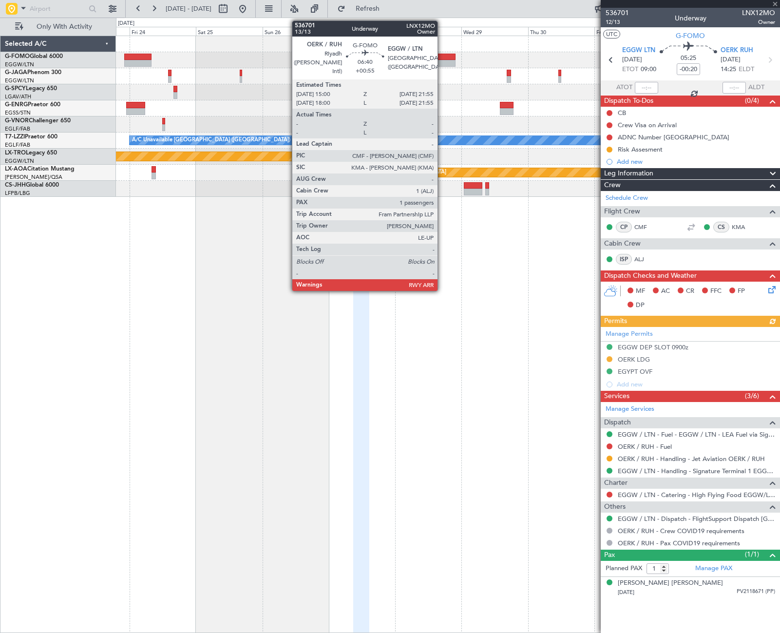
click at [442, 64] on div at bounding box center [445, 63] width 19 height 7
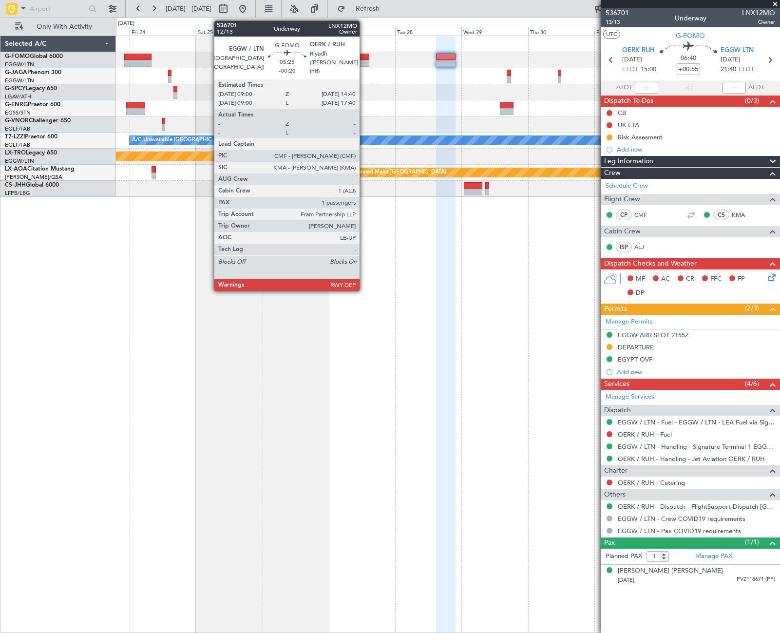
click at [364, 61] on div at bounding box center [361, 63] width 16 height 7
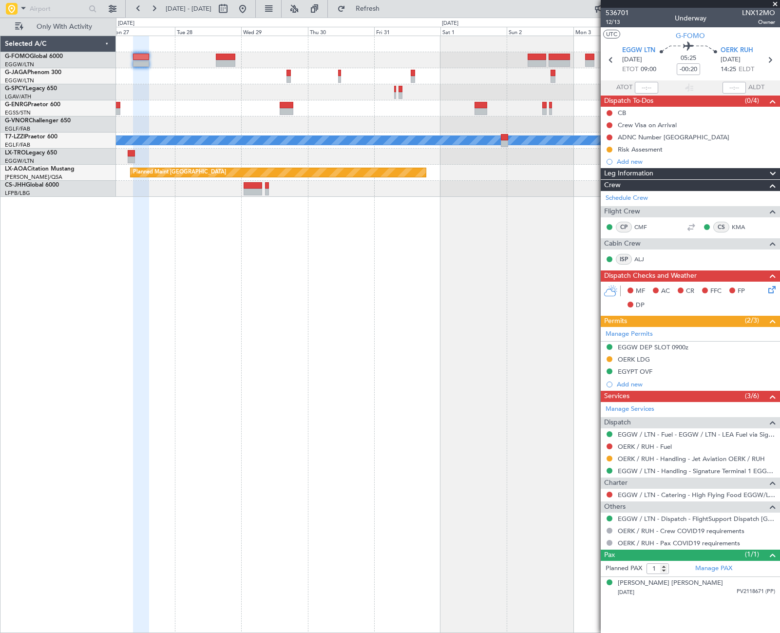
click at [189, 234] on div "A/C Unavailable London (Luton) Planned Maint Riga (Riga Intl) Planned Maint Mon…" at bounding box center [448, 334] width 664 height 597
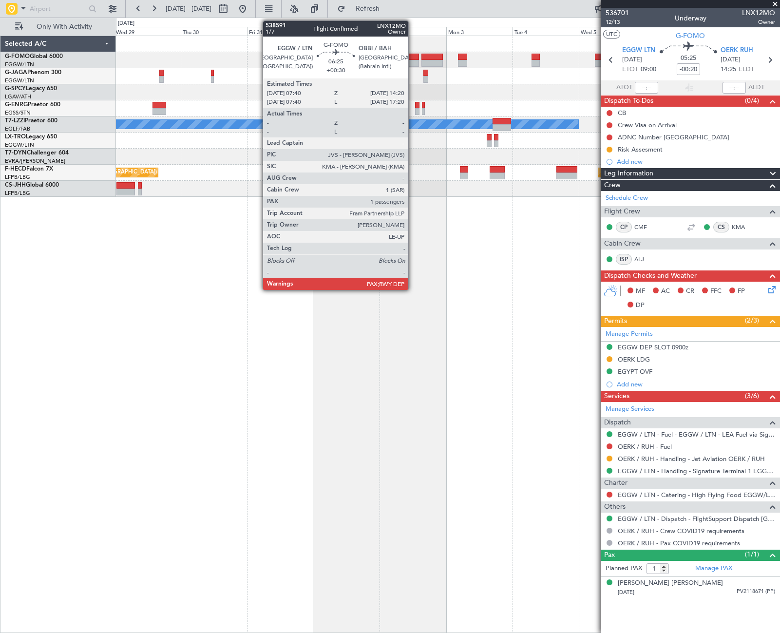
click at [412, 56] on div at bounding box center [409, 57] width 19 height 7
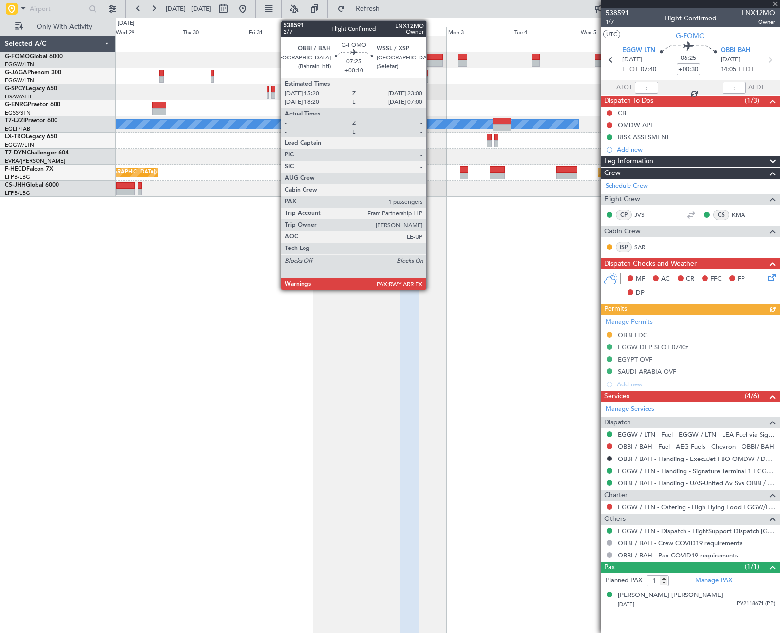
click at [430, 60] on div at bounding box center [431, 63] width 21 height 7
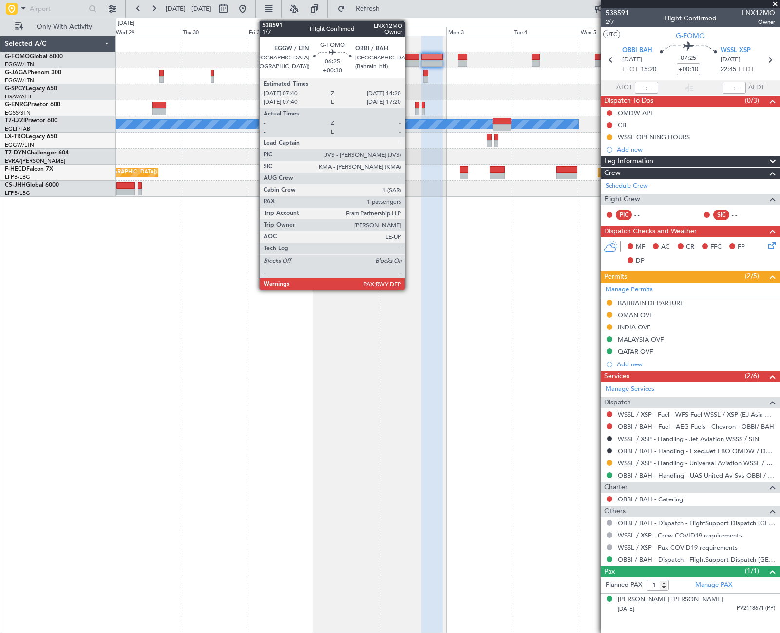
click at [409, 58] on div at bounding box center [409, 57] width 19 height 7
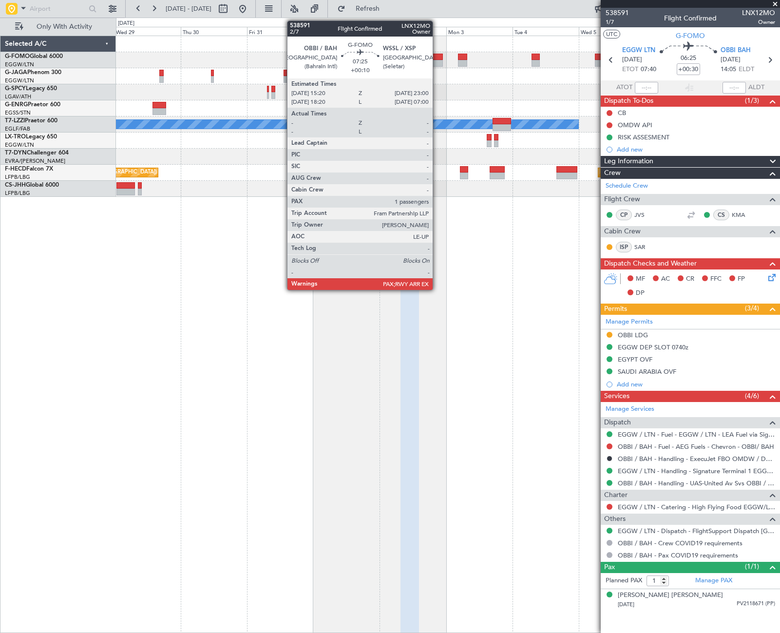
click at [437, 62] on div at bounding box center [431, 63] width 21 height 7
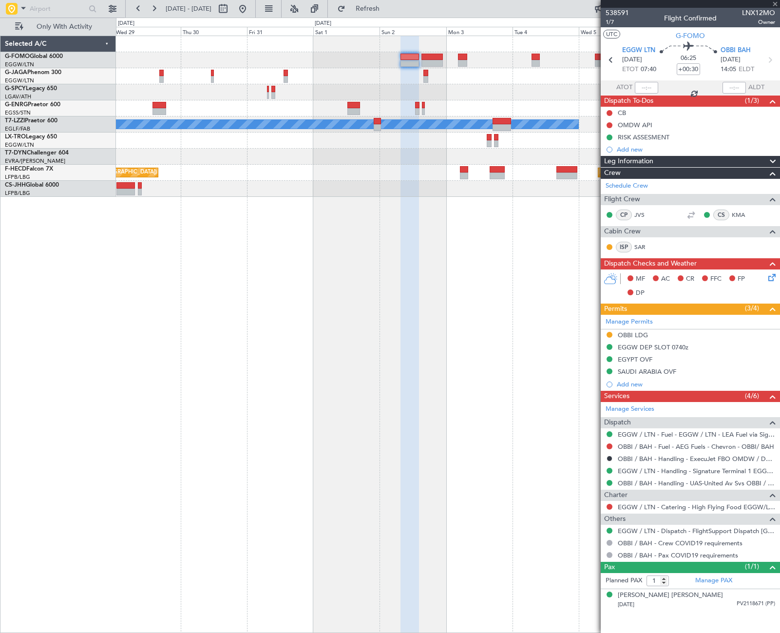
type input "+00:10"
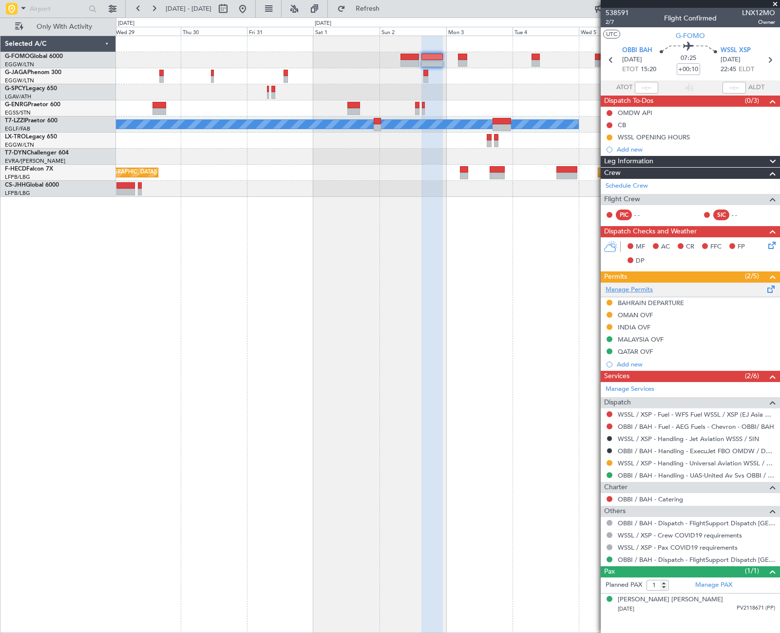
click at [650, 285] on link "Manage Permits" at bounding box center [628, 290] width 47 height 10
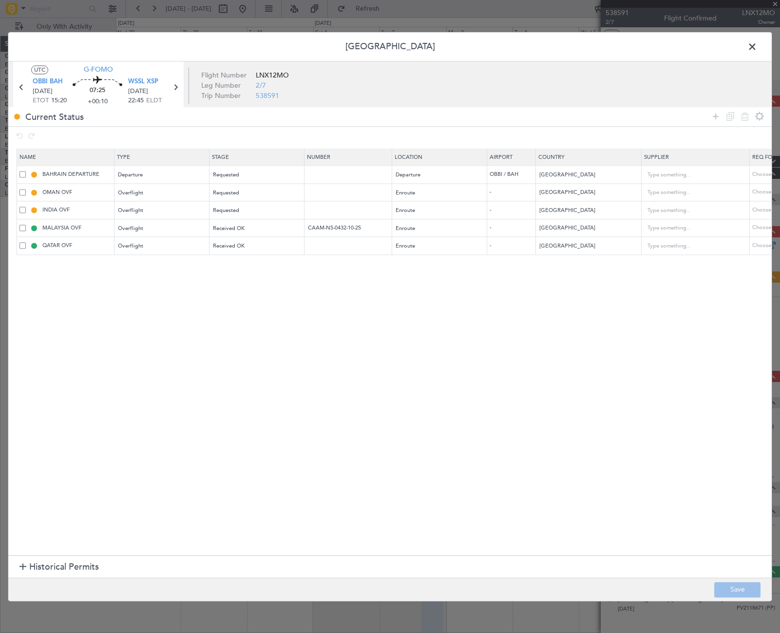
click at [757, 45] on span at bounding box center [757, 48] width 0 height 19
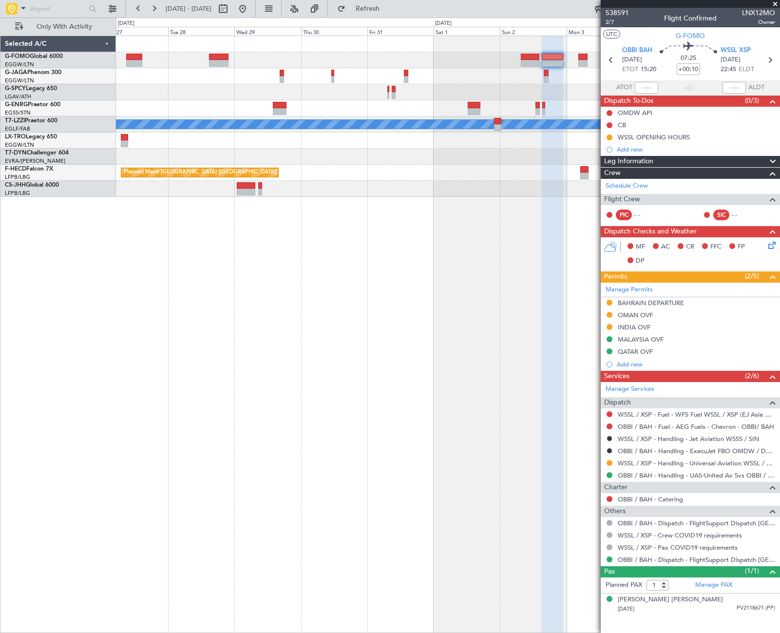
click at [701, 229] on fb-app "29 Oct 2025 - 08 Nov 2025 Refresh Quick Links Only With Activity A/C Unavailabl…" at bounding box center [390, 319] width 780 height 625
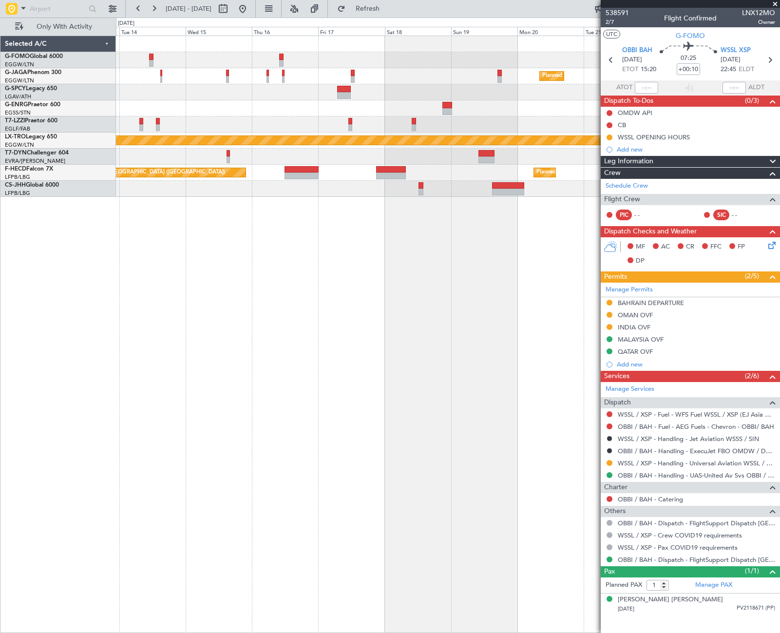
click at [706, 262] on fb-app "29 Oct 2025 - 08 Nov 2025 Refresh Quick Links Only With Activity Planned Maint …" at bounding box center [390, 319] width 780 height 625
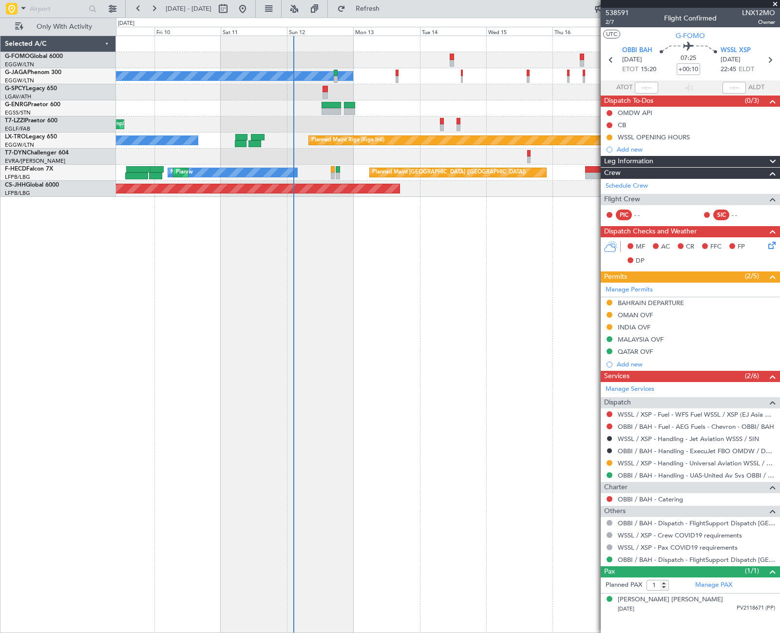
click at [678, 318] on fb-app "29 Oct 2025 - 08 Nov 2025 Refresh Quick Links Only With Activity No Crew Planne…" at bounding box center [390, 319] width 780 height 625
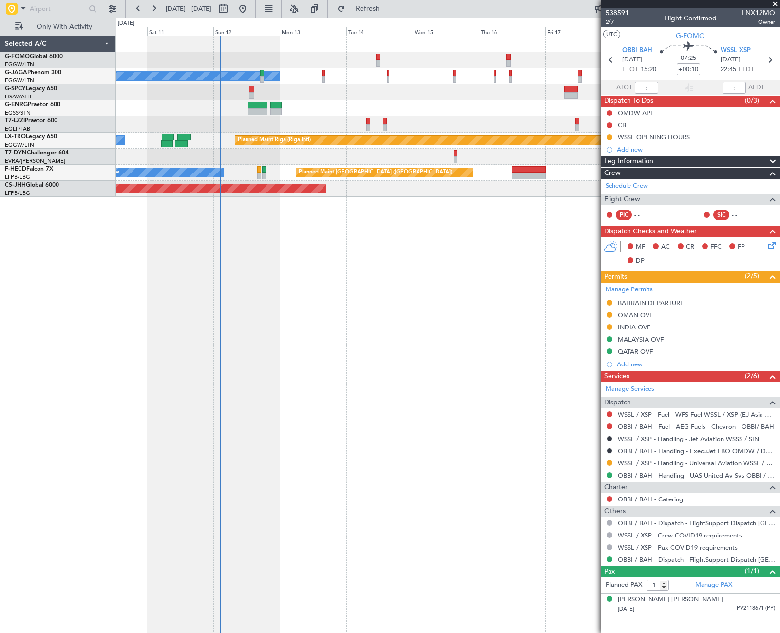
click at [374, 355] on div "No Crew Planned Maint Paris (Le Bourget) Unplanned Maint London (Farnborough) P…" at bounding box center [448, 334] width 664 height 597
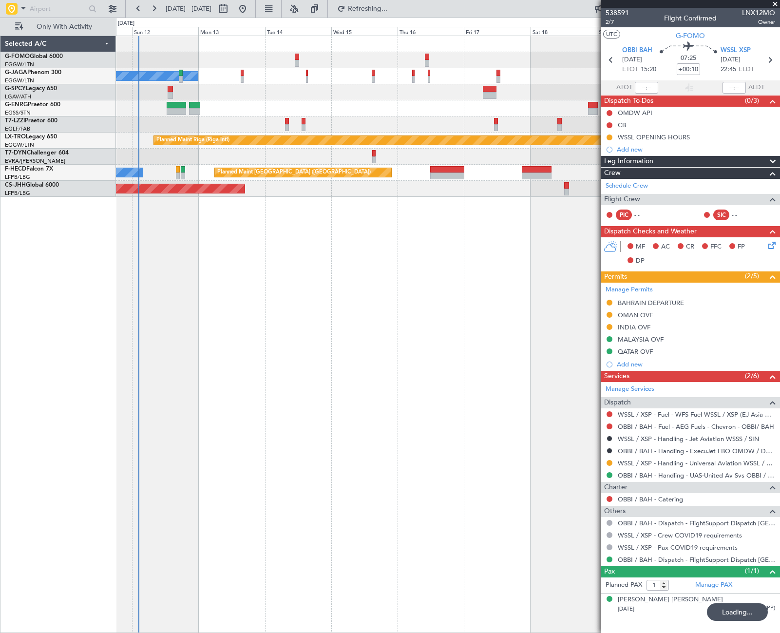
click at [332, 362] on div "No Crew Planned Maint Paris (Le Bourget) Unplanned Maint London (Farnborough) A…" at bounding box center [448, 334] width 664 height 597
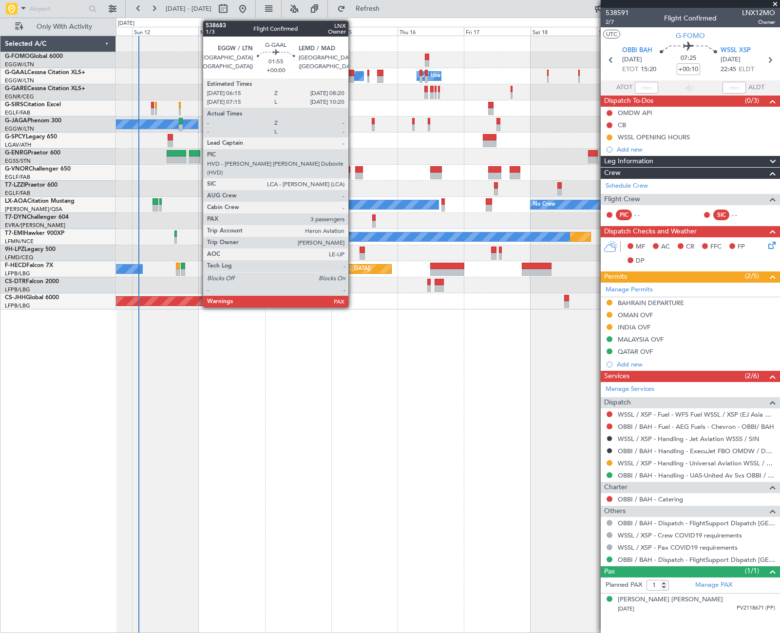
click at [353, 75] on div at bounding box center [351, 73] width 6 height 7
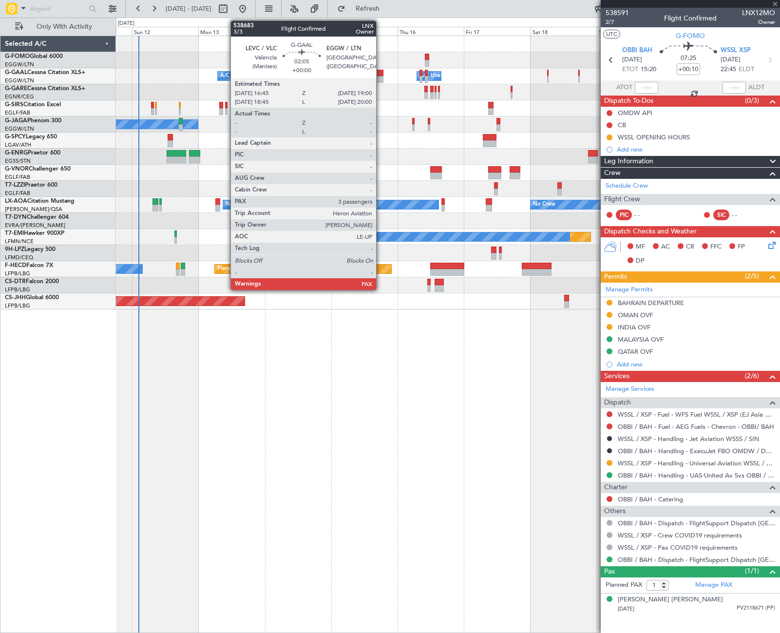
type input "3"
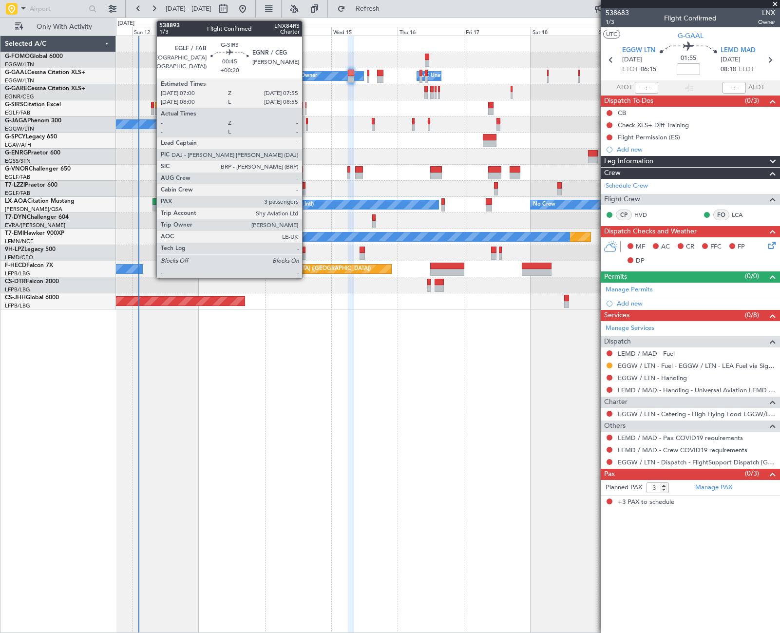
click at [151, 107] on div at bounding box center [152, 105] width 3 height 7
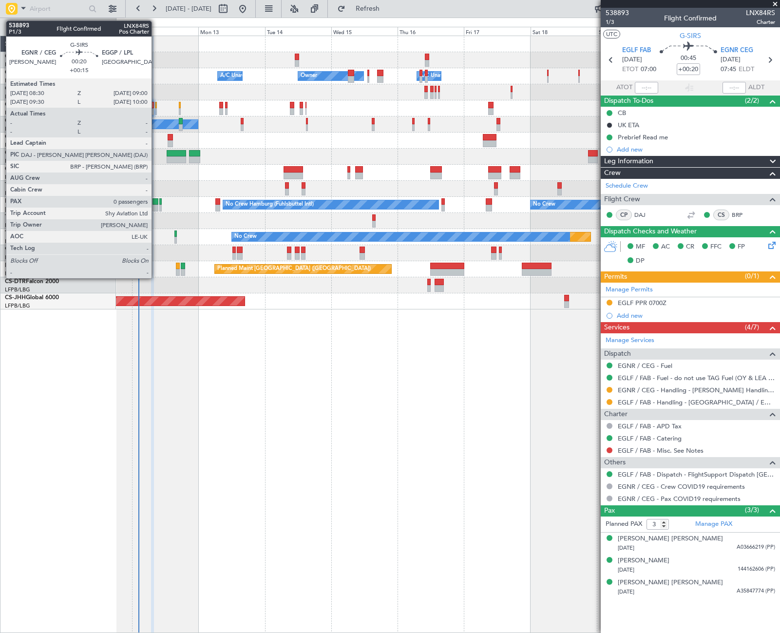
click at [156, 110] on div at bounding box center [155, 111] width 1 height 7
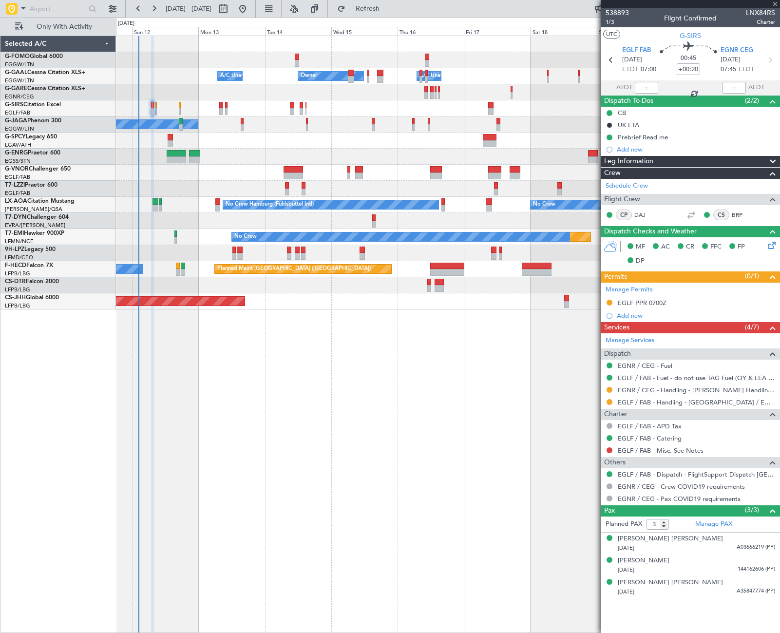
type input "+00:15"
type input "0"
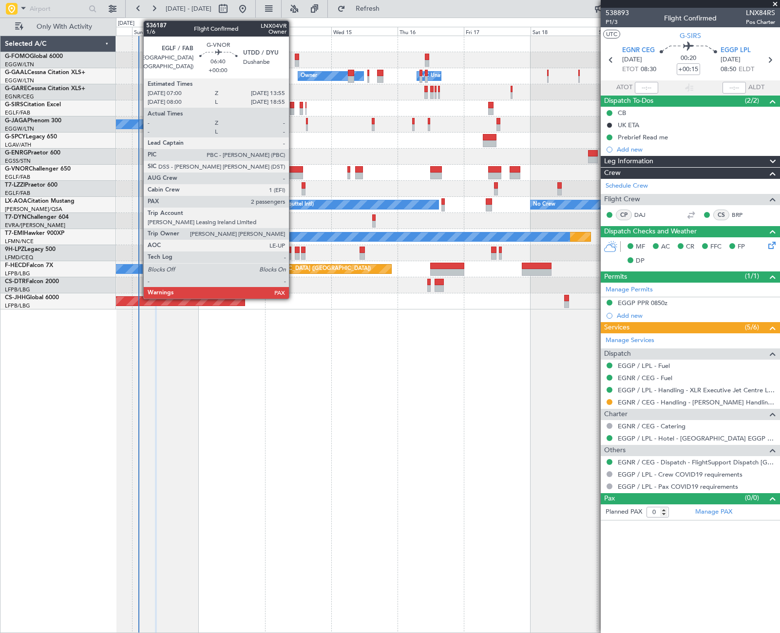
click at [293, 171] on div at bounding box center [292, 169] width 19 height 7
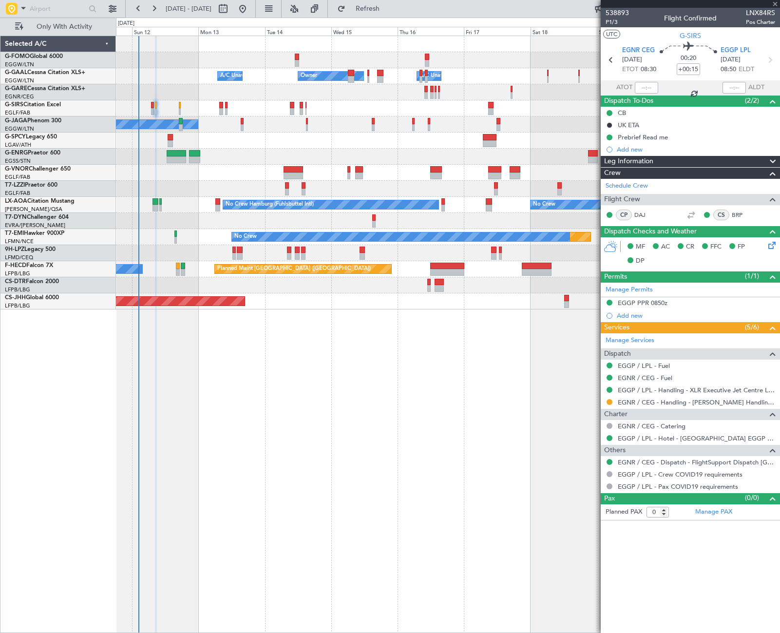
type input "2"
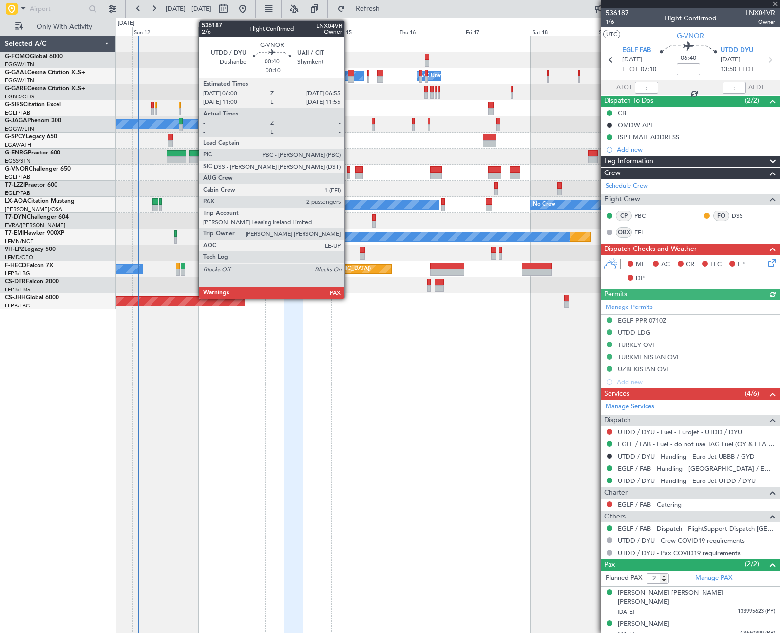
click at [349, 175] on div at bounding box center [348, 175] width 3 height 7
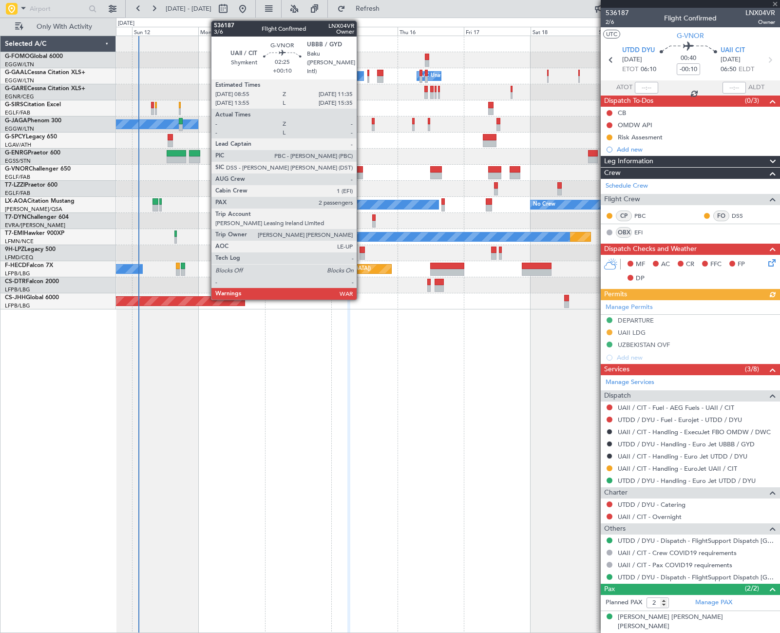
click at [361, 172] on div at bounding box center [359, 175] width 8 height 7
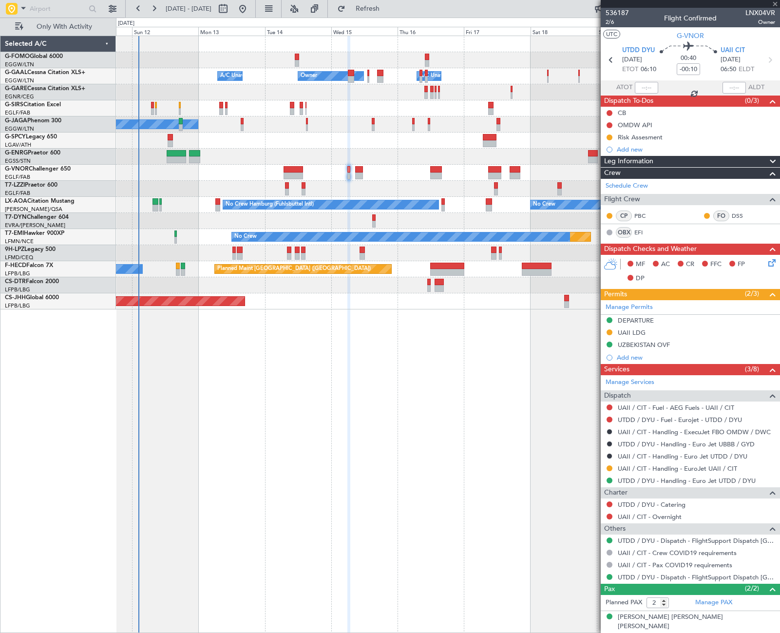
type input "+00:10"
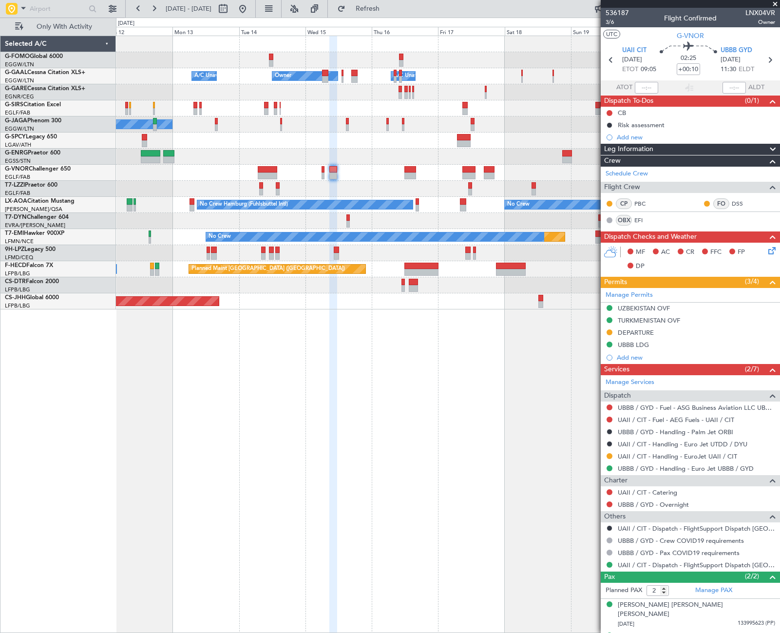
click at [540, 265] on div "Owner A/C Unavailable Owner A/C Unavailable Planned Maint Oxford (Kidlington) A…" at bounding box center [447, 172] width 663 height 273
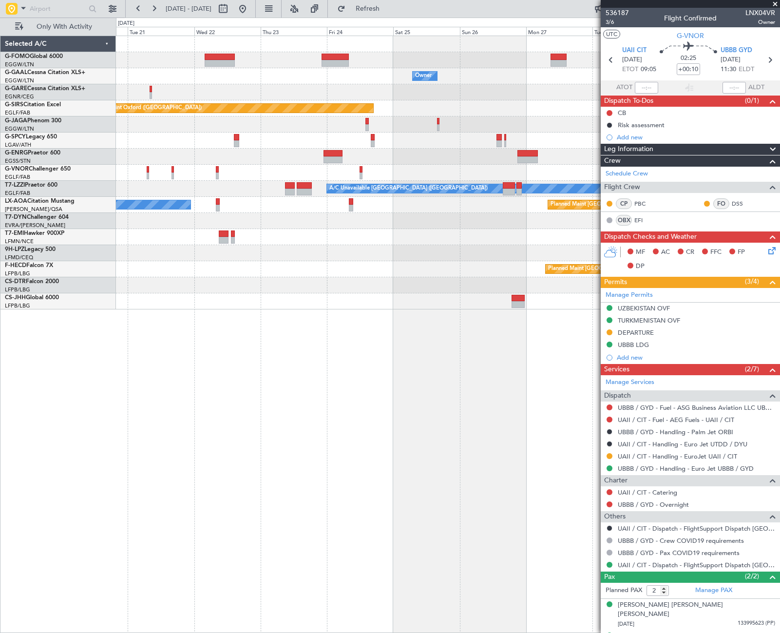
click at [0, 476] on html "11 Oct 2025 - 21 Oct 2025 Refresh Quick Links Only With Activity Owner Owner Pl…" at bounding box center [390, 316] width 780 height 633
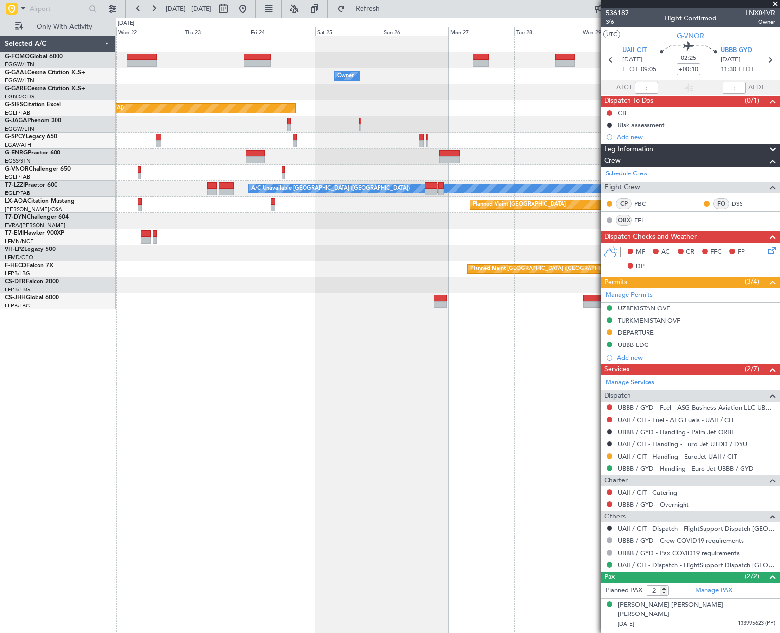
click at [0, 486] on html "11 Oct 2025 - 21 Oct 2025 Refresh Quick Links Only With Activity Owner Owner Pl…" at bounding box center [390, 316] width 780 height 633
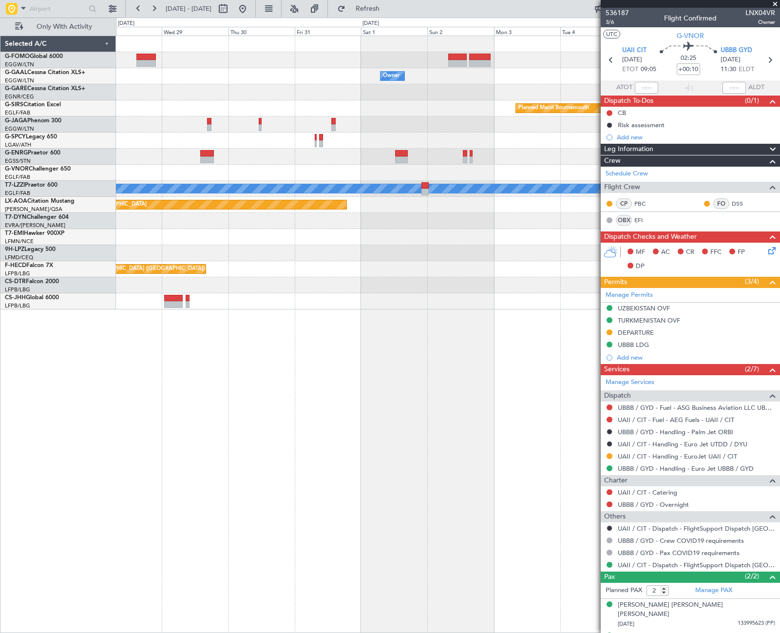
click at [256, 454] on div "Owner Planned Maint Bournemouth Planned Maint Bournemouth A/C Unavailable Londo…" at bounding box center [448, 334] width 664 height 597
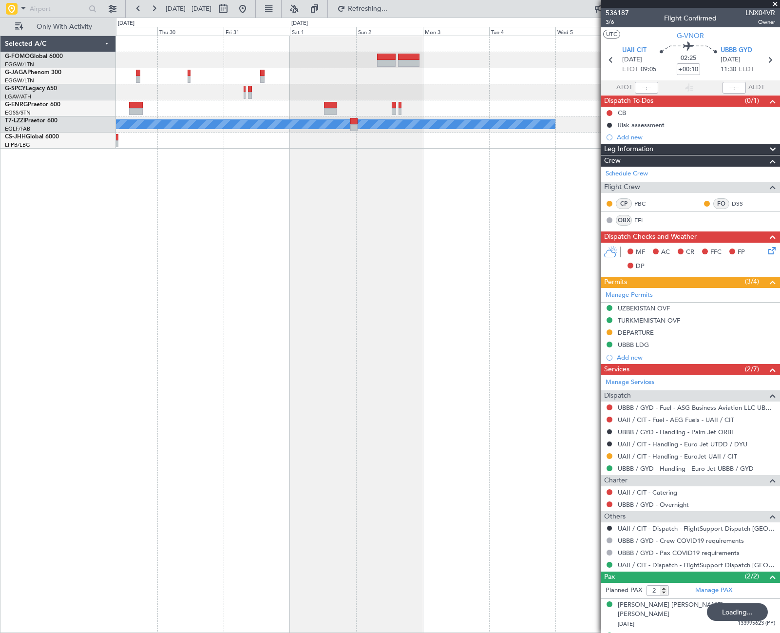
click at [273, 413] on div "A/C Unavailable [GEOGRAPHIC_DATA] ([GEOGRAPHIC_DATA])" at bounding box center [448, 334] width 664 height 597
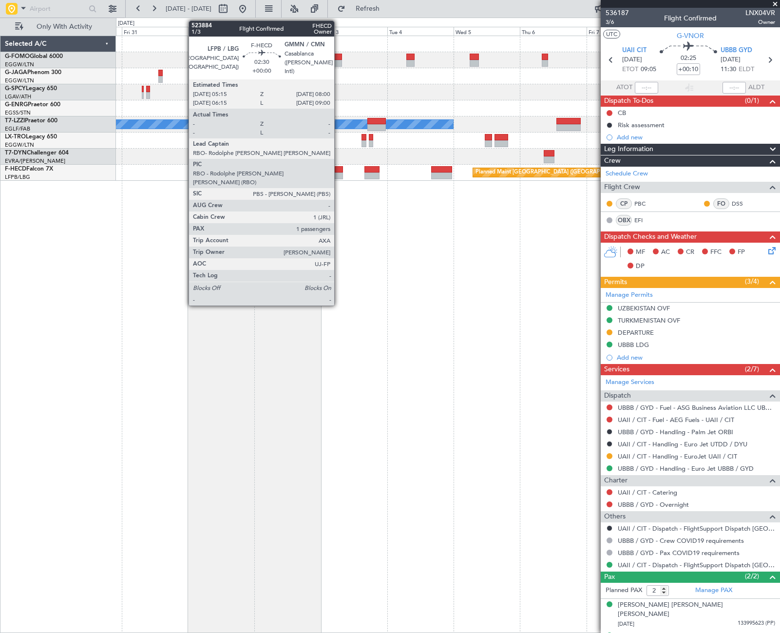
click at [338, 169] on div at bounding box center [339, 169] width 8 height 7
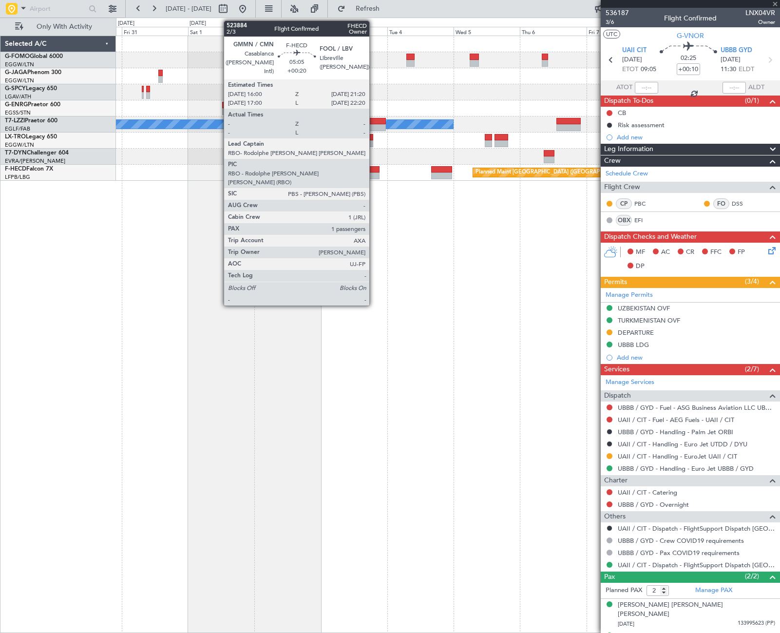
type input "1"
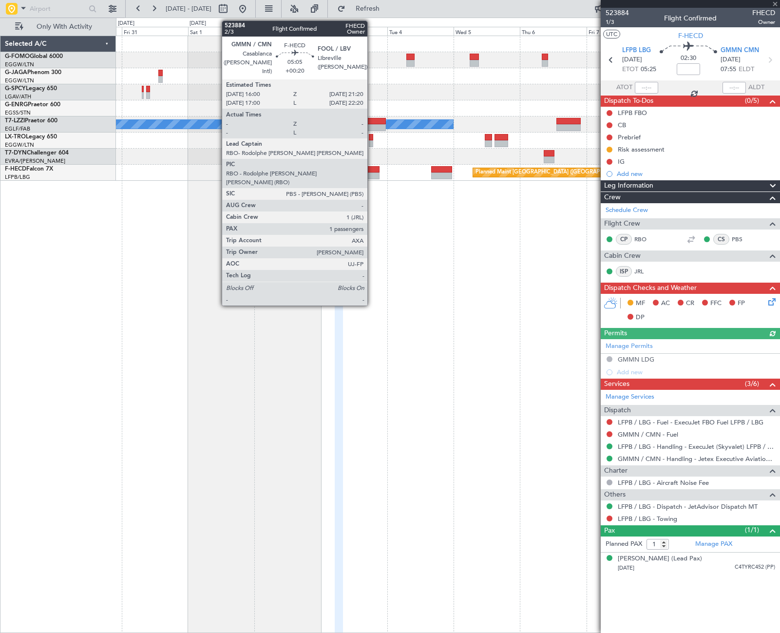
click at [372, 170] on div at bounding box center [371, 169] width 15 height 7
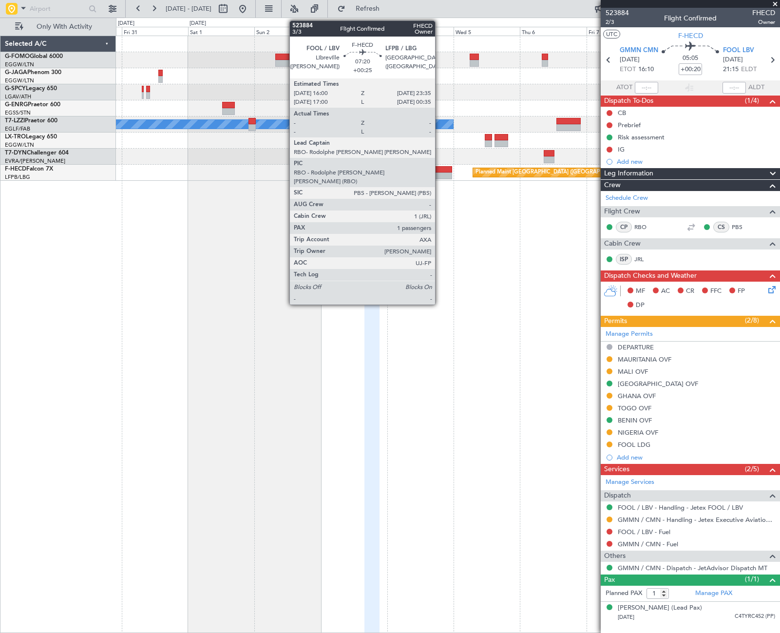
click at [439, 172] on div at bounding box center [441, 169] width 21 height 7
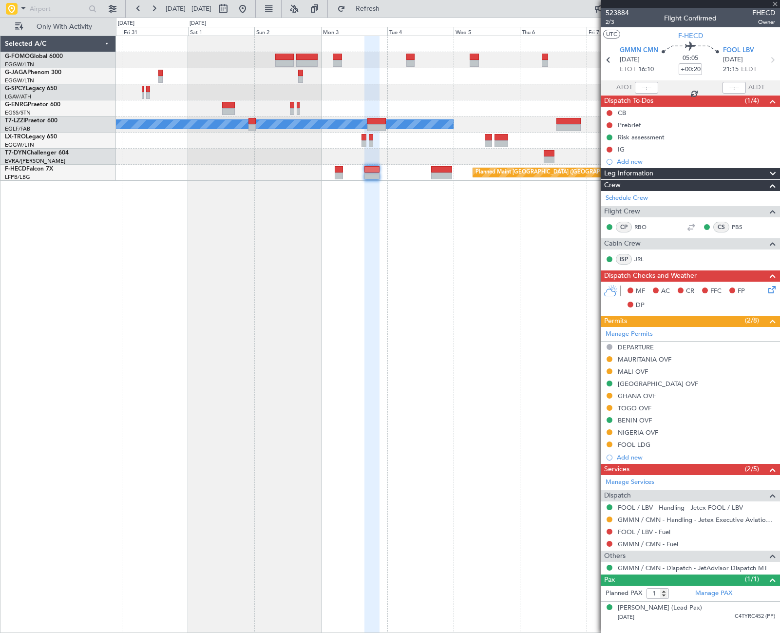
type input "+00:25"
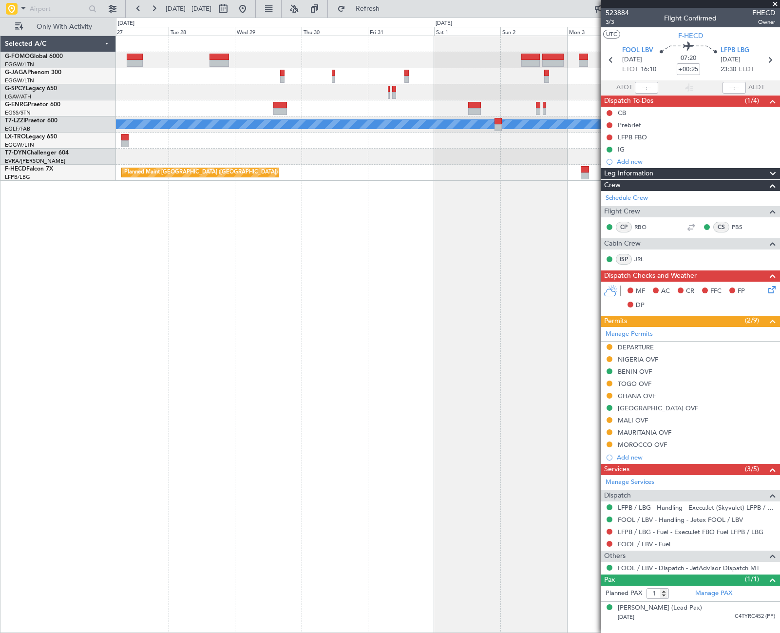
click at [779, 227] on html "30 Oct 2025 - 09 Nov 2025 Refresh Quick Links Only With Activity A/C Unavailabl…" at bounding box center [390, 316] width 780 height 633
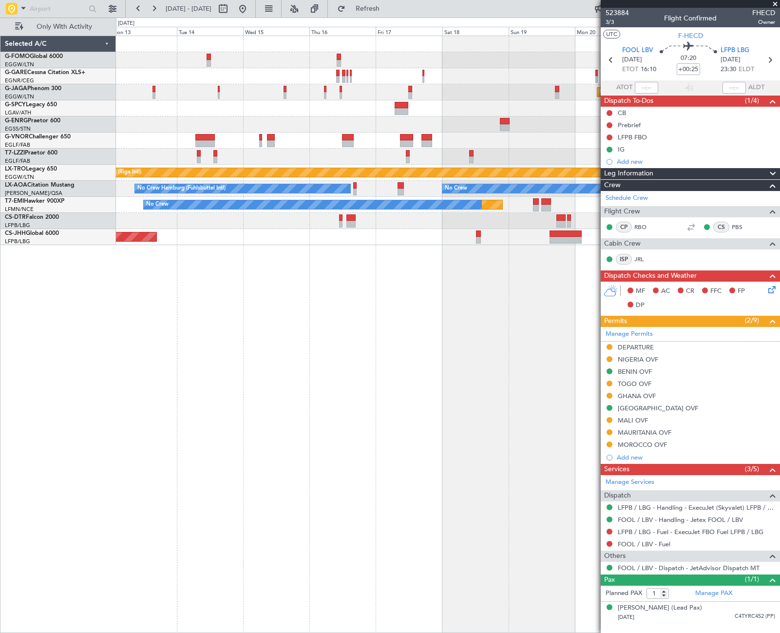
click at [779, 278] on html "19 Oct 2025 - 29 Oct 2025 Refresh Quick Links Only With Activity Planned Maint …" at bounding box center [390, 316] width 780 height 633
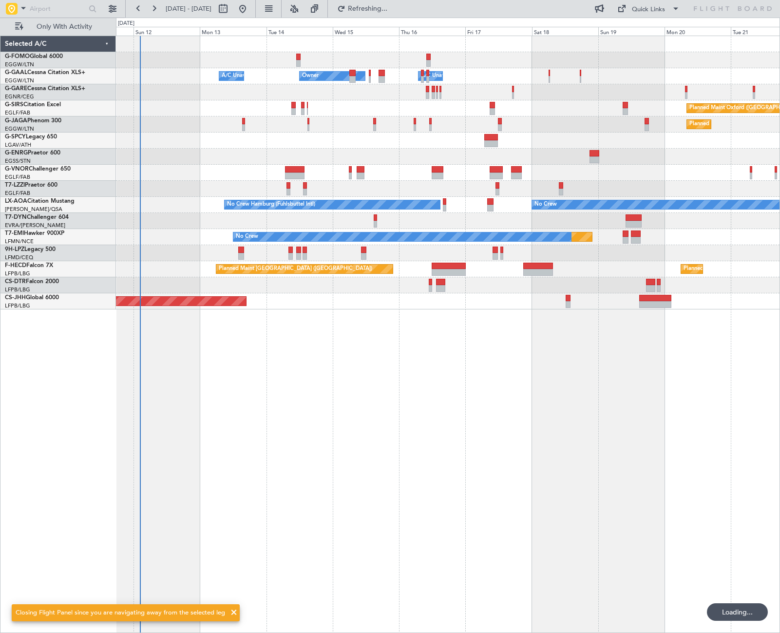
click at [252, 390] on div "Owner Owner A/C Unavailable A/C Unavailable Planned Maint Oxford (Kidlington) P…" at bounding box center [448, 334] width 664 height 597
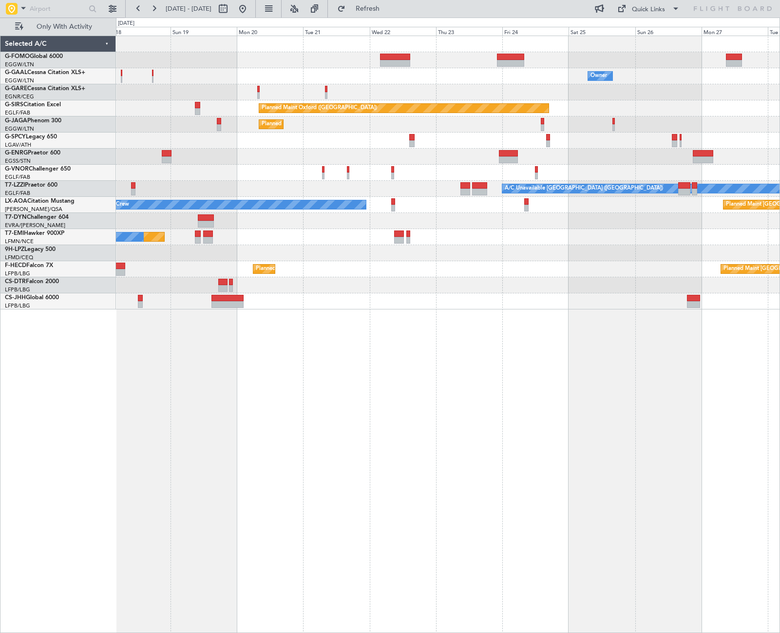
click at [147, 303] on div "Owner A/C Unavailable Owner Planned Maint Oxford (Kidlington) Planned Maint Par…" at bounding box center [447, 172] width 663 height 273
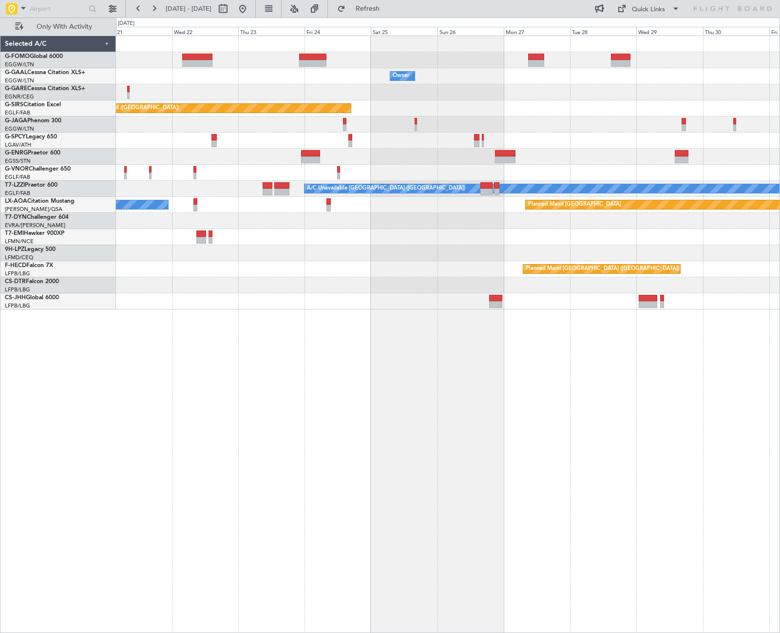
click at [212, 325] on div "Owner Owner Planned Maint Oxford (Kidlington) Planned Maint Paris (Le Bourget) …" at bounding box center [448, 334] width 664 height 597
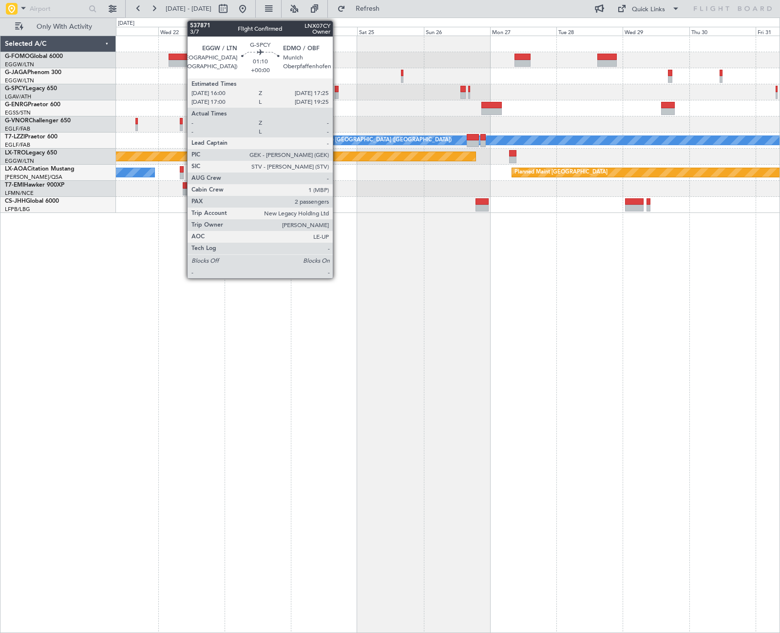
click at [337, 93] on div at bounding box center [337, 95] width 4 height 7
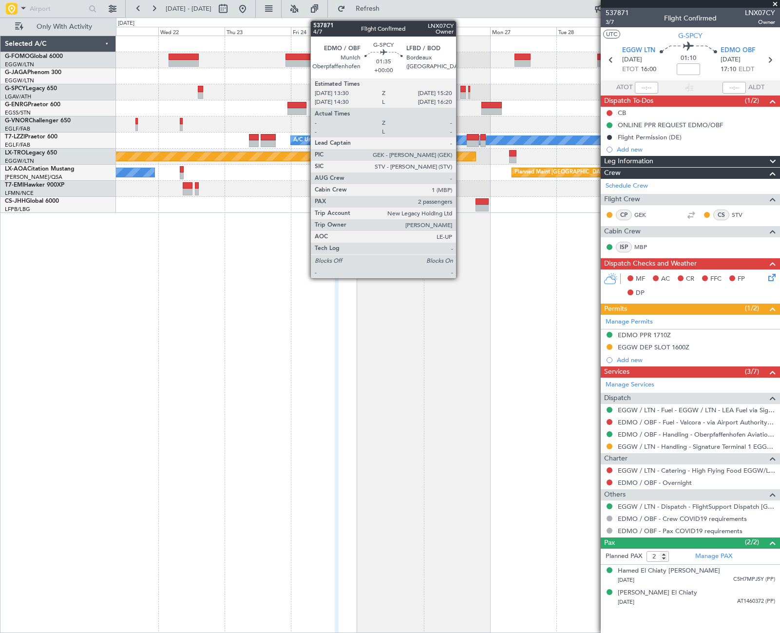
click at [460, 89] on div at bounding box center [462, 89] width 5 height 7
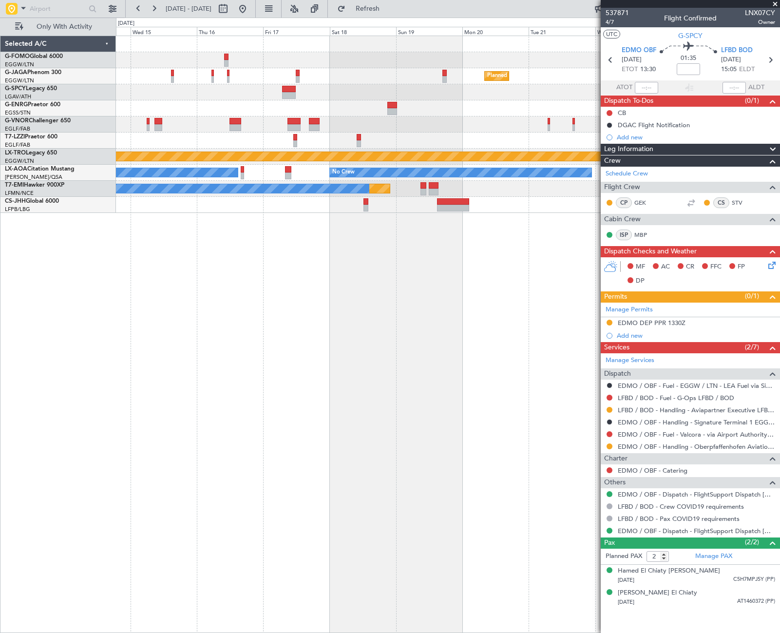
click at [779, 325] on html "21 Oct 2025 - 31 Oct 2025 Refresh Quick Links Only With Activity Planned Maint …" at bounding box center [390, 316] width 780 height 633
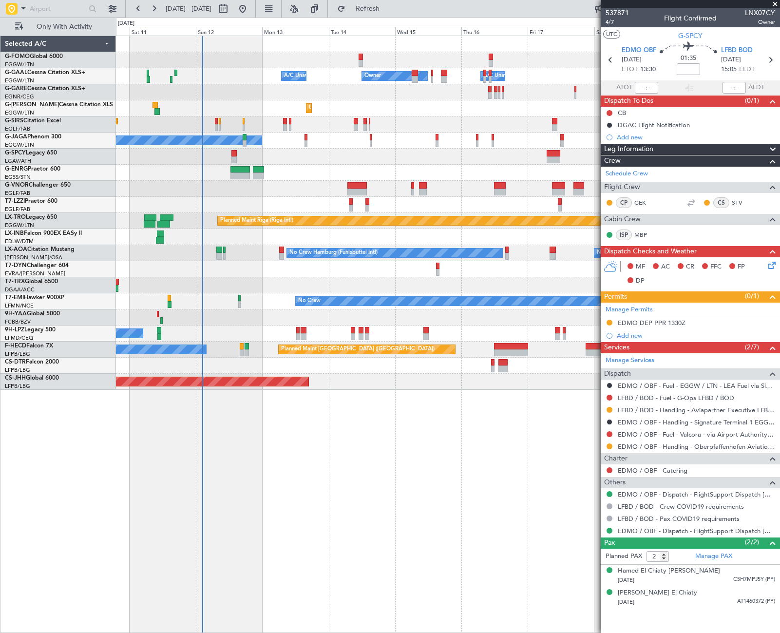
click at [326, 386] on div "Owner Owner A/C Unavailable A/C Unavailable Unplanned Maint London (Luton) Plan…" at bounding box center [448, 334] width 664 height 597
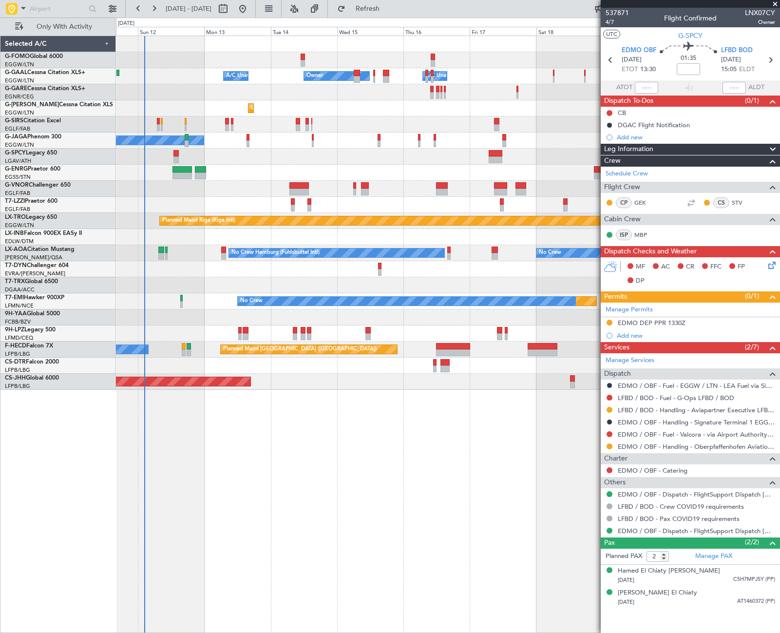
click at [308, 430] on div "Owner Owner A/C Unavailable A/C Unavailable Unplanned Maint London (Luton) Plan…" at bounding box center [448, 334] width 664 height 597
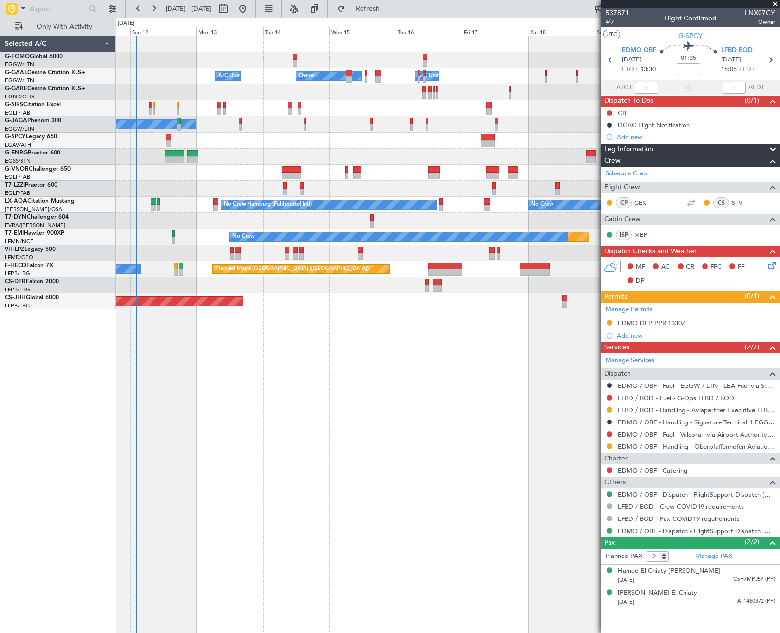
click at [303, 430] on div "Owner Owner A/C Unavailable A/C Unavailable Planned Maint Oxford (Kidlington) A…" at bounding box center [448, 334] width 664 height 597
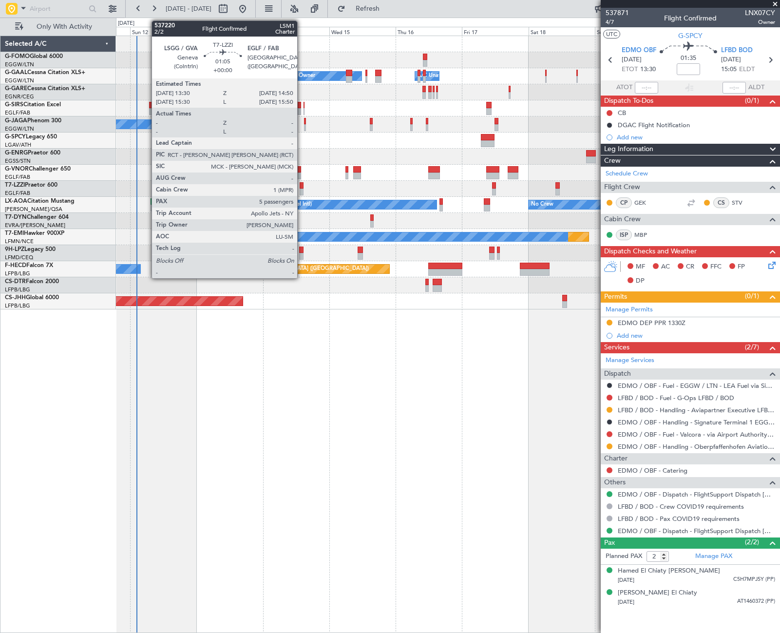
click at [301, 189] on div at bounding box center [301, 191] width 4 height 7
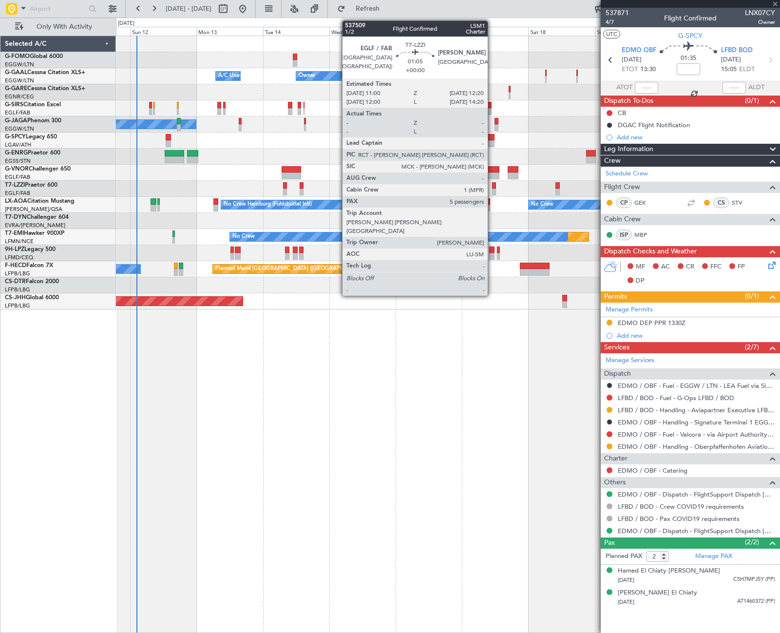
type input "5"
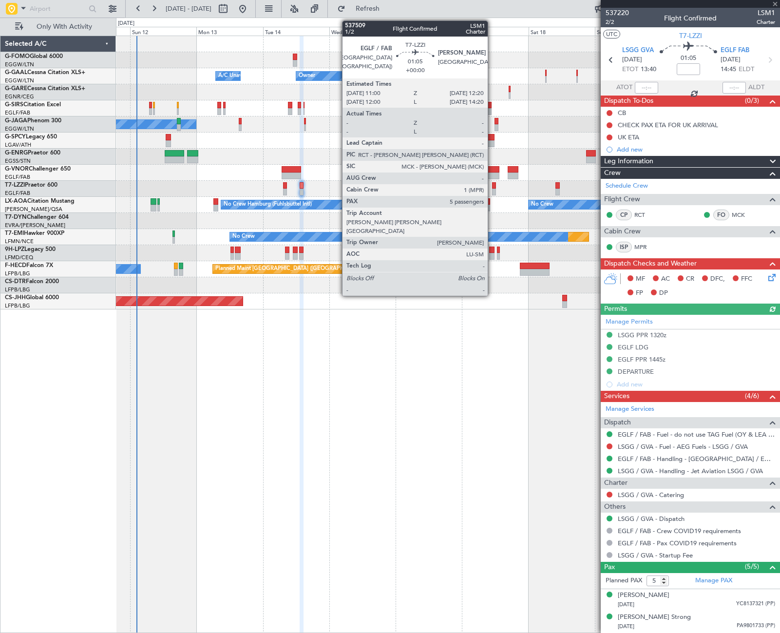
click at [492, 187] on div at bounding box center [494, 185] width 4 height 7
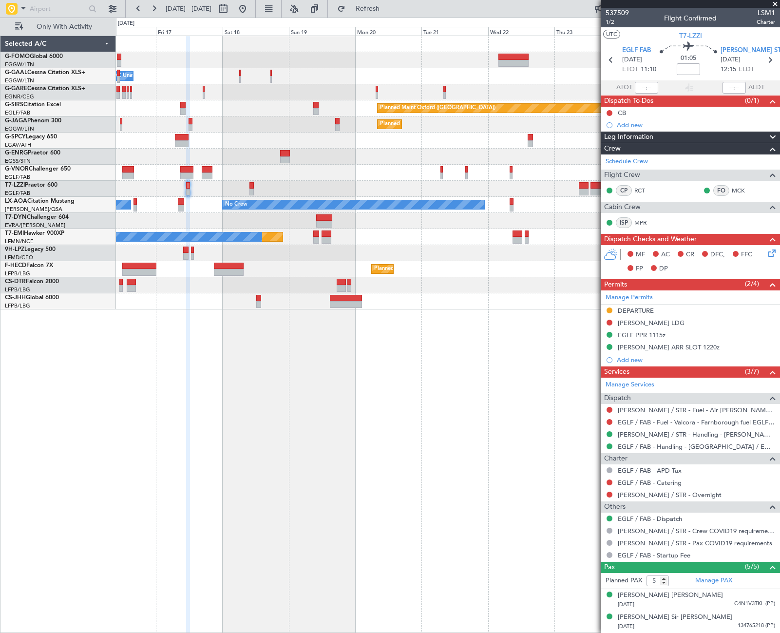
click at [138, 371] on div "Owner A/C Unavailable Owner Owner Planned Maint Oxford (Kidlington) Planned Mai…" at bounding box center [448, 334] width 664 height 597
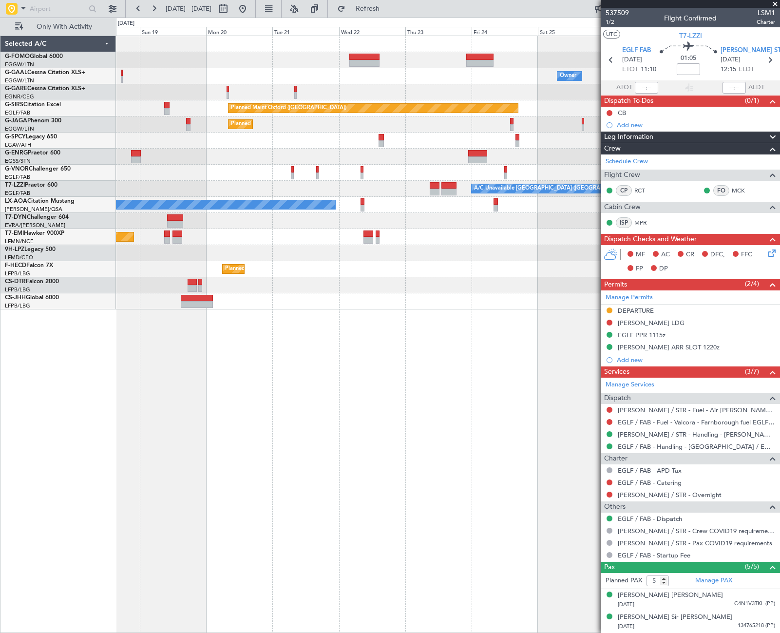
click at [159, 426] on div "Owner A/C Unavailable Owner Planned Maint Oxford (Kidlington) Planned Maint Par…" at bounding box center [448, 334] width 664 height 597
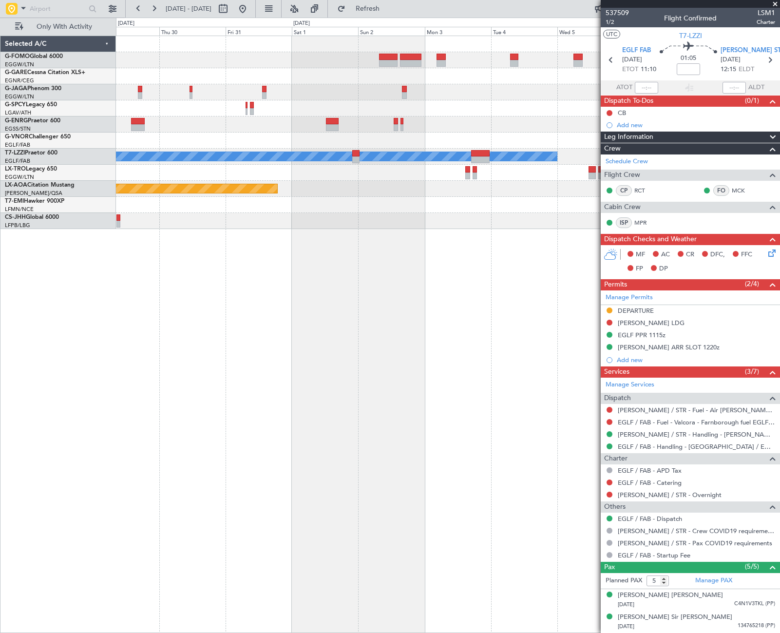
click at [0, 460] on html "20 Oct 2025 - 30 Oct 2025 Refresh Quick Links Only With Activity A/C Unavailabl…" at bounding box center [390, 316] width 780 height 633
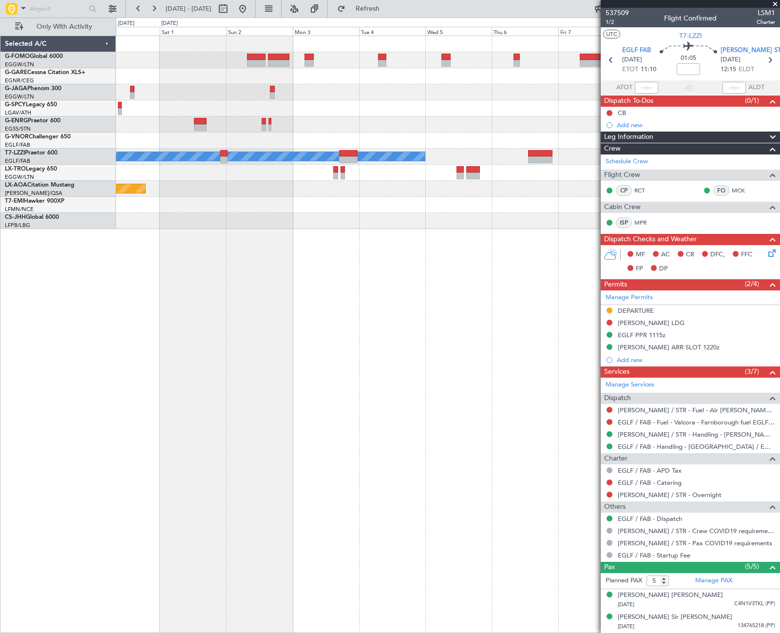
click at [119, 463] on div "A/C Unavailable London (Luton) Planned Maint Monchengladbach" at bounding box center [448, 334] width 664 height 597
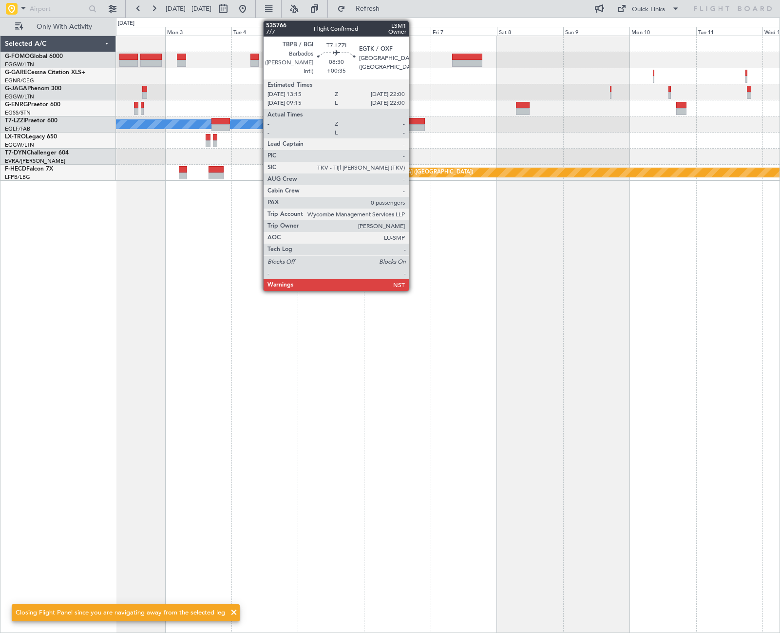
click at [413, 126] on div at bounding box center [412, 127] width 24 height 7
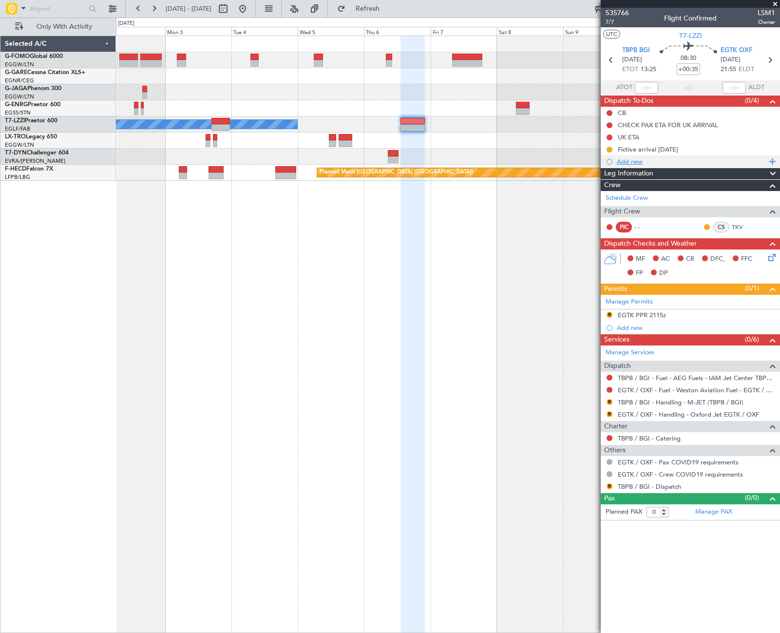
click at [630, 161] on div "Add new" at bounding box center [692, 161] width 150 height 8
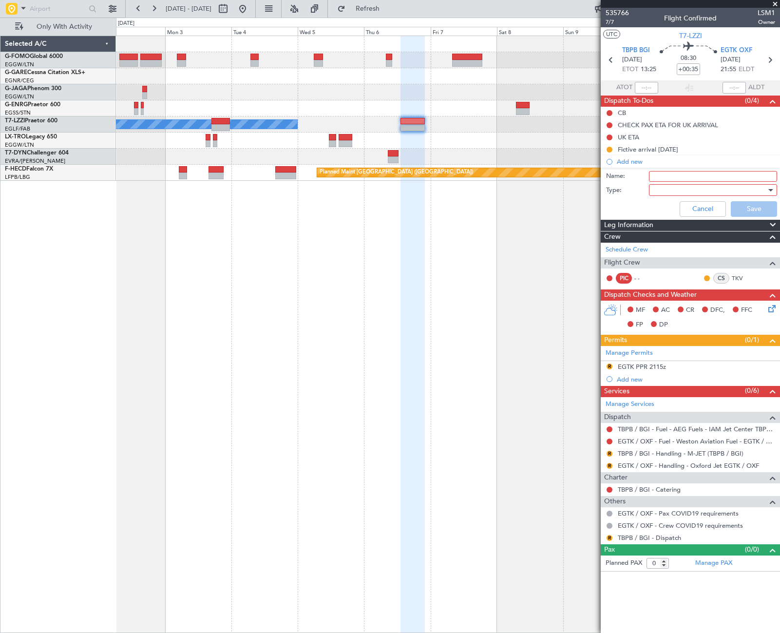
click at [662, 175] on input "Name:" at bounding box center [713, 176] width 128 height 11
type input "EGTK Op Hours"
click at [705, 190] on div at bounding box center [709, 190] width 113 height 15
click at [684, 211] on span "Generic" at bounding box center [707, 210] width 119 height 15
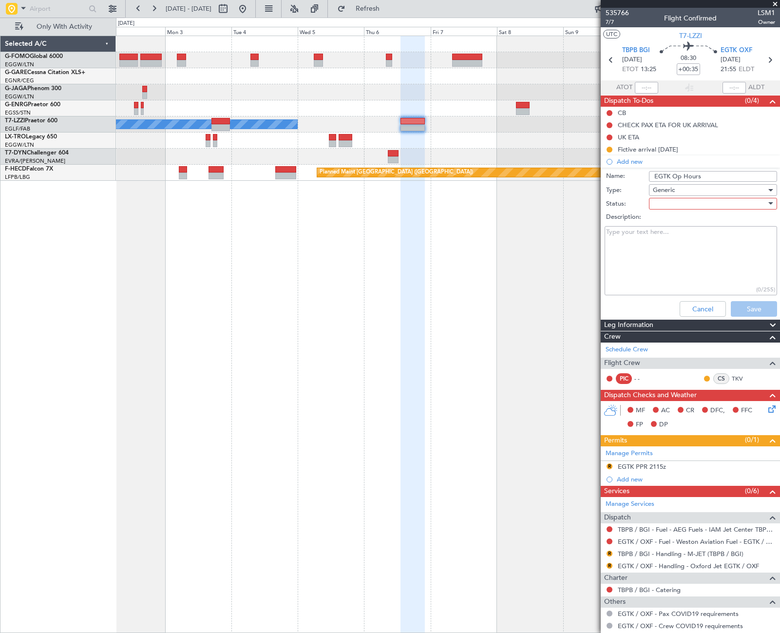
click at [681, 205] on div at bounding box center [709, 203] width 113 height 15
click at [678, 223] on span "Not Started" at bounding box center [708, 223] width 114 height 15
click at [636, 248] on textarea "Description:" at bounding box center [690, 261] width 172 height 70
paste textarea "The FBO operational from 0600L – 2230L Ground handling is operational from 0600…"
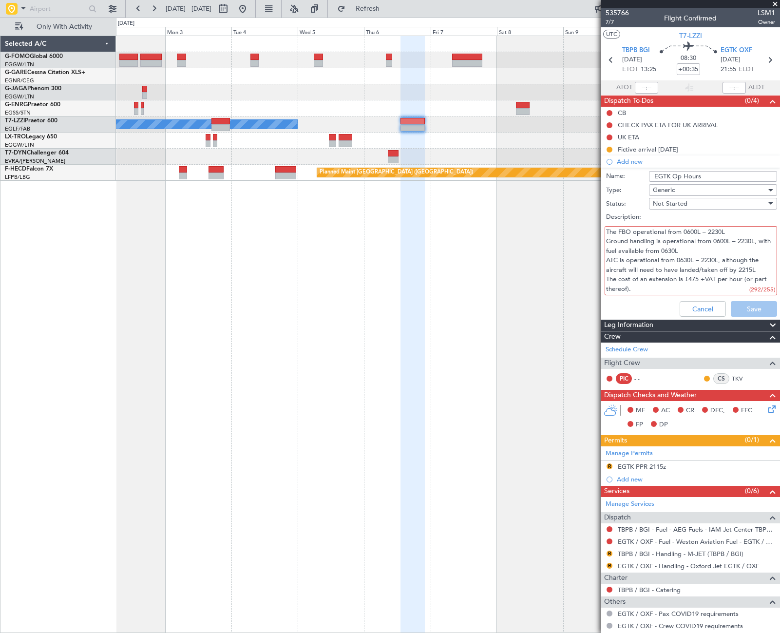
click at [674, 287] on textarea "The FBO operational from 0600L – 2230L Ground handling is operational from 0600…" at bounding box center [690, 261] width 172 height 70
drag, startPoint x: 650, startPoint y: 292, endPoint x: 621, endPoint y: 282, distance: 30.3
click at [621, 281] on textarea "The FBO operational from 0600L – 2230L Ground handling is operational from 0600…" at bounding box center [690, 261] width 172 height 70
click at [654, 280] on textarea "The FBO operational from 0600L – 2230L Ground handling is operational from 0600…" at bounding box center [690, 261] width 172 height 70
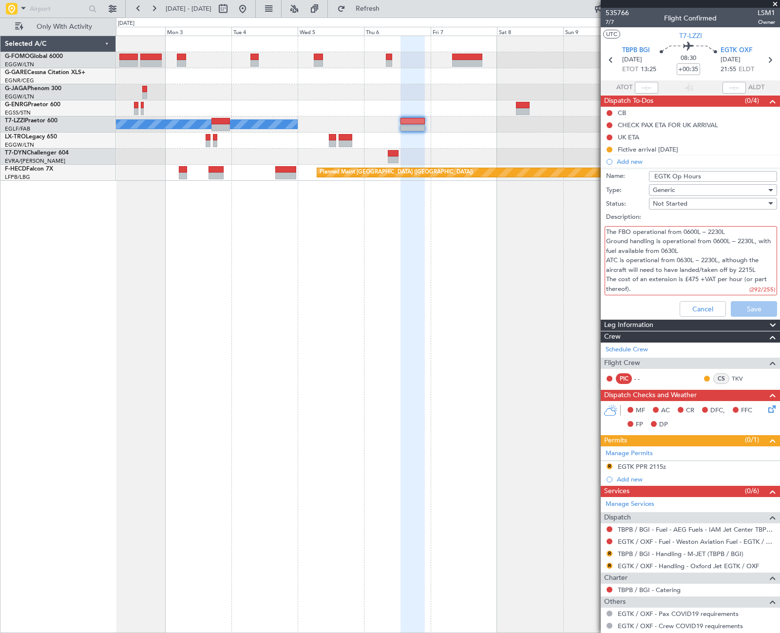
drag, startPoint x: 661, startPoint y: 281, endPoint x: 602, endPoint y: 273, distance: 59.9
click at [602, 273] on div "The FBO operational from 0600L – 2230L Ground handling is operational from 0600…" at bounding box center [690, 261] width 189 height 74
type textarea "The FBO operational from 0600L – 2230L Ground handling is operational from 0600…"
click at [748, 308] on button "Save" at bounding box center [753, 309] width 46 height 16
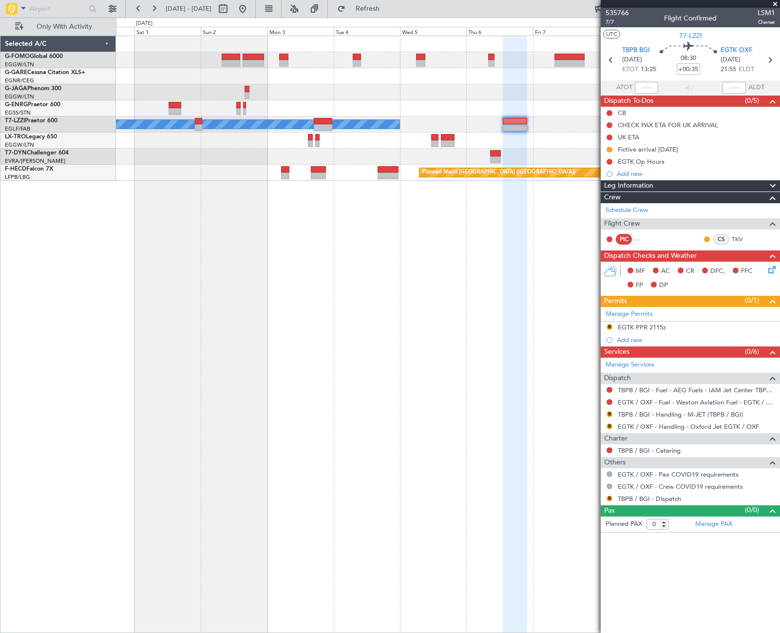
click at [495, 258] on div "A/C Unavailable London (Luton) Planned Maint Riga (Riga Intl) Planned Maint Par…" at bounding box center [448, 334] width 664 height 597
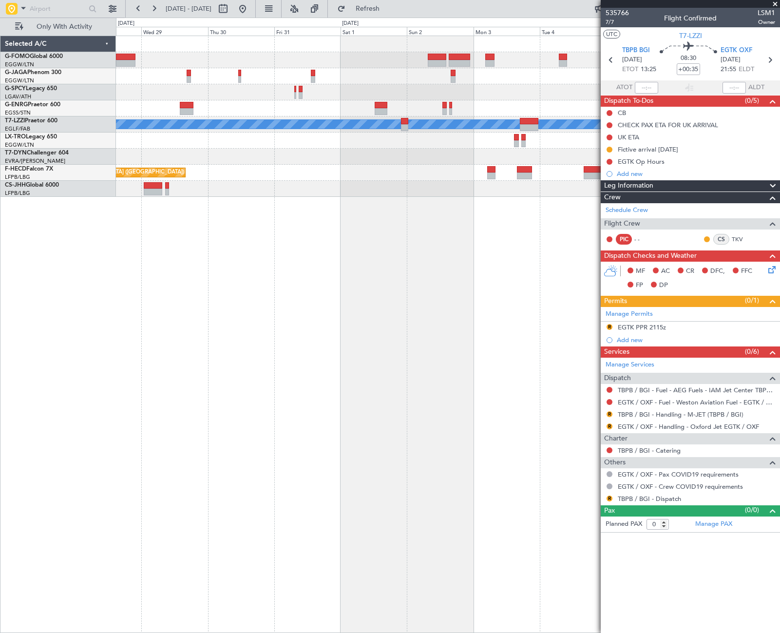
click at [632, 260] on fb-app "28 Oct 2025 - 07 Nov 2025 Refresh Quick Links Only With Activity A/C Unavailabl…" at bounding box center [390, 319] width 780 height 625
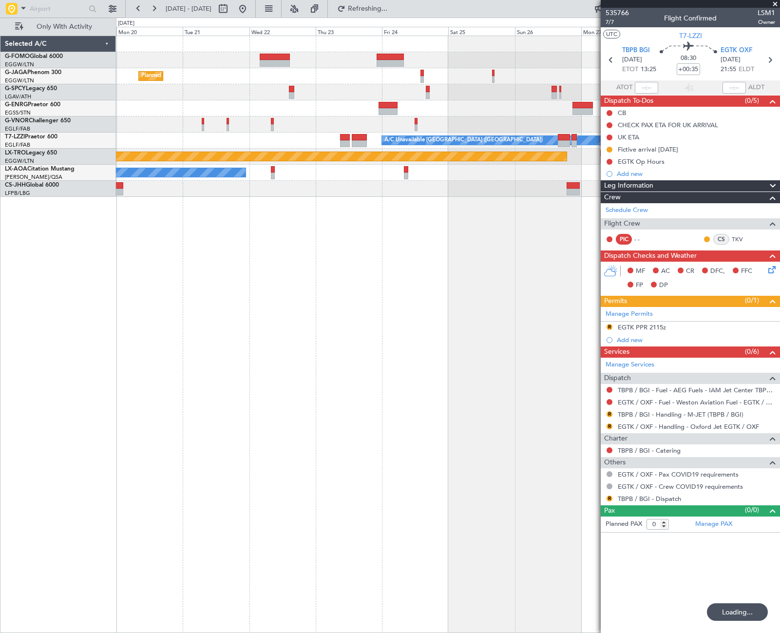
click at [612, 321] on fb-app "22 Oct 2025 - 01 Nov 2025 Refreshing... Quick Links Only With Activity Planned …" at bounding box center [390, 319] width 780 height 625
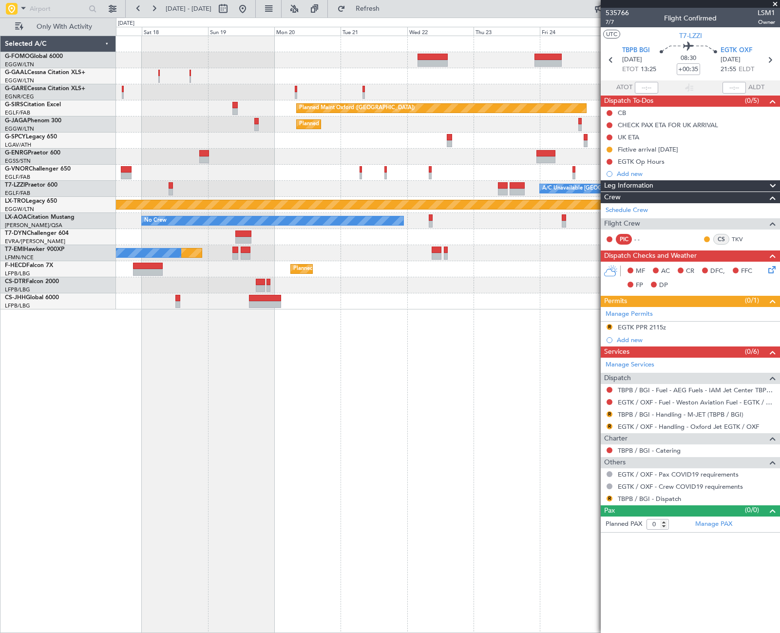
click at [395, 438] on div "Owner A/C Unavailable Owner Owner Planned Maint Oxford (Kidlington) Planned Mai…" at bounding box center [448, 334] width 664 height 597
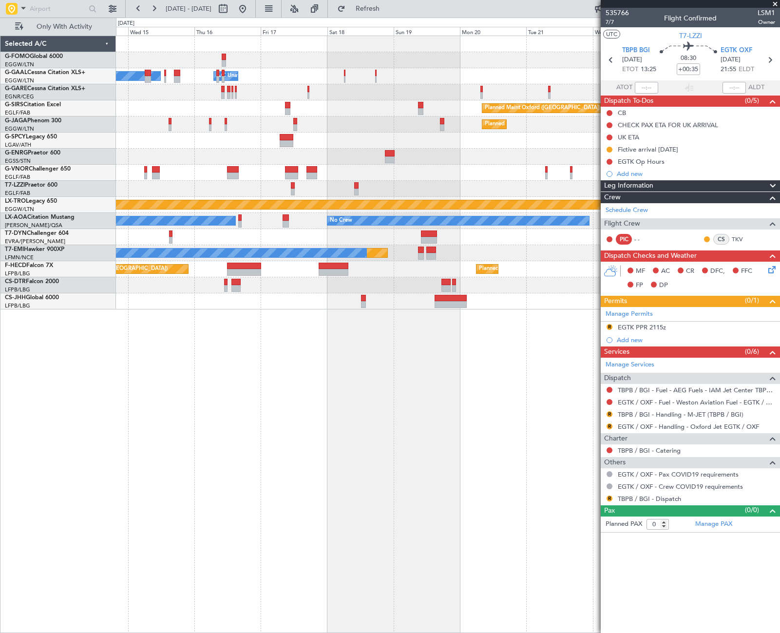
click at [491, 452] on div "Owner Owner A/C Unavailable A/C Unavailable Owner Planned Maint Oxford (Kidling…" at bounding box center [448, 334] width 664 height 597
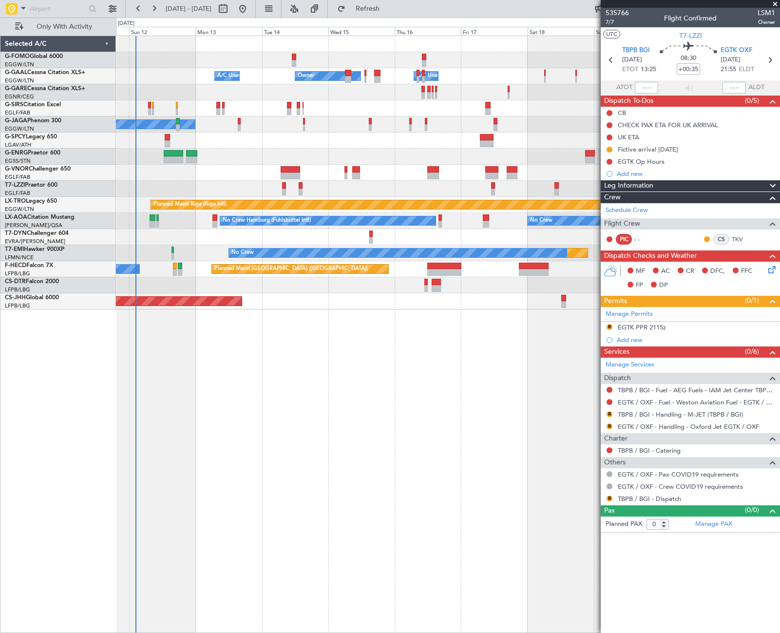
click at [358, 473] on div "Owner Owner A/C Unavailable A/C Unavailable Planned Maint Oxford (Kidlington) A…" at bounding box center [448, 334] width 664 height 597
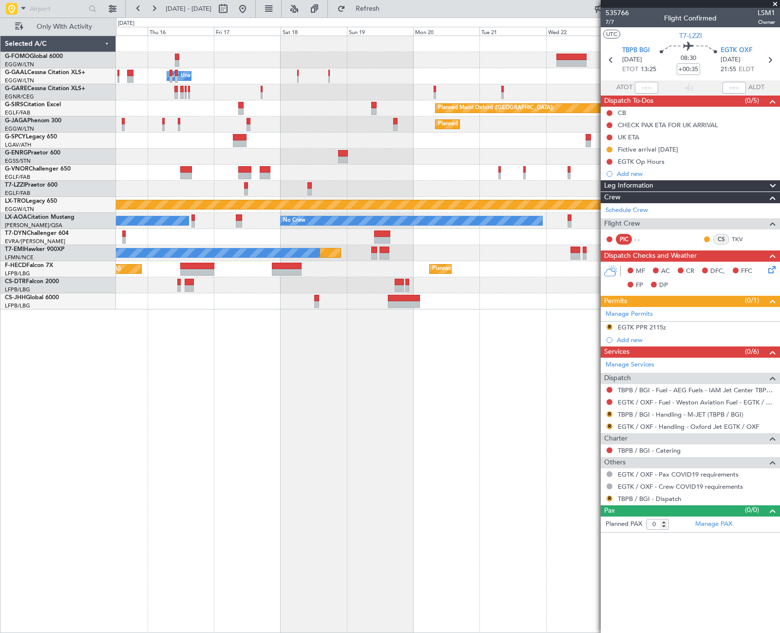
click at [200, 507] on div "Owner A/C Unavailable Owner Owner A/C Unavailable Planned Maint Oxford (Kidling…" at bounding box center [448, 334] width 664 height 597
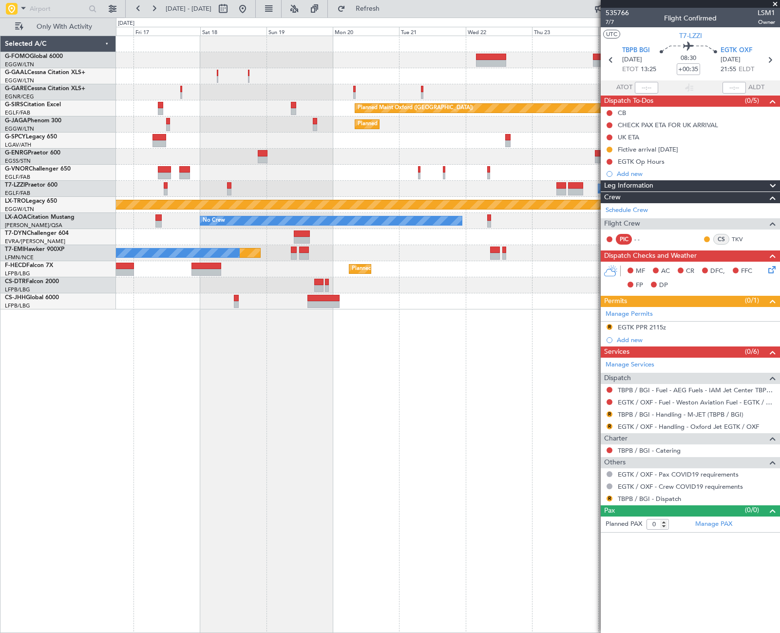
click at [98, 568] on div "Owner Owner Owner A/C Unavailable Planned Maint Oxford (Kidlington) Planned Mai…" at bounding box center [390, 325] width 780 height 615
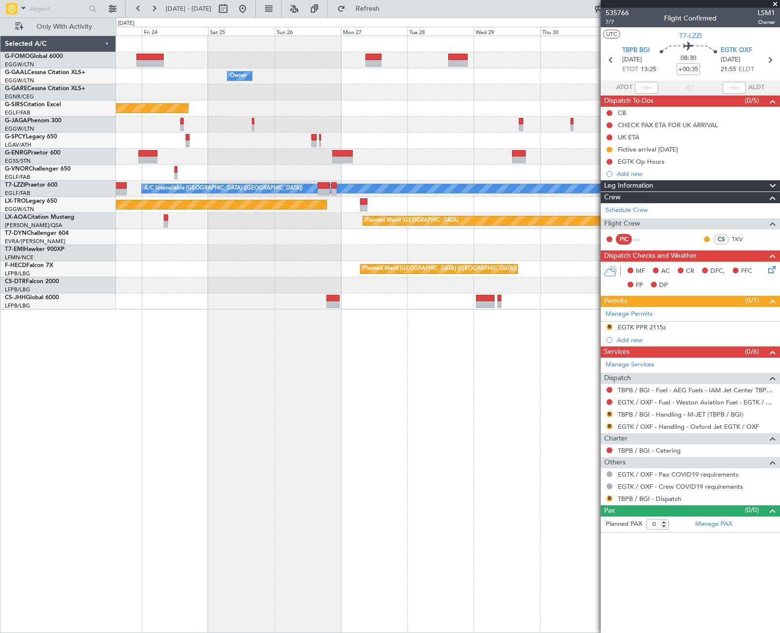
click at [115, 571] on div "Owner Owner Planned Maint Oxford (Kidlington) Planned Maint Bournemouth Planned…" at bounding box center [390, 325] width 780 height 615
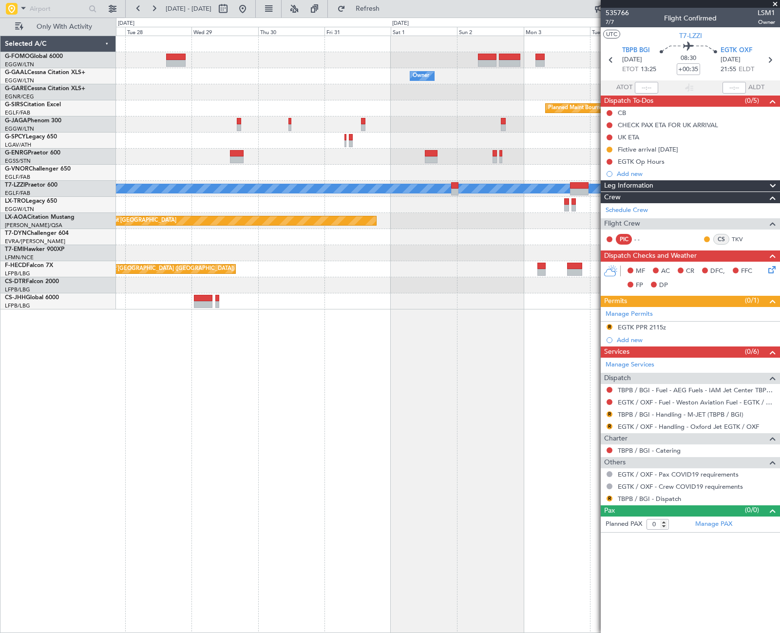
click at [142, 561] on div "Owner Owner Owner Planned Maint Bournemouth Planned Maint Bournemouth A/C Unava…" at bounding box center [448, 334] width 664 height 597
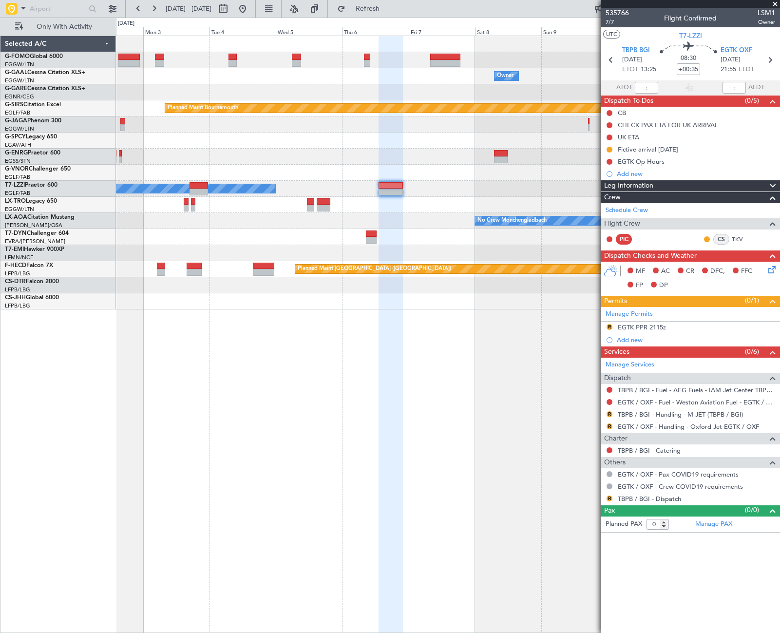
click at [419, 475] on div "Owner Owner Owner Planned Maint Bournemouth Planned Maint Bournemouth A/C Unava…" at bounding box center [448, 334] width 664 height 597
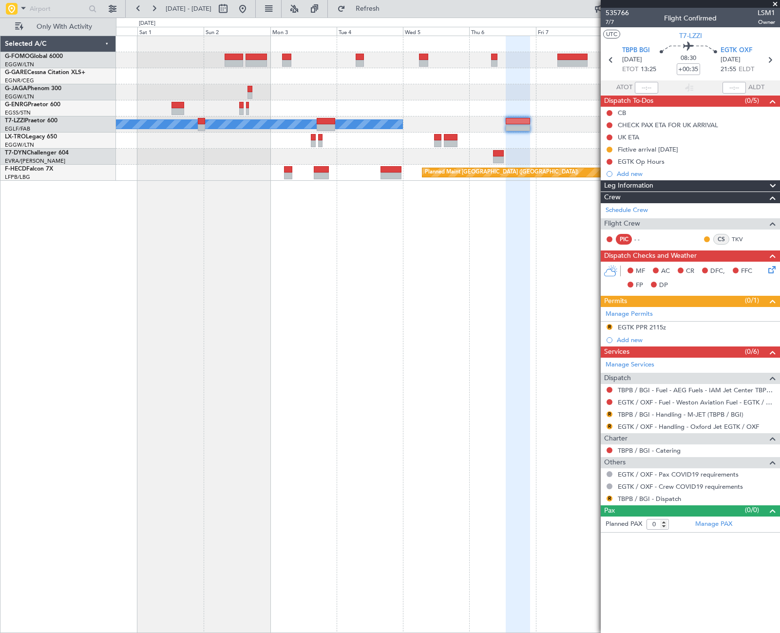
click at [678, 320] on fb-app "02 Nov 2025 - 12 Nov 2025 Refresh Quick Links Only With Activity A/C Unavailabl…" at bounding box center [390, 319] width 780 height 625
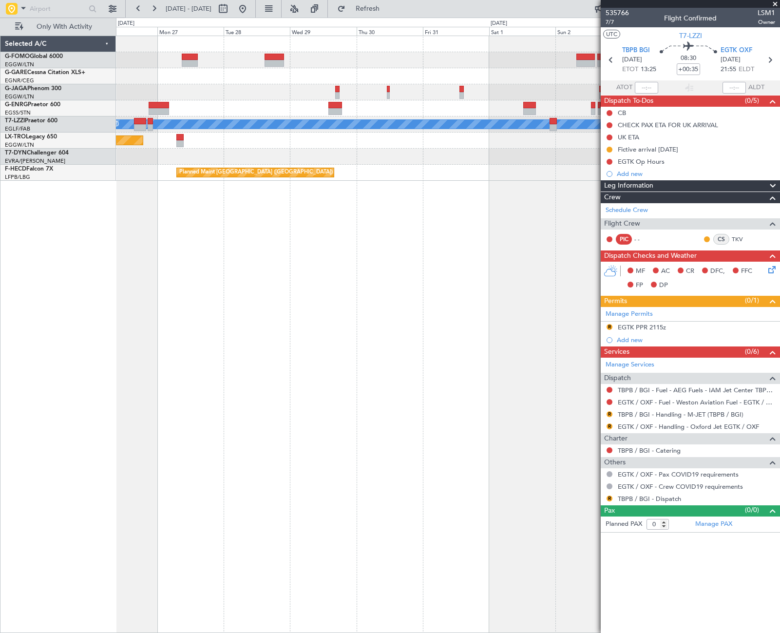
click at [554, 347] on div "A/C Unavailable London (Luton) Planned Maint Riga (Riga Intl) Planned Maint Par…" at bounding box center [448, 334] width 664 height 597
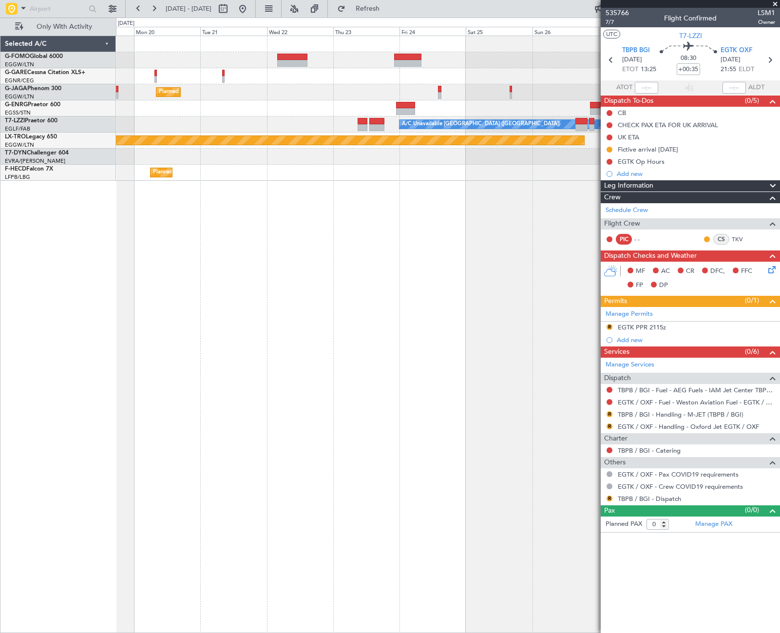
click at [445, 355] on div "Planned Maint Paris (Le Bourget) A/C Unavailable London (Luton) Planned Maint R…" at bounding box center [448, 334] width 664 height 597
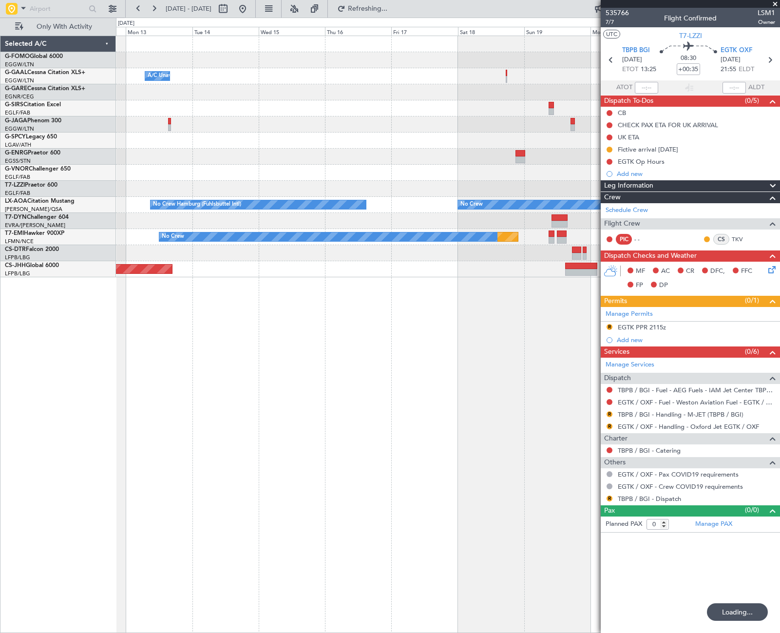
click at [509, 361] on div "A/C Unavailable Owner Planned Maint Oxford (Kidlington) Planned Maint Paris (Le…" at bounding box center [448, 334] width 664 height 597
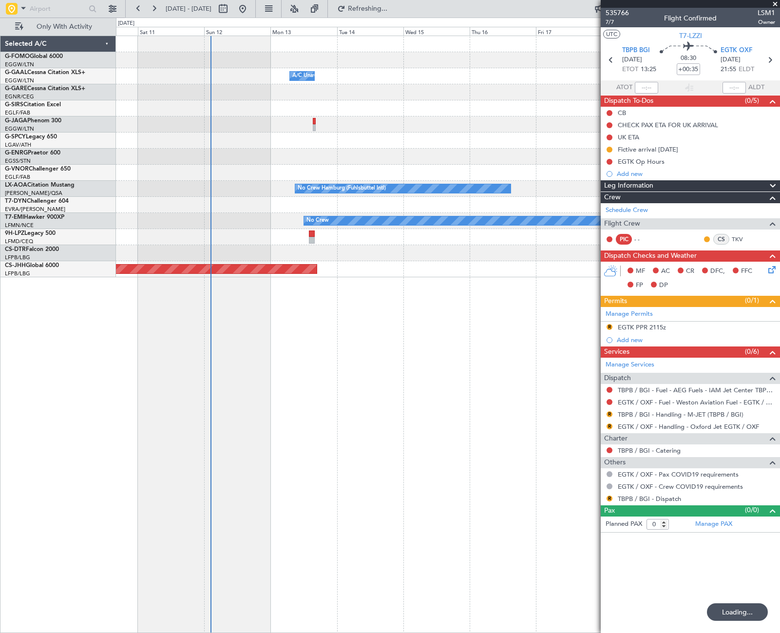
click at [444, 385] on div "A/C Unavailable Planned Maint Oxford (Kidlington) Planned Maint Paris (Le Bourg…" at bounding box center [448, 334] width 664 height 597
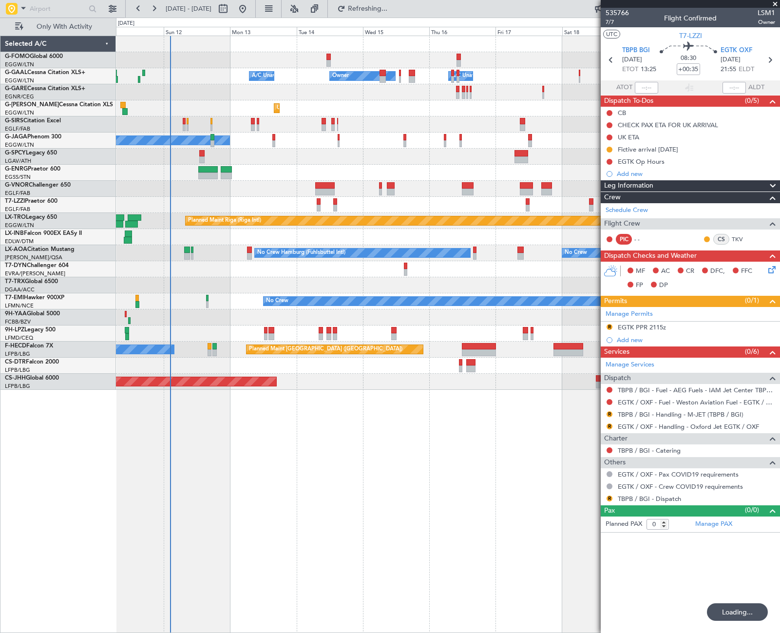
click at [303, 406] on div "A/C Unavailable Owner Owner A/C Unavailable Unplanned Maint London (Luton) Plan…" at bounding box center [448, 334] width 664 height 597
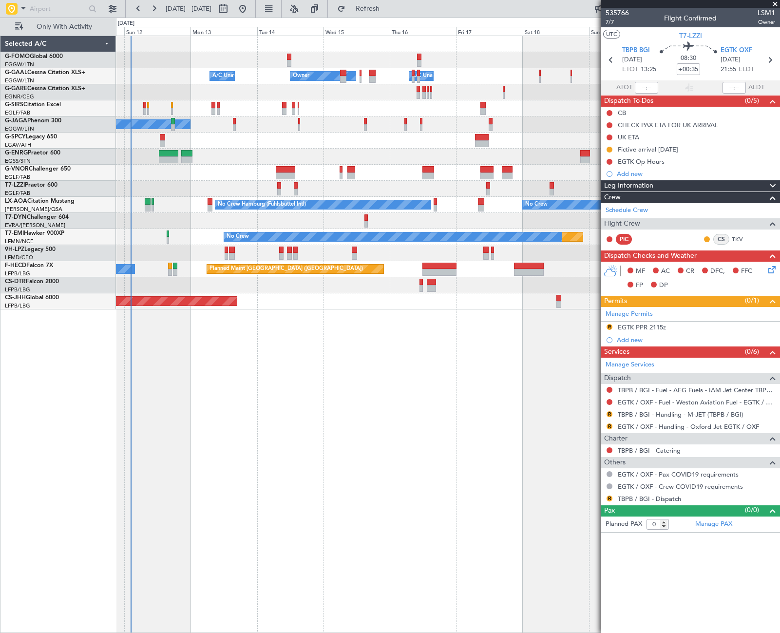
click at [93, 466] on div "A/C Unavailable Owner Owner A/C Unavailable Planned Maint Oxford (Kidlington) A…" at bounding box center [390, 325] width 780 height 615
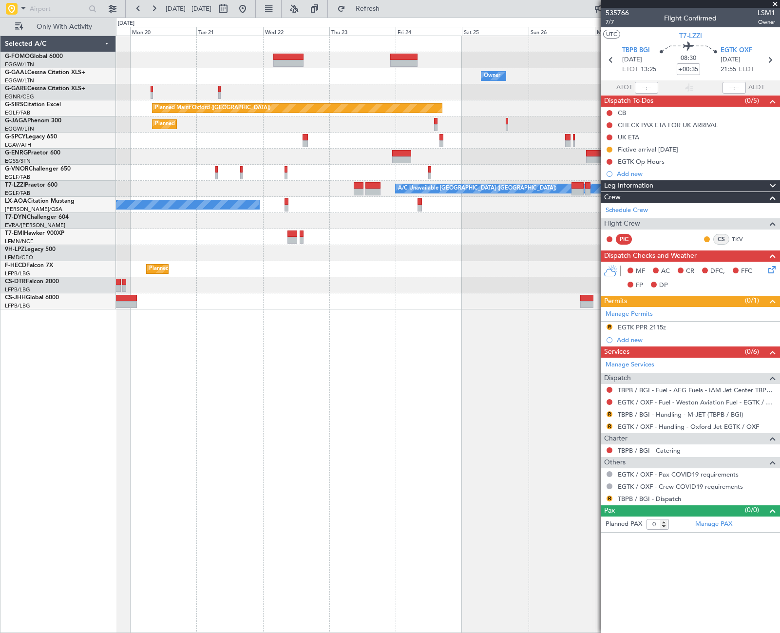
click at [205, 461] on div "Owner Owner Planned Maint Oxford (Kidlington) Planned Maint Paris (Le Bourget) …" at bounding box center [448, 334] width 664 height 597
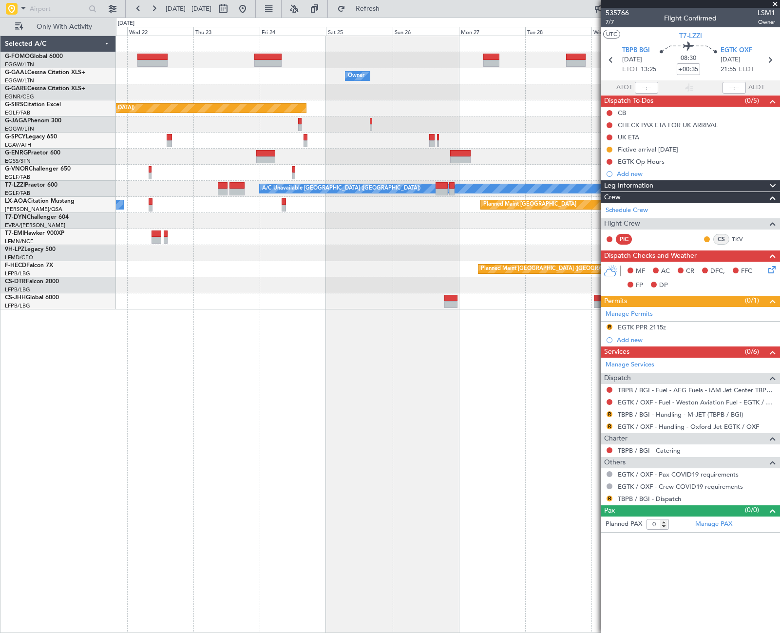
click at [199, 455] on div "Owner Owner Planned Maint Oxford (Kidlington) Planned Maint Bournemouth Planned…" at bounding box center [448, 334] width 664 height 597
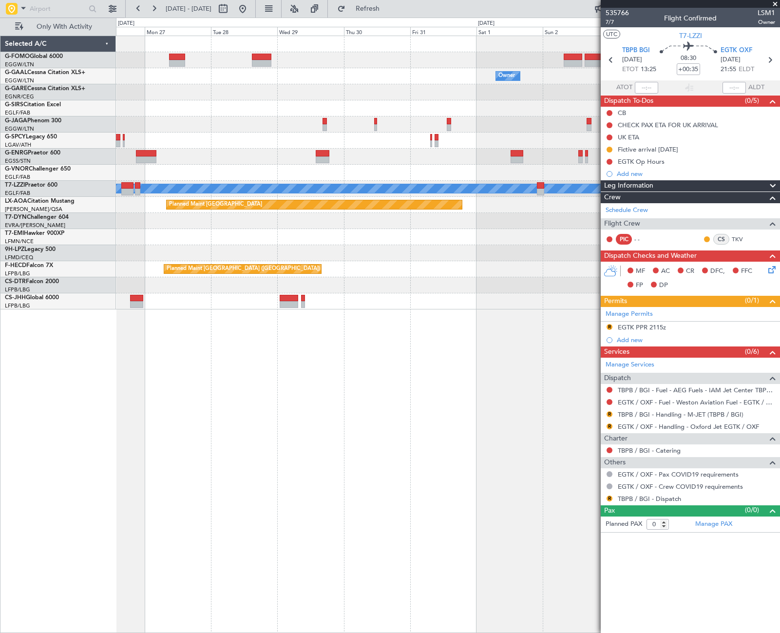
click at [266, 417] on div "Owner Owner Planned Maint Bournemouth Planned Maint Bournemouth Planned Maint O…" at bounding box center [448, 334] width 664 height 597
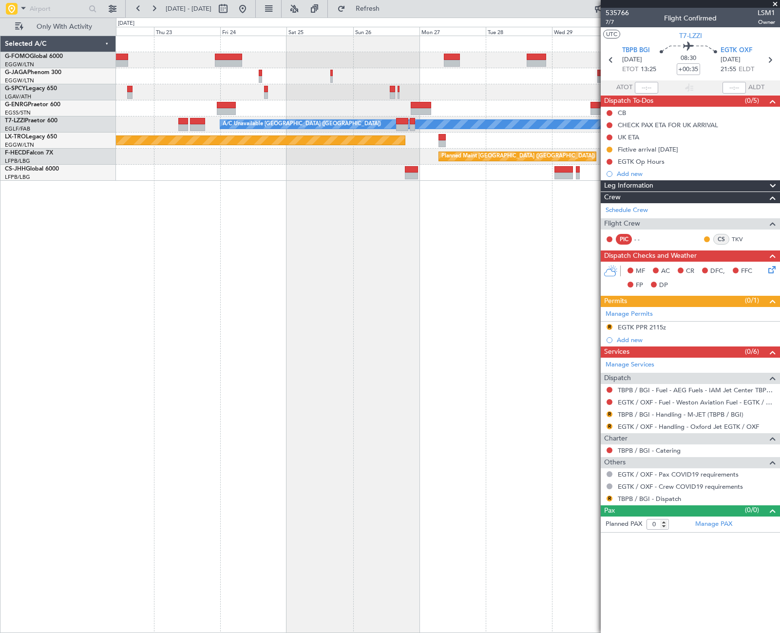
click at [429, 258] on div "Planned Maint [GEOGRAPHIC_DATA] ([GEOGRAPHIC_DATA]) A/C Unavailable [GEOGRAPHIC…" at bounding box center [448, 334] width 664 height 597
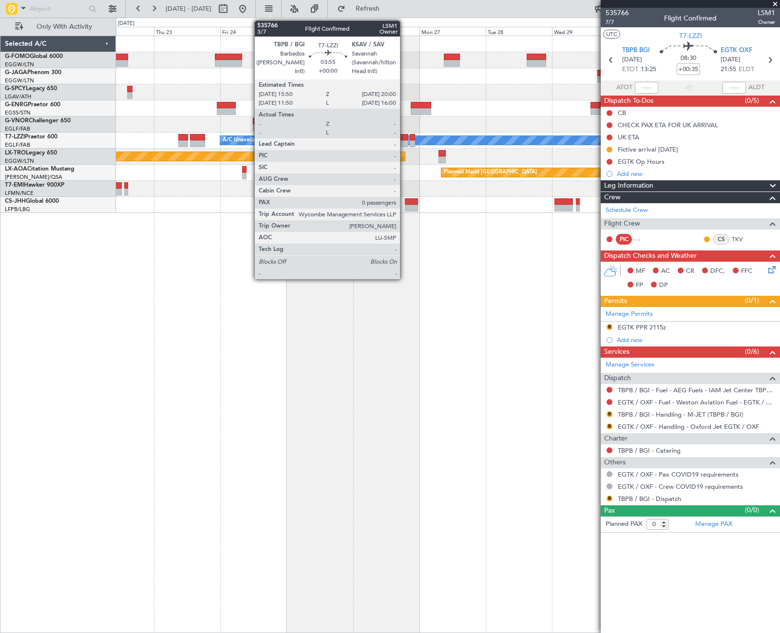
click at [404, 143] on div at bounding box center [402, 143] width 12 height 7
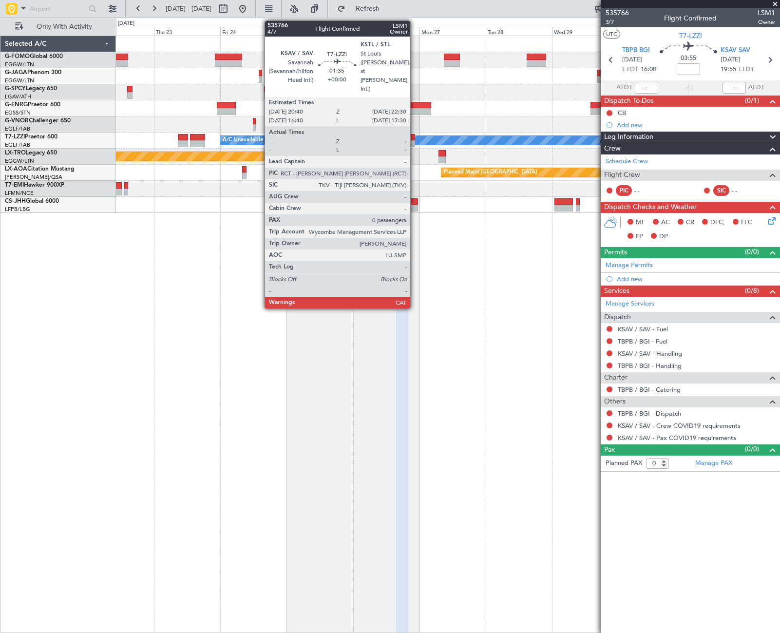
click at [414, 141] on div at bounding box center [412, 143] width 5 height 7
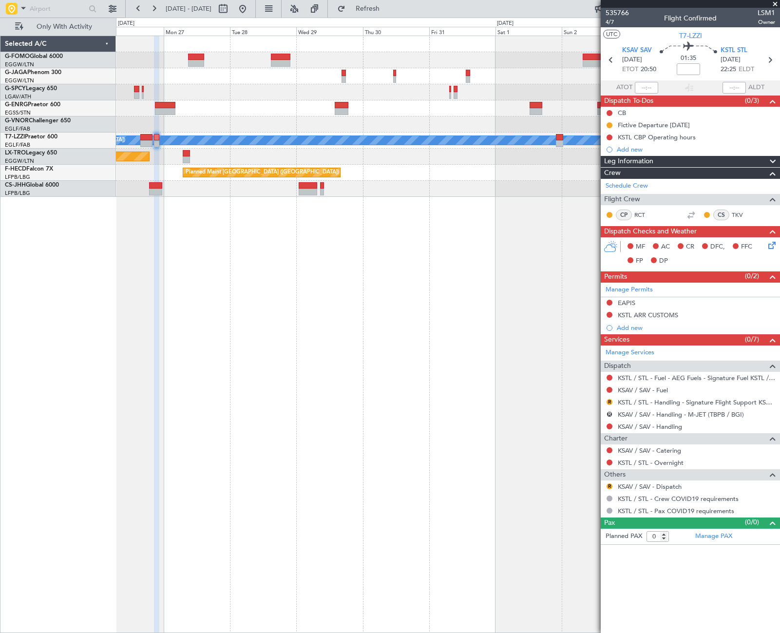
click at [206, 340] on div "A/C Unavailable [GEOGRAPHIC_DATA] ([GEOGRAPHIC_DATA]) Planned Maint [GEOGRAPHIC…" at bounding box center [448, 334] width 664 height 597
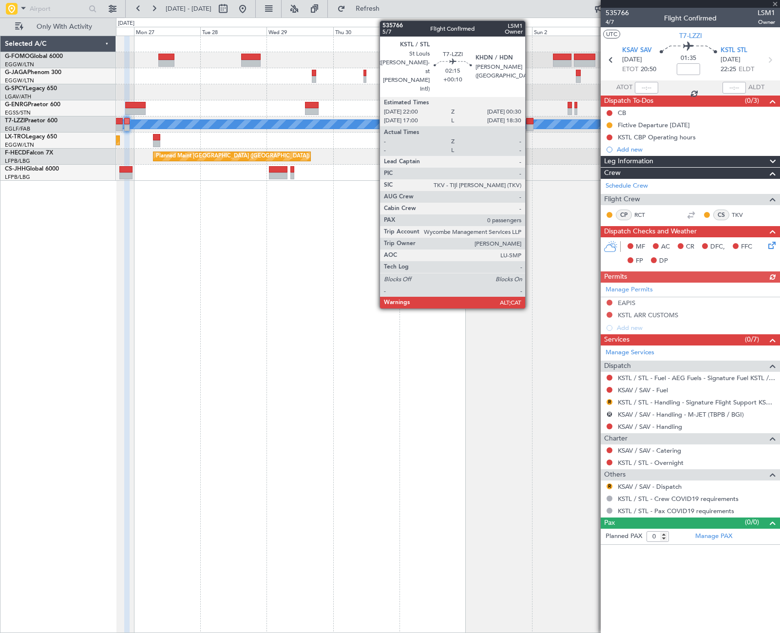
click at [529, 125] on div at bounding box center [529, 127] width 7 height 7
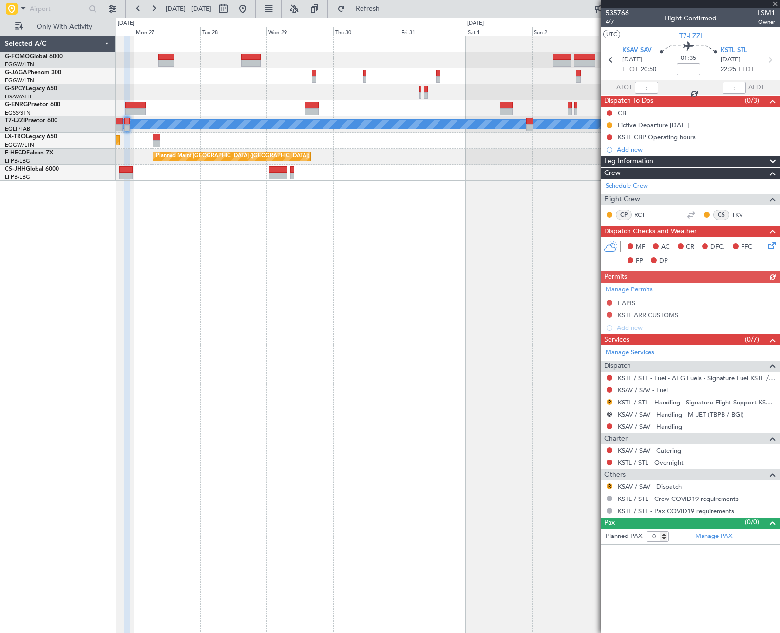
type input "+00:10"
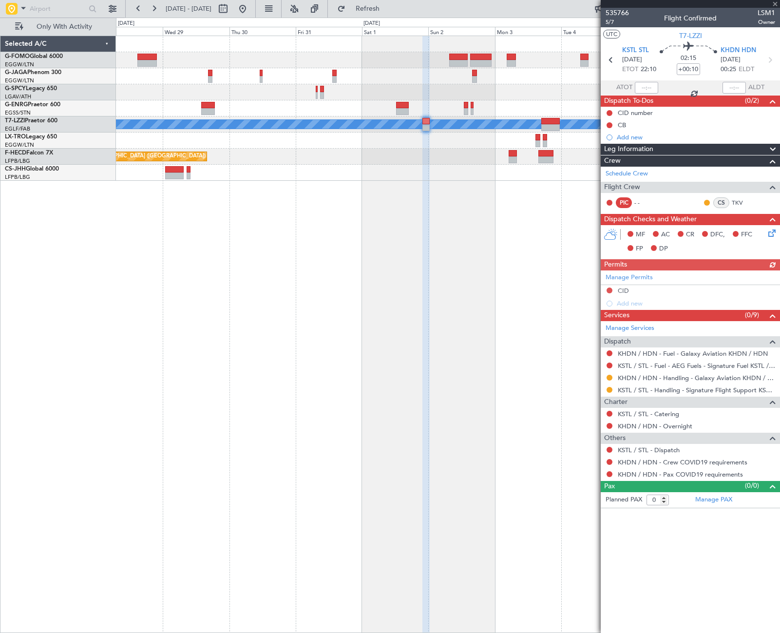
click at [270, 247] on div "A/C Unavailable [GEOGRAPHIC_DATA] ([GEOGRAPHIC_DATA]) Planned Maint [GEOGRAPHIC…" at bounding box center [448, 334] width 664 height 597
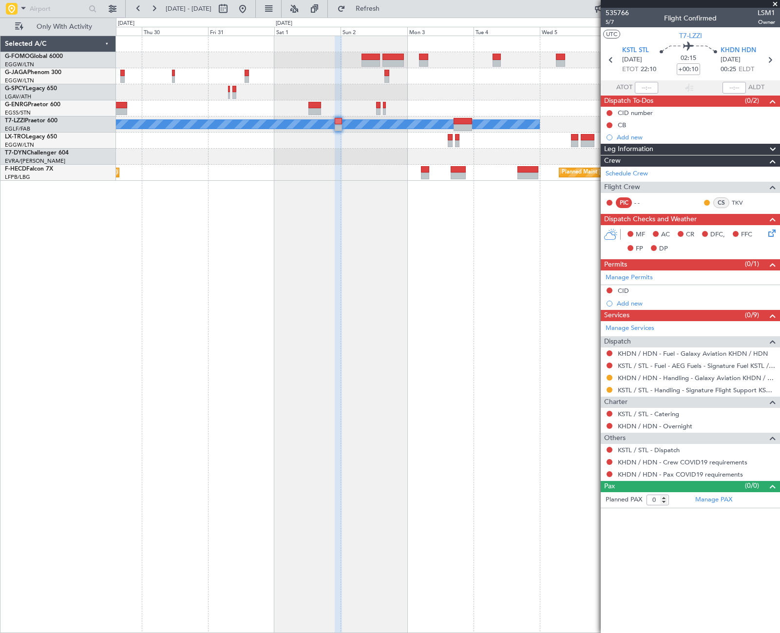
click at [499, 281] on div "A/C Unavailable London (Luton) Planned Maint Paris (Le Bourget) Planned Maint P…" at bounding box center [448, 334] width 664 height 597
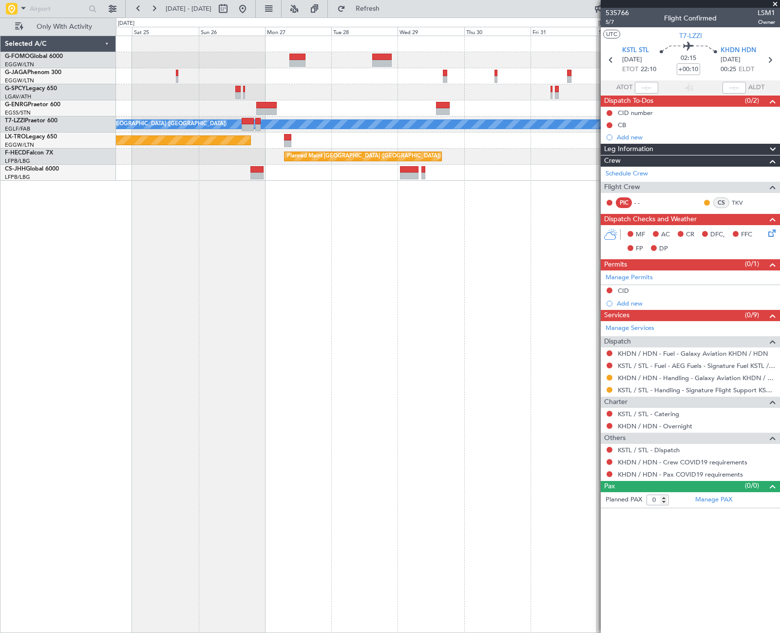
click at [351, 304] on div "A/C Unavailable [GEOGRAPHIC_DATA] ([GEOGRAPHIC_DATA]) Planned Maint [GEOGRAPHIC…" at bounding box center [448, 334] width 664 height 597
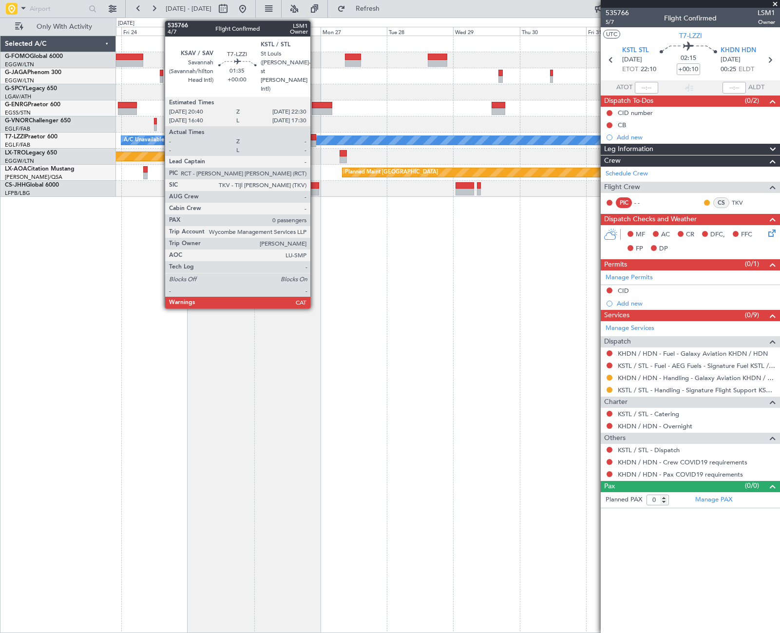
click at [315, 140] on div at bounding box center [313, 143] width 5 height 7
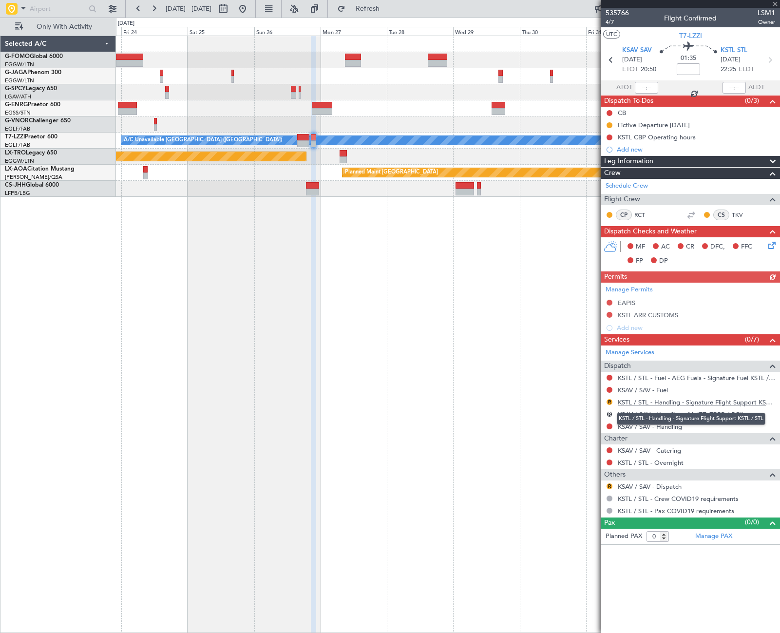
click at [674, 405] on link "KSTL / STL - Handling - Signature Flight Support KSTL / STL" at bounding box center [695, 402] width 157 height 8
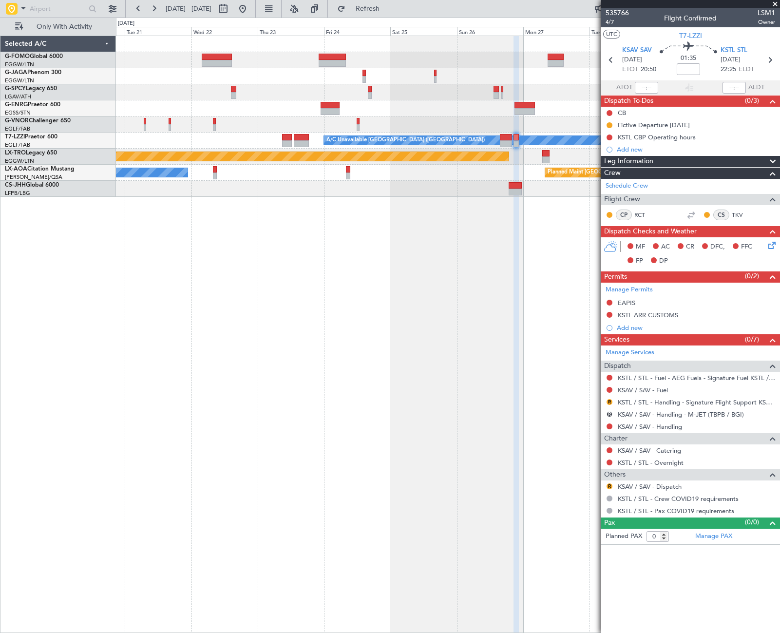
click at [779, 324] on html "23 Oct 2025 - 02 Nov 2025 Refresh Quick Links Only With Activity Planned Maint …" at bounding box center [390, 316] width 780 height 633
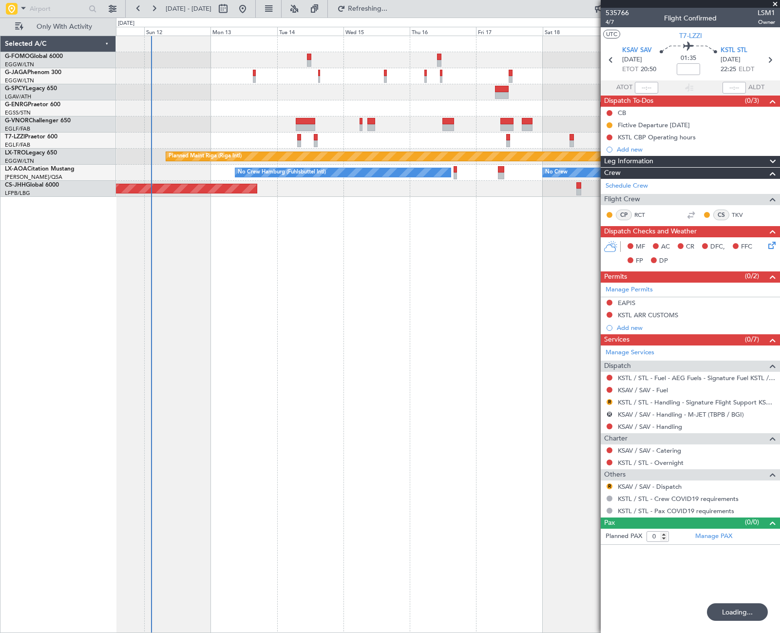
click at [583, 449] on div "Planned Maint Paris (Le Bourget) A/C Unavailable London (Luton) Planned Maint R…" at bounding box center [448, 334] width 664 height 597
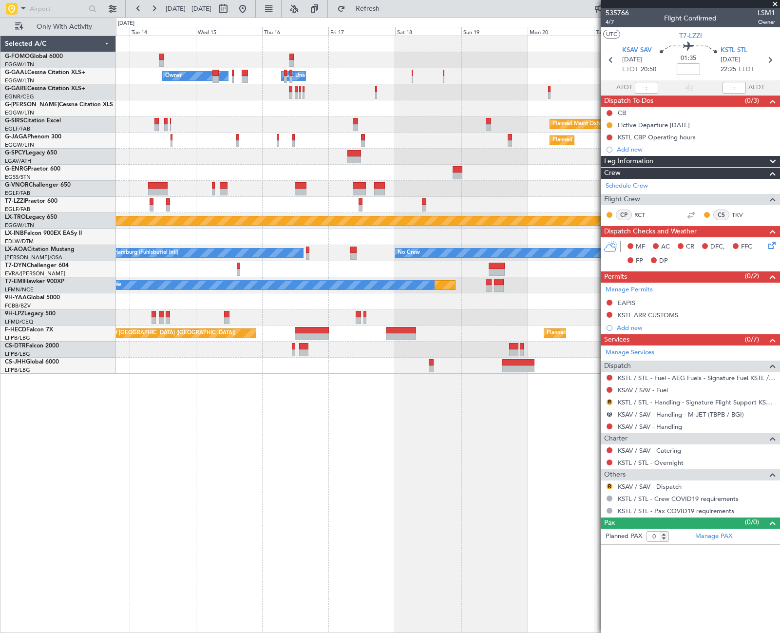
click at [281, 158] on div "Owner Owner A/C Unavailable A/C Unavailable Owner Unplanned Maint London (Luton…" at bounding box center [447, 204] width 663 height 337
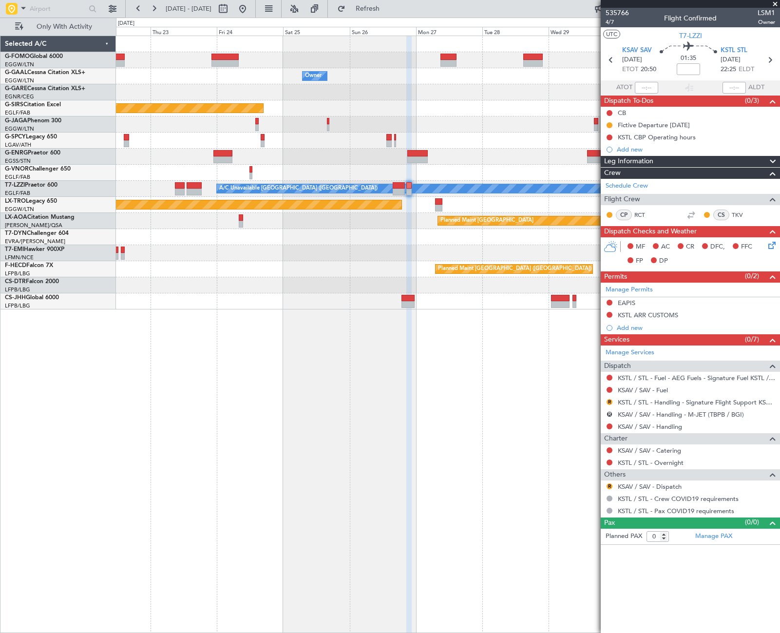
click at [102, 328] on div "Owner Owner Planned Maint Oxford (Kidlington) Planned Maint Bournemouth Planned…" at bounding box center [390, 325] width 780 height 615
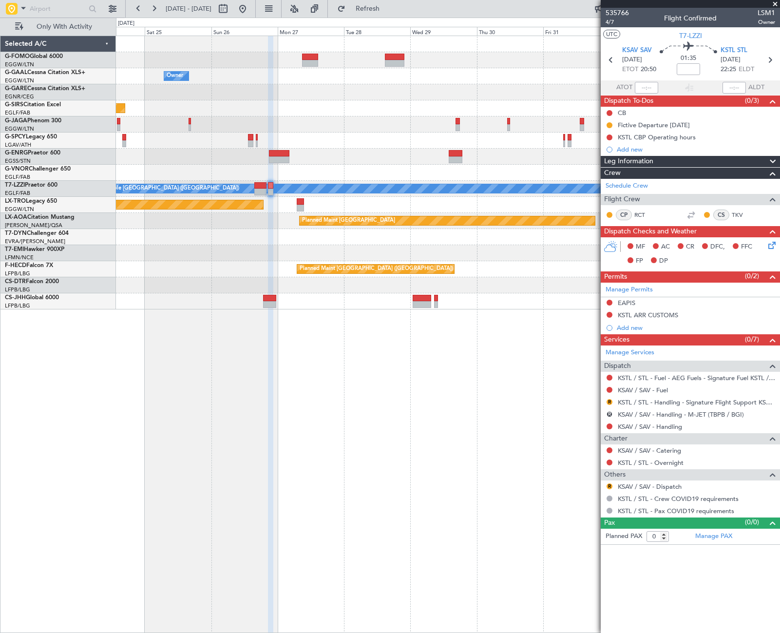
click at [126, 325] on div "Owner Owner Planned Maint Oxford (Kidlington) Planned Maint Bournemouth Planned…" at bounding box center [448, 334] width 664 height 597
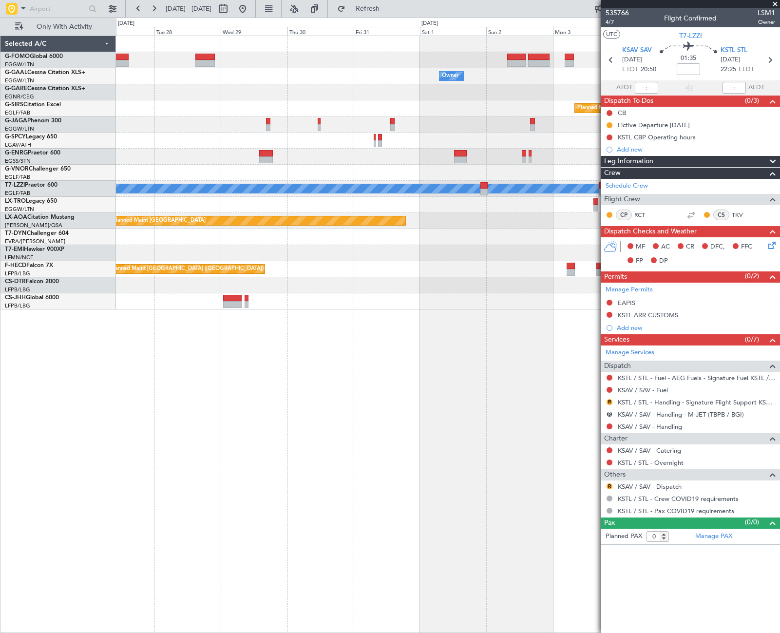
click at [138, 301] on div "Owner Owner Planned Maint Bournemouth Planned Maint Bournemouth A/C Unavailable…" at bounding box center [447, 172] width 663 height 273
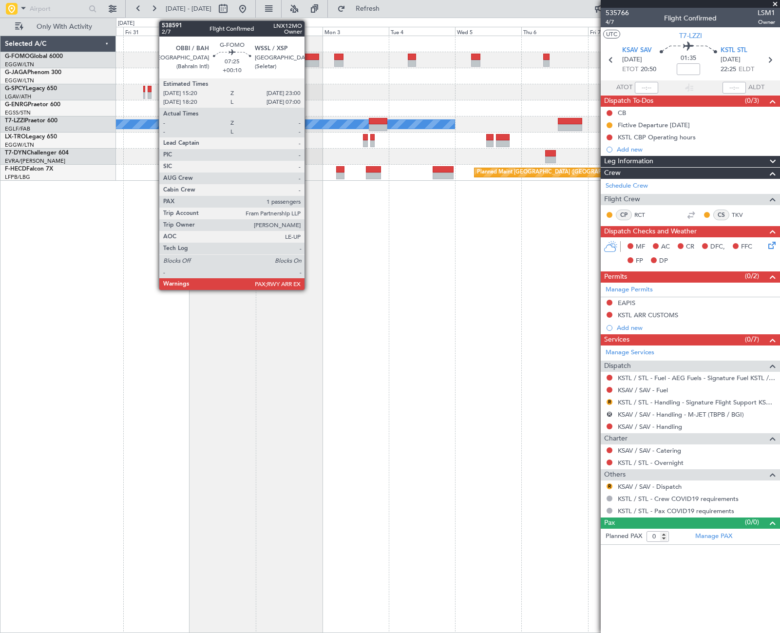
click at [309, 61] on div at bounding box center [308, 63] width 21 height 7
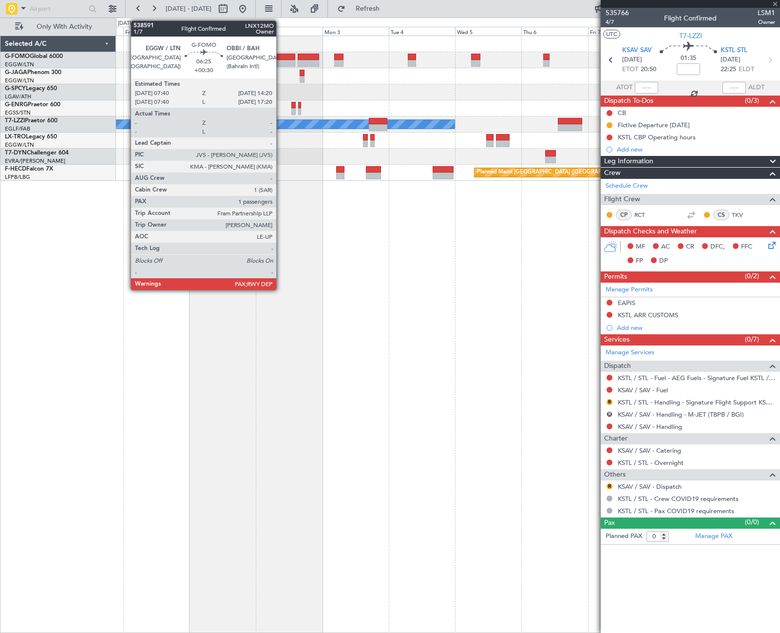
type input "+00:10"
type input "1"
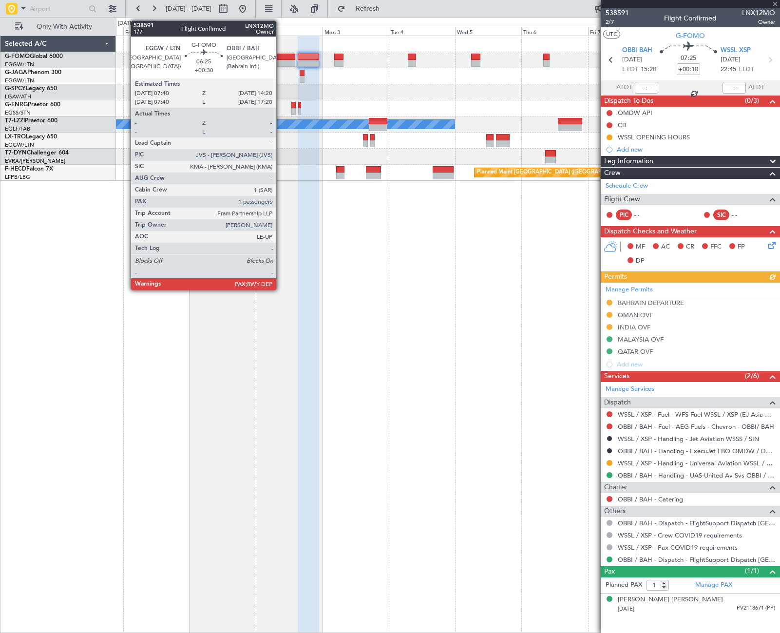
click at [280, 58] on div at bounding box center [286, 57] width 19 height 7
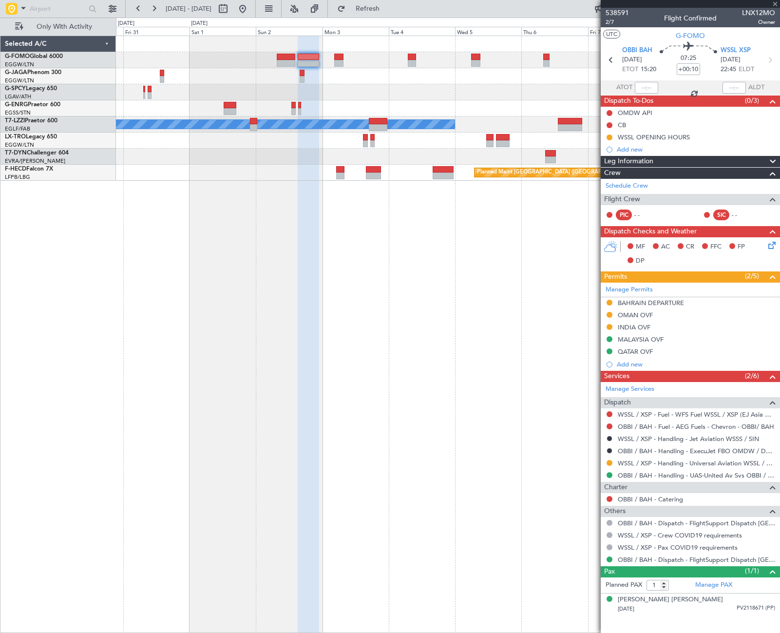
type input "+00:30"
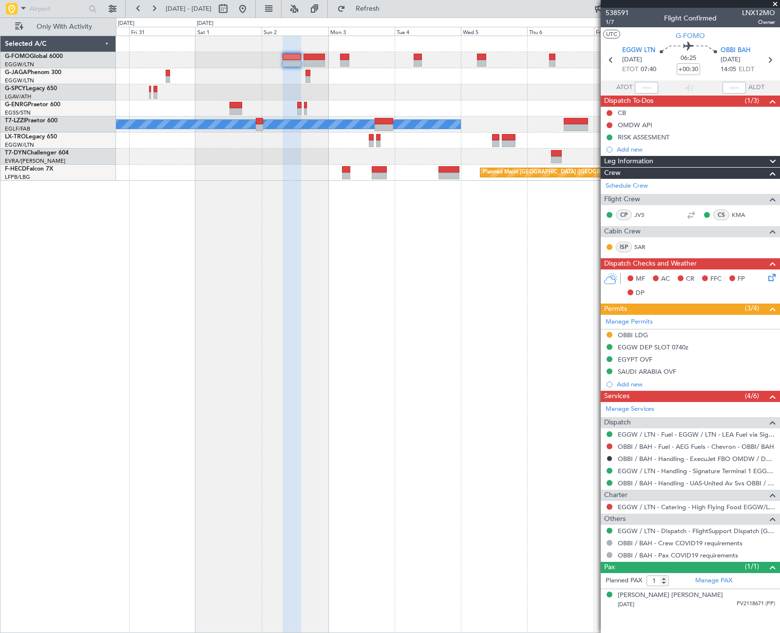
click at [704, 203] on fb-app "30 Oct 2025 - 09 Nov 2025 Refresh Quick Links Only With Activity A/C Unavailabl…" at bounding box center [390, 319] width 780 height 625
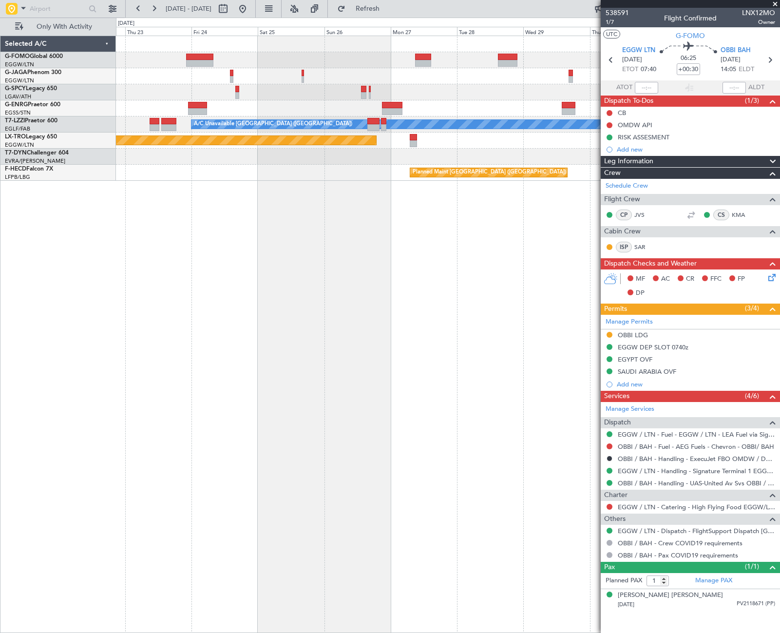
click at [436, 217] on div "Planned Maint [GEOGRAPHIC_DATA] ([GEOGRAPHIC_DATA]) A/C Unavailable [GEOGRAPHIC…" at bounding box center [448, 334] width 664 height 597
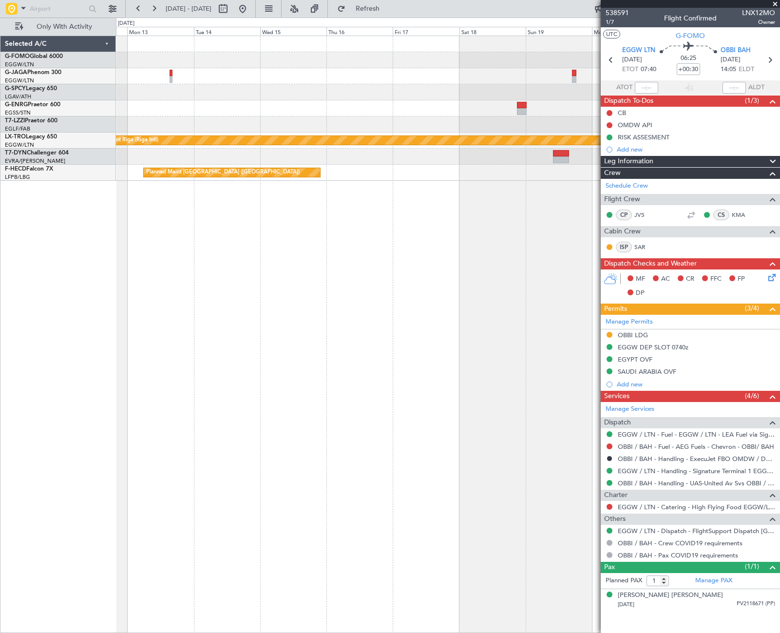
click at [589, 300] on div "Planned Maint Paris (Le Bourget) A/C Unavailable London (Luton) Planned Maint R…" at bounding box center [448, 334] width 664 height 597
click at [704, 286] on fb-app "30 Oct 2025 - 09 Nov 2025 Refresh Quick Links Only With Activity Planned Maint …" at bounding box center [390, 319] width 780 height 625
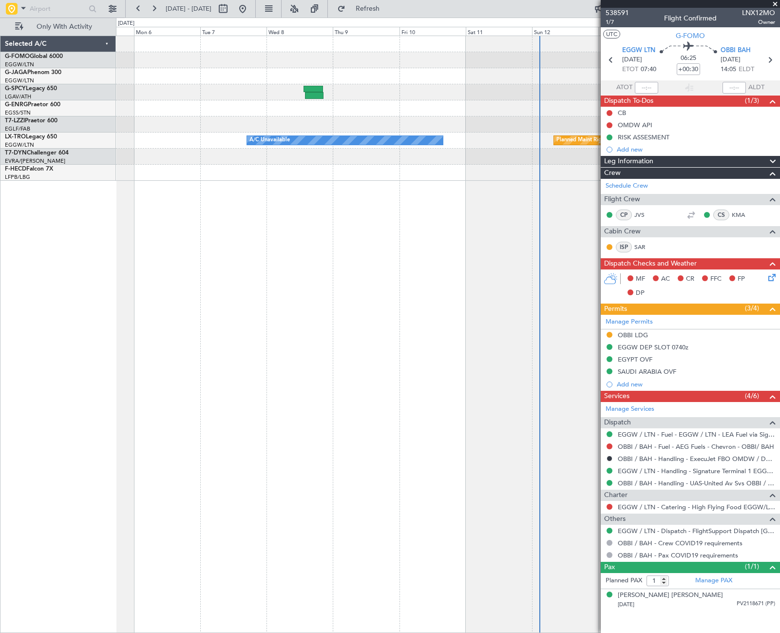
click at [100, 334] on div "Unplanned Maint Bremen Planned Maint Riga (Riga Intl) A/C Unavailable Planned M…" at bounding box center [390, 325] width 780 height 615
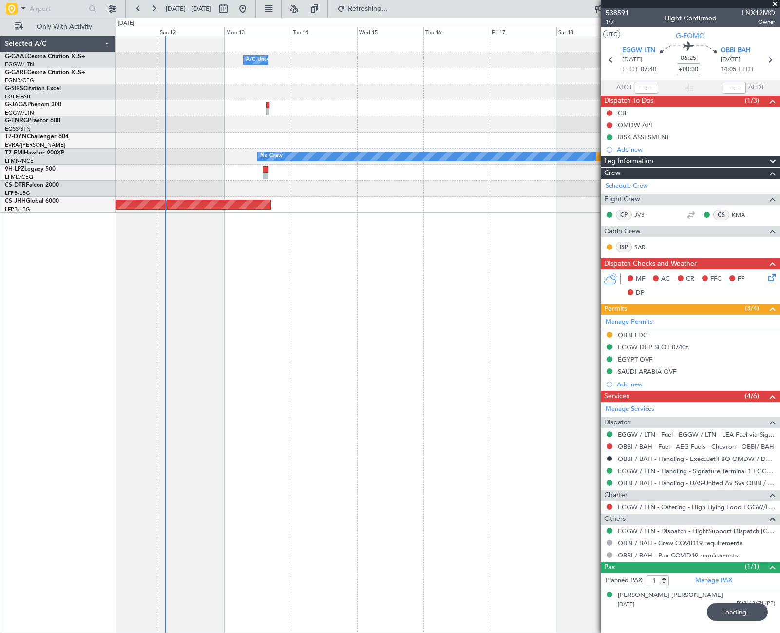
click at [443, 309] on div "A/C Unavailable Planned Maint Oxford (Kidlington) Planned Maint Paris (Le Bourg…" at bounding box center [448, 334] width 664 height 597
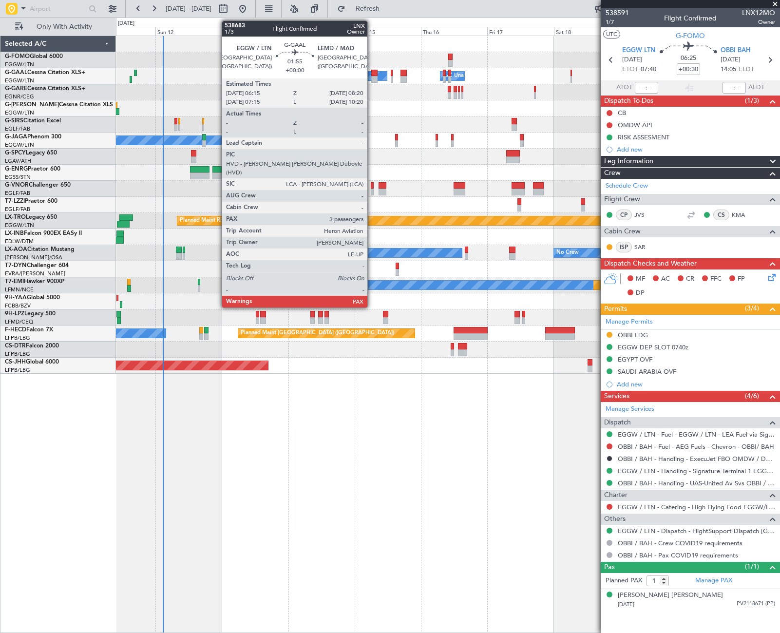
click at [372, 77] on div at bounding box center [374, 79] width 6 height 7
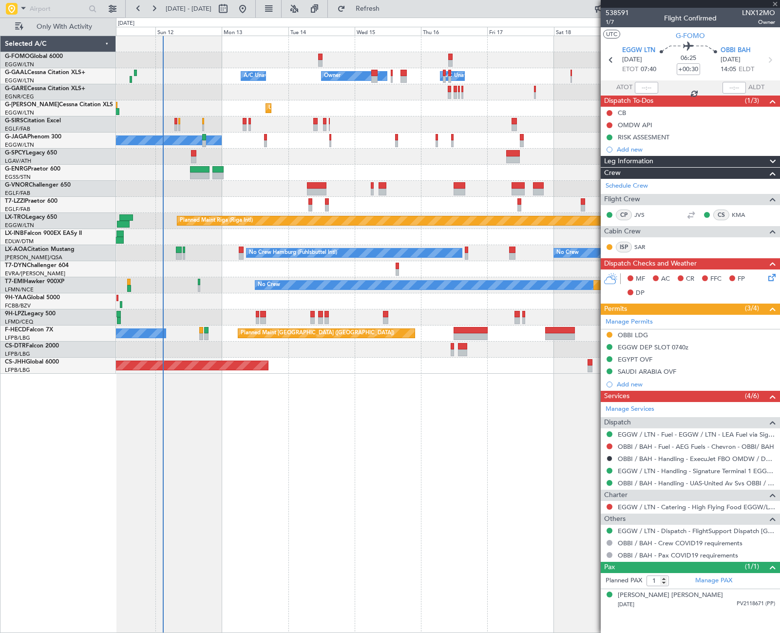
type input "3"
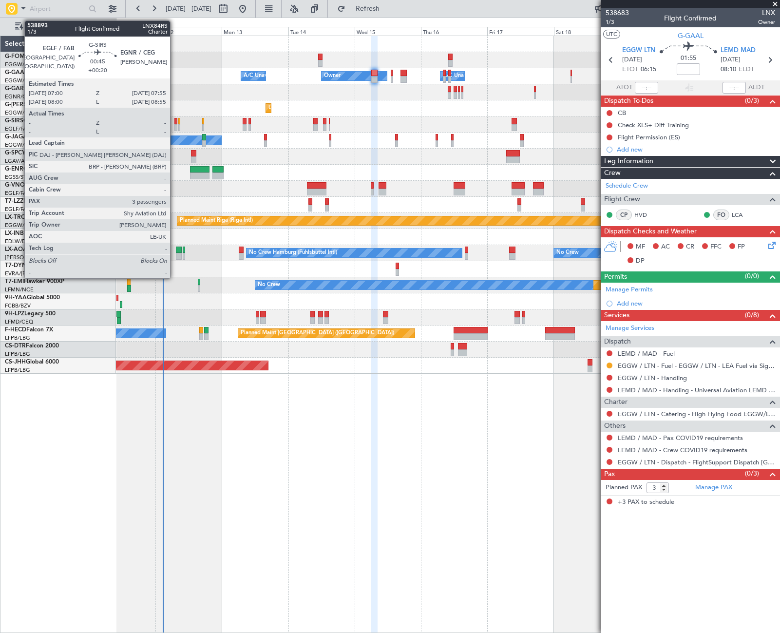
click at [174, 126] on div at bounding box center [175, 127] width 3 height 7
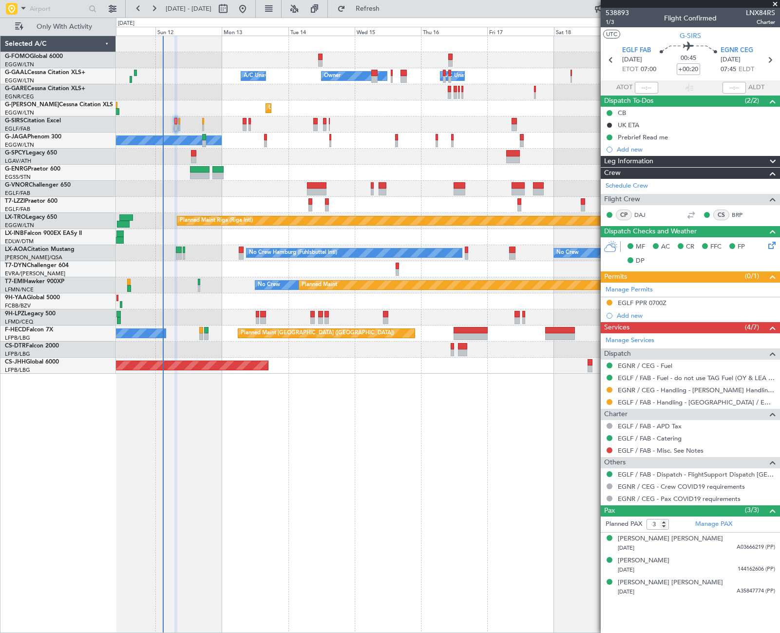
click at [671, 159] on div "Leg Information" at bounding box center [689, 161] width 179 height 11
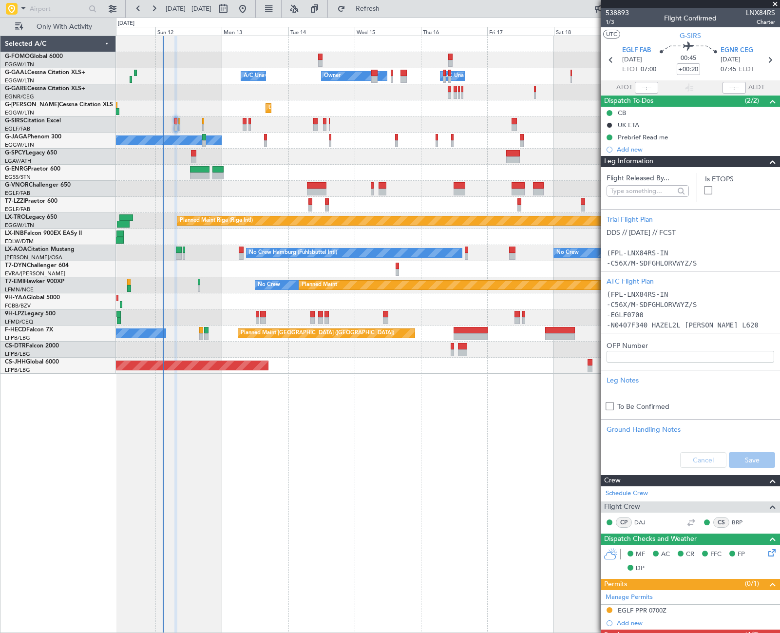
click at [671, 159] on div "Leg Information" at bounding box center [689, 161] width 179 height 11
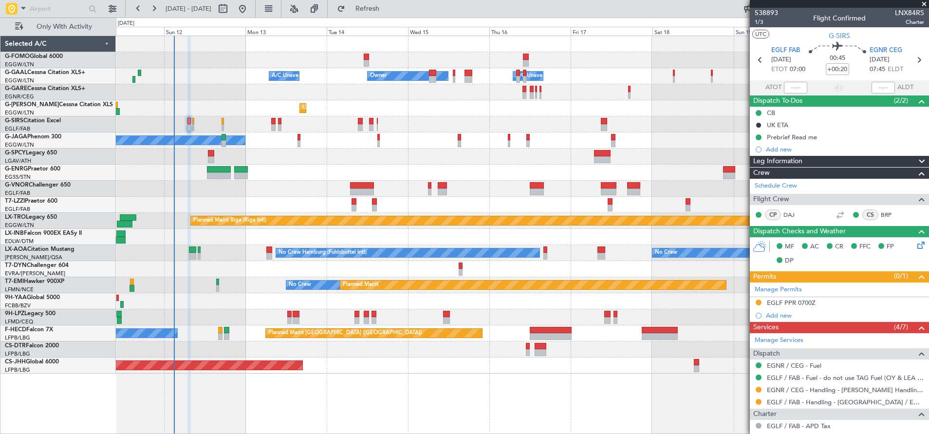
click at [420, 123] on div "Planned Maint Oxford (Kidlington) A/C Unavailable" at bounding box center [522, 124] width 813 height 16
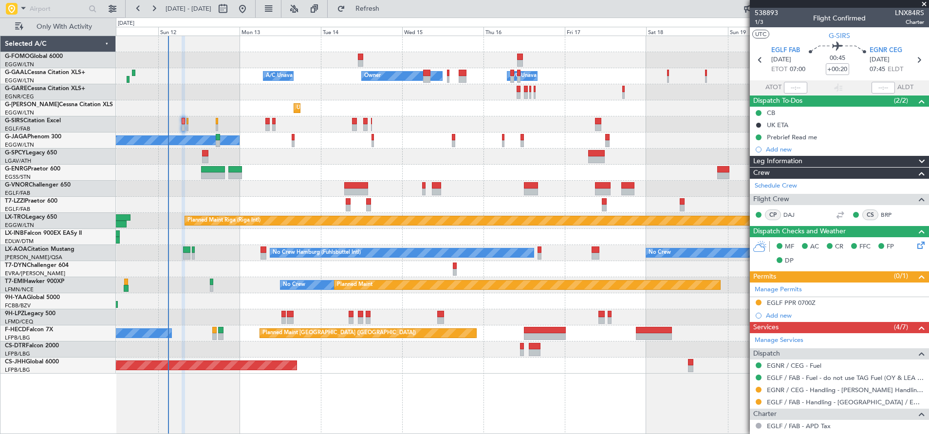
click at [241, 272] on div at bounding box center [522, 269] width 813 height 16
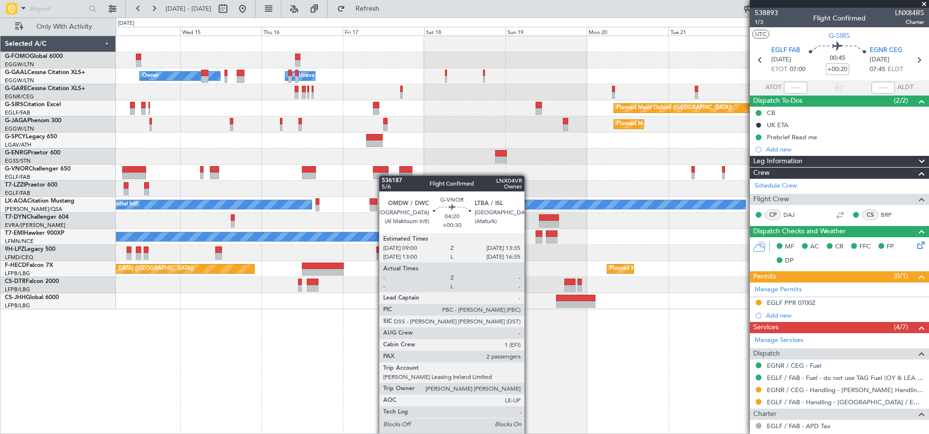
click at [359, 181] on div "Owner Owner A/C Unavailable A/C Unavailable Owner Planned Maint Oxford (Kidling…" at bounding box center [522, 172] width 813 height 273
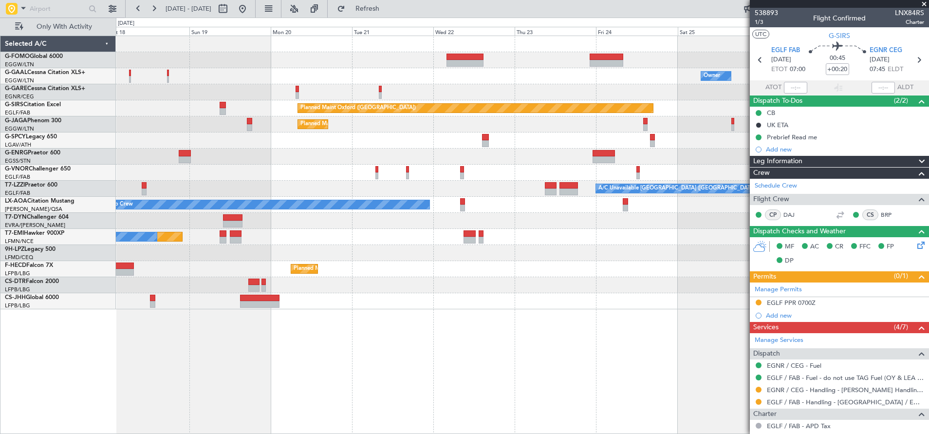
click at [345, 266] on div "Owner A/C Unavailable Owner Planned Maint [GEOGRAPHIC_DATA] ([GEOGRAPHIC_DATA])…" at bounding box center [522, 172] width 813 height 273
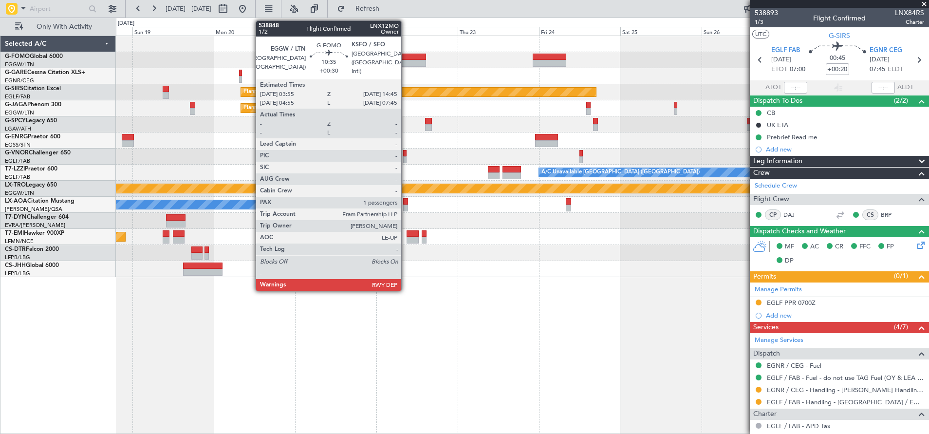
click at [406, 58] on div at bounding box center [408, 57] width 37 height 7
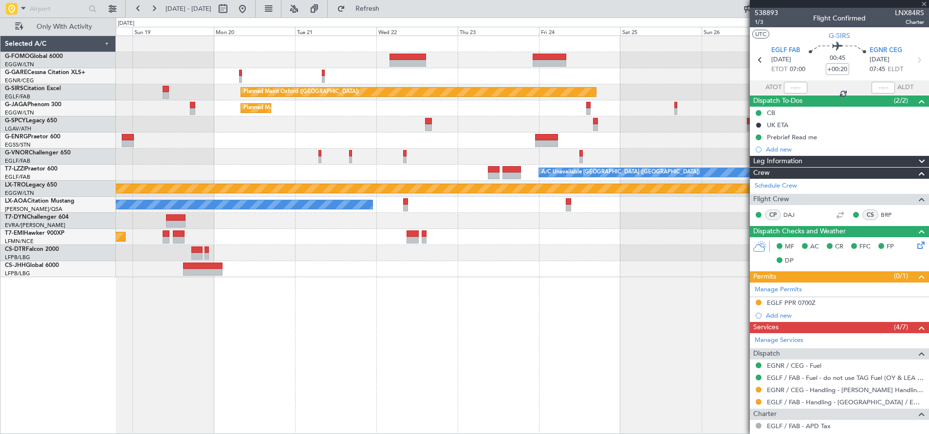
type input "+00:30"
type input "1"
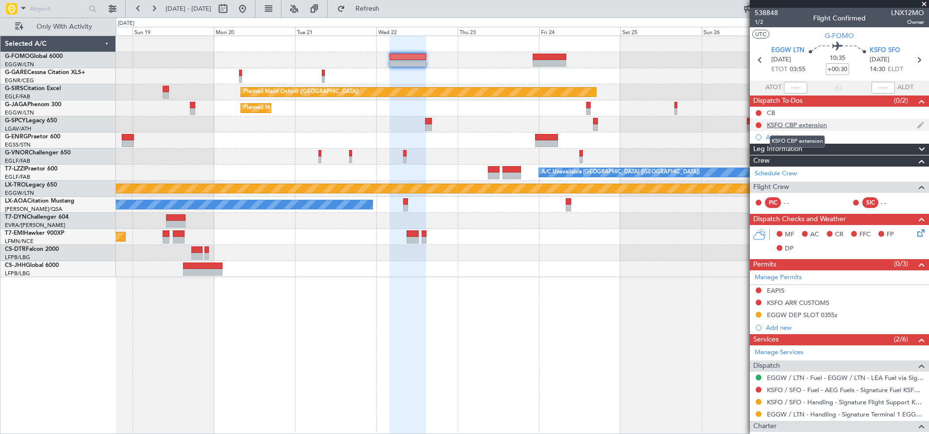
click at [779, 125] on div "KSFO CBP extension" at bounding box center [797, 125] width 60 height 8
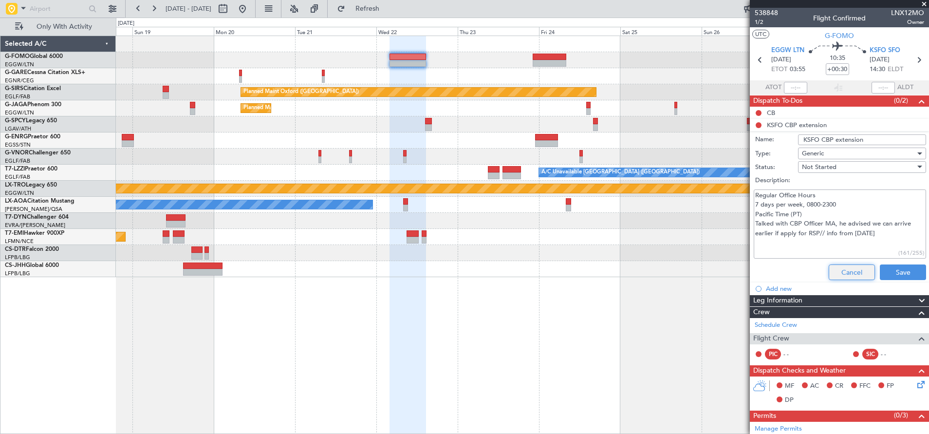
click at [779, 272] on button "Cancel" at bounding box center [852, 272] width 46 height 16
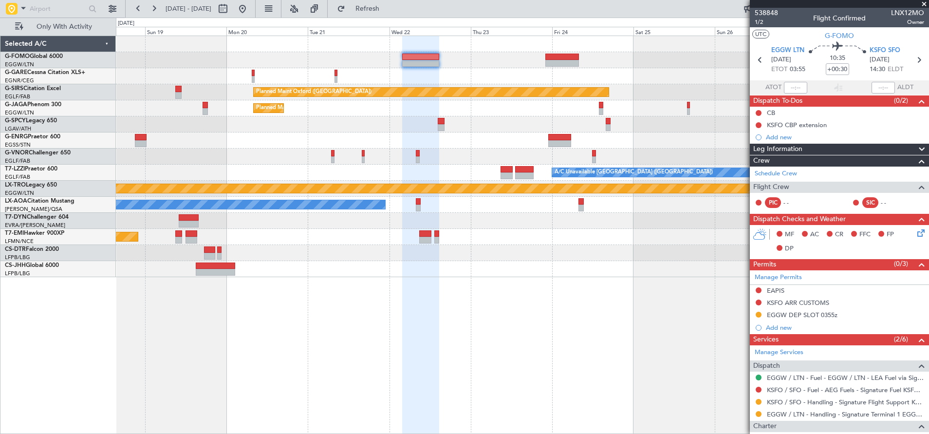
click at [560, 108] on div "Planned Maint Oxford (Kidlington) Planned Maint Paris (Le Bourget) A/C Unavaila…" at bounding box center [522, 156] width 813 height 241
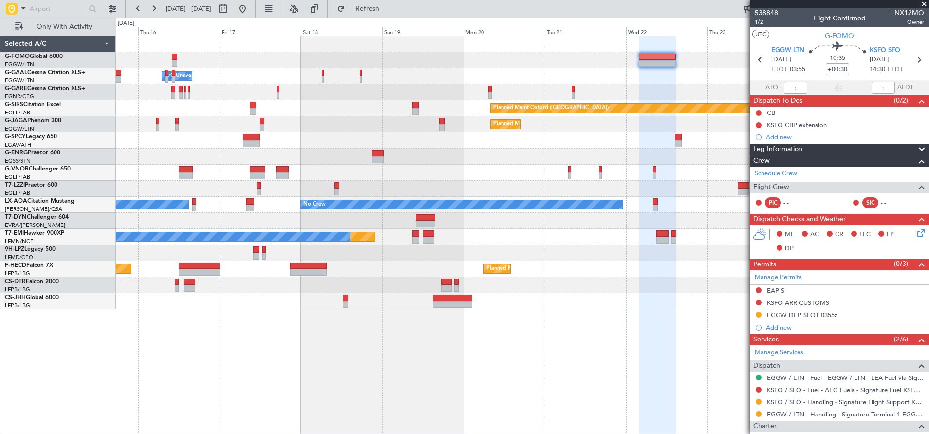
click at [669, 126] on div "Planned Maint [GEOGRAPHIC_DATA] ([GEOGRAPHIC_DATA])" at bounding box center [522, 124] width 813 height 16
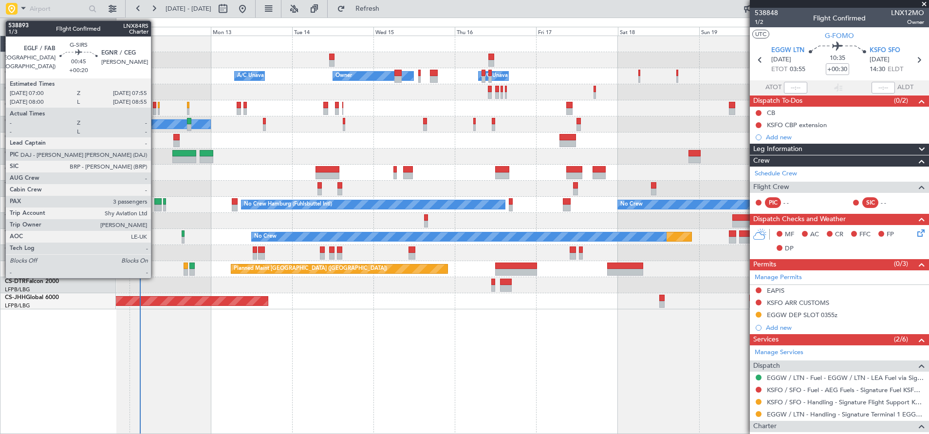
click at [156, 110] on div at bounding box center [154, 111] width 3 height 7
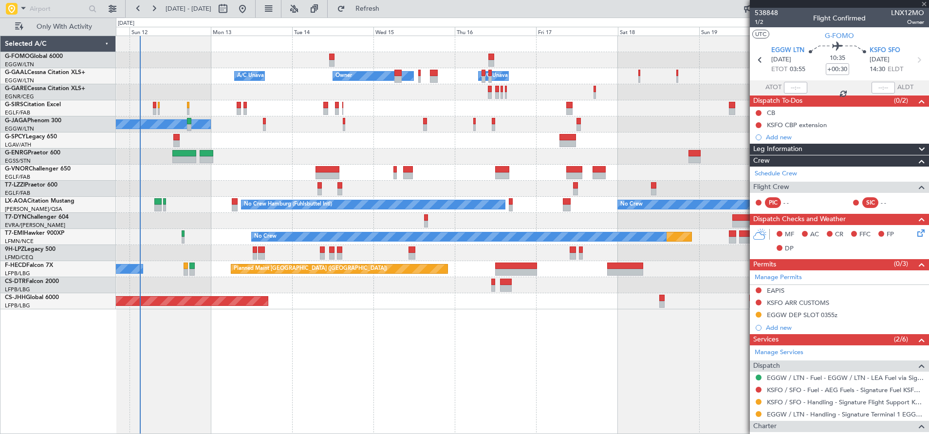
type input "+00:20"
type input "3"
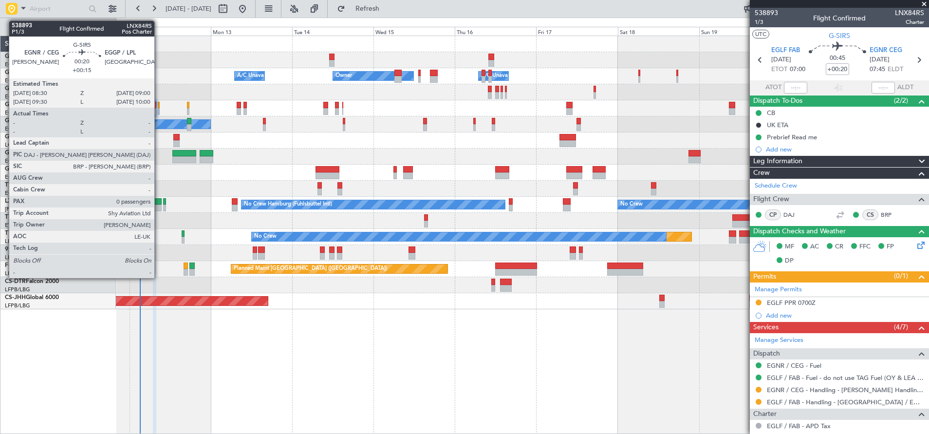
click at [159, 107] on div at bounding box center [159, 105] width 2 height 7
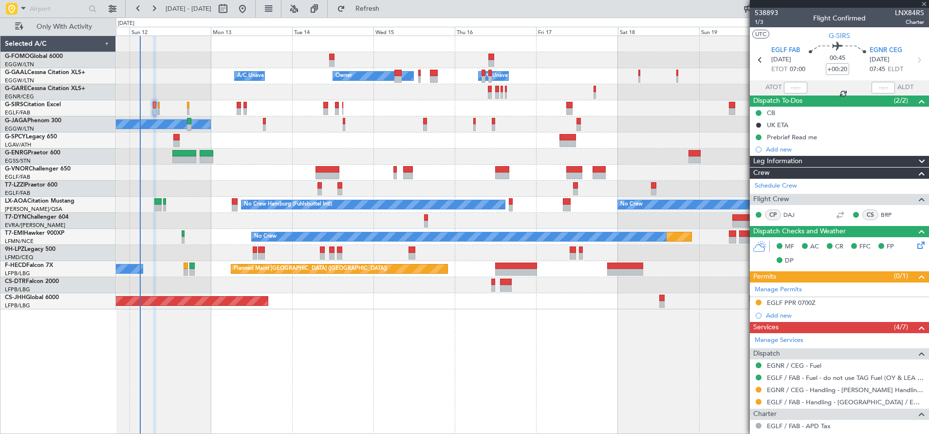
type input "+00:15"
type input "0"
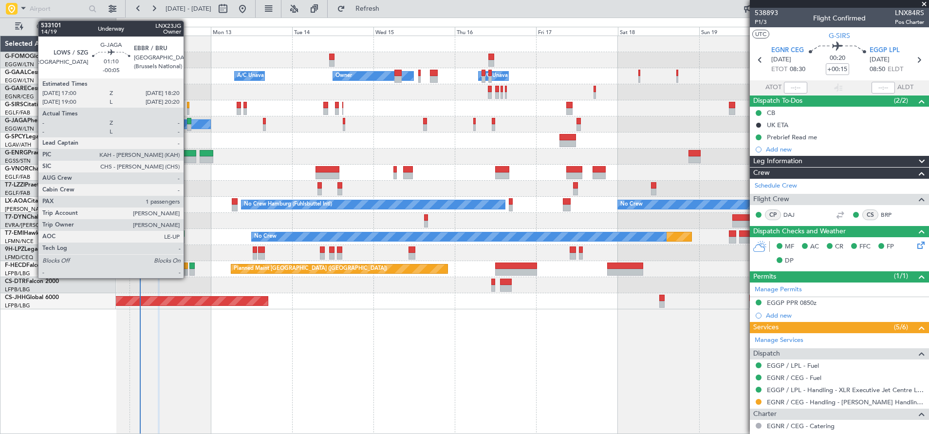
click at [188, 120] on div at bounding box center [189, 121] width 5 height 7
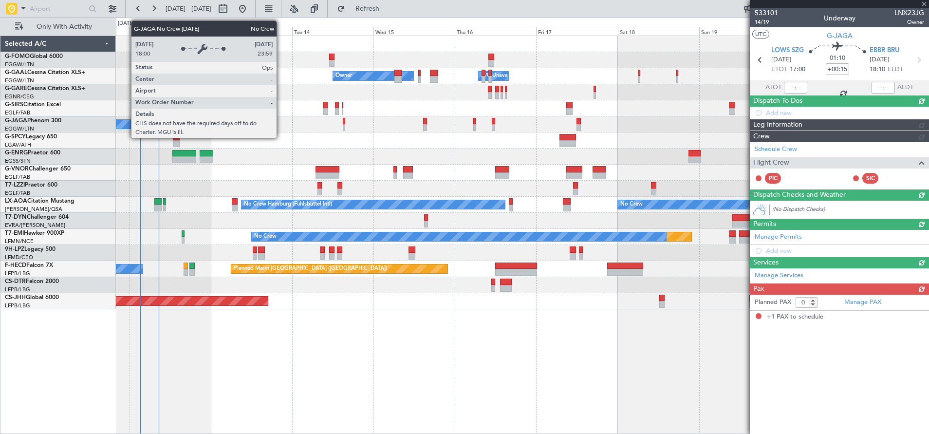
type input "-00:05"
type input "1"
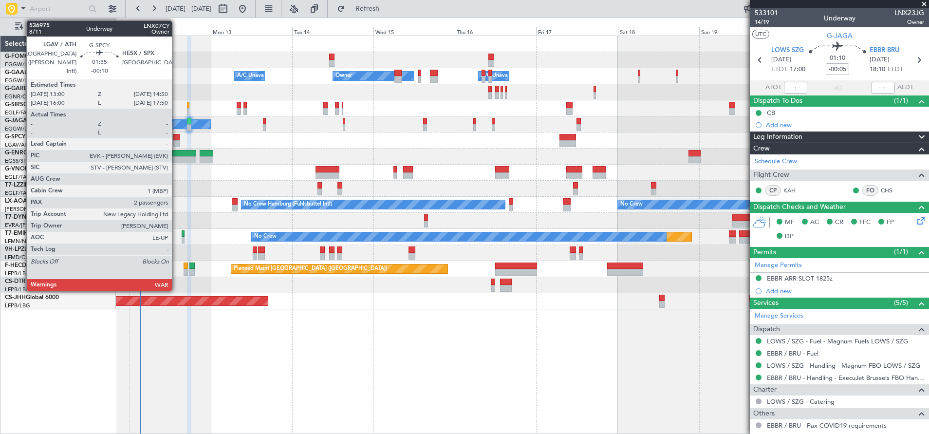
click at [177, 140] on div at bounding box center [176, 143] width 6 height 7
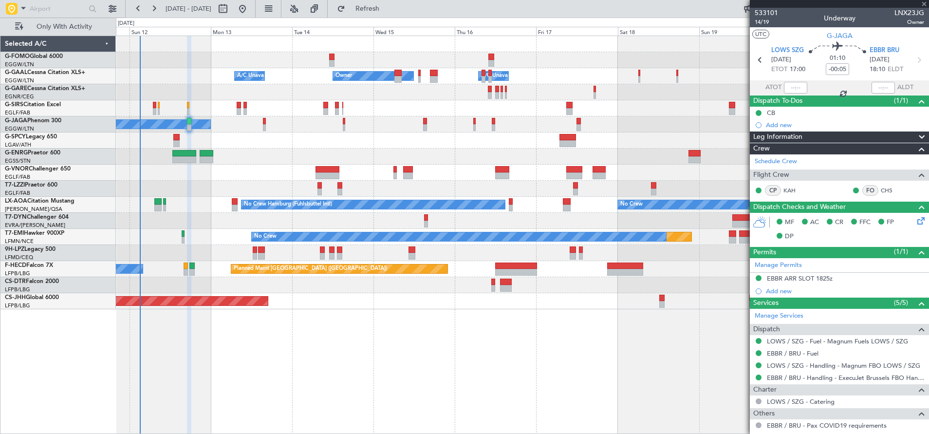
type input "-00:10"
type input "2"
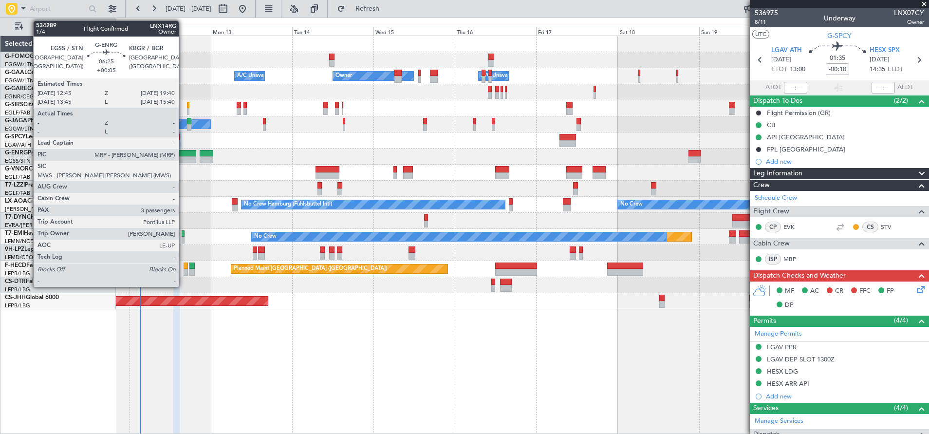
click at [184, 156] on div at bounding box center [184, 159] width 24 height 7
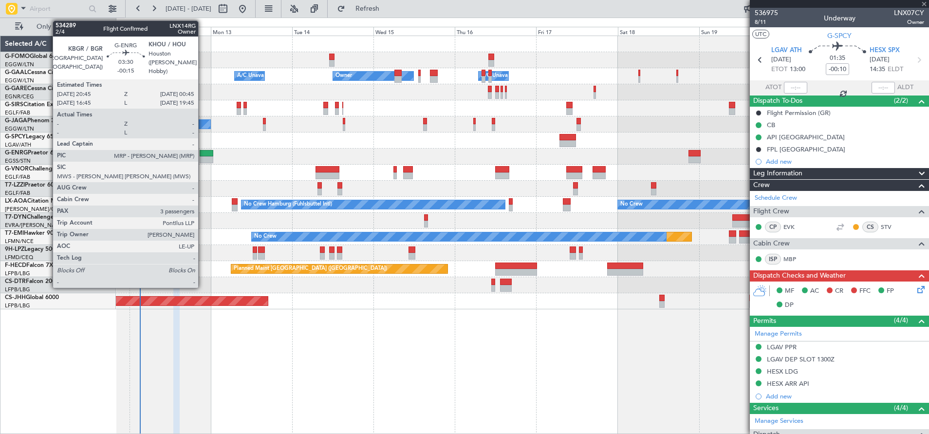
type input "+00:05"
type input "3"
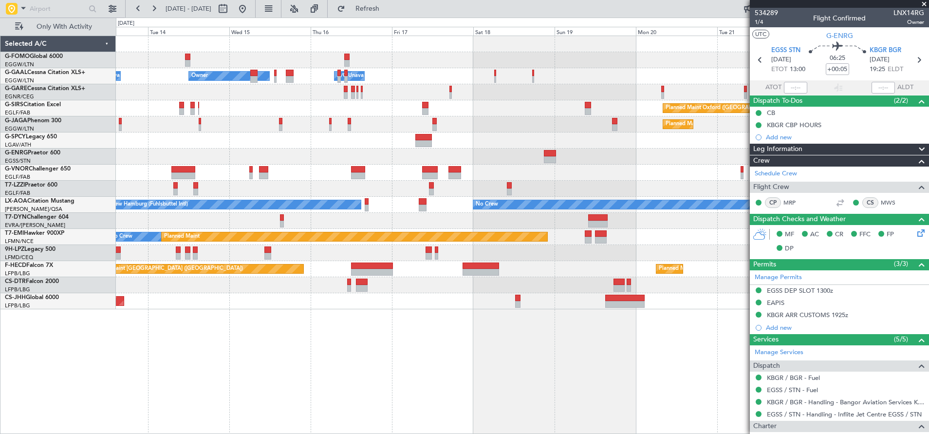
click at [241, 225] on div "A/C Unavailable Owner Owner A/C Unavailable Owner Planned Maint Oxford (Kidling…" at bounding box center [522, 172] width 813 height 273
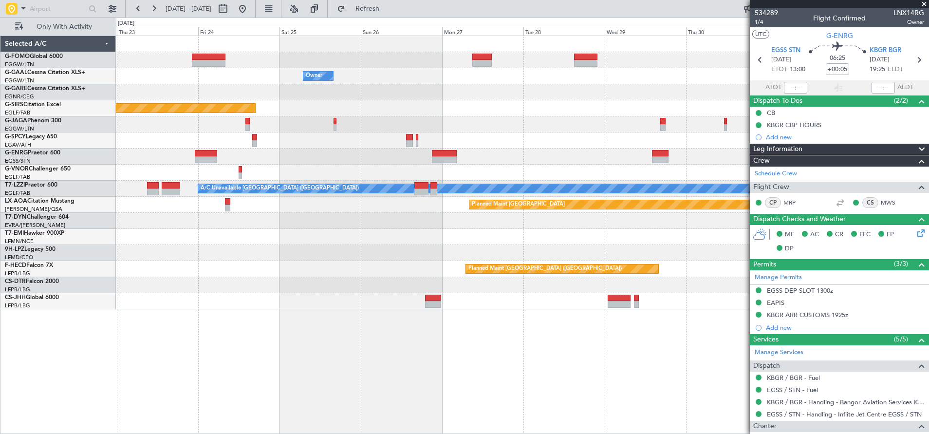
click at [152, 310] on div "Owner Owner Planned Maint Oxford (Kidlington) Planned Maint Bournemouth Planned…" at bounding box center [522, 235] width 813 height 399
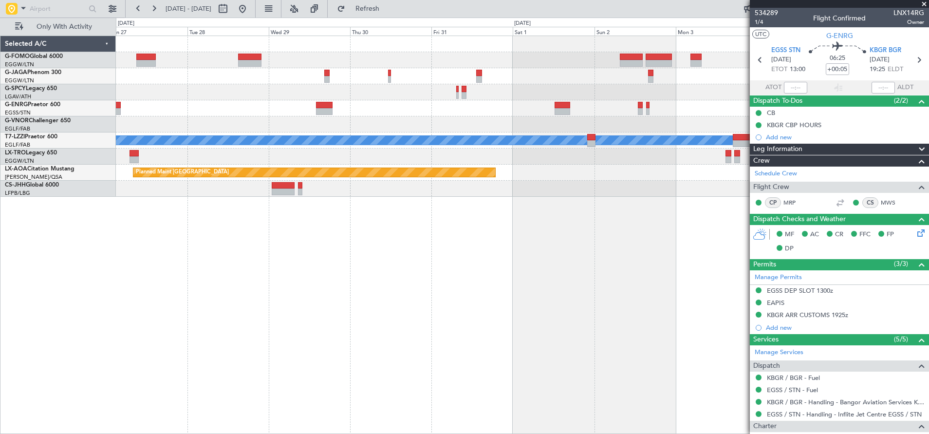
click at [296, 308] on div "A/C Unavailable London (Luton) Planned Maint Riga (Riga Intl) Planned Maint Mon…" at bounding box center [523, 235] width 814 height 399
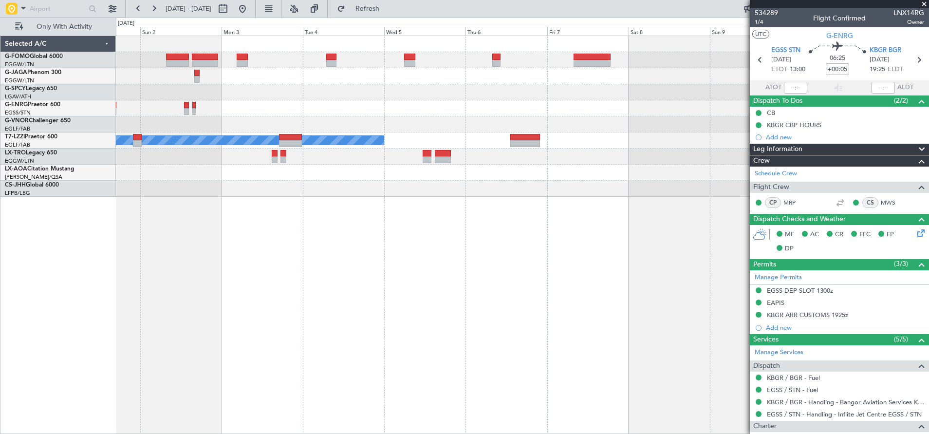
click at [170, 333] on div "A/C Unavailable [GEOGRAPHIC_DATA] ([GEOGRAPHIC_DATA]) Planned Maint [GEOGRAPHIC…" at bounding box center [523, 235] width 814 height 399
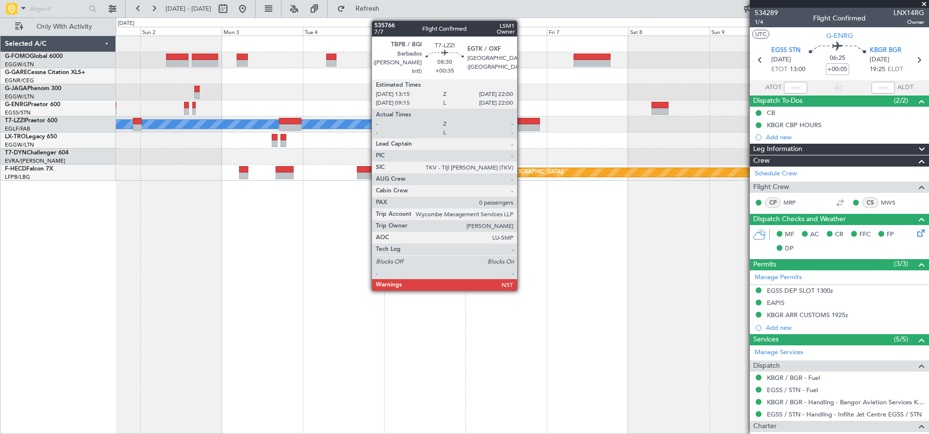
click at [522, 124] on div at bounding box center [525, 127] width 30 height 7
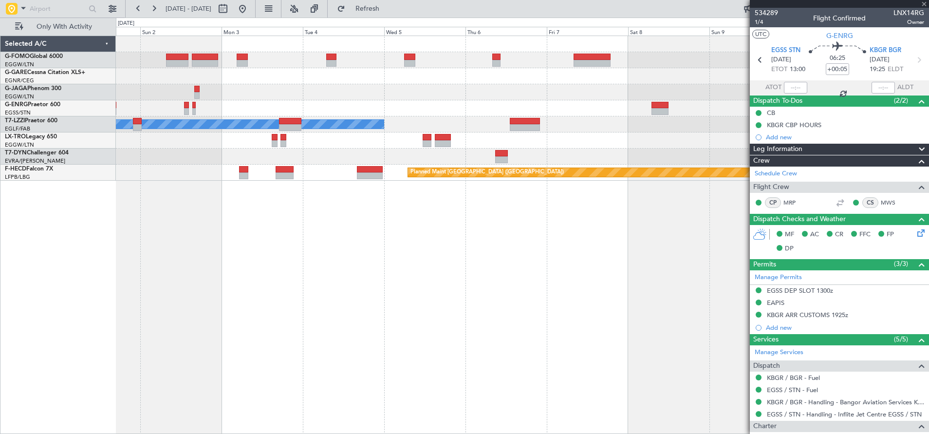
type input "+00:35"
type input "0"
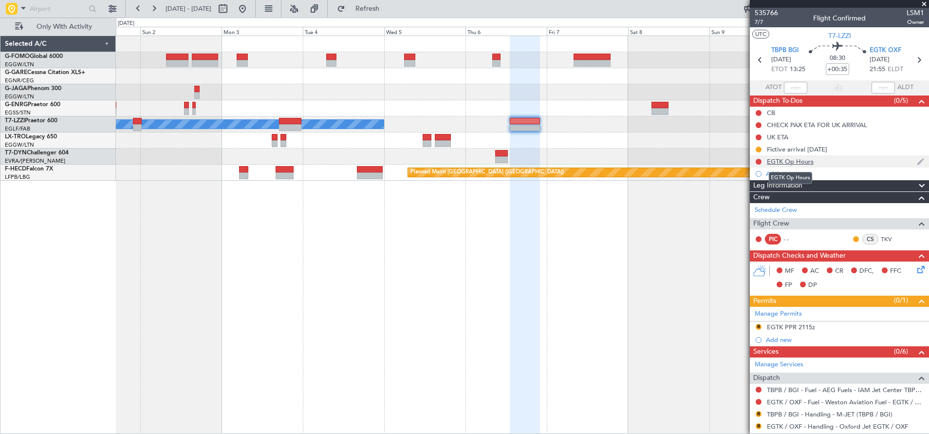
click at [779, 164] on div "EGTK Op Hours" at bounding box center [790, 161] width 47 height 8
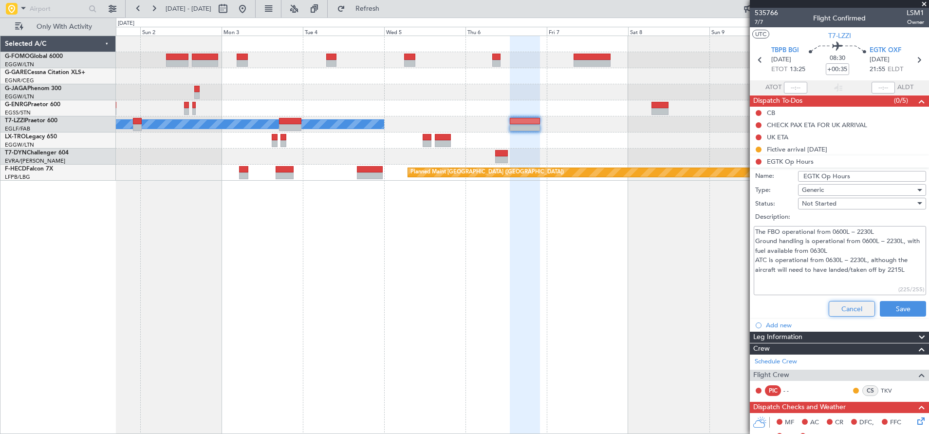
click at [779, 306] on button "Cancel" at bounding box center [852, 309] width 46 height 16
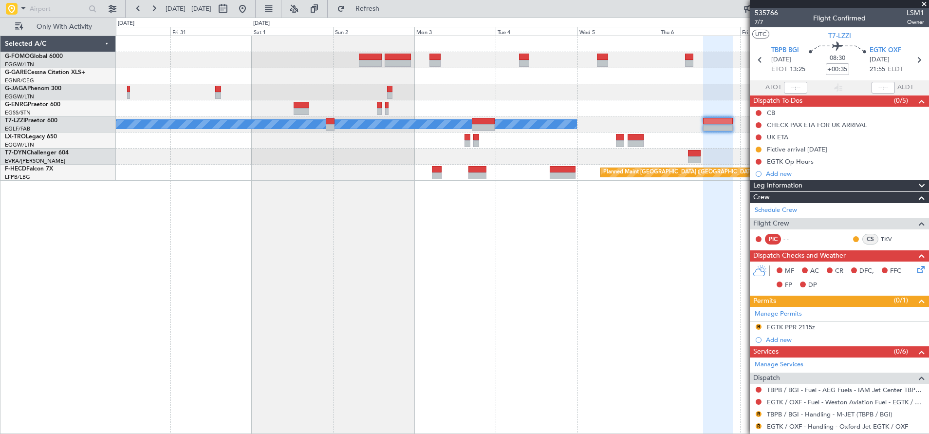
click at [743, 249] on div "A/C Unavailable London (Luton) Planned Maint Paris (Le Bourget) Planned Maint P…" at bounding box center [523, 235] width 814 height 399
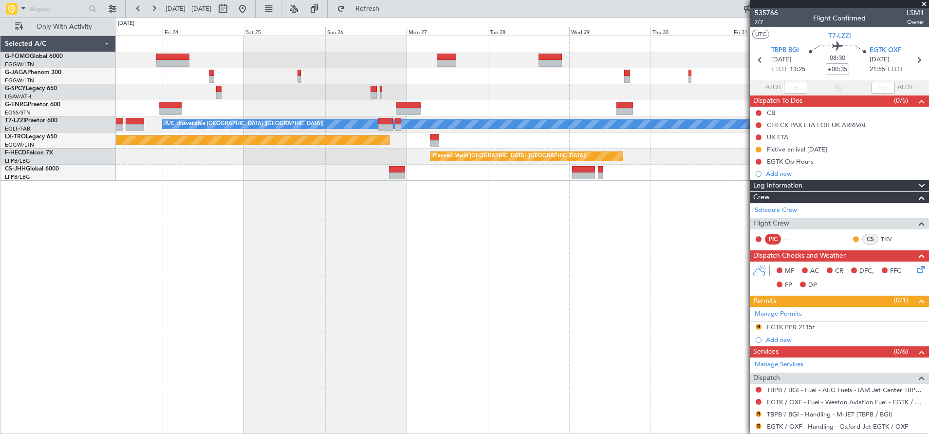
click at [416, 233] on div "A/C Unavailable London (Luton) Planned Maint Riga (Riga Intl) Planned Maint Par…" at bounding box center [523, 235] width 814 height 399
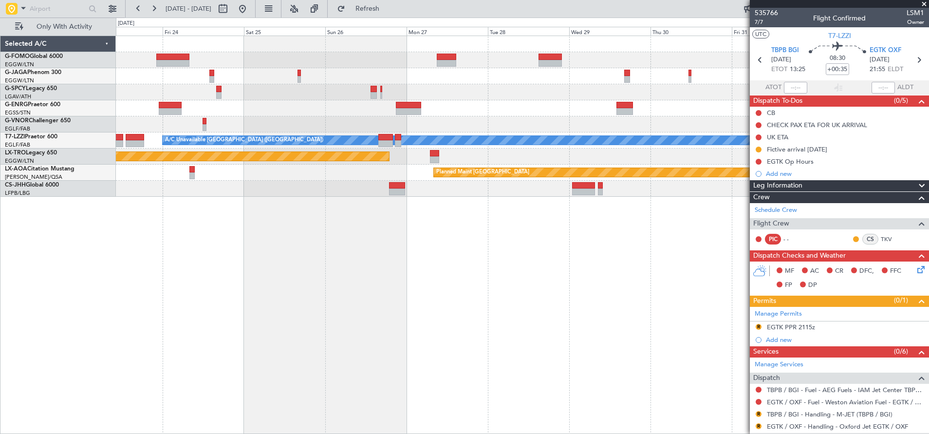
click at [674, 282] on div "A/C Unavailable London (Luton) Planned Maint Riga (Riga Intl) Planned Maint Mon…" at bounding box center [523, 235] width 814 height 399
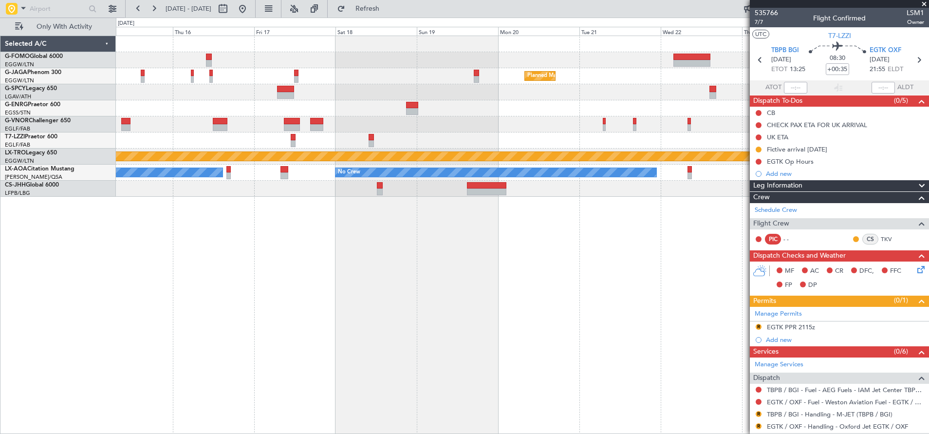
click at [602, 295] on div "Planned Maint Paris (Le Bourget) No Crew A/C Unavailable London (Luton) Planned…" at bounding box center [523, 235] width 814 height 399
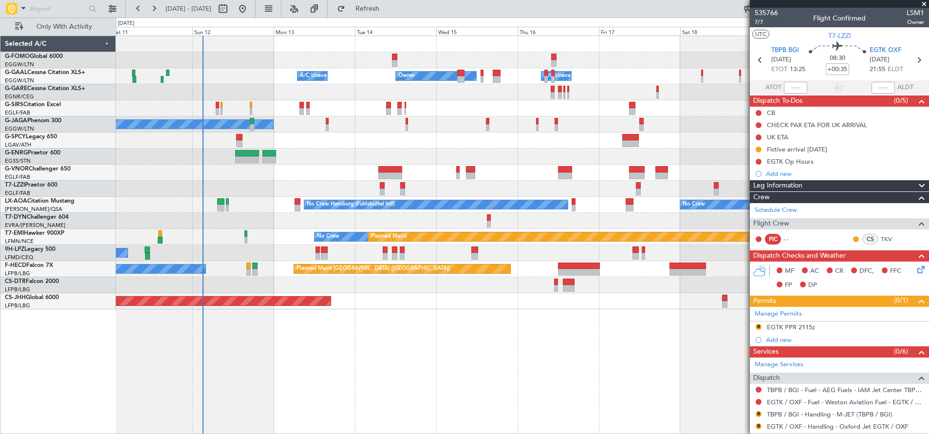
click at [453, 339] on div "Owner Owner A/C Unavailable A/C Unavailable Planned Maint Oxford (Kidlington) A…" at bounding box center [522, 235] width 813 height 399
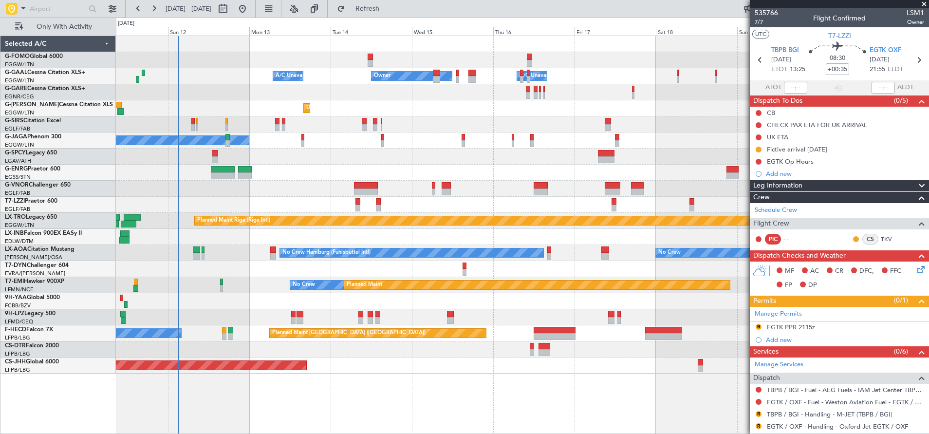
click at [235, 263] on div "A/C Unavailable Owner Owner A/C Unavailable Unplanned Maint London (Luton) Plan…" at bounding box center [522, 204] width 813 height 337
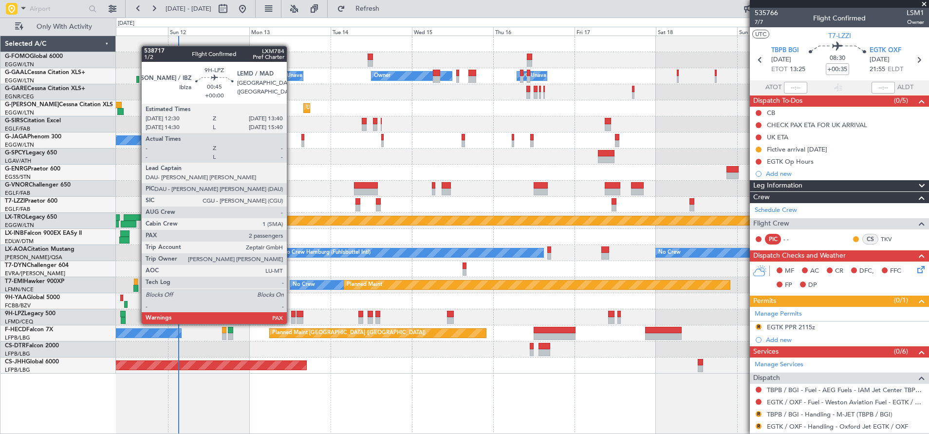
click at [292, 314] on div at bounding box center [293, 314] width 4 height 7
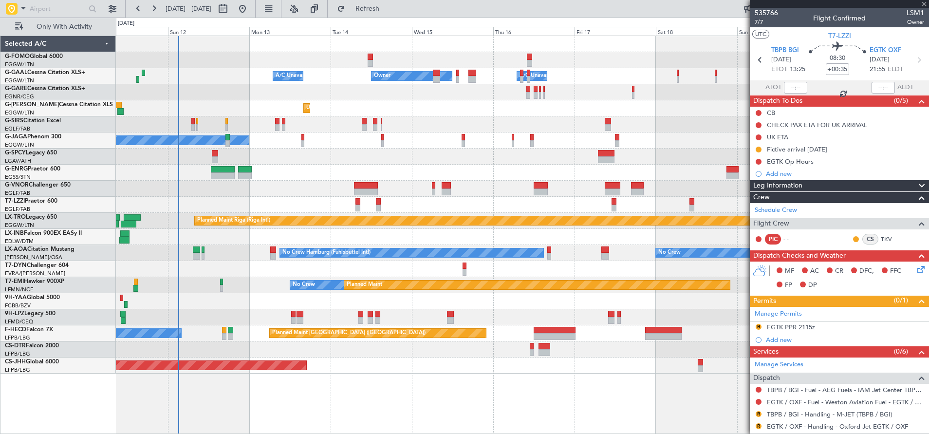
type input "2"
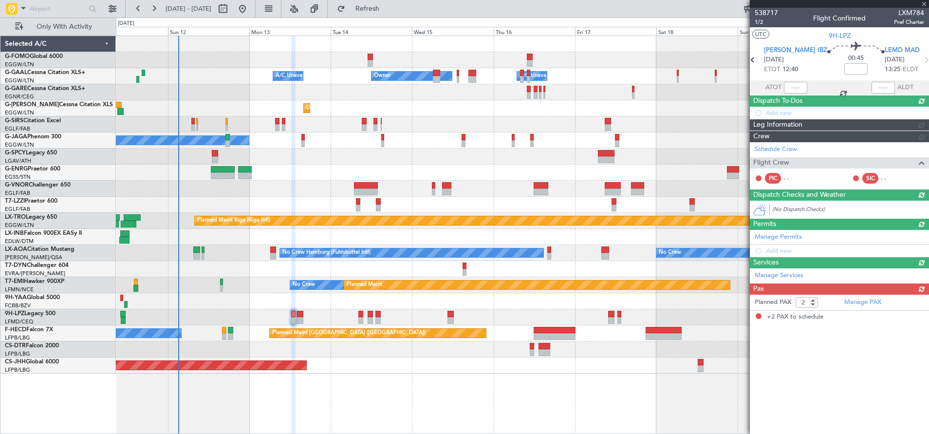
click at [396, 365] on div "A/C Unavailable Owner Owner A/C Unavailable Unplanned Maint London (Luton) Plan…" at bounding box center [523, 235] width 814 height 399
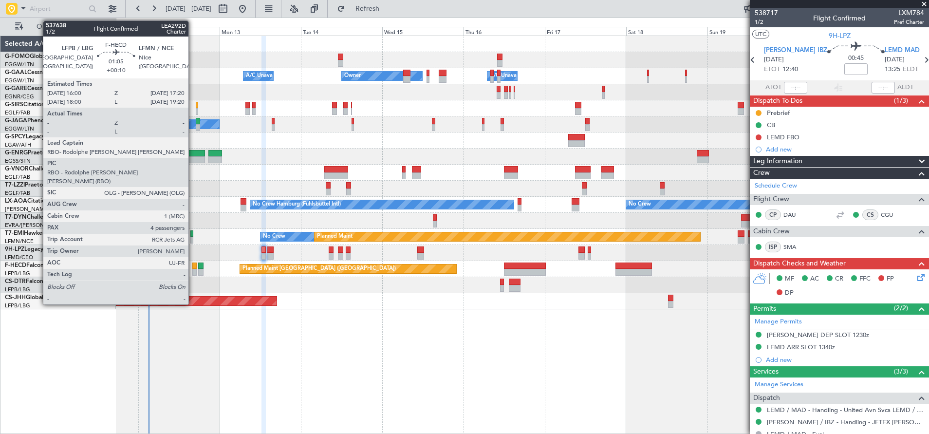
click at [194, 267] on div at bounding box center [194, 265] width 5 height 7
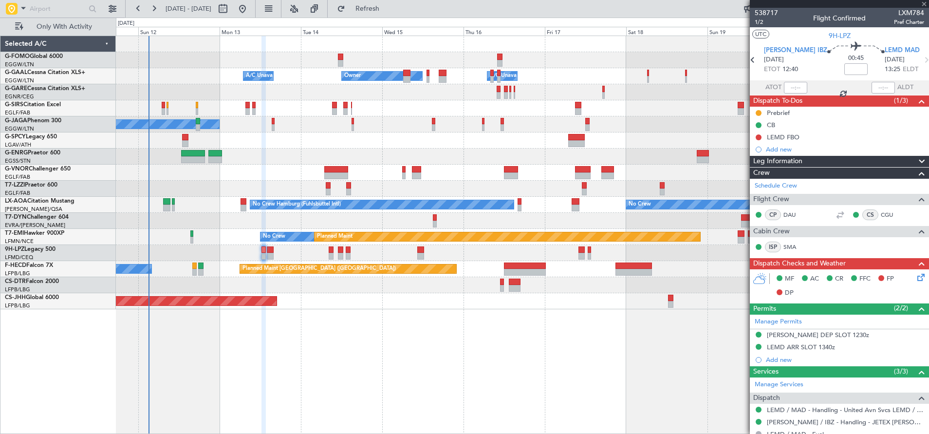
type input "+00:10"
type input "4"
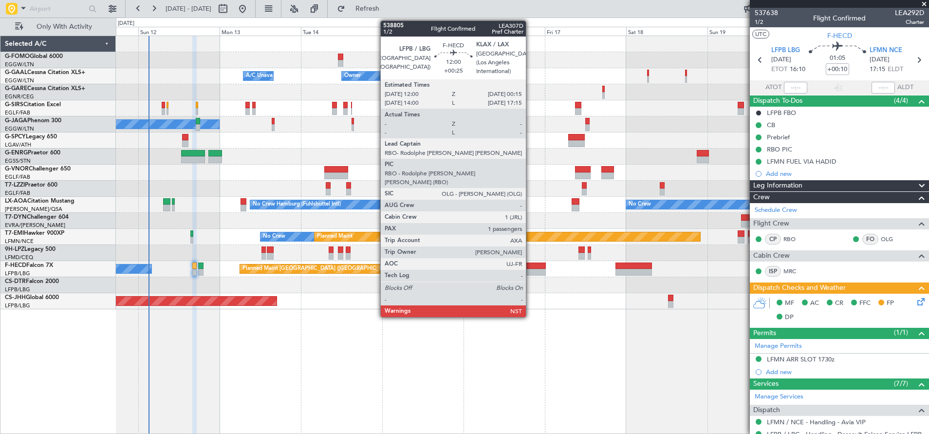
click at [531, 267] on div at bounding box center [525, 265] width 42 height 7
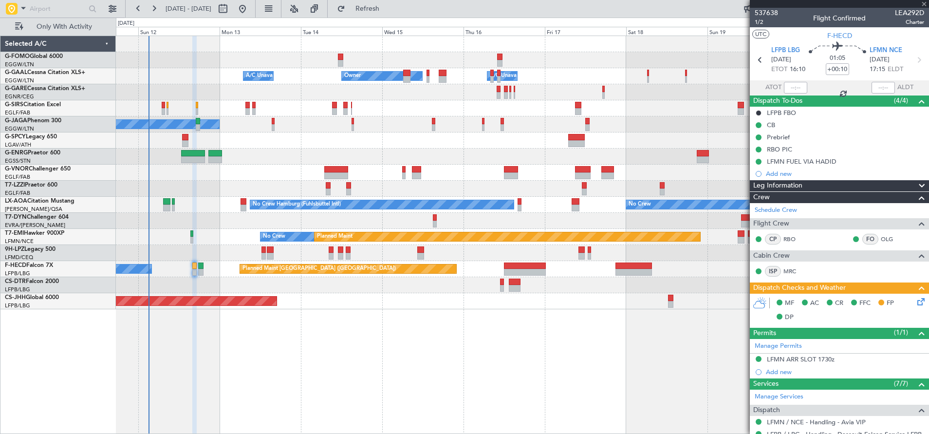
type input "+00:25"
type input "1"
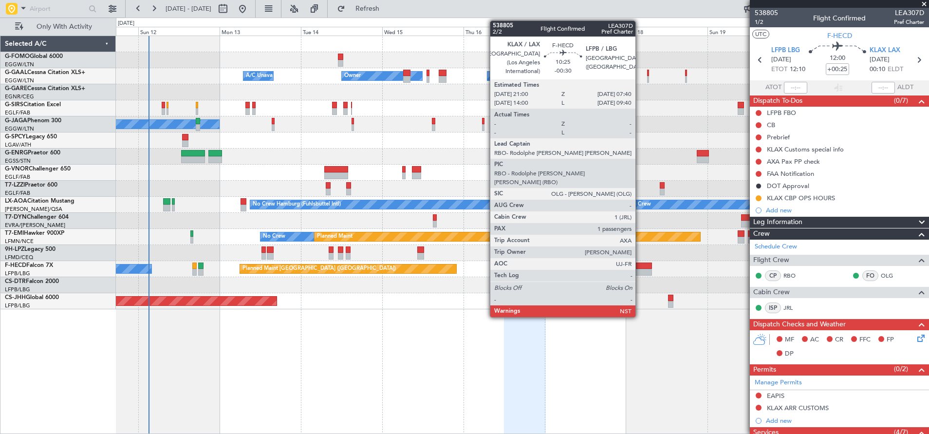
click at [640, 269] on div at bounding box center [634, 272] width 37 height 7
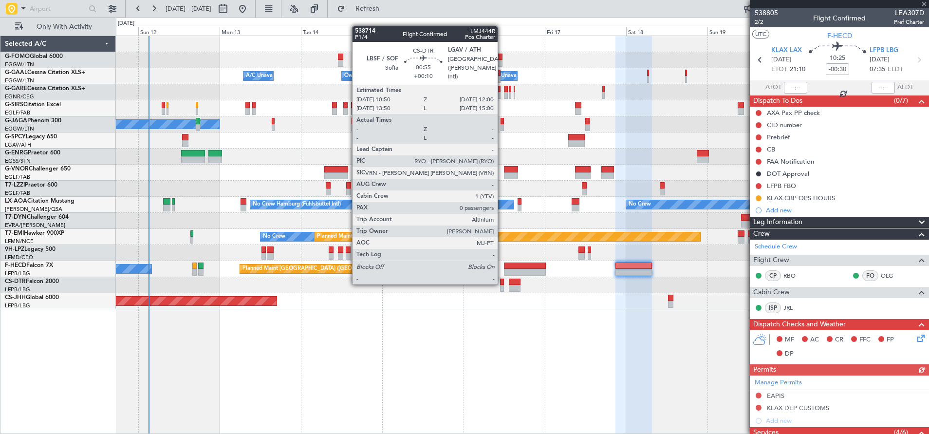
click at [503, 283] on div at bounding box center [502, 282] width 4 height 7
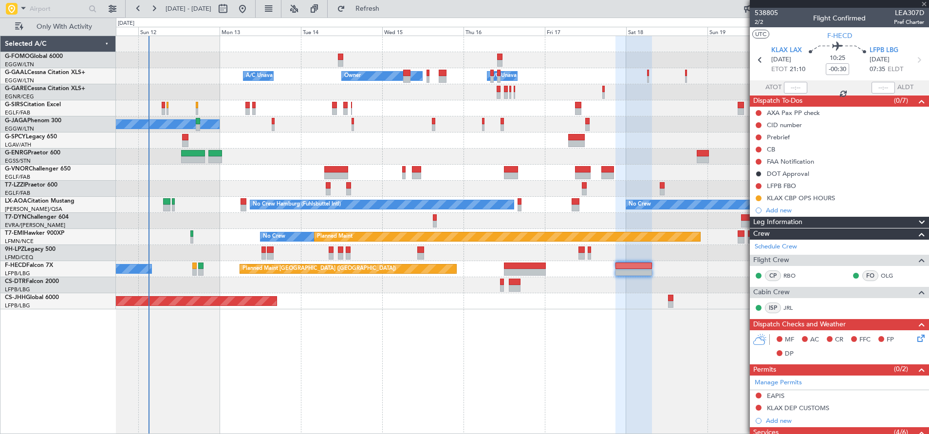
type input "+00:10"
type input "0"
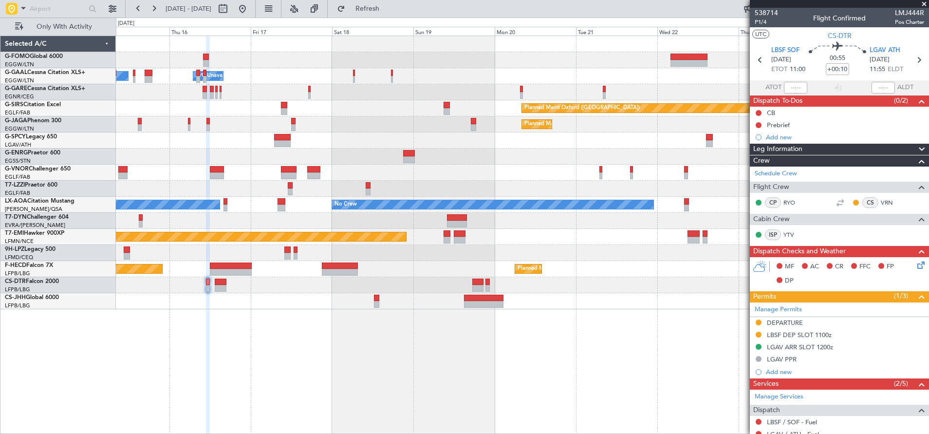
click at [387, 358] on div "Owner Owner A/C Unavailable Owner A/C Unavailable Planned Maint Oxford (Kidling…" at bounding box center [522, 235] width 813 height 399
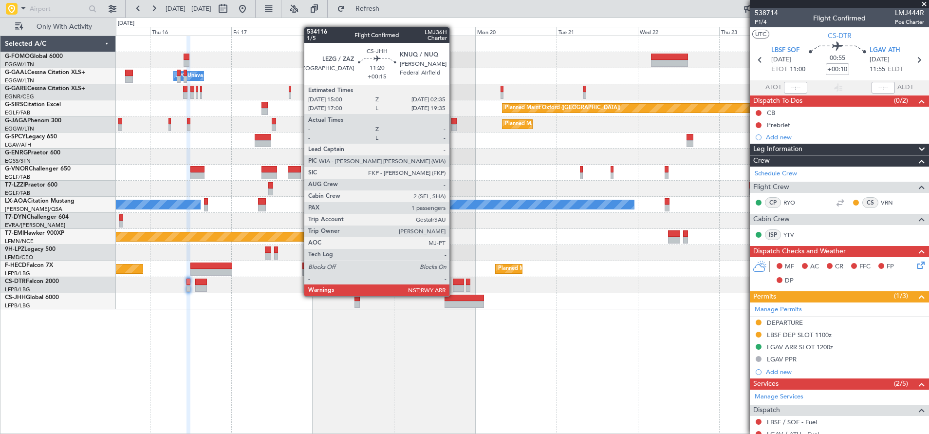
click at [454, 295] on div at bounding box center [464, 298] width 39 height 7
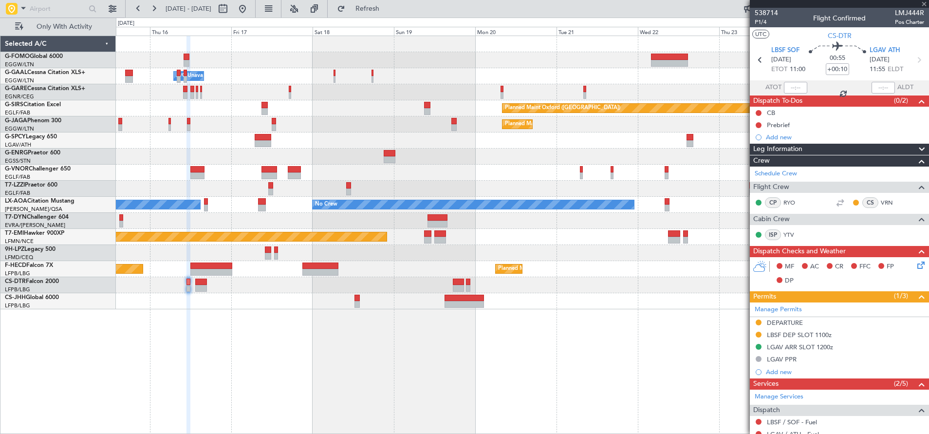
type input "+00:15"
type input "1"
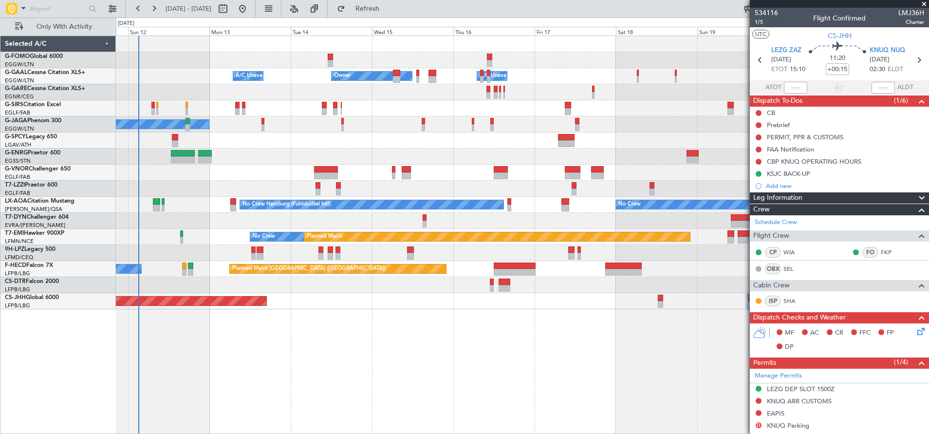
click at [478, 325] on div "Owner A/C Unavailable Owner A/C Unavailable Planned Maint Oxford (Kidlington) A…" at bounding box center [522, 235] width 813 height 399
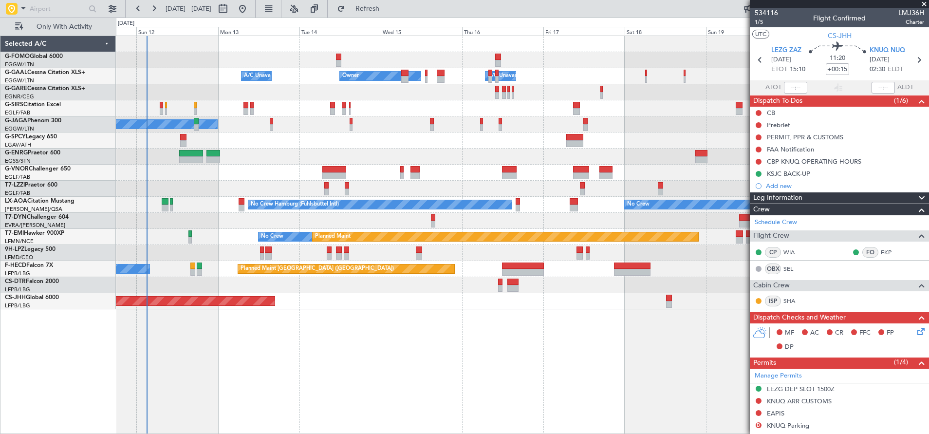
click at [358, 362] on div "Owner A/C Unavailable Owner A/C Unavailable Planned Maint [GEOGRAPHIC_DATA] ([G…" at bounding box center [523, 235] width 814 height 399
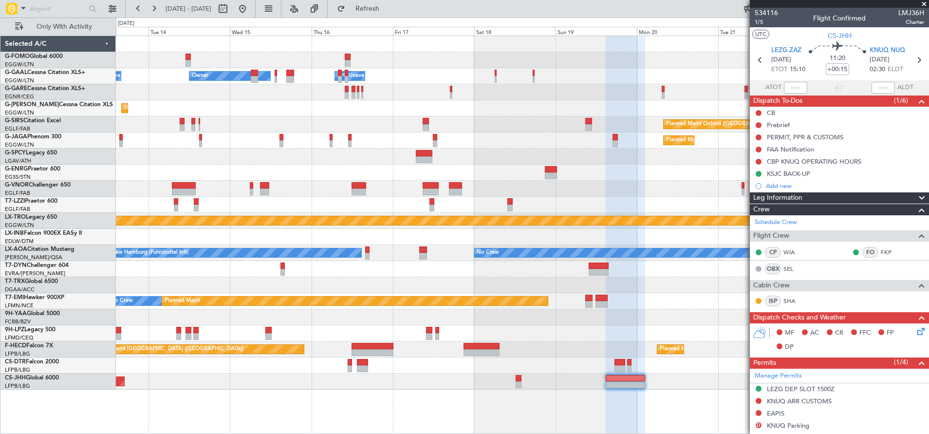
click at [242, 206] on div "A/C Unavailable Owner Owner A/C Unavailable Owner Unplanned Maint [GEOGRAPHIC_D…" at bounding box center [522, 213] width 813 height 354
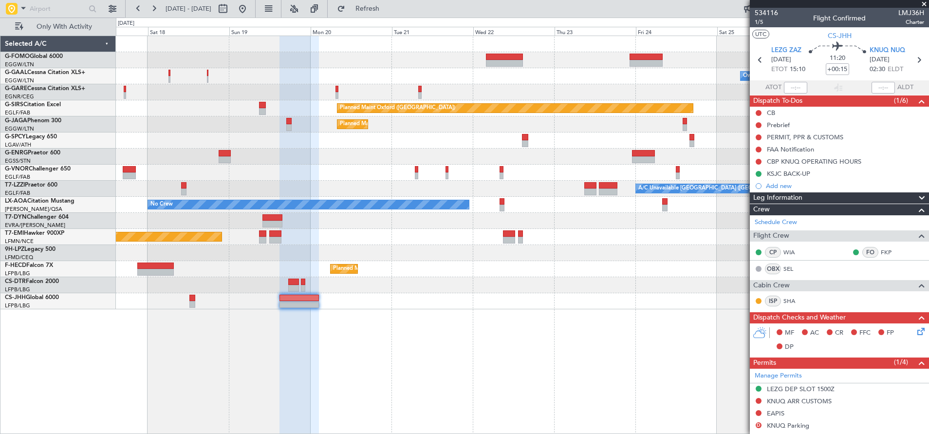
click at [238, 337] on div "Owner Owner A/C Unavailable Owner Planned Maint [GEOGRAPHIC_DATA] ([GEOGRAPHIC_…" at bounding box center [522, 235] width 813 height 399
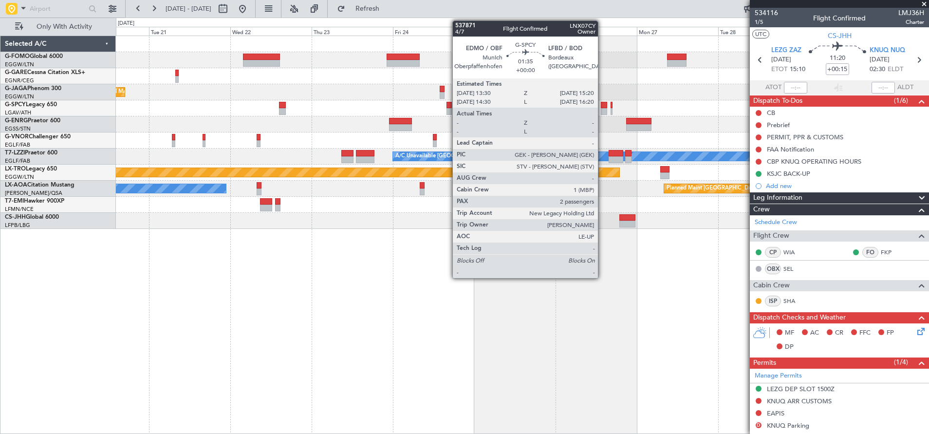
click at [603, 104] on div at bounding box center [604, 105] width 6 height 7
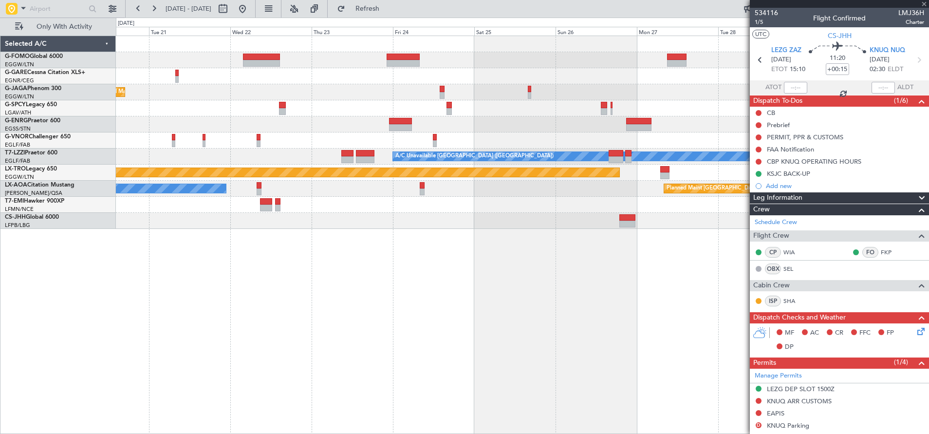
type input "2"
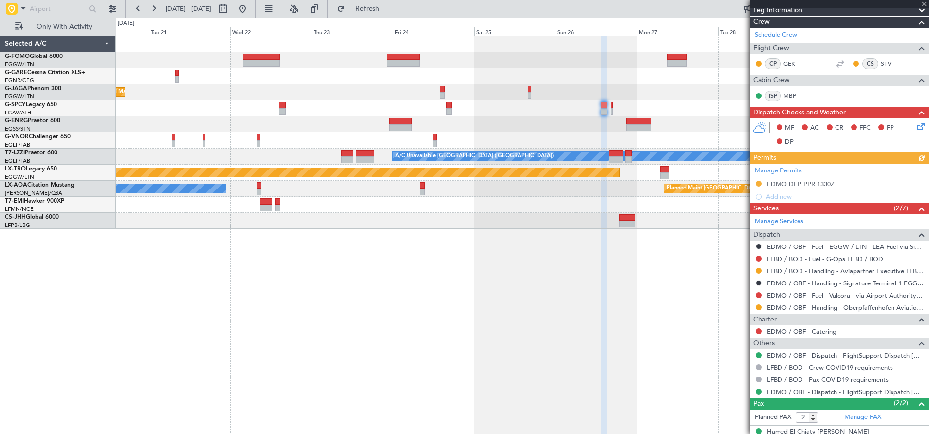
scroll to position [171, 0]
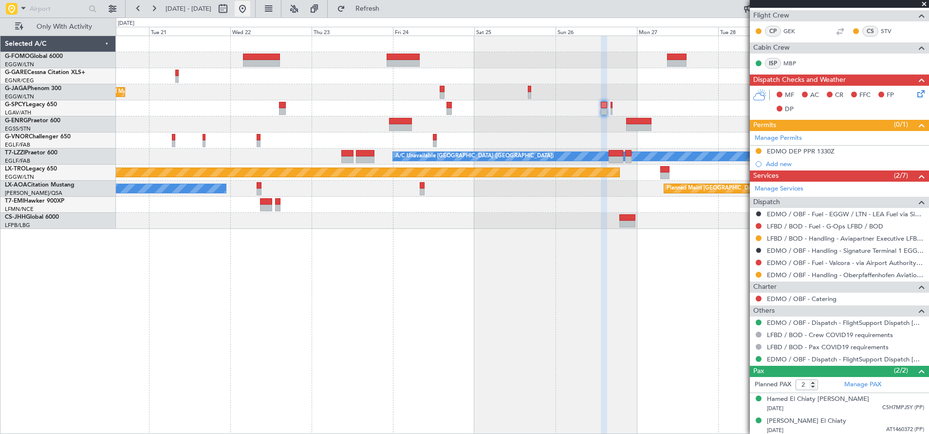
click at [250, 9] on button at bounding box center [243, 9] width 16 height 16
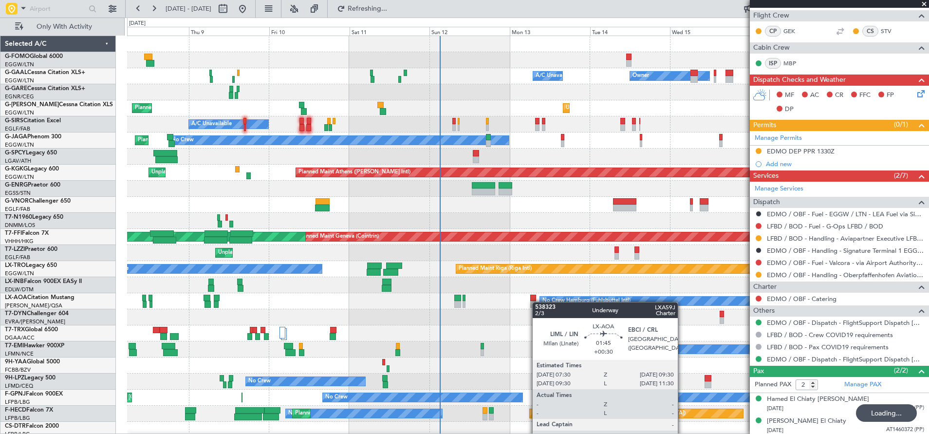
click at [343, 306] on div "Owner Owner A/C Unavailable A/C Unavailable Unplanned Maint [GEOGRAPHIC_DATA] (…" at bounding box center [528, 237] width 802 height 402
